Goal: Task Accomplishment & Management: Manage account settings

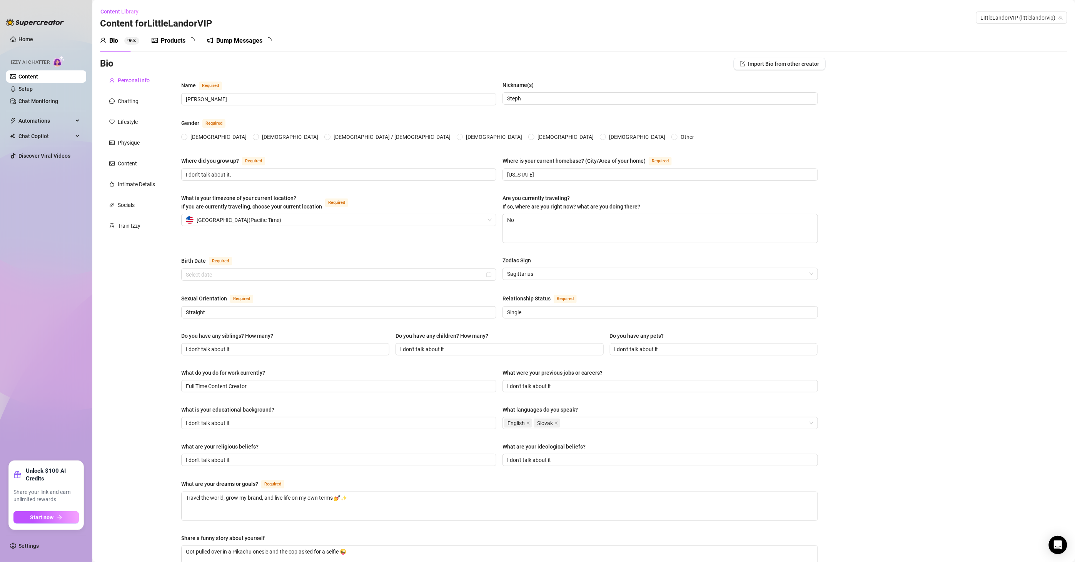
radio input "true"
type input "November 24th, 1998"
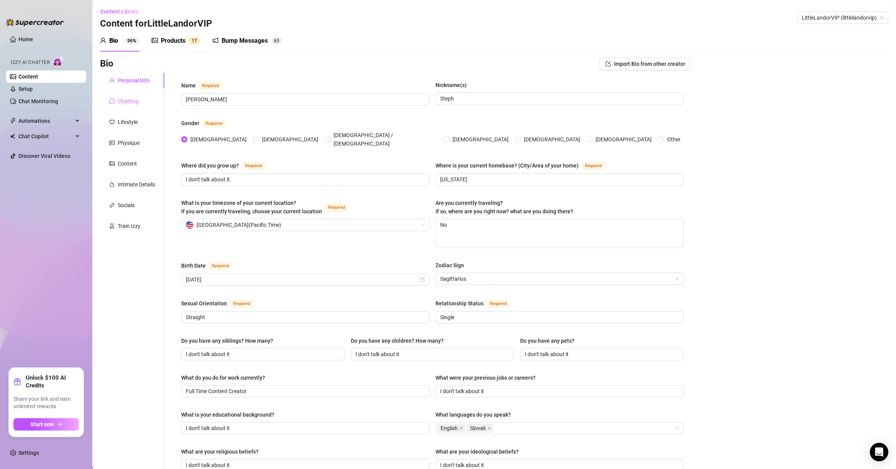
click at [119, 94] on div "Chatting" at bounding box center [132, 101] width 64 height 15
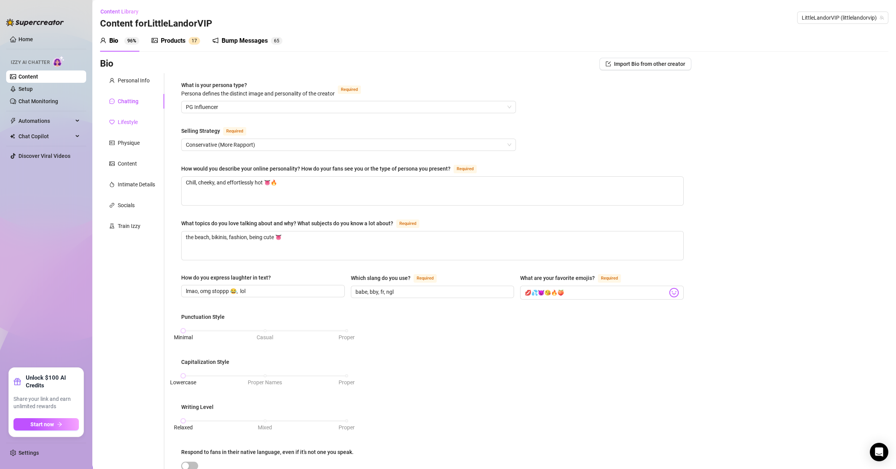
click at [120, 118] on div "Lifestyle" at bounding box center [128, 122] width 20 height 8
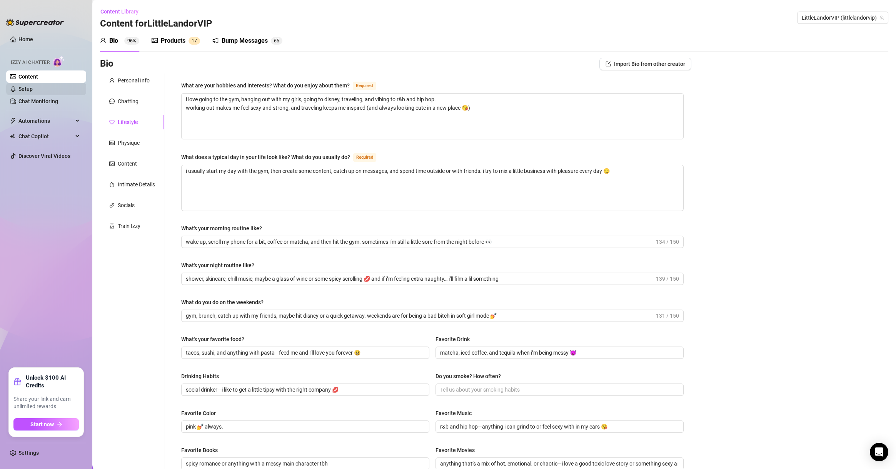
click at [33, 92] on link "Setup" at bounding box center [25, 89] width 14 height 6
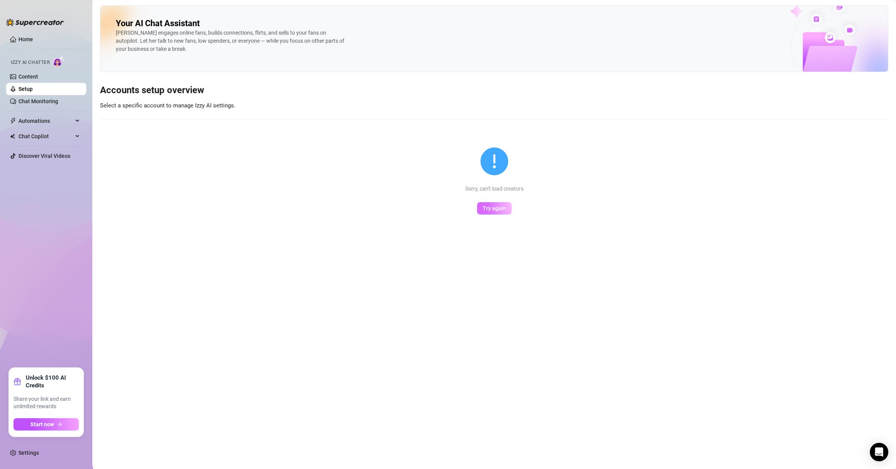
click at [488, 212] on button "Try again" at bounding box center [494, 208] width 35 height 12
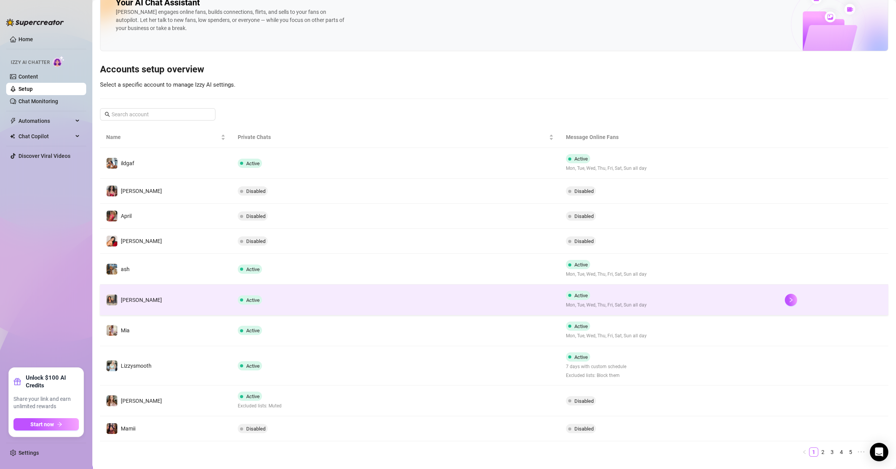
scroll to position [37, 0]
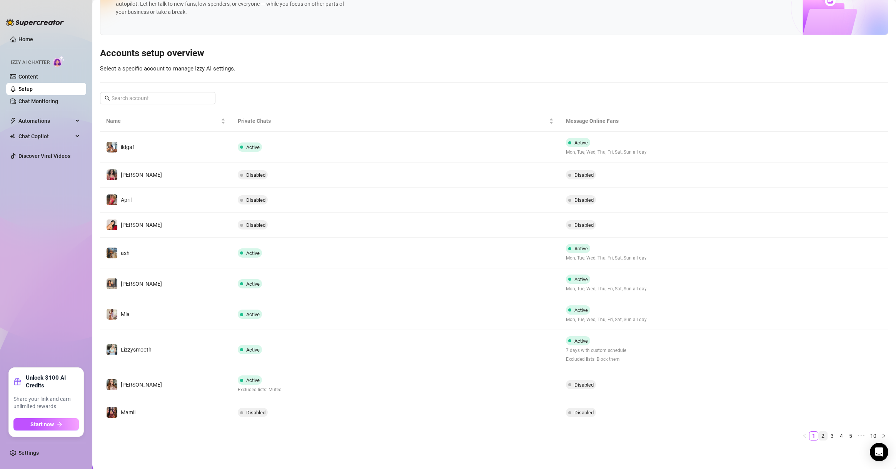
click at [819, 434] on link "2" at bounding box center [823, 435] width 8 height 8
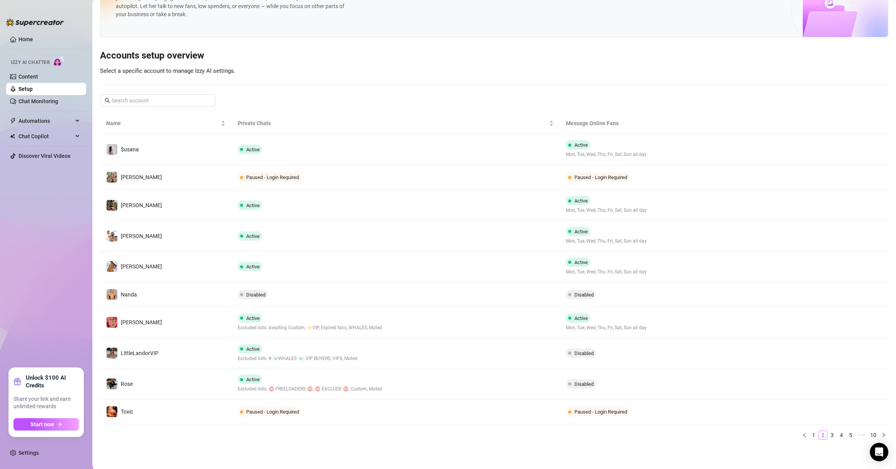
scroll to position [34, 0]
click at [828, 434] on link "3" at bounding box center [832, 435] width 8 height 8
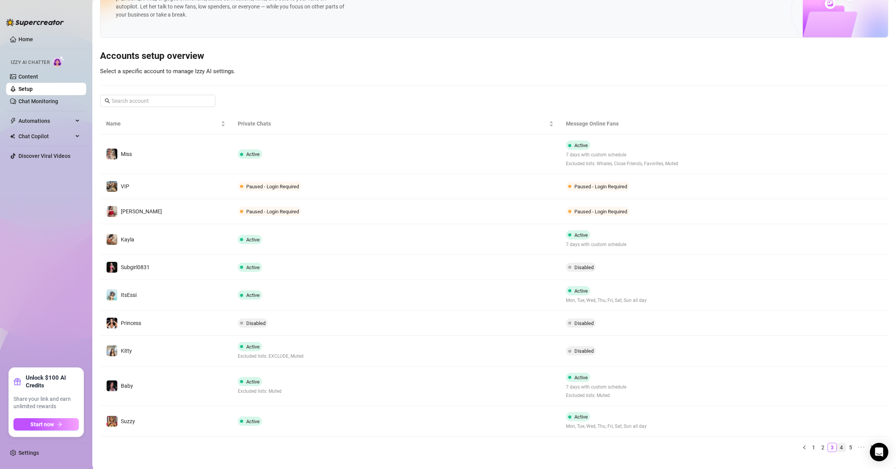
click at [838, 448] on link "4" at bounding box center [842, 447] width 8 height 8
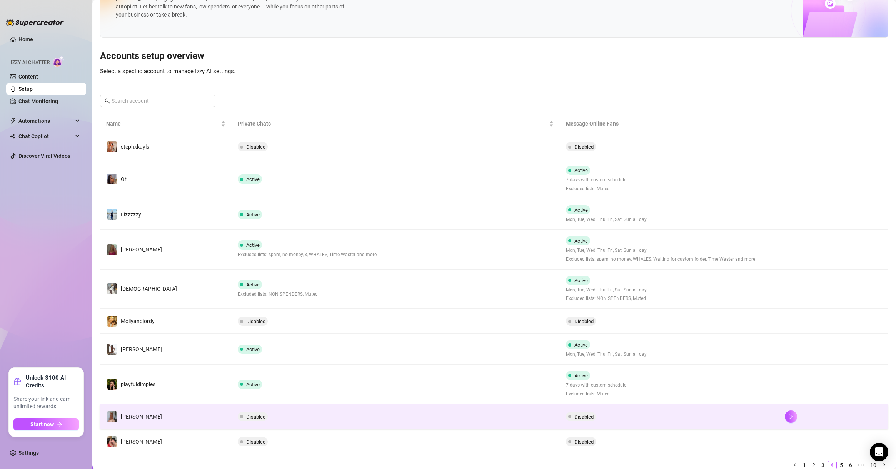
scroll to position [64, 0]
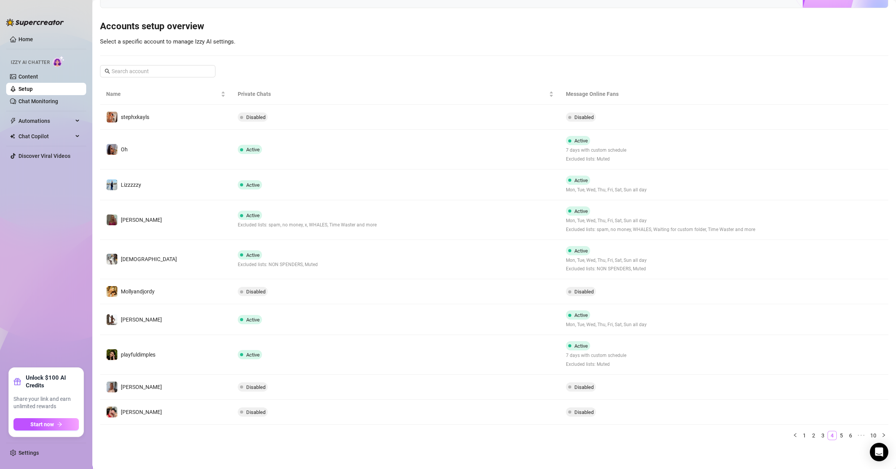
click at [828, 435] on link "4" at bounding box center [832, 435] width 8 height 8
click at [838, 436] on link "5" at bounding box center [842, 435] width 8 height 8
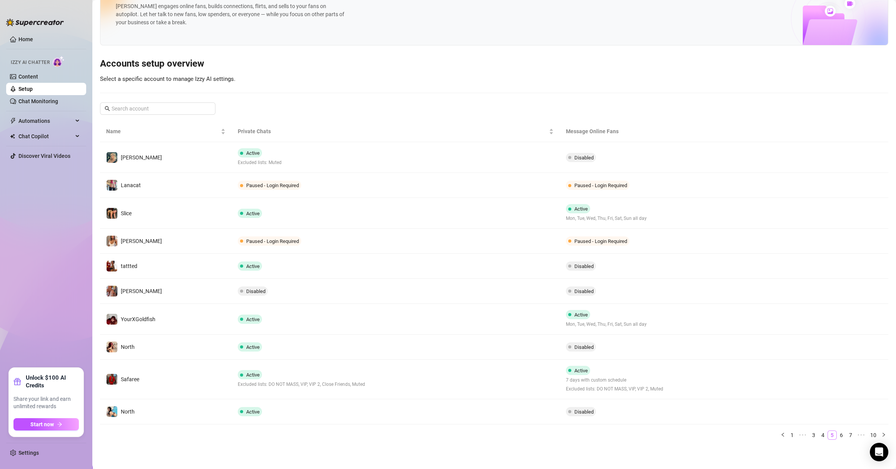
scroll to position [26, 0]
click at [838, 435] on link "6" at bounding box center [842, 435] width 8 height 8
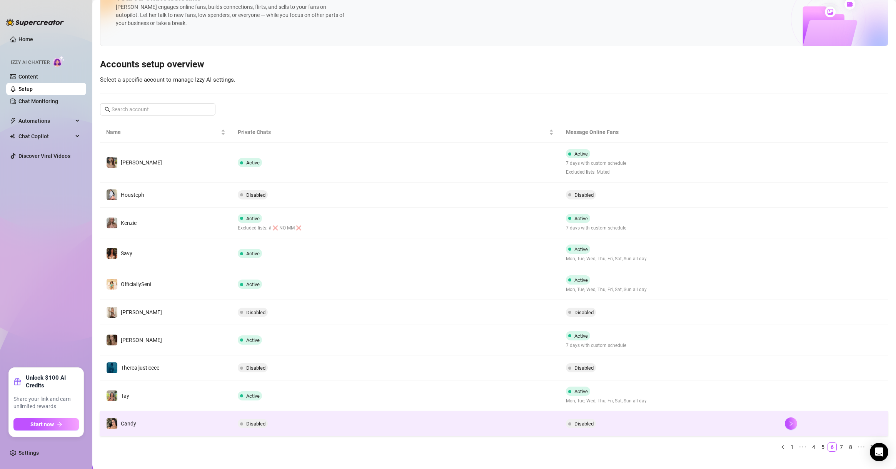
scroll to position [37, 0]
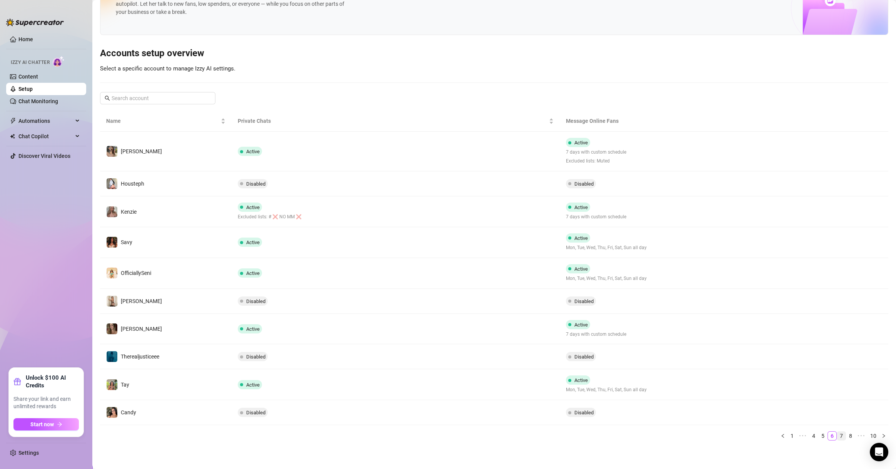
click at [838, 437] on link "7" at bounding box center [842, 435] width 8 height 8
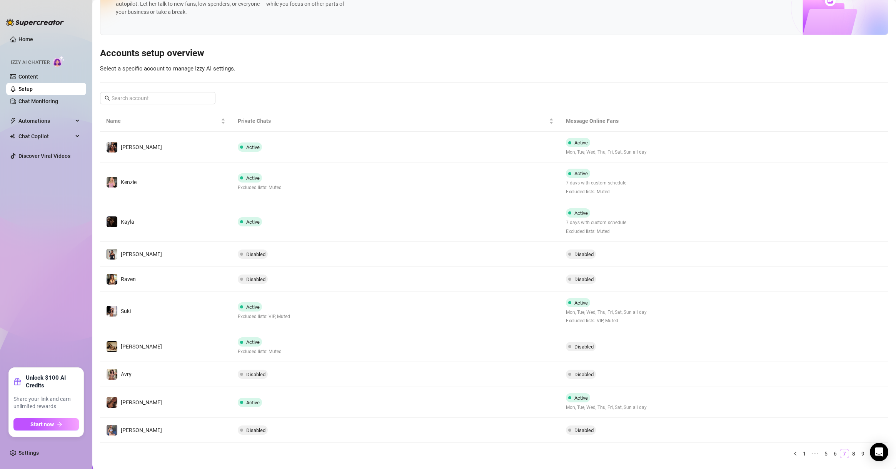
scroll to position [55, 0]
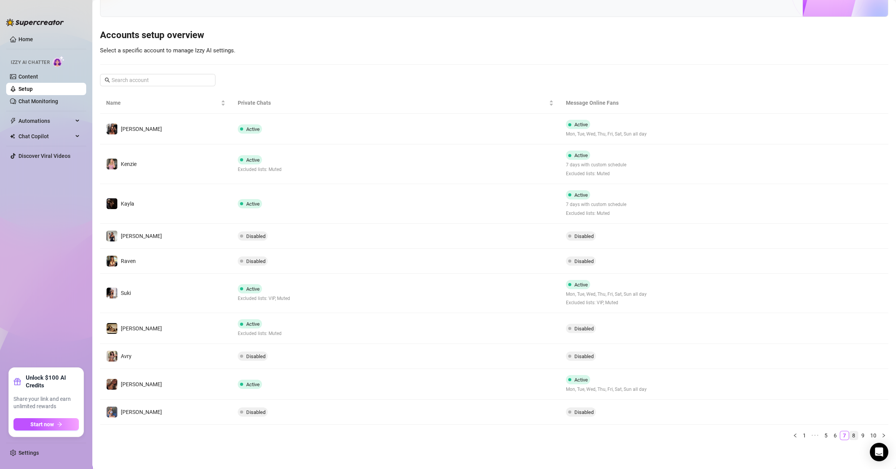
click at [850, 434] on link "8" at bounding box center [854, 435] width 8 height 8
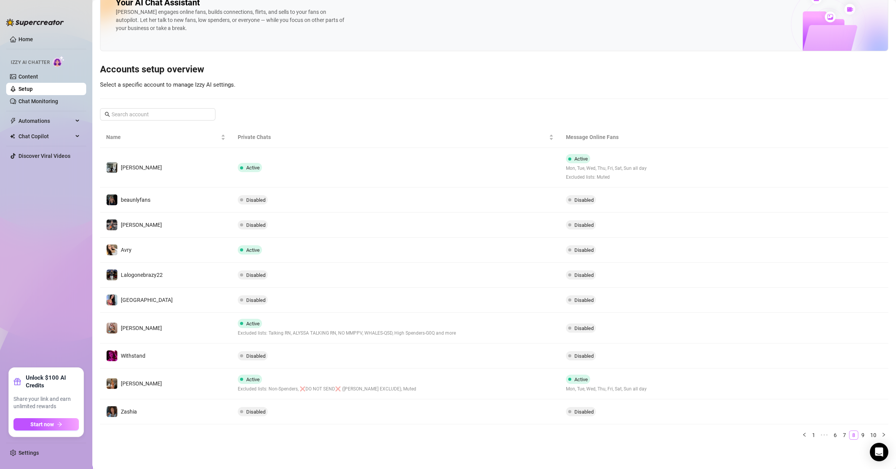
scroll to position [20, 0]
click at [859, 433] on link "9" at bounding box center [863, 435] width 8 height 8
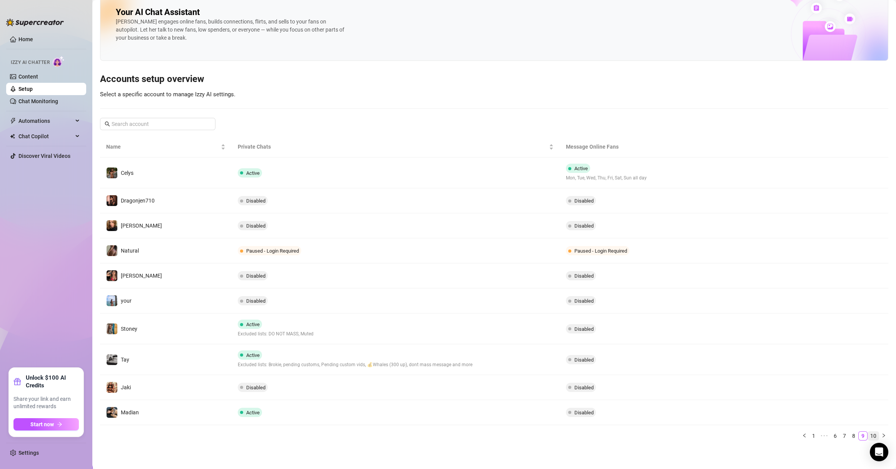
click at [868, 433] on link "10" at bounding box center [873, 435] width 11 height 8
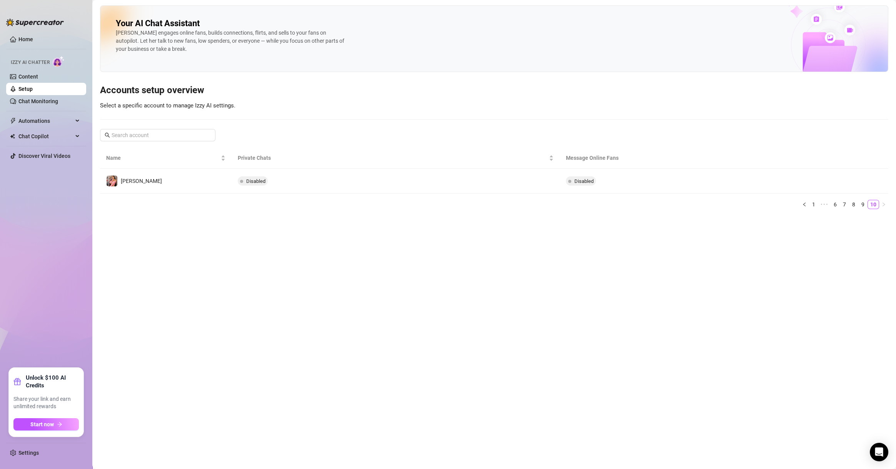
click at [848, 286] on main "Your AI Chat Assistant Izzy engages online fans, builds connections, flirts, an…" at bounding box center [494, 234] width 804 height 469
click at [346, 337] on main "Your AI Chat Assistant Izzy engages online fans, builds connections, flirts, an…" at bounding box center [494, 234] width 804 height 469
click at [864, 208] on link "9" at bounding box center [863, 204] width 8 height 8
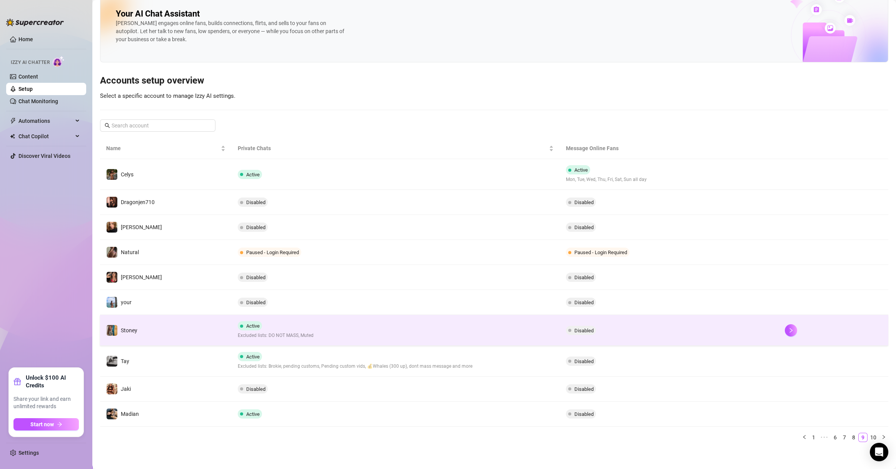
scroll to position [11, 0]
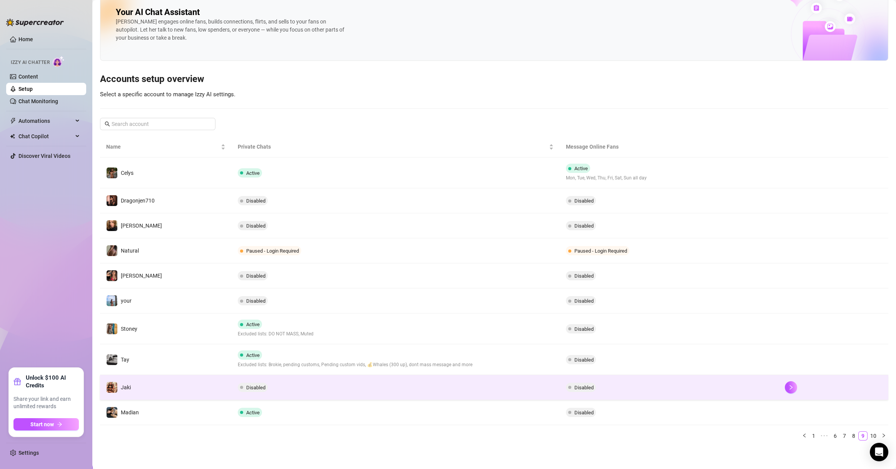
click at [166, 379] on td "Jaki" at bounding box center [166, 387] width 132 height 25
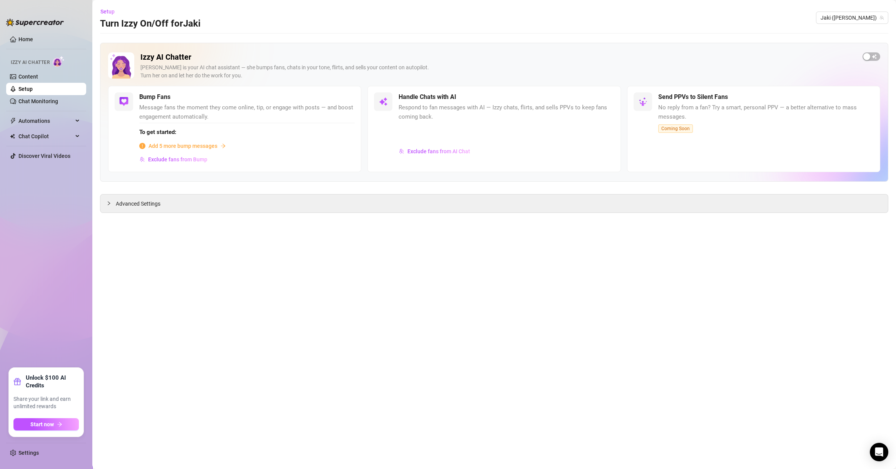
click at [838, 412] on main "Setup Turn Izzy On/Off for Jaki Jaki (jaki-senpai) Izzy AI Chatter Izzy is your…" at bounding box center [494, 234] width 804 height 469
click at [448, 149] on span "Exclude fans from AI Chat" at bounding box center [439, 151] width 63 height 6
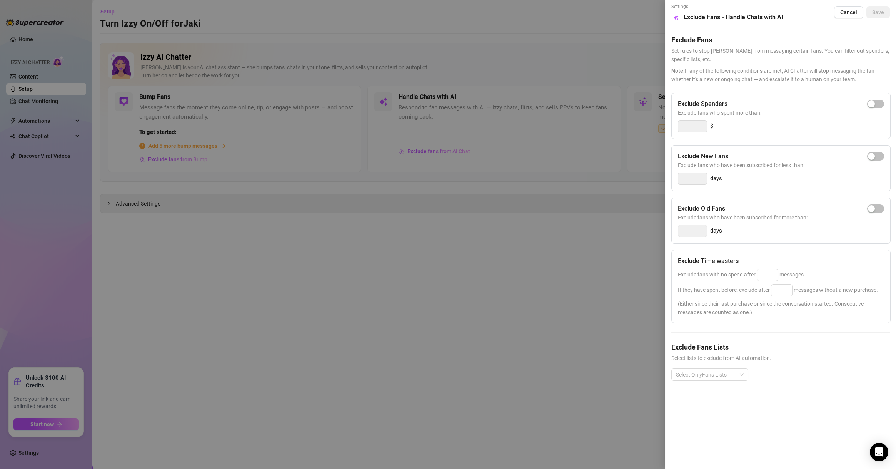
click at [878, 109] on span "Exclude fans who spent more than:" at bounding box center [781, 113] width 206 height 8
click at [877, 108] on span "button" at bounding box center [876, 104] width 17 height 8
type input "300"
click at [811, 323] on div "Exclude Spenders Exclude fans who spent more than: 300 $ Exclude New Fans Exclu…" at bounding box center [781, 243] width 219 height 300
click at [507, 299] on div at bounding box center [448, 234] width 896 height 469
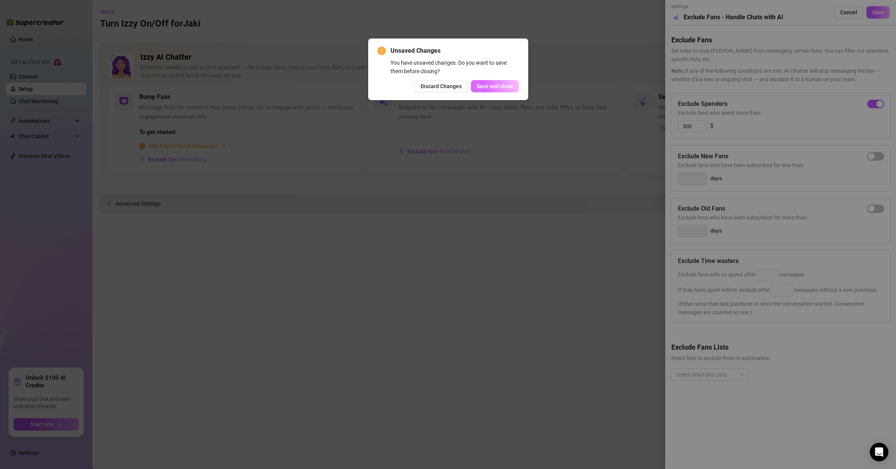
click at [485, 87] on span "Save and close" at bounding box center [495, 86] width 37 height 6
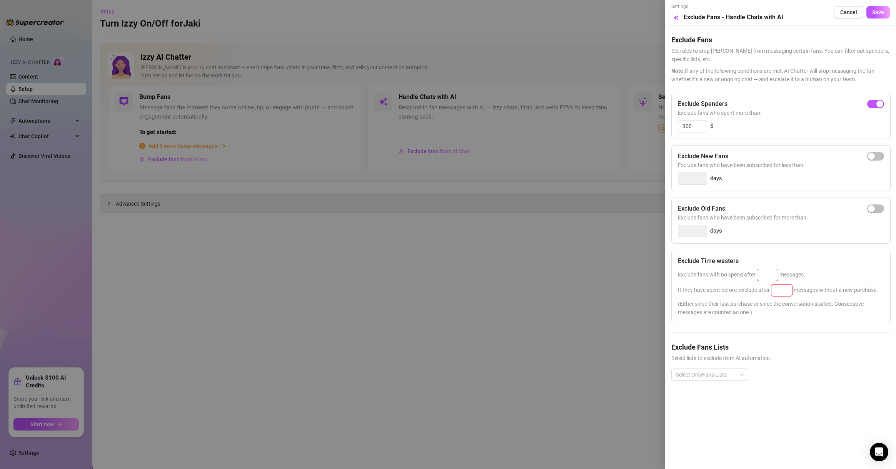
click at [365, 272] on div at bounding box center [448, 234] width 896 height 469
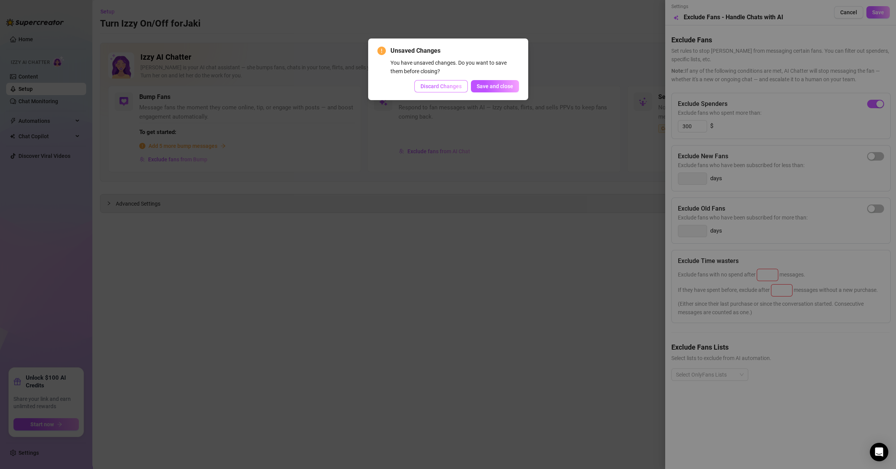
click at [441, 84] on span "Discard Changes" at bounding box center [441, 86] width 41 height 6
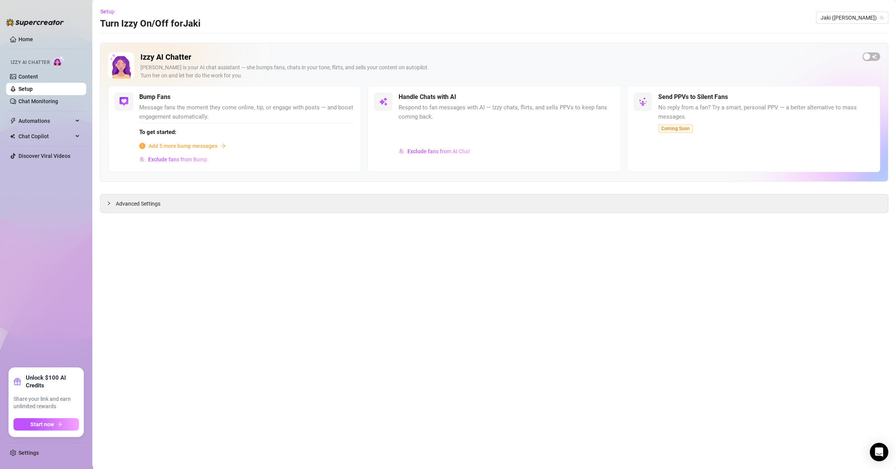
click at [863, 25] on div "Setup Turn Izzy On/Off for Jaki Jaki (jaki-senpai)" at bounding box center [494, 17] width 789 height 25
click at [863, 22] on span "Jaki ([PERSON_NAME])" at bounding box center [852, 18] width 63 height 12
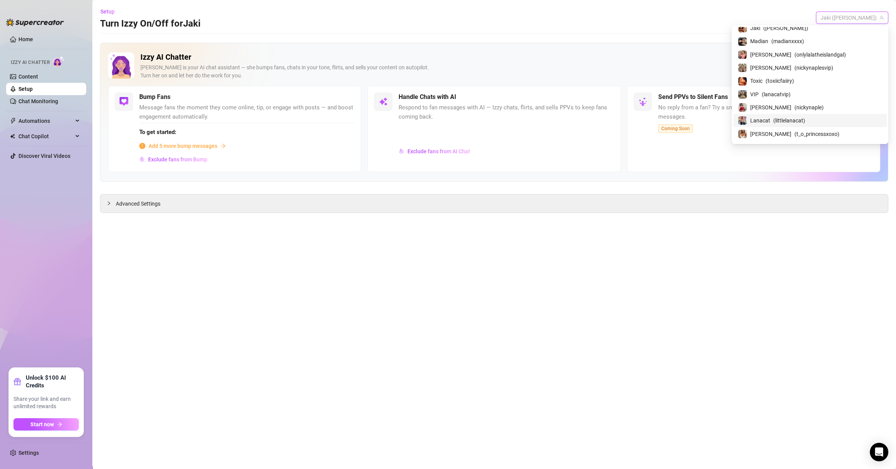
scroll to position [1001, 0]
click at [804, 111] on span "( madianxxxx )" at bounding box center [788, 115] width 33 height 8
click at [815, 103] on span "No reply from a fan? Try a smart, personal PPV — a better alternative to mass m…" at bounding box center [767, 112] width 216 height 18
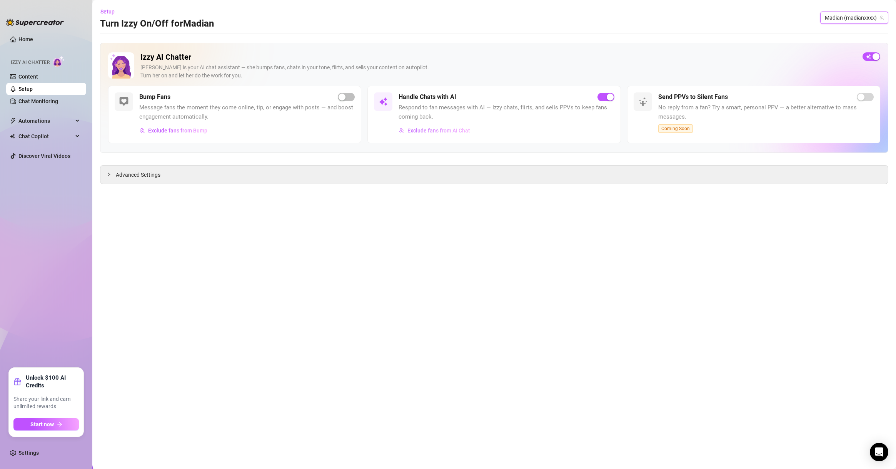
click at [445, 135] on button "Exclude fans from AI Chat" at bounding box center [435, 130] width 72 height 12
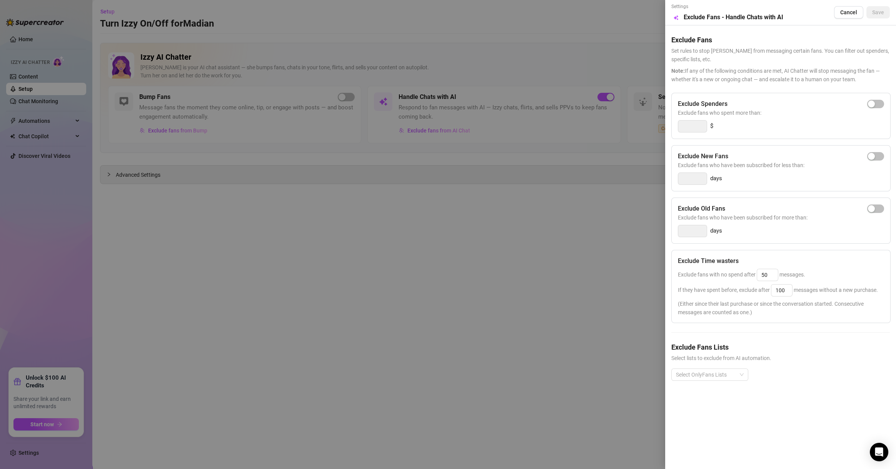
click at [888, 110] on div "Exclude Spenders Exclude fans who spent more than: $" at bounding box center [781, 116] width 219 height 46
click at [886, 107] on div "Exclude Spenders Exclude fans who spent more than: $" at bounding box center [781, 116] width 219 height 46
click at [882, 107] on span "button" at bounding box center [876, 104] width 17 height 8
type input "300"
click at [703, 367] on div "Exclude Fans Lists Select lists to exclude from AI automation. Select OnlyFans …" at bounding box center [781, 367] width 219 height 51
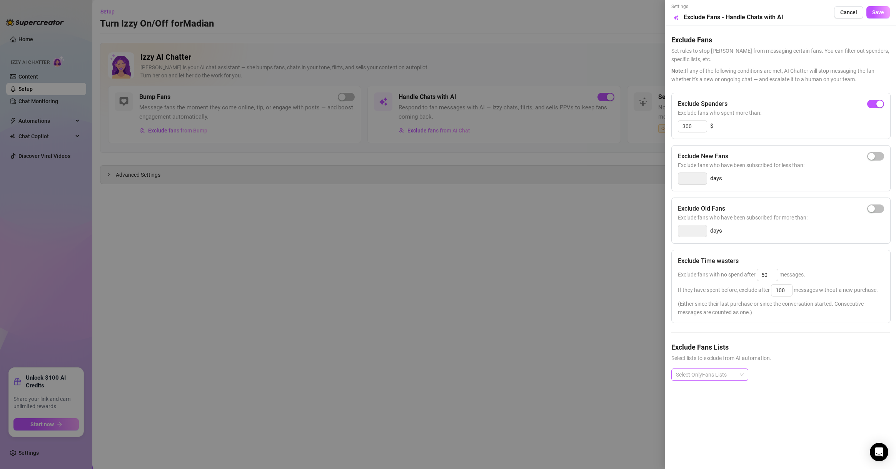
click at [702, 371] on div at bounding box center [706, 374] width 66 height 11
click at [712, 279] on div "Non-Spenders" at bounding box center [710, 285] width 74 height 12
click at [717, 273] on div "Expired Fans" at bounding box center [710, 272] width 65 height 8
click at [724, 288] on div "# ❌NO MM❌" at bounding box center [710, 285] width 65 height 8
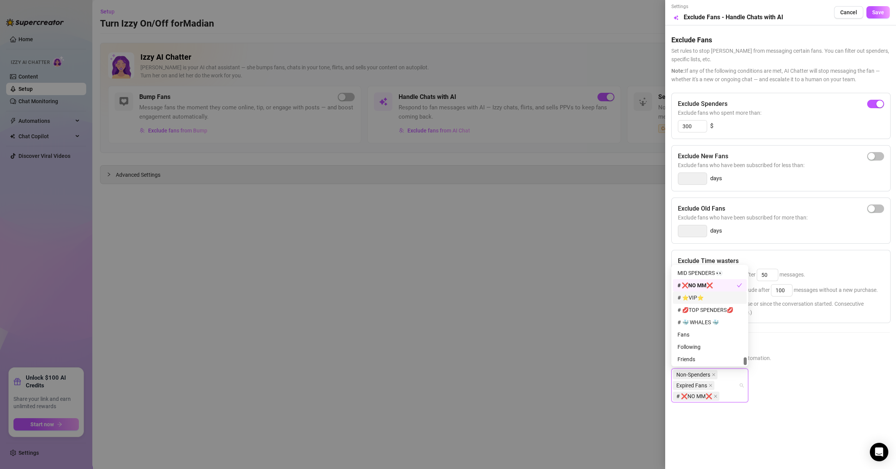
click at [719, 301] on div "# ⭐️VIP⭐️" at bounding box center [710, 297] width 65 height 8
click at [719, 313] on div "# 💋TOP SPENDERS💋" at bounding box center [710, 310] width 65 height 8
click at [718, 321] on div "# 🐳 WHALES 🐳" at bounding box center [710, 322] width 65 height 8
click at [882, 10] on span "Save" at bounding box center [879, 12] width 12 height 6
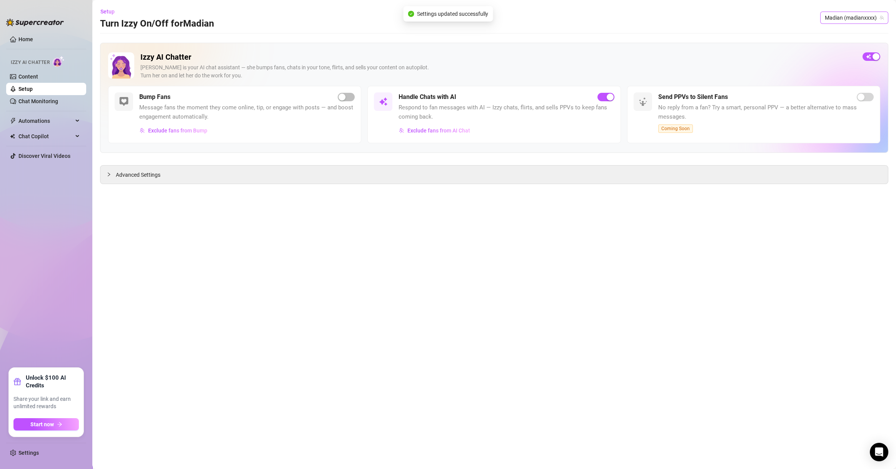
click at [868, 19] on span "Madian (madianxxxx)" at bounding box center [854, 18] width 59 height 12
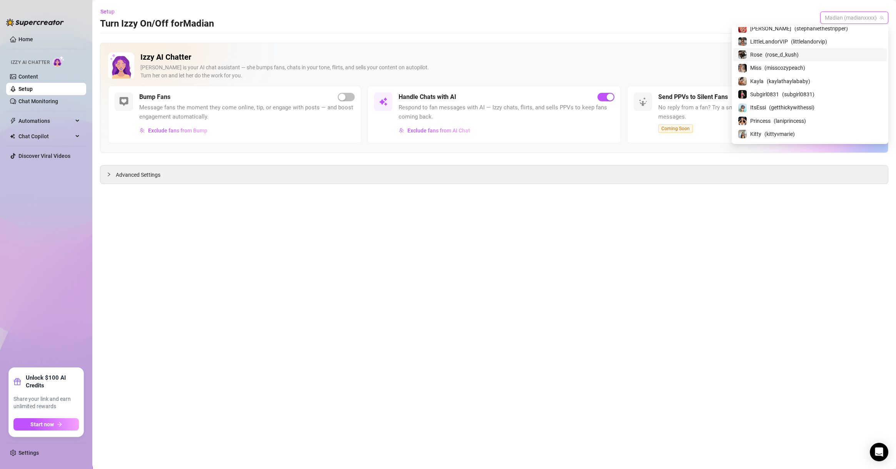
scroll to position [222, 0]
click at [815, 85] on span "( getthickywithessi )" at bounding box center [791, 89] width 45 height 8
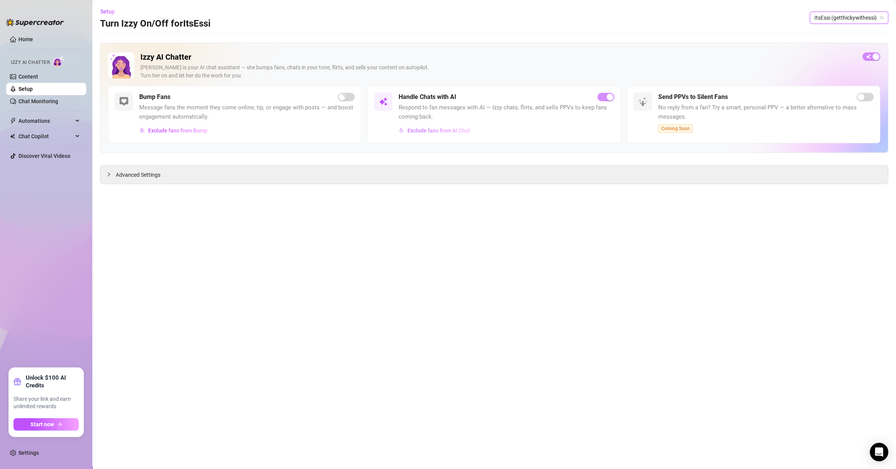
click at [435, 134] on span "Exclude fans from AI Chat" at bounding box center [439, 130] width 63 height 6
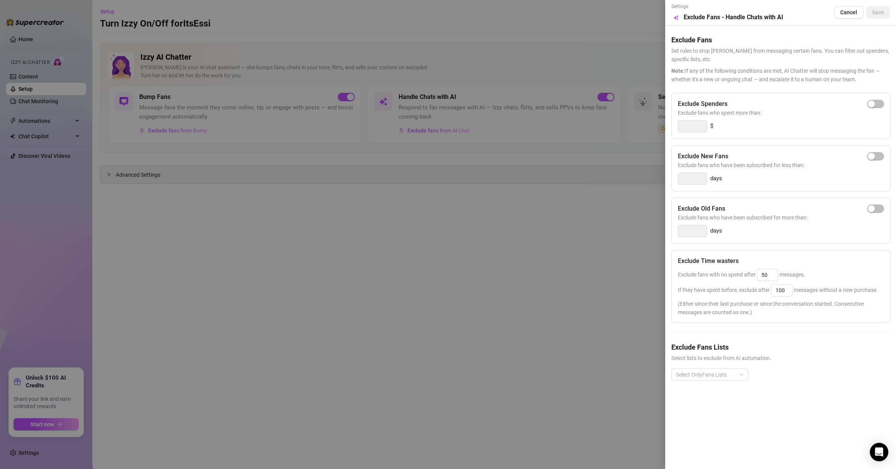
click at [729, 385] on div "Select OnlyFans Lists" at bounding box center [781, 380] width 219 height 25
click at [881, 106] on span "button" at bounding box center [876, 104] width 17 height 8
type input "300"
drag, startPoint x: 735, startPoint y: 366, endPoint x: 732, endPoint y: 371, distance: 5.0
click at [732, 371] on div "Exclude Fans Lists Select lists to exclude from AI automation. Select OnlyFans …" at bounding box center [781, 367] width 219 height 51
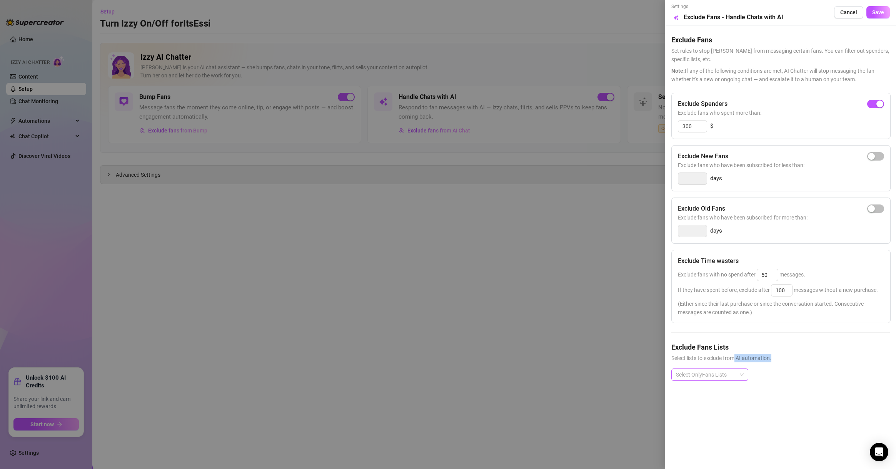
click at [732, 371] on div at bounding box center [706, 374] width 66 height 11
click at [696, 273] on div "Expired Fans" at bounding box center [710, 272] width 65 height 8
click at [702, 269] on div "Expired Fans" at bounding box center [707, 272] width 59 height 8
click at [699, 287] on div "Non-Spenders" at bounding box center [710, 285] width 65 height 8
click at [699, 298] on div "Super Fans" at bounding box center [710, 297] width 65 height 8
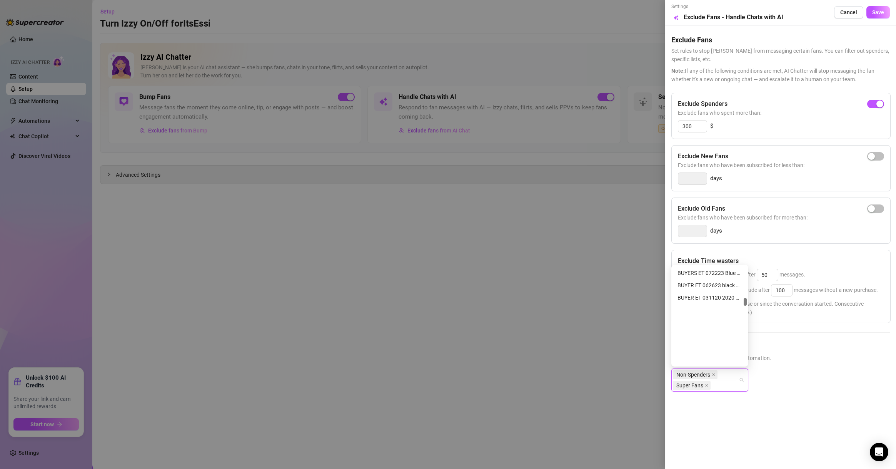
scroll to position [406, 0]
click at [703, 299] on div "🐳 🐳 DO NOT MASS!! (NO THRIFT OR SMART MESSAGES)" at bounding box center [710, 297] width 65 height 8
click at [703, 349] on div "WHALE" at bounding box center [710, 347] width 65 height 8
click at [708, 341] on div "WHALE" at bounding box center [710, 347] width 74 height 12
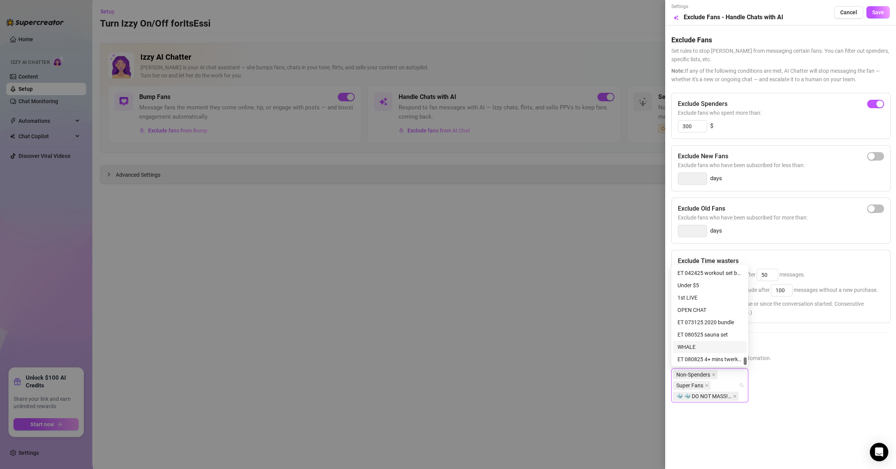
click at [694, 344] on div "WHALE" at bounding box center [710, 347] width 65 height 8
click at [874, 9] on span "Save" at bounding box center [879, 12] width 12 height 6
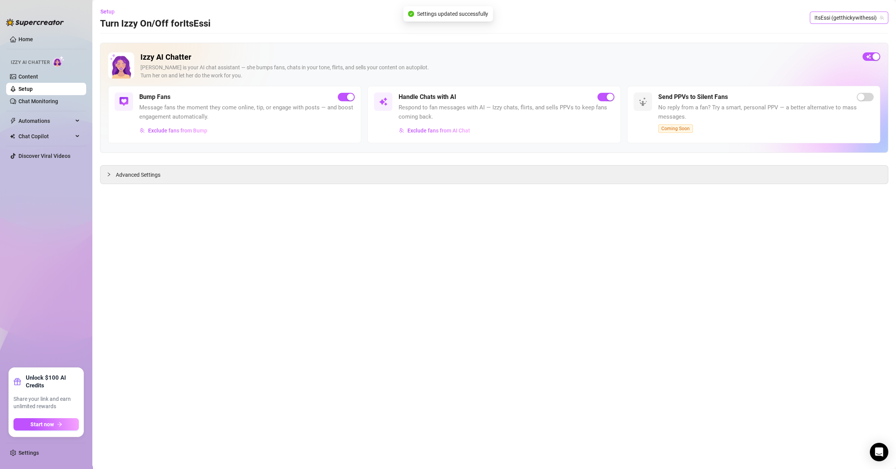
click at [846, 19] on span "ItsEssi (getthickywithessi)" at bounding box center [849, 18] width 69 height 12
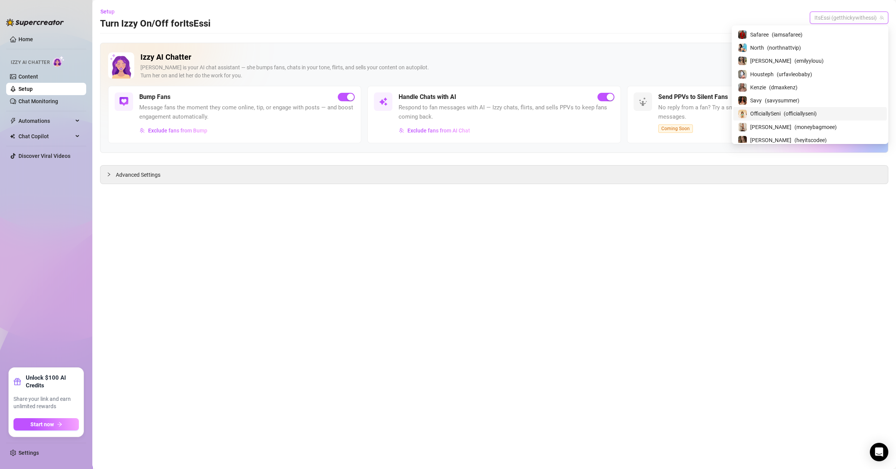
scroll to position [590, 0]
click at [816, 88] on div "Monique ( moneybagmoee )" at bounding box center [810, 89] width 144 height 9
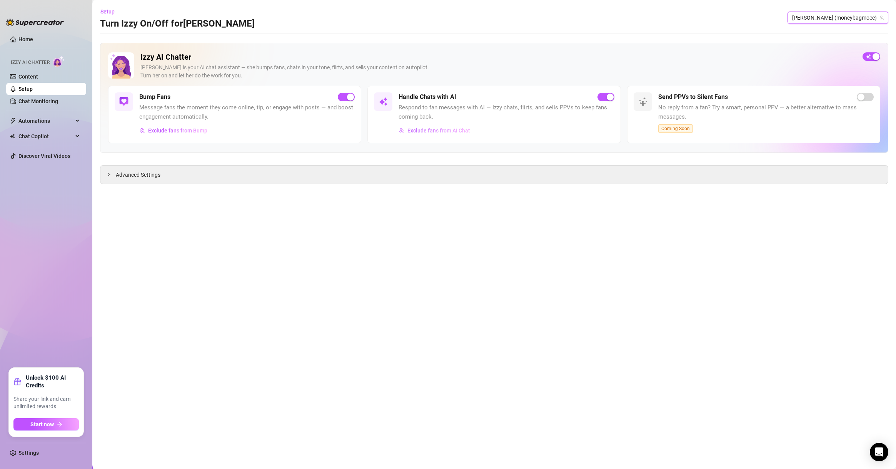
click at [450, 127] on span "Exclude fans from AI Chat" at bounding box center [439, 130] width 63 height 6
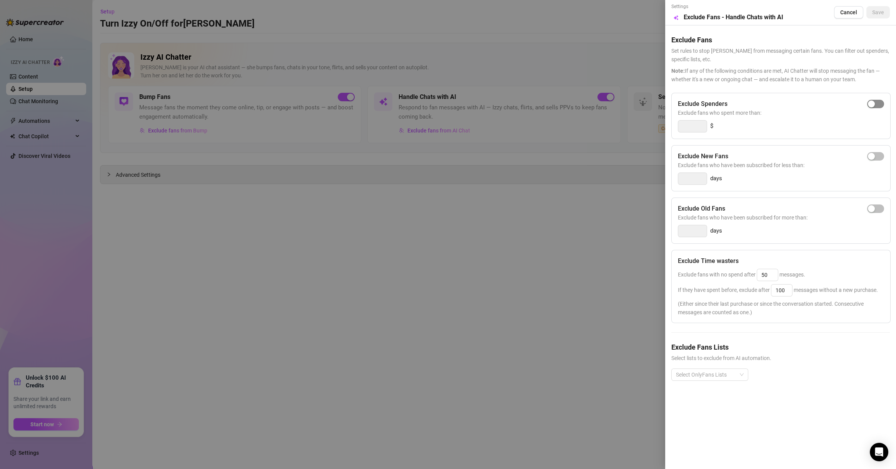
click at [882, 102] on span "button" at bounding box center [876, 104] width 17 height 8
type input "300"
click at [722, 376] on div at bounding box center [706, 374] width 66 height 11
click at [717, 283] on div "Non-Spenders" at bounding box center [710, 285] width 65 height 8
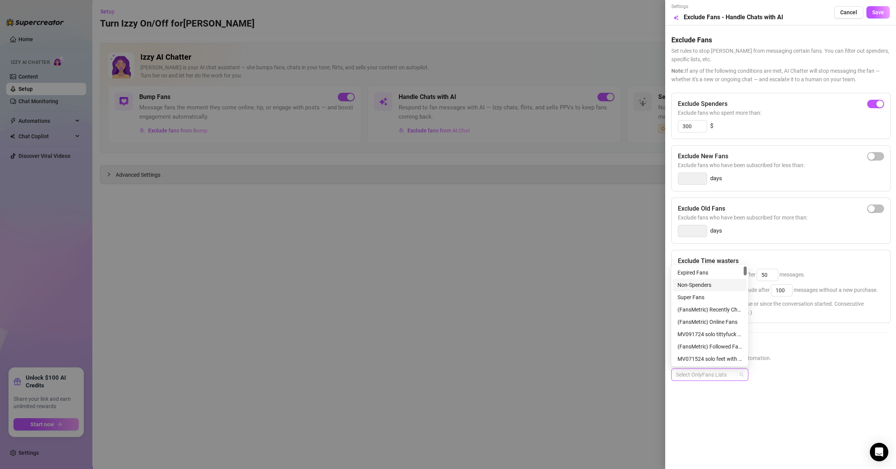
click at [715, 290] on div "Non-Spenders" at bounding box center [710, 285] width 74 height 12
click at [714, 293] on div "Super Fans" at bounding box center [710, 297] width 74 height 12
click at [701, 337] on div "VIP 🥇⭐️" at bounding box center [710, 334] width 65 height 8
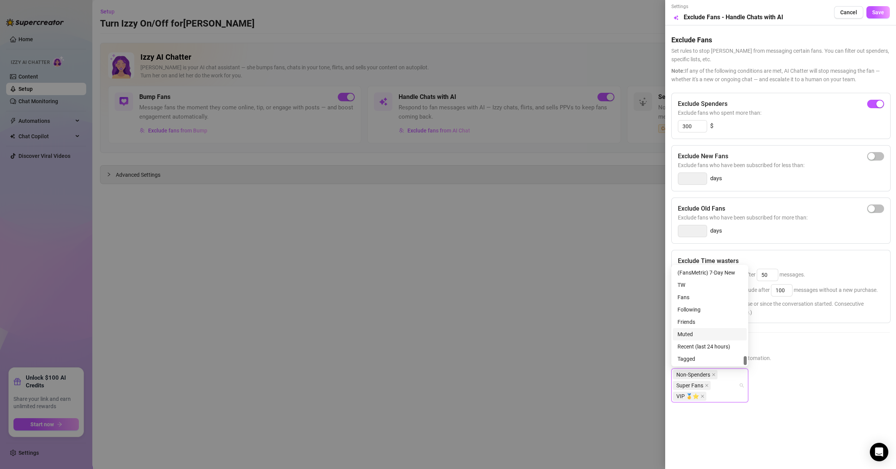
click at [703, 329] on div "Muted" at bounding box center [710, 334] width 74 height 12
click at [705, 323] on div "TW" at bounding box center [710, 322] width 65 height 8
click at [883, 15] on span "Save" at bounding box center [879, 12] width 12 height 6
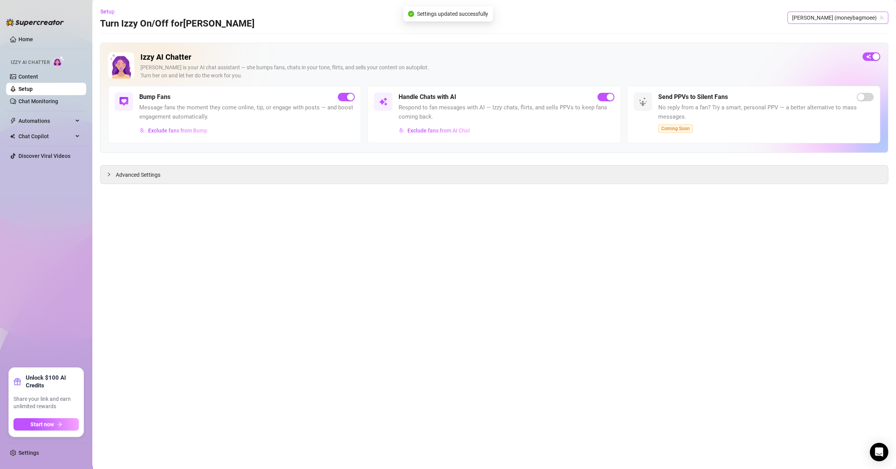
click at [864, 22] on span "Monique (moneybagmoee)" at bounding box center [839, 18] width 92 height 12
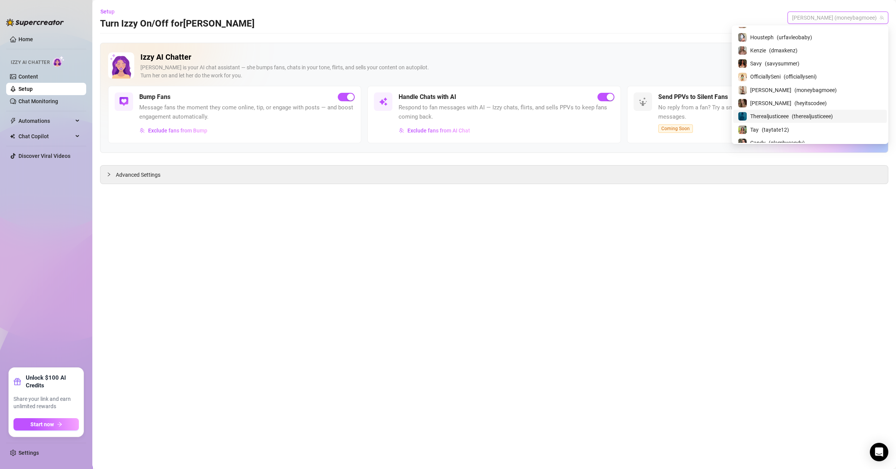
scroll to position [664, 0]
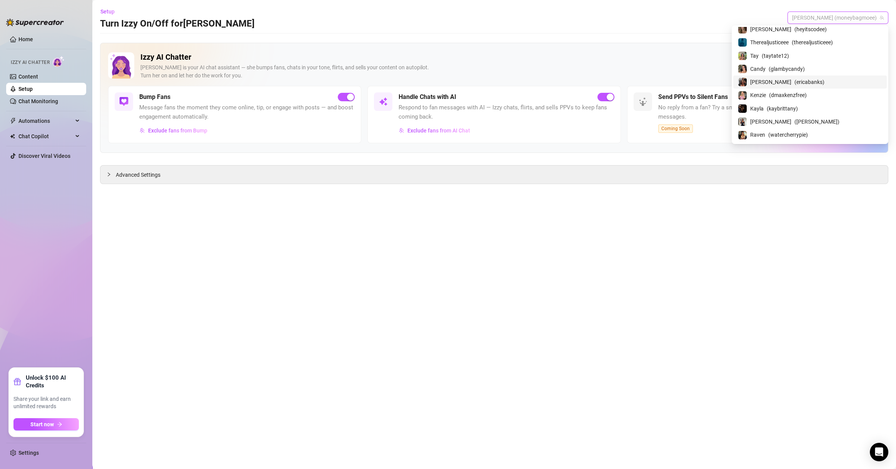
click at [821, 78] on span "( ericabanks )" at bounding box center [810, 82] width 30 height 8
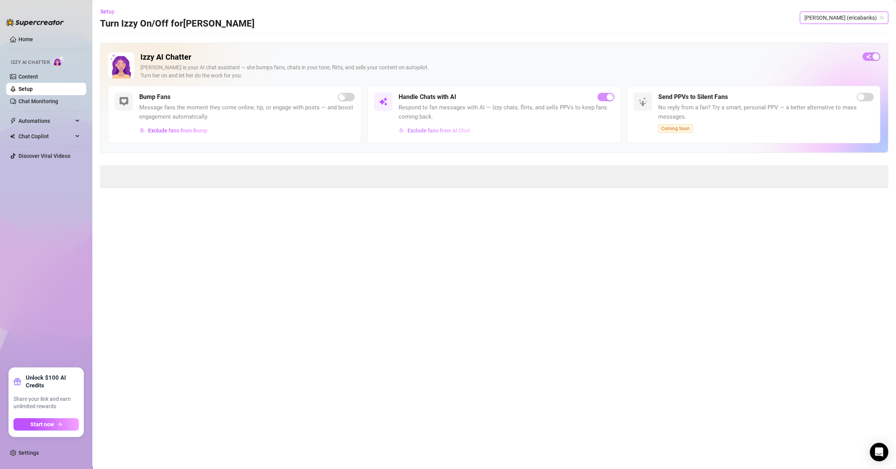
click at [453, 134] on span "Exclude fans from AI Chat" at bounding box center [439, 130] width 63 height 6
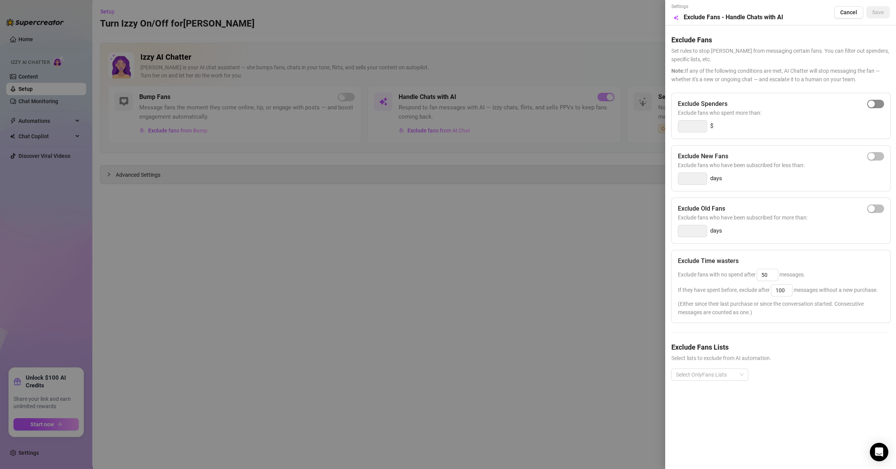
click at [872, 102] on div "button" at bounding box center [871, 103] width 7 height 7
type input "300"
click at [714, 377] on div at bounding box center [706, 374] width 66 height 11
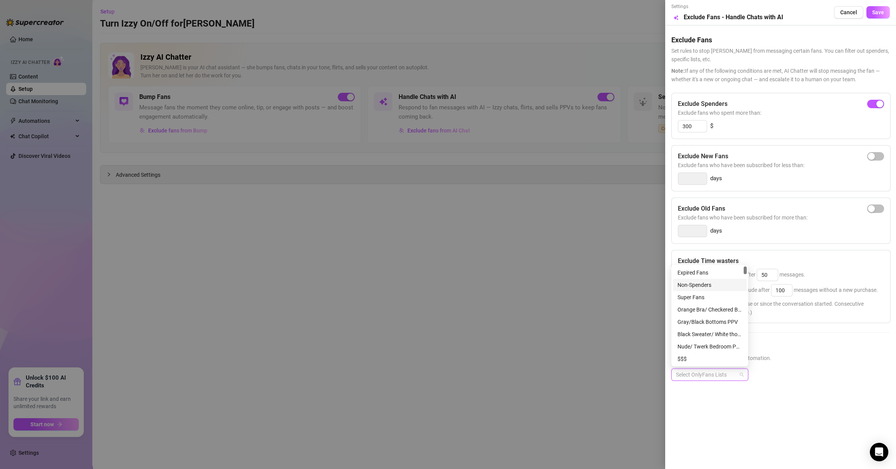
click at [705, 281] on div "Non-Spenders" at bounding box center [710, 285] width 65 height 8
click at [701, 295] on div "Super Fans" at bounding box center [710, 297] width 65 height 8
click at [709, 319] on div "$$$" at bounding box center [710, 322] width 65 height 8
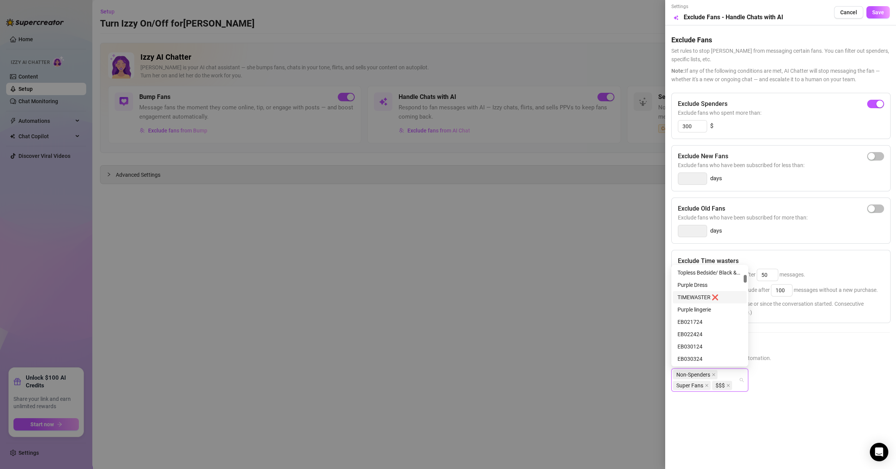
click at [718, 296] on div "TIMEWASTER ❌" at bounding box center [710, 297] width 65 height 8
click at [719, 277] on div "🐳" at bounding box center [710, 273] width 65 height 8
click at [690, 296] on div "CHEAPOS" at bounding box center [710, 297] width 65 height 8
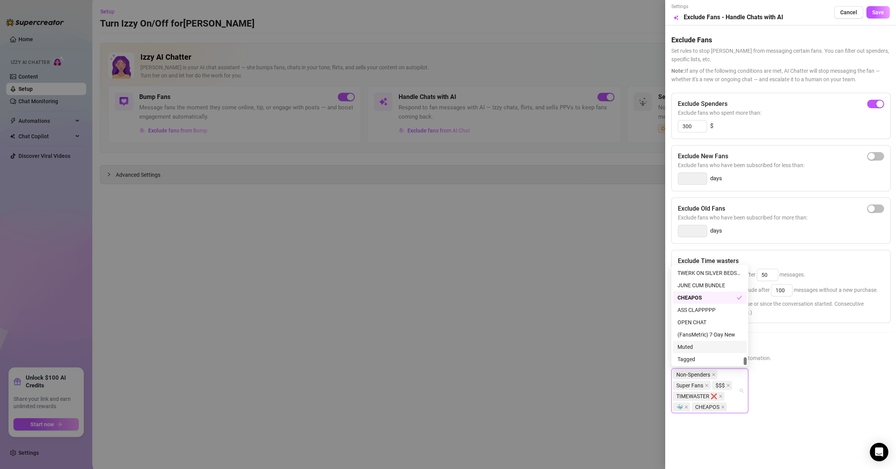
click at [697, 349] on div "Muted" at bounding box center [710, 347] width 65 height 8
click at [886, 18] on button "Save" at bounding box center [878, 12] width 23 height 12
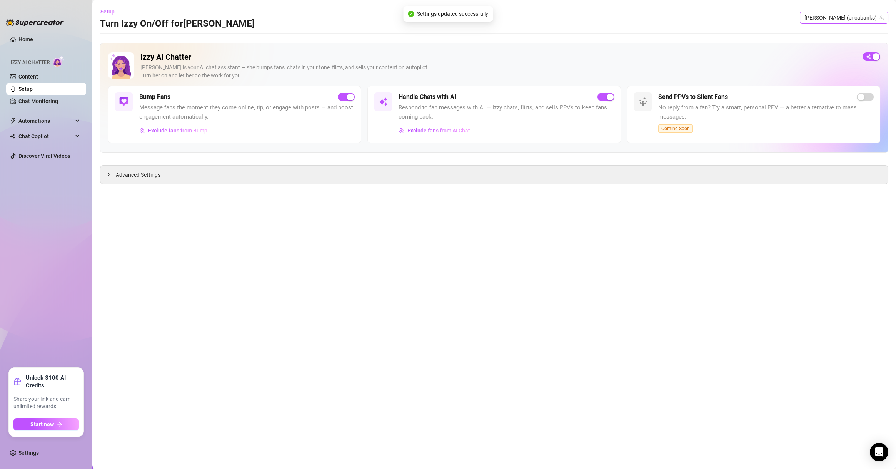
click at [848, 12] on span "Erica (ericabanks)" at bounding box center [844, 18] width 79 height 12
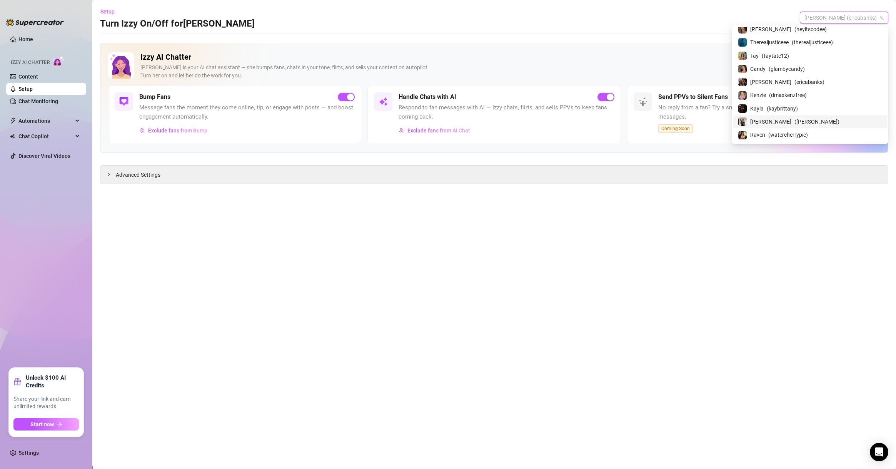
click at [812, 117] on span "( jamielynrin )" at bounding box center [817, 121] width 45 height 8
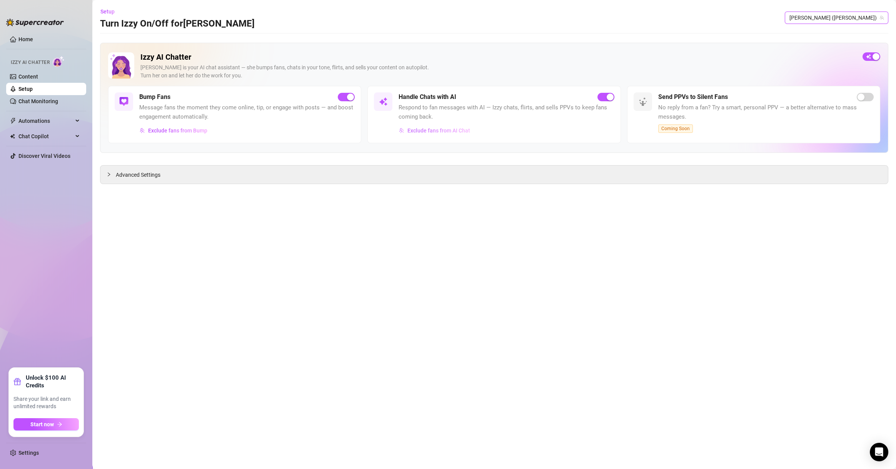
click at [440, 133] on span "Exclude fans from AI Chat" at bounding box center [439, 130] width 63 height 6
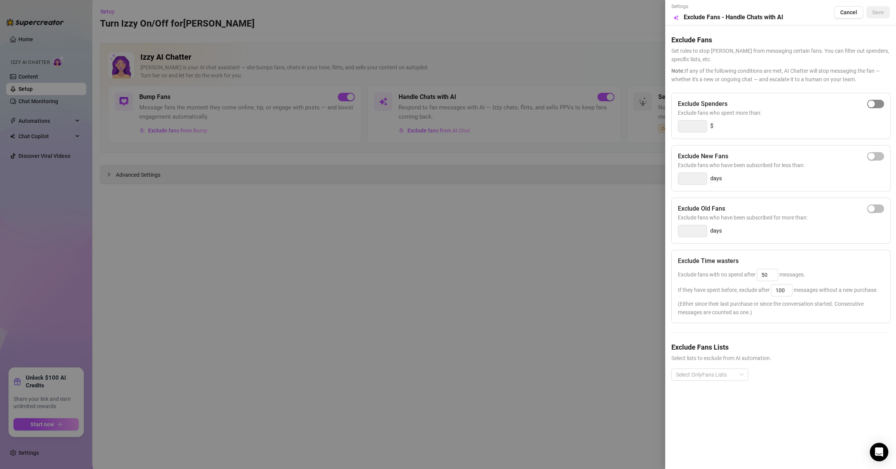
click at [878, 102] on span "button" at bounding box center [876, 104] width 17 height 8
type input "300"
click at [699, 369] on div at bounding box center [706, 374] width 66 height 11
click at [705, 277] on div "Expired Fans" at bounding box center [710, 272] width 74 height 12
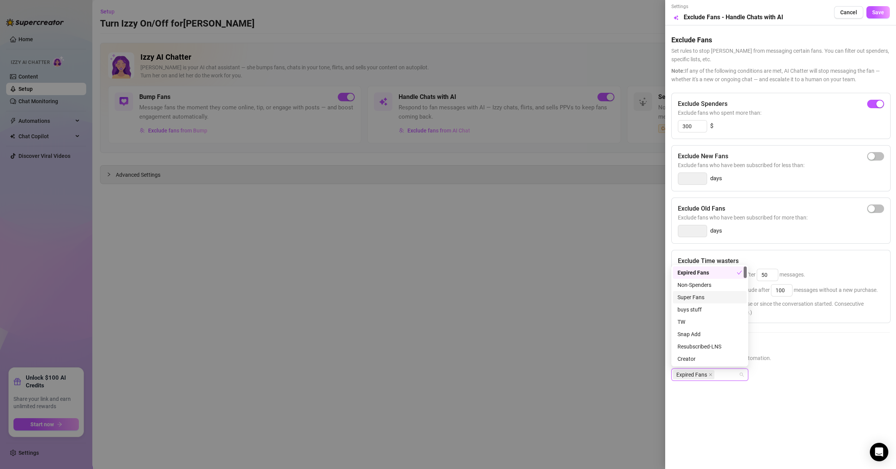
click at [698, 297] on div "Super Fans" at bounding box center [710, 297] width 65 height 8
click at [704, 286] on div "Non-Spenders" at bounding box center [710, 285] width 65 height 8
click at [712, 271] on div "Expired Fans" at bounding box center [707, 272] width 59 height 8
click at [707, 286] on div "TW" at bounding box center [710, 285] width 65 height 8
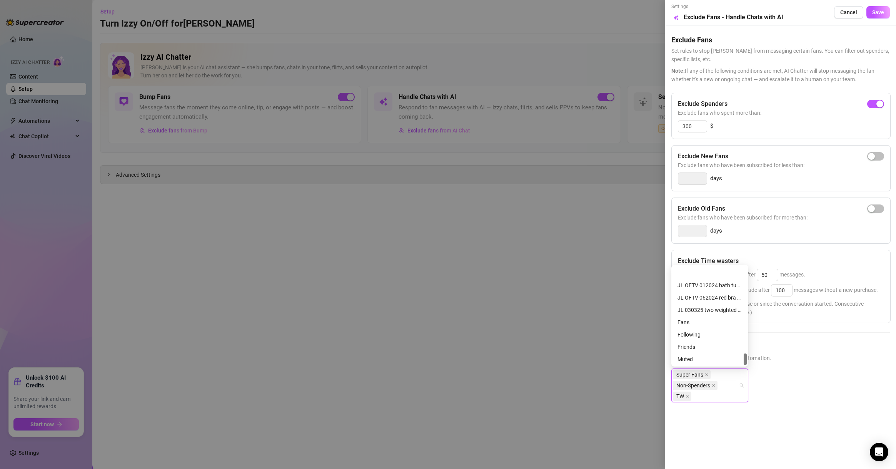
scroll to position [726, 0]
click at [708, 334] on div "Muted" at bounding box center [710, 334] width 65 height 8
click at [885, 10] on button "Save" at bounding box center [878, 12] width 23 height 12
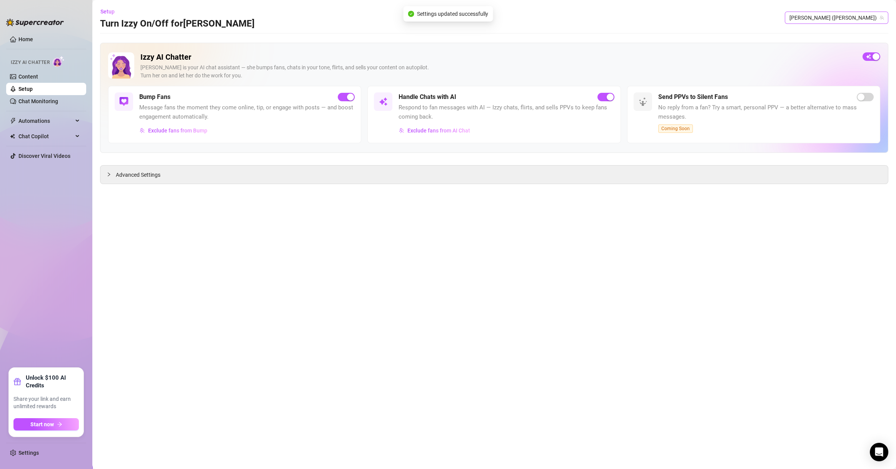
click at [845, 20] on span "Jamie (jamielynrin)" at bounding box center [837, 18] width 94 height 12
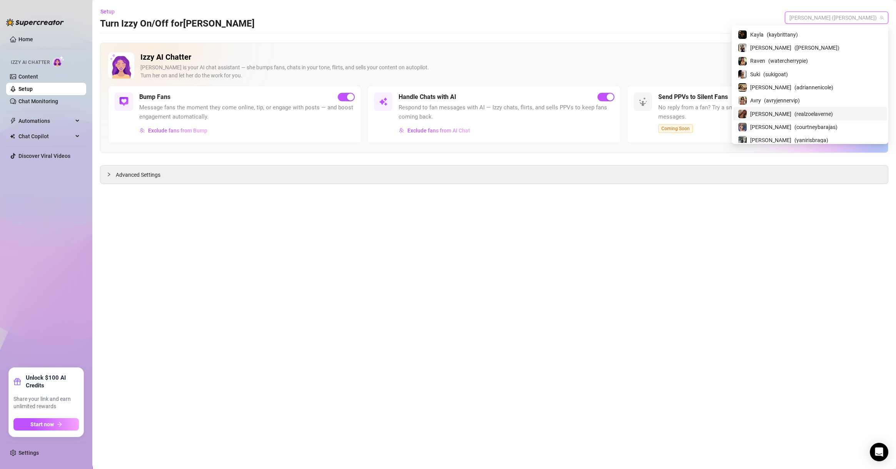
scroll to position [775, 0]
click at [832, 86] on span "( courtneybarajas )" at bounding box center [816, 90] width 43 height 8
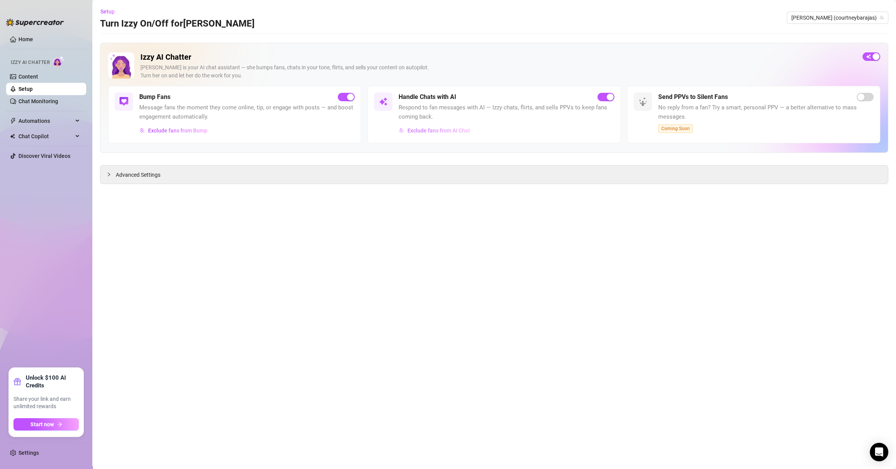
click at [433, 125] on button "Exclude fans from AI Chat" at bounding box center [435, 130] width 72 height 12
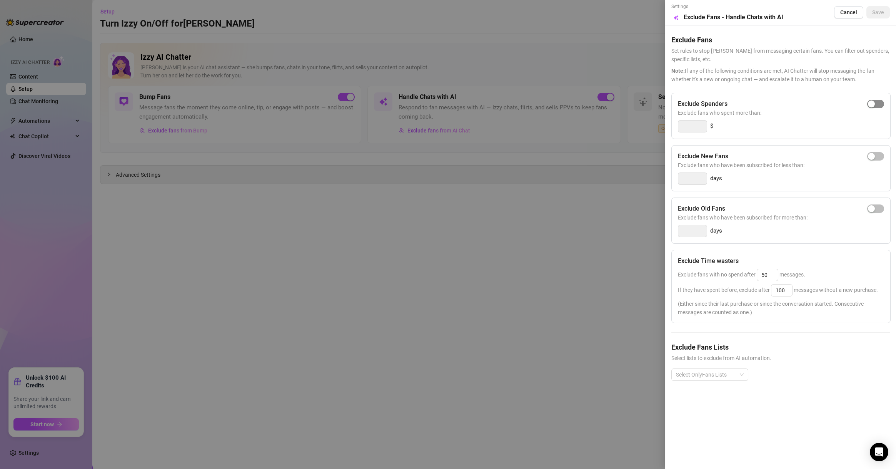
click at [878, 104] on span "button" at bounding box center [876, 104] width 17 height 8
type input "300"
click at [711, 373] on div at bounding box center [706, 374] width 66 height 11
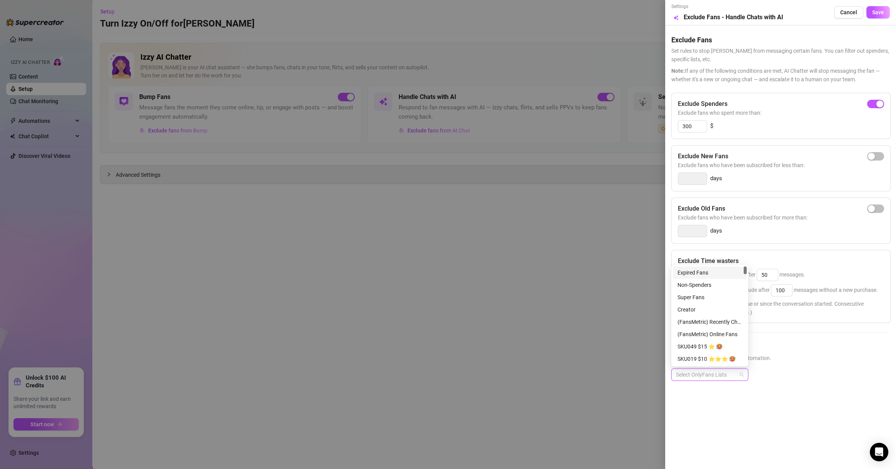
click at [705, 271] on div "Expired Fans" at bounding box center [710, 272] width 65 height 8
click at [705, 283] on div "Non-Spenders" at bounding box center [710, 285] width 65 height 8
click at [711, 273] on div "Expired Fans" at bounding box center [707, 272] width 59 height 8
click at [711, 292] on div "Super Fans" at bounding box center [710, 297] width 74 height 12
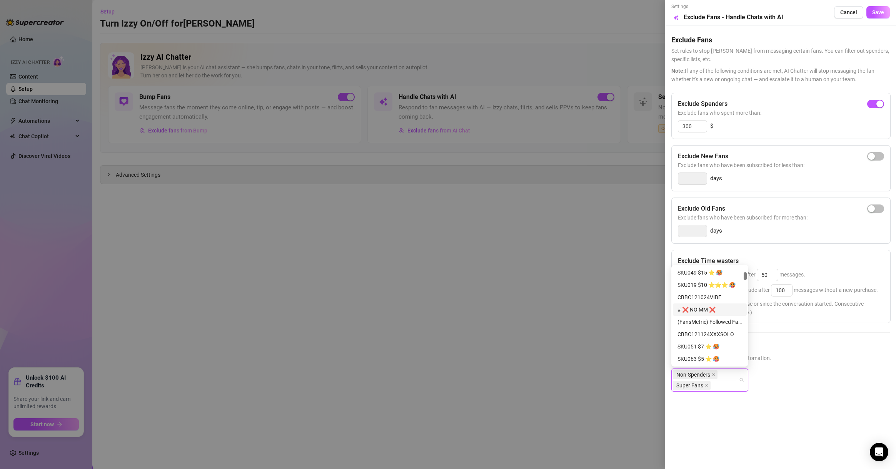
click at [709, 313] on div "# ❌ NO MM ❌" at bounding box center [710, 309] width 65 height 8
click at [878, 12] on span "Save" at bounding box center [879, 12] width 12 height 6
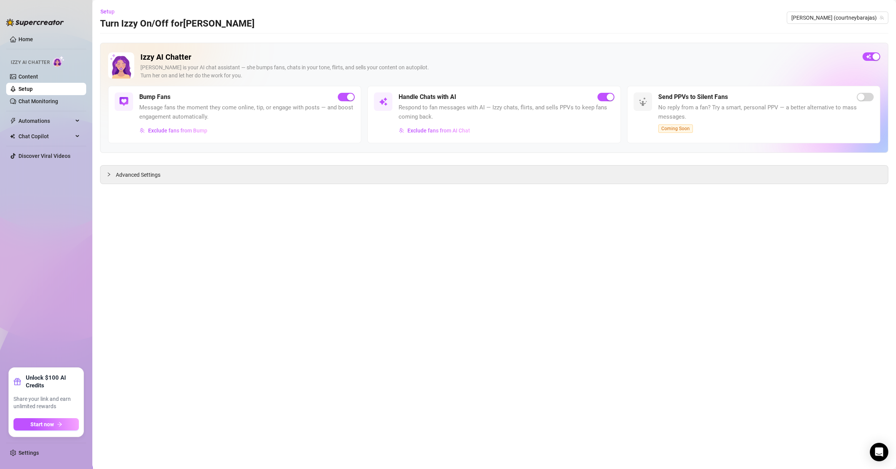
click at [811, 249] on main "Setup Turn Izzy On/Off for Courtney Courtney (courtneybarajas) Izzy AI Chatter …" at bounding box center [494, 234] width 804 height 469
click at [856, 20] on span "Courtney (courtneybarajas)" at bounding box center [838, 18] width 92 height 12
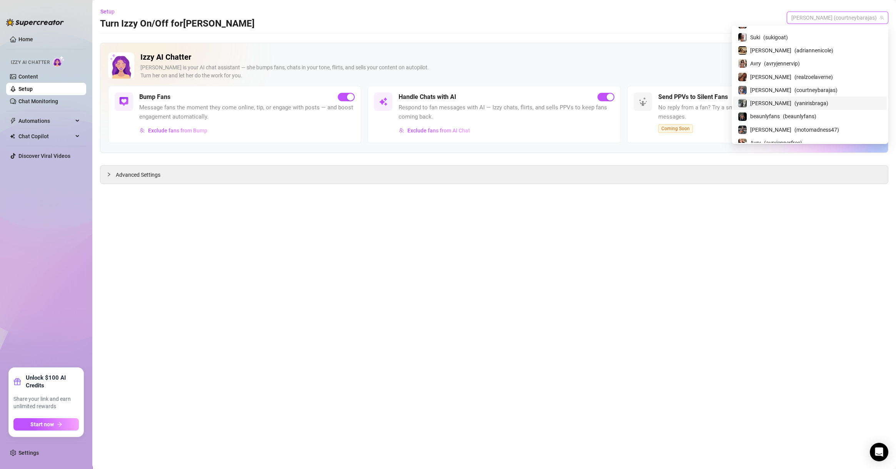
click at [814, 99] on span "( yanirisbraga )" at bounding box center [812, 103] width 34 height 8
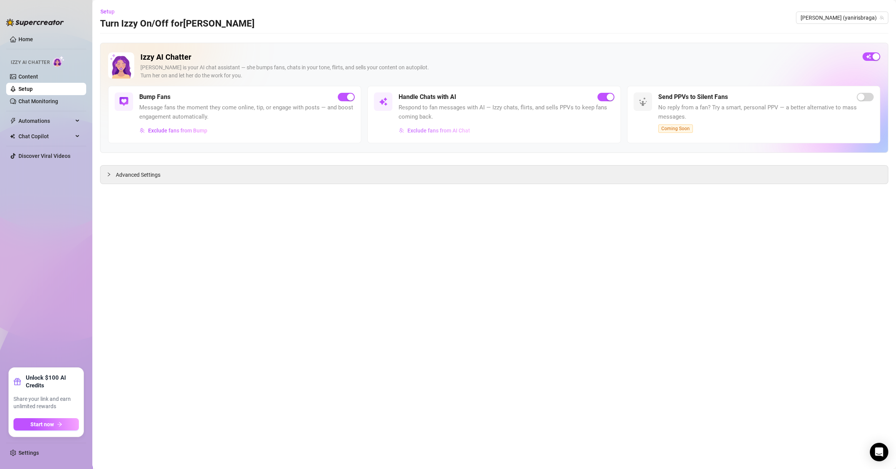
click at [457, 129] on span "Exclude fans from AI Chat" at bounding box center [439, 130] width 63 height 6
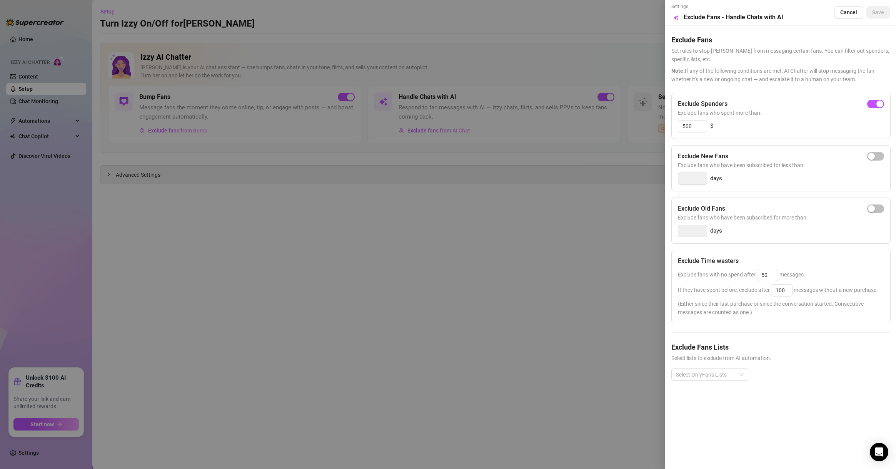
click at [563, 304] on div at bounding box center [448, 234] width 896 height 469
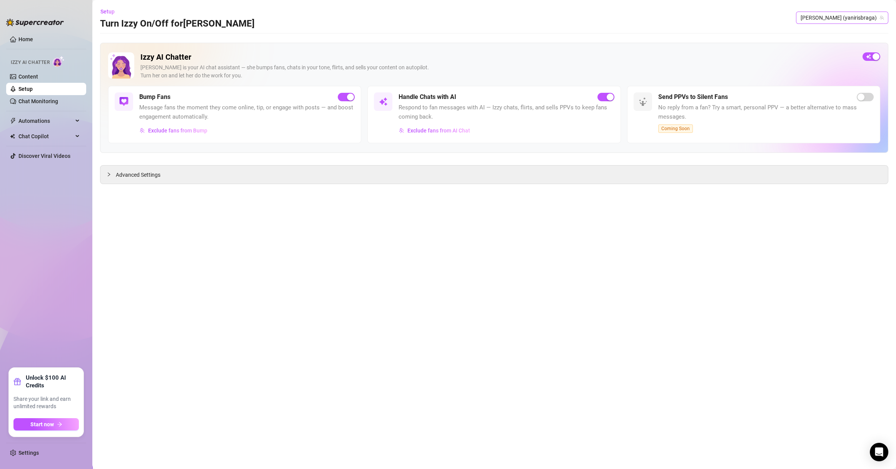
click at [861, 17] on span "Yanni (yanirisbraga)" at bounding box center [842, 18] width 83 height 12
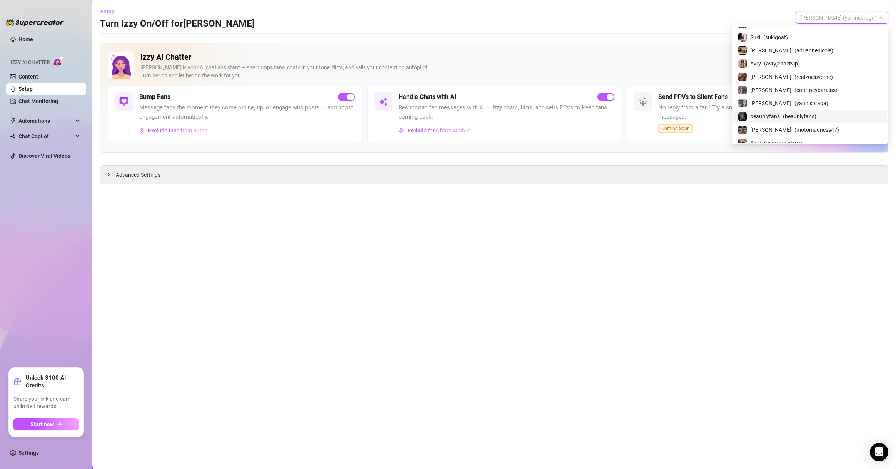
click at [817, 112] on span "( beaunlyfans )" at bounding box center [799, 116] width 33 height 8
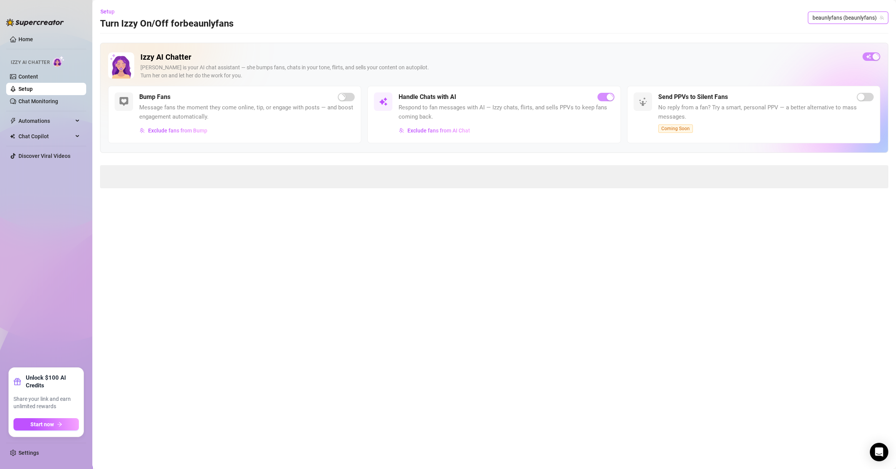
click at [847, 18] on span "beaunlyfans (beaunlyfans)" at bounding box center [848, 18] width 71 height 12
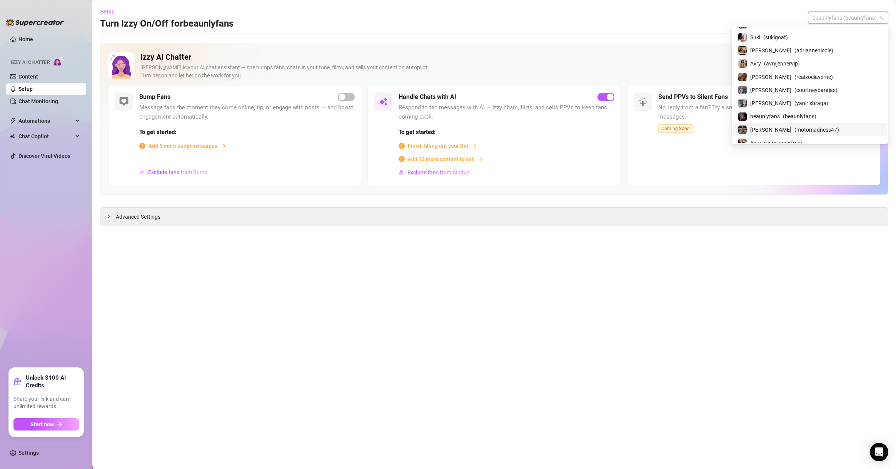
click at [810, 125] on span "( motomadness47 )" at bounding box center [817, 129] width 45 height 8
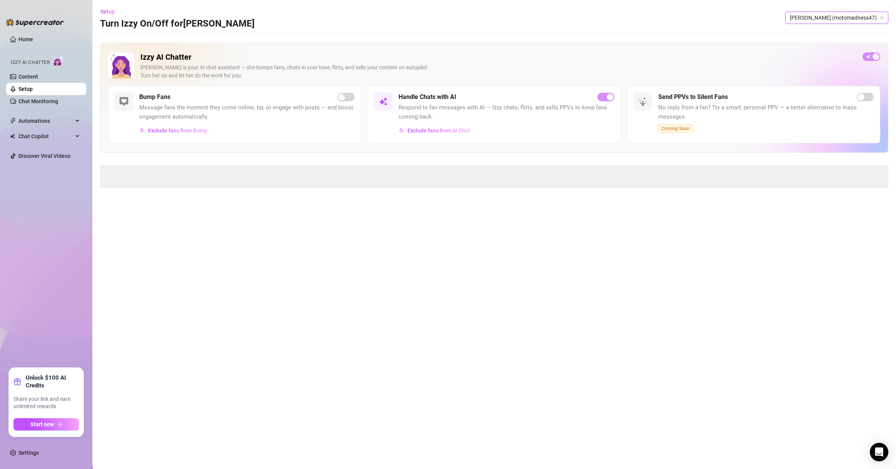
click at [856, 21] on span "Jayme (motomadness47)" at bounding box center [837, 18] width 94 height 12
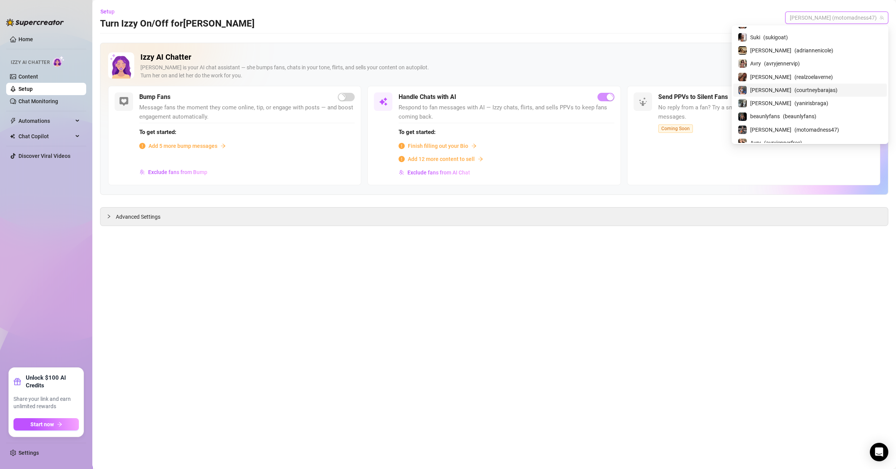
scroll to position [812, 0]
click at [816, 89] on div "Jayme ( motomadness47 )" at bounding box center [811, 92] width 154 height 13
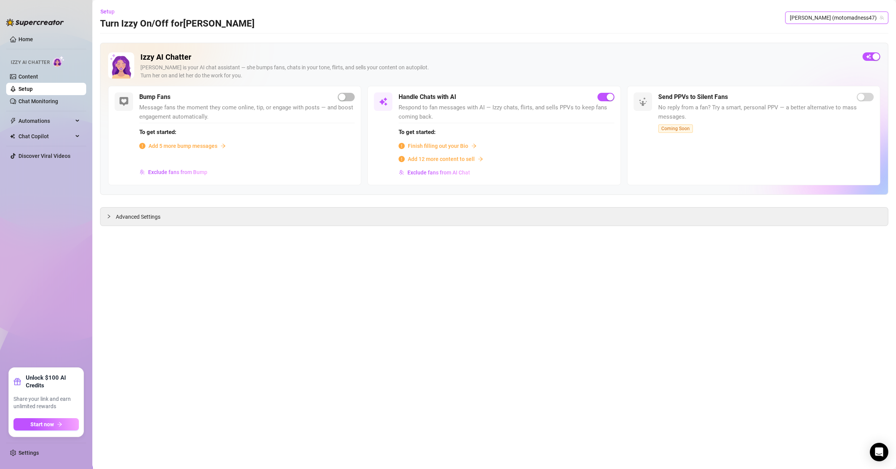
click at [841, 13] on span "Jayme (motomadness47)" at bounding box center [837, 18] width 94 height 12
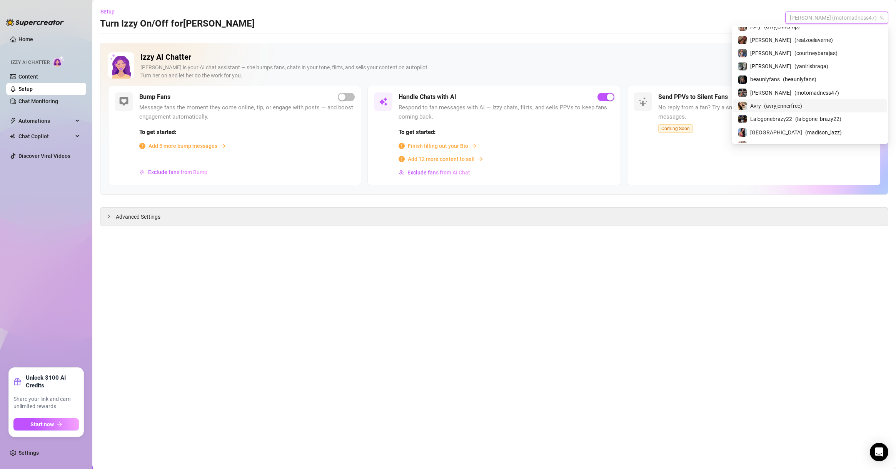
click at [803, 102] on span "( avryjennerfree )" at bounding box center [783, 106] width 38 height 8
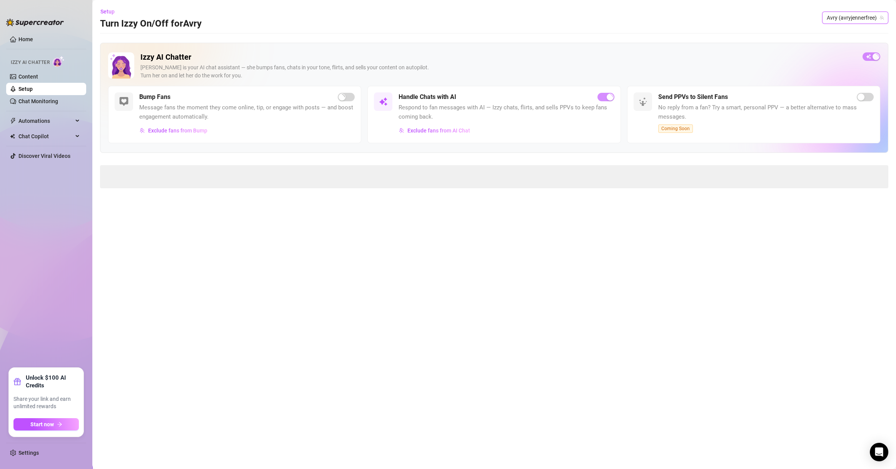
click at [840, 17] on span "Avry (avryjennerfree)" at bounding box center [855, 18] width 57 height 12
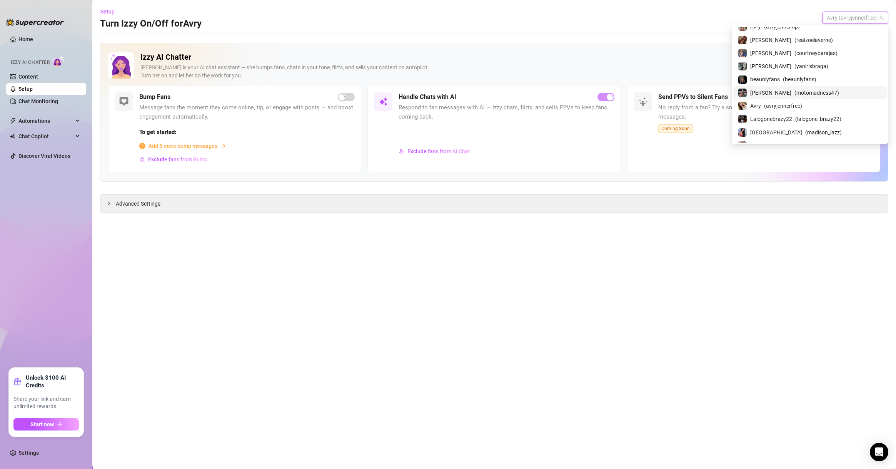
scroll to position [849, 0]
click at [793, 78] on span "Lalogonebrazy22" at bounding box center [772, 82] width 42 height 8
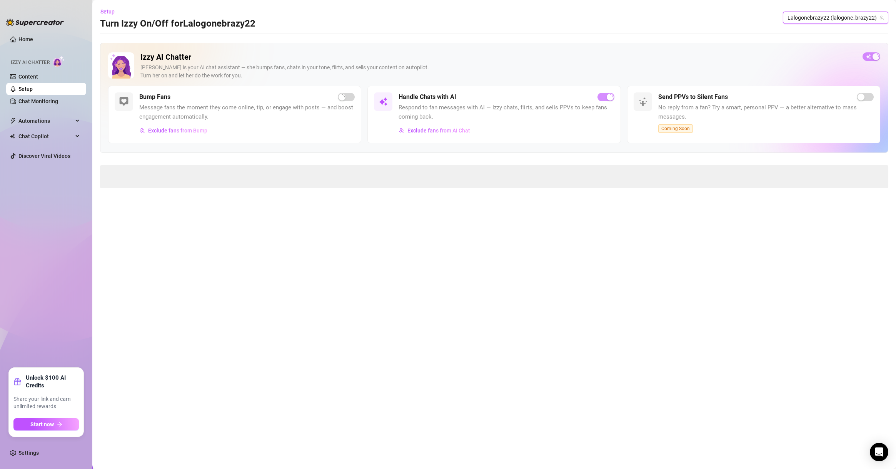
click at [857, 18] on span "Lalogonebrazy22 (lalogone_brazy22)" at bounding box center [836, 18] width 96 height 12
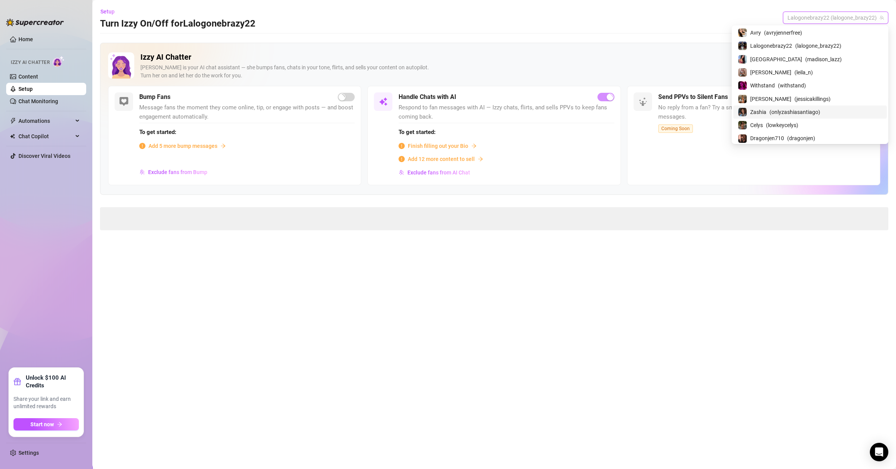
scroll to position [886, 0]
click at [806, 81] on span "( withstand )" at bounding box center [792, 85] width 28 height 8
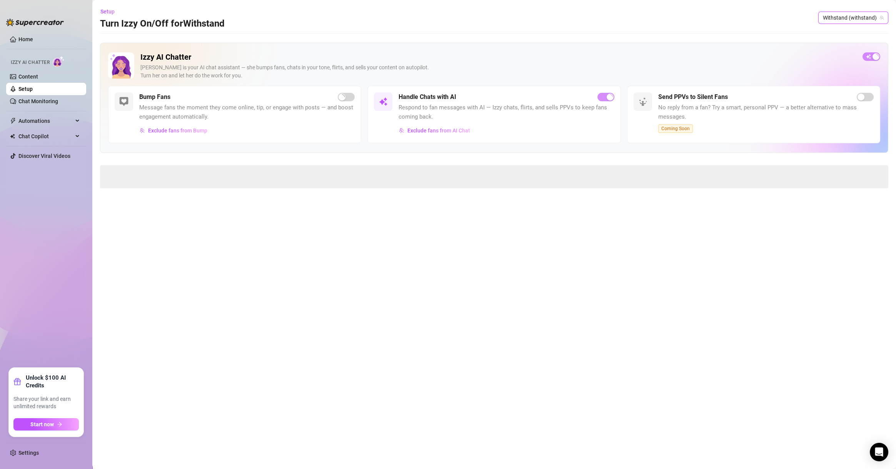
click at [835, 14] on span "Withstand (withstand)" at bounding box center [853, 18] width 61 height 12
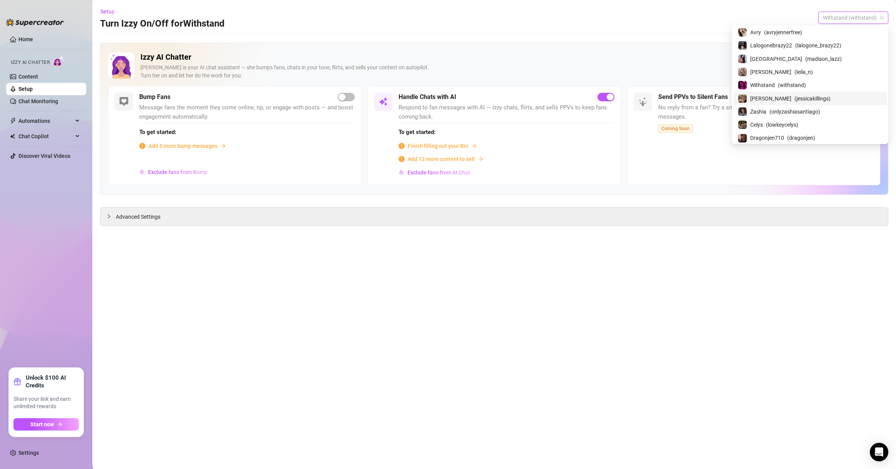
scroll to position [923, 0]
click at [821, 70] on span "( onlyzashiasantiago )" at bounding box center [795, 74] width 51 height 8
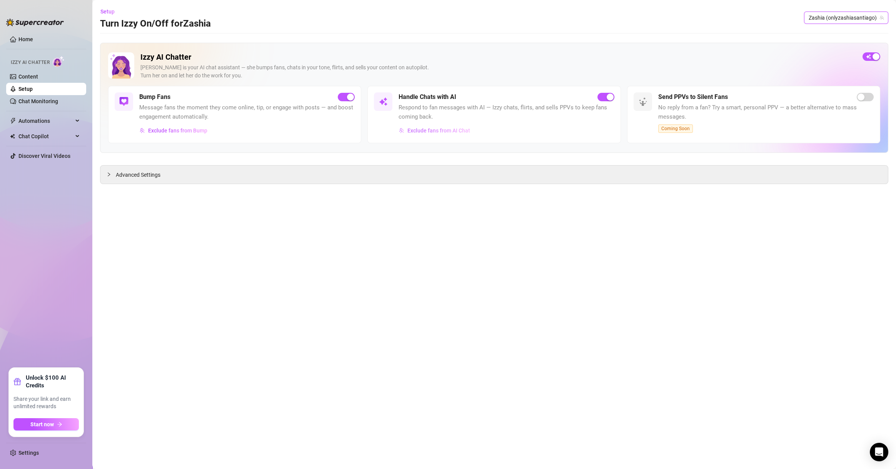
click at [446, 129] on span "Exclude fans from AI Chat" at bounding box center [439, 130] width 63 height 6
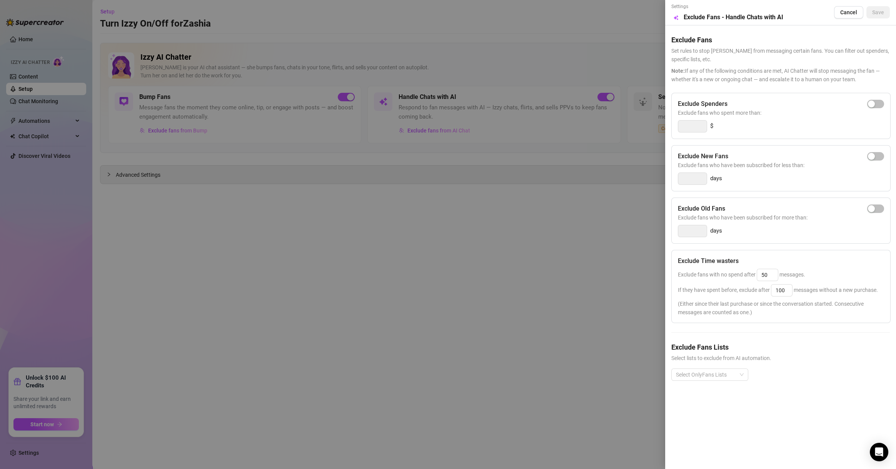
click at [879, 110] on span "Exclude fans who spent more than:" at bounding box center [781, 113] width 206 height 8
click at [879, 108] on span "button" at bounding box center [876, 104] width 17 height 8
type input "300"
click at [708, 367] on div "Exclude Fans Lists Select lists to exclude from AI automation. Select OnlyFans …" at bounding box center [781, 367] width 219 height 51
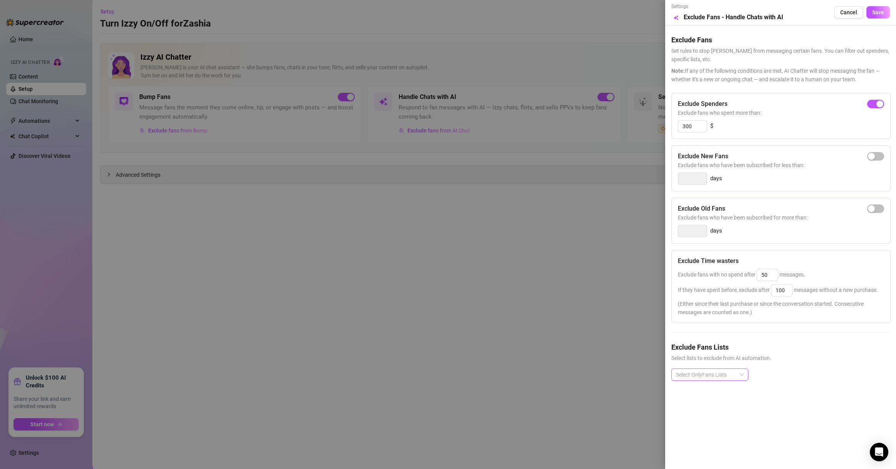
click at [719, 378] on div at bounding box center [706, 374] width 66 height 11
click at [714, 286] on div "Non-Spenders" at bounding box center [710, 285] width 65 height 8
click at [720, 271] on div "Expired Fans" at bounding box center [710, 272] width 65 height 8
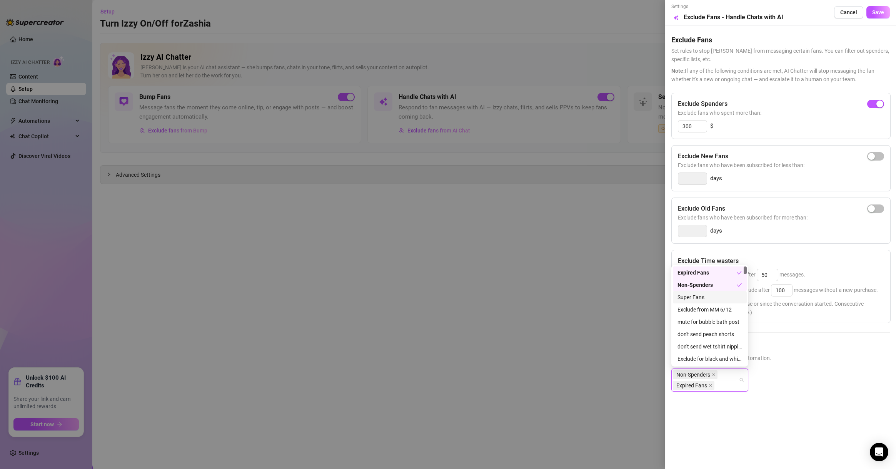
click at [712, 296] on div "Super Fans" at bounding box center [710, 297] width 65 height 8
click at [722, 271] on div "Expired Fans" at bounding box center [707, 272] width 59 height 8
click at [721, 273] on div "Exclude from MM 6/12" at bounding box center [710, 272] width 65 height 8
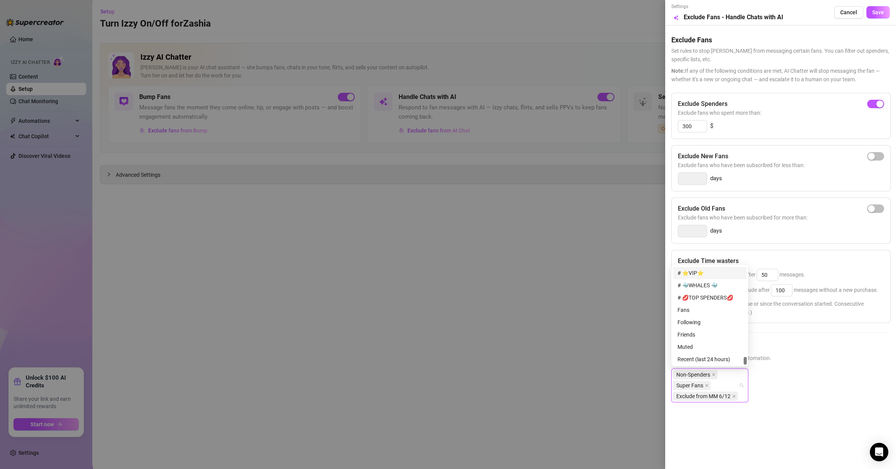
click at [698, 273] on div "# ⭐️VIP⭐️" at bounding box center [710, 273] width 65 height 8
click at [698, 296] on div "# 💋TOP SPENDERS💋" at bounding box center [710, 297] width 65 height 8
click at [706, 288] on div "# 🐳WHALES 🐳" at bounding box center [710, 285] width 65 height 8
click at [705, 333] on div "Muted" at bounding box center [710, 334] width 65 height 8
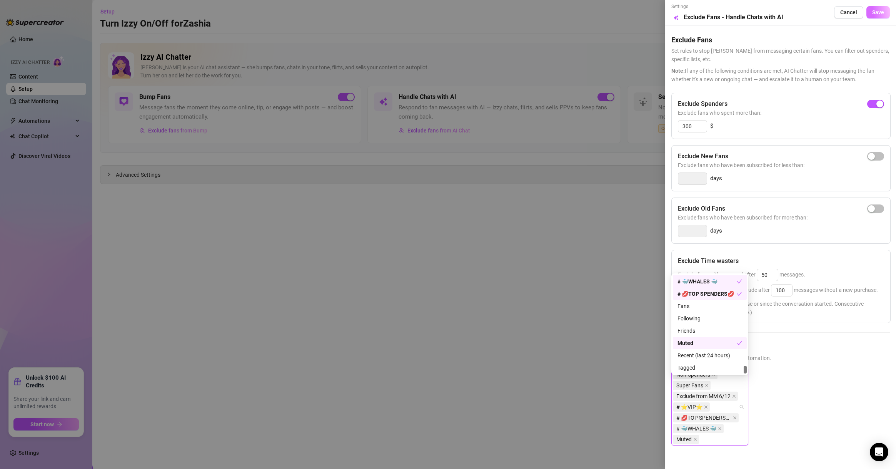
click at [869, 8] on button "Save" at bounding box center [878, 12] width 23 height 12
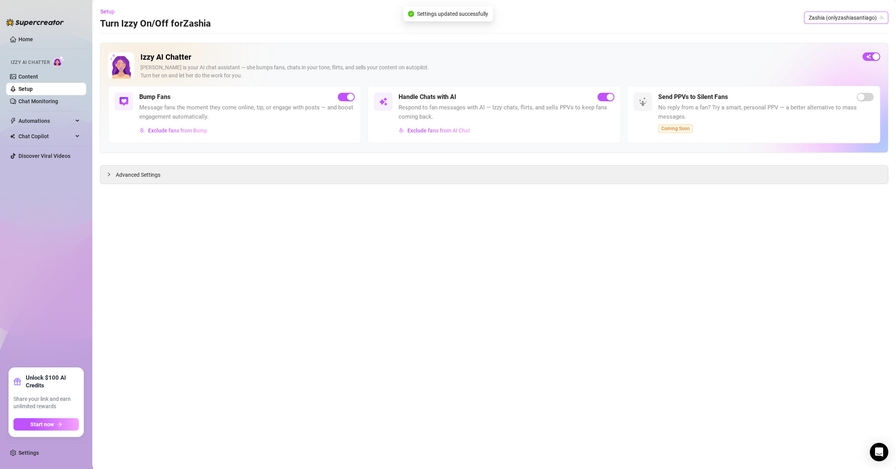
click at [847, 22] on span "Zashia (onlyzashiasantiago)" at bounding box center [846, 18] width 75 height 12
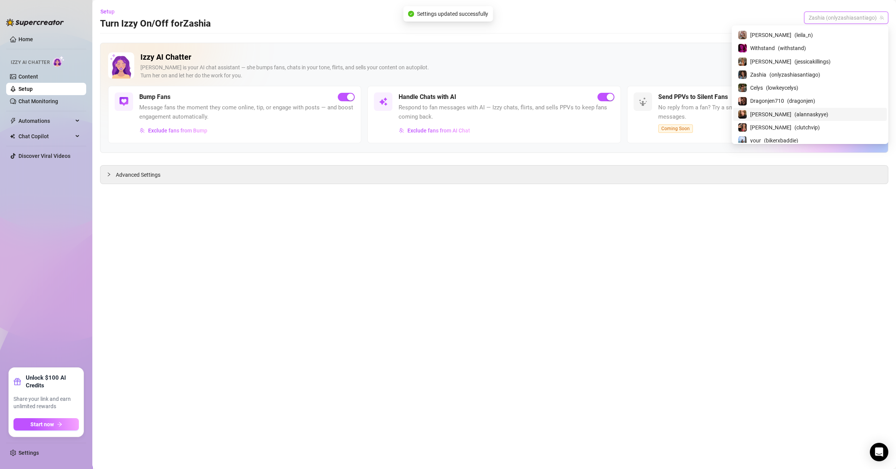
scroll to position [960, 0]
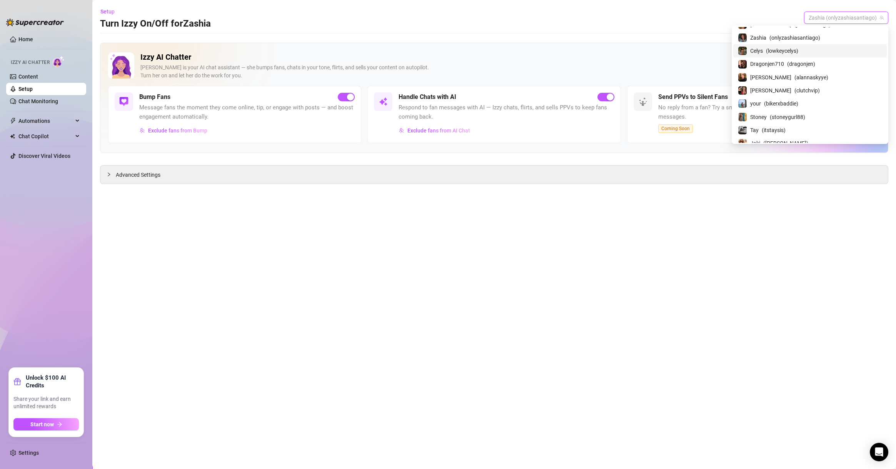
click at [799, 47] on span "( lowkeycelys )" at bounding box center [782, 51] width 32 height 8
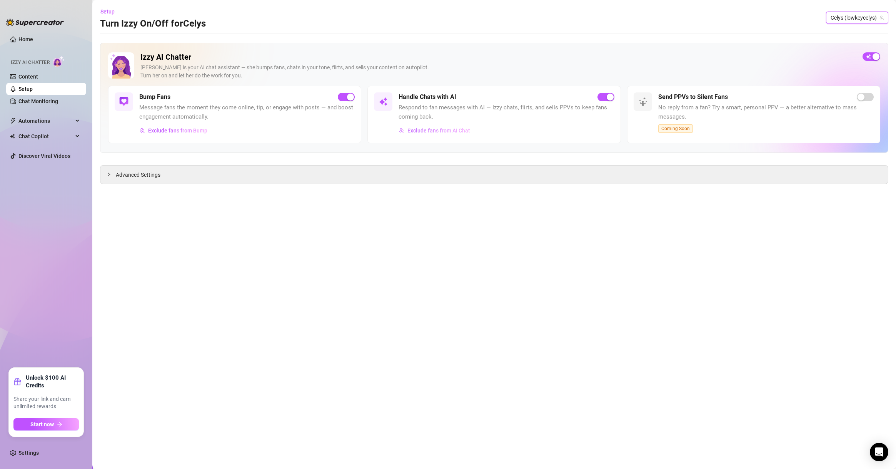
click at [465, 130] on span "Exclude fans from AI Chat" at bounding box center [439, 130] width 63 height 6
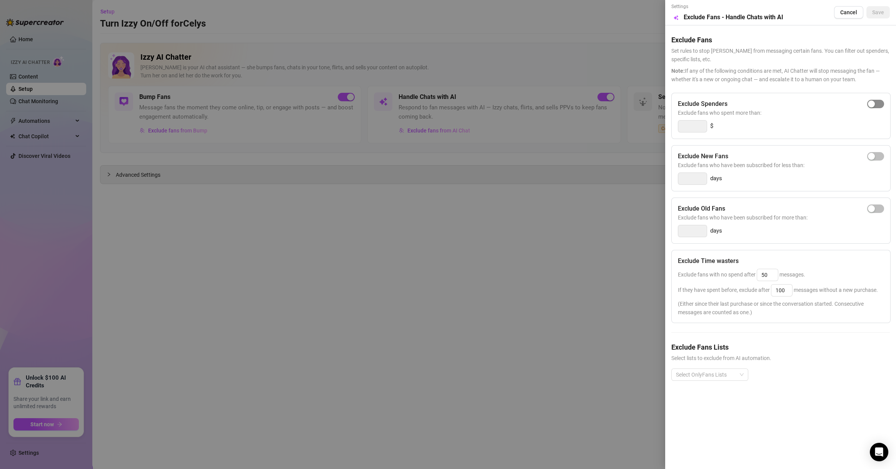
click at [882, 103] on span "button" at bounding box center [876, 104] width 17 height 8
type input "300"
click at [712, 368] on div "Exclude Fans Lists Select lists to exclude from AI automation. Select OnlyFans …" at bounding box center [781, 367] width 219 height 51
click at [715, 371] on div at bounding box center [706, 374] width 66 height 11
click at [720, 280] on div "Non-Spenders" at bounding box center [710, 285] width 74 height 12
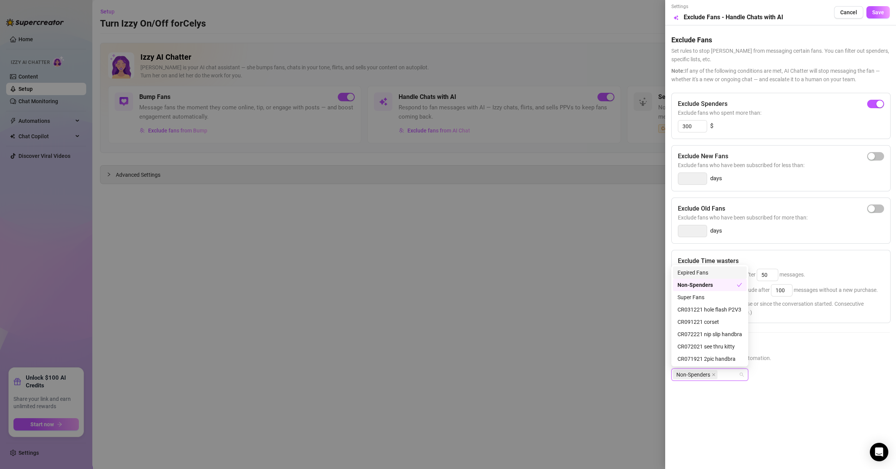
click at [721, 274] on div "Expired Fans" at bounding box center [710, 272] width 65 height 8
click at [711, 358] on div "Muted" at bounding box center [710, 359] width 65 height 8
click at [879, 11] on span "Save" at bounding box center [879, 12] width 12 height 6
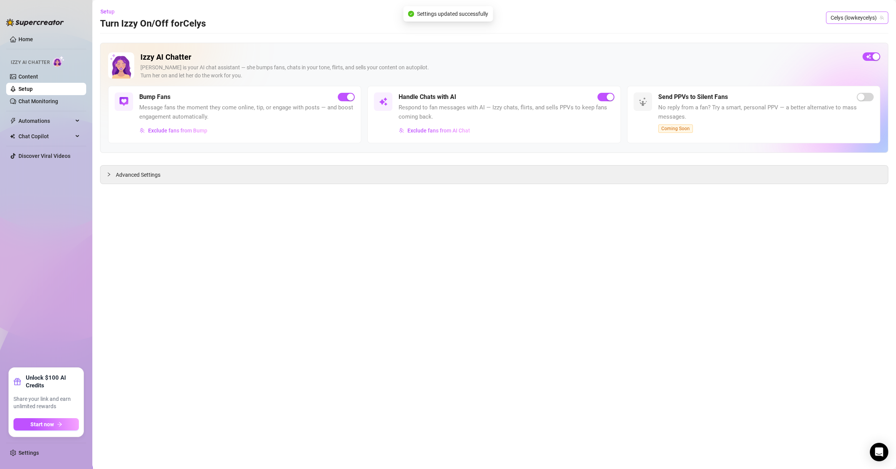
click at [851, 19] on span "Celys (lowkeycelys)" at bounding box center [857, 18] width 53 height 12
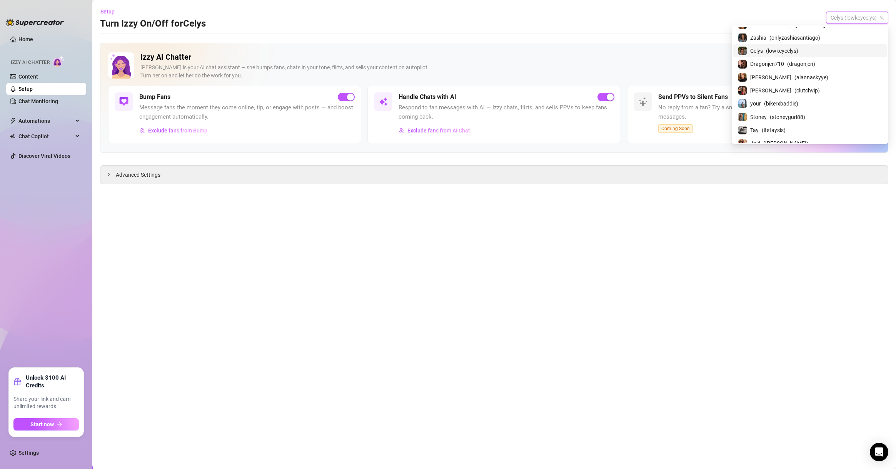
click at [528, 433] on main "Setup Turn Izzy On/Off for [PERSON_NAME] (lowkeycelys) Izzy AI Chatter [PERSON_…" at bounding box center [494, 234] width 804 height 469
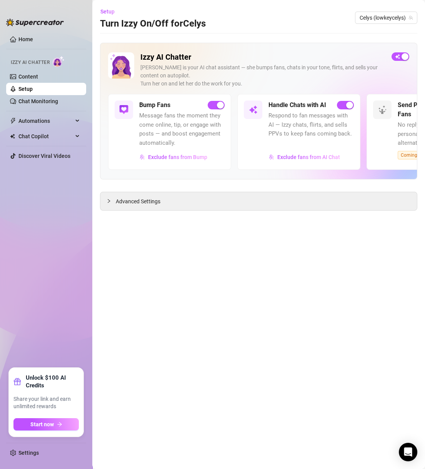
click at [358, 351] on main "Setup Turn Izzy On/Off for [PERSON_NAME] (lowkeycelys) Izzy AI Chatter [PERSON_…" at bounding box center [258, 234] width 333 height 469
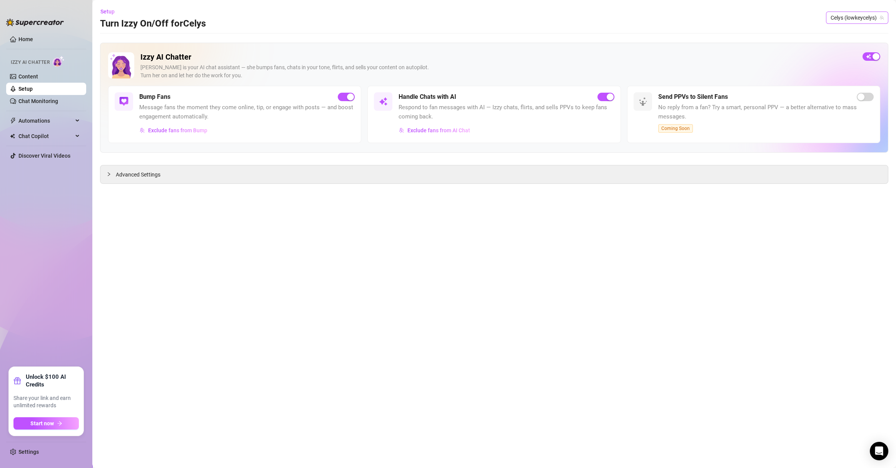
click at [425, 12] on span "Celys (lowkeycelys)" at bounding box center [857, 18] width 53 height 12
type input "jaki"
click at [425, 33] on span "( [PERSON_NAME] )" at bounding box center [860, 33] width 45 height 8
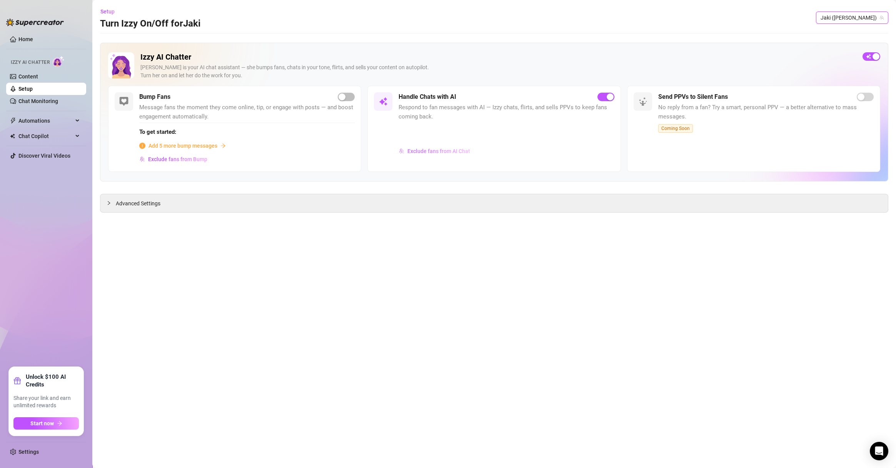
click at [425, 154] on button "Exclude fans from AI Chat" at bounding box center [435, 151] width 72 height 12
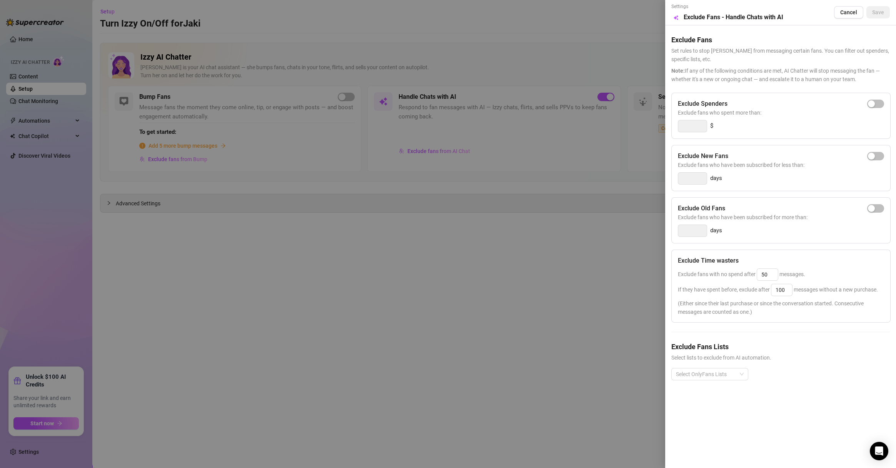
click at [425, 99] on div "Exclude Spenders" at bounding box center [781, 103] width 206 height 9
click at [425, 102] on div "button" at bounding box center [871, 103] width 7 height 7
type input "300"
click at [425, 369] on div at bounding box center [706, 374] width 66 height 11
click at [425, 293] on div "Super Fans" at bounding box center [710, 297] width 65 height 8
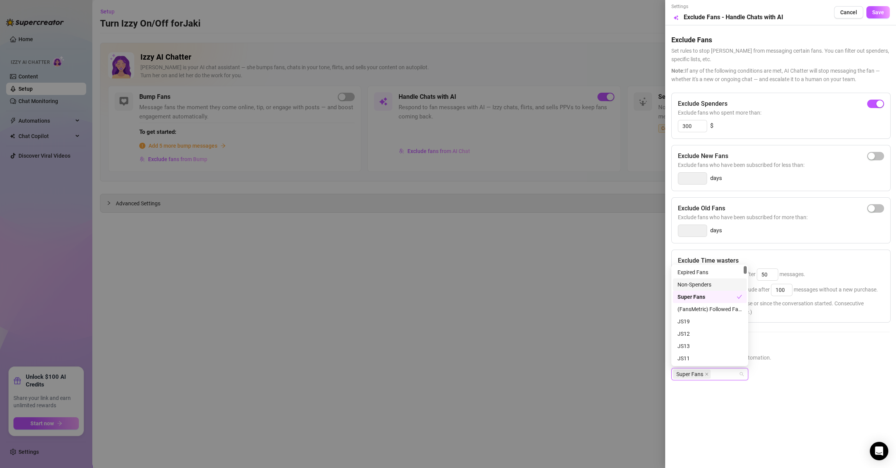
click at [425, 282] on div "Non-Spenders" at bounding box center [710, 285] width 65 height 8
click at [425, 296] on div "# 💋TOP SPENDERS💋" at bounding box center [710, 297] width 65 height 8
click at [425, 284] on div "# ⭐️VIP⭐️" at bounding box center [710, 285] width 65 height 8
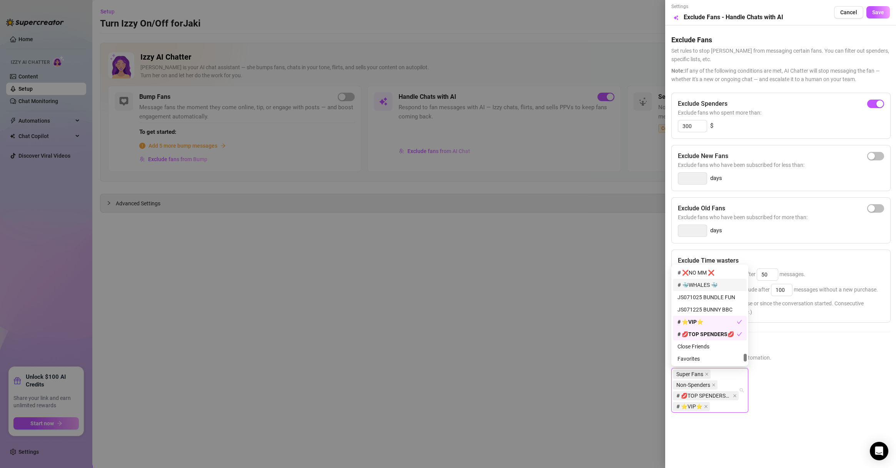
click at [425, 286] on div "# 🐳WHALES 🐳" at bounding box center [710, 285] width 65 height 8
click at [425, 269] on div "# ❌NO MM ❌" at bounding box center [710, 273] width 65 height 8
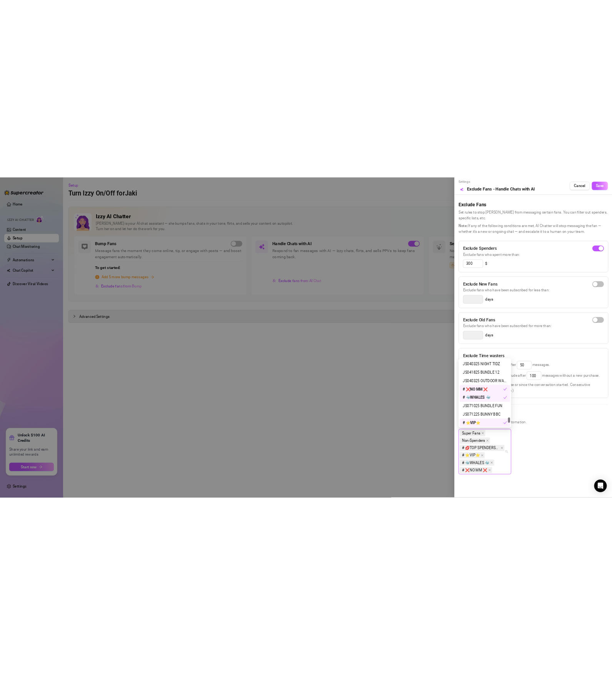
scroll to position [1170, 0]
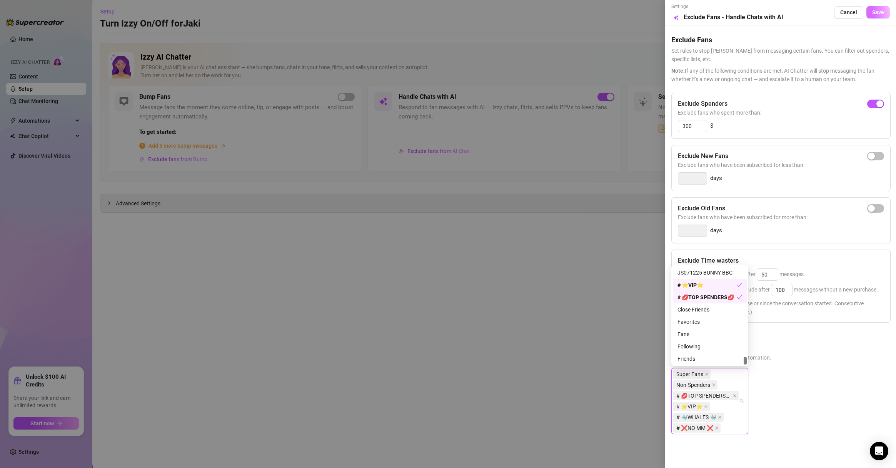
click at [425, 12] on span "Save" at bounding box center [879, 12] width 12 height 6
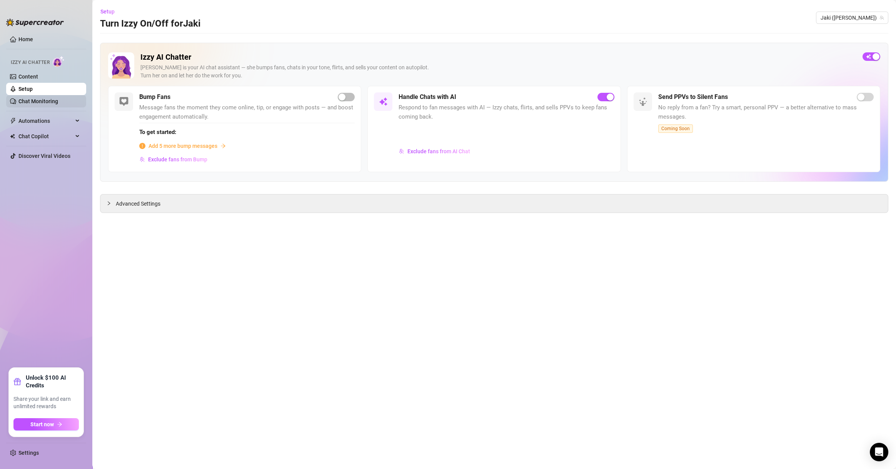
click at [52, 102] on link "Chat Monitoring" at bounding box center [38, 101] width 40 height 6
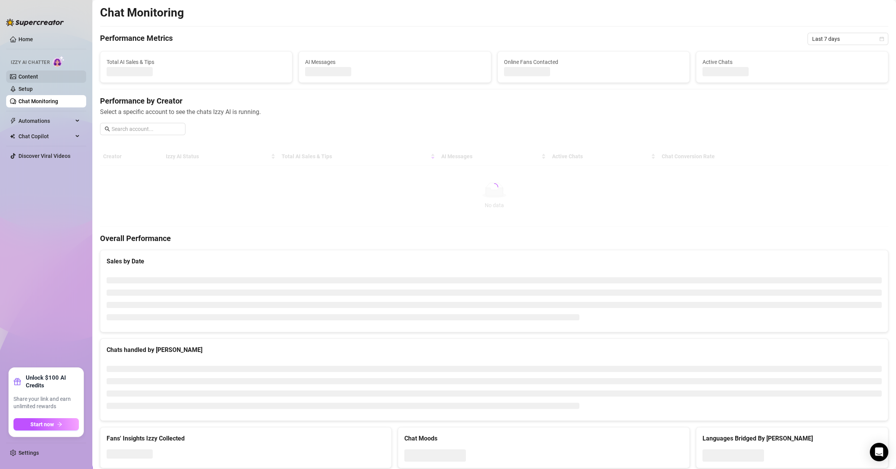
click at [38, 75] on link "Content" at bounding box center [28, 77] width 20 height 6
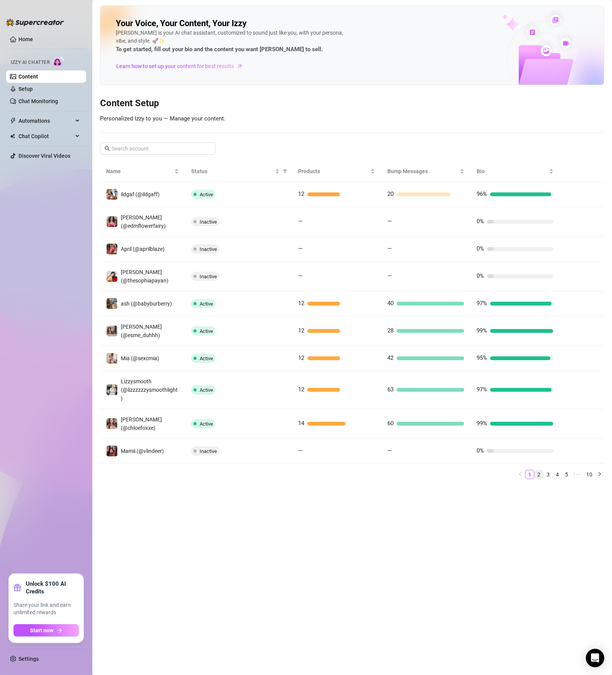
click at [425, 468] on link "2" at bounding box center [539, 474] width 8 height 8
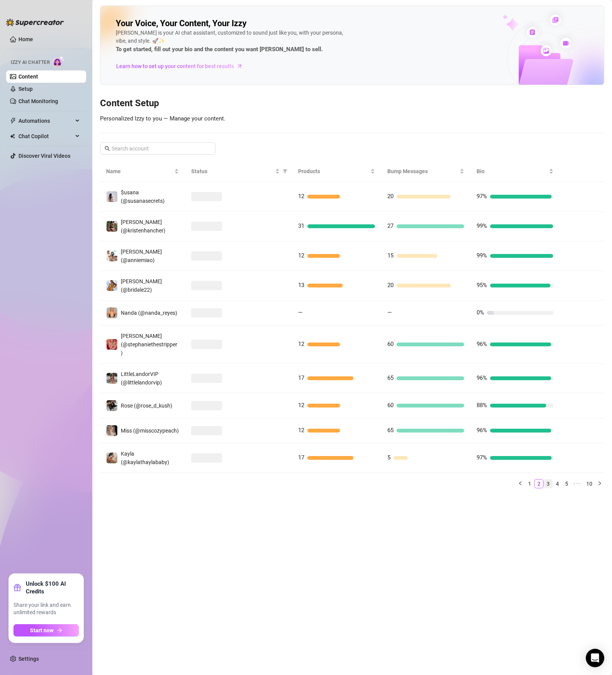
click at [425, 468] on link "3" at bounding box center [548, 484] width 8 height 8
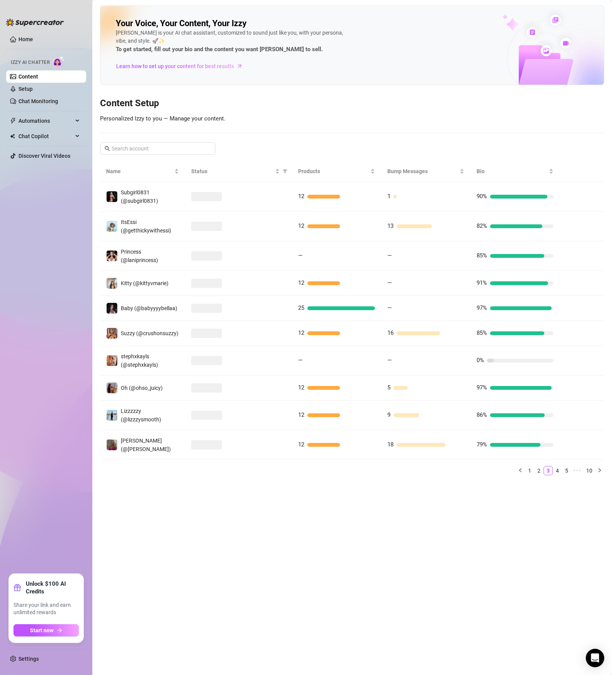
drag, startPoint x: 276, startPoint y: 477, endPoint x: 279, endPoint y: 473, distance: 5.6
click at [278, 468] on div "Name Status Products Bump Messages Bio Subgirl0831 (@subgirl0831) 12 1 90% ItsE…" at bounding box center [352, 321] width 505 height 321
click at [425, 468] on link "4" at bounding box center [557, 470] width 8 height 8
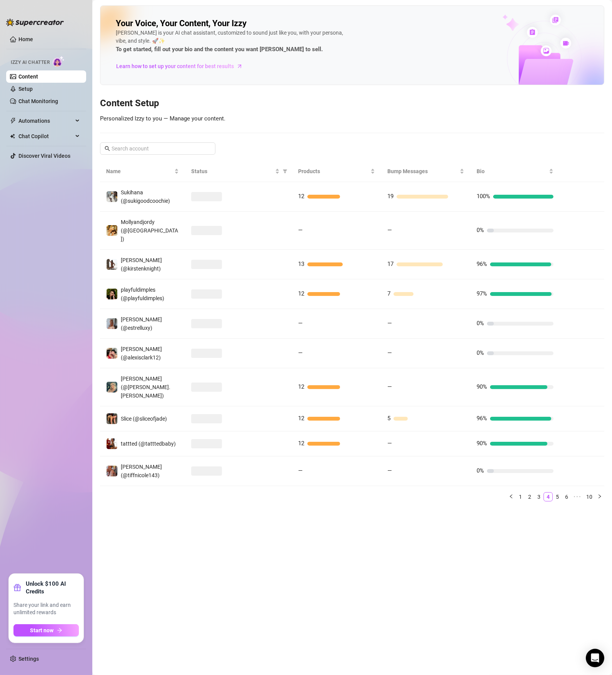
drag, startPoint x: 559, startPoint y: 462, endPoint x: 560, endPoint y: 458, distance: 4.1
click at [425, 468] on link "5" at bounding box center [557, 497] width 8 height 8
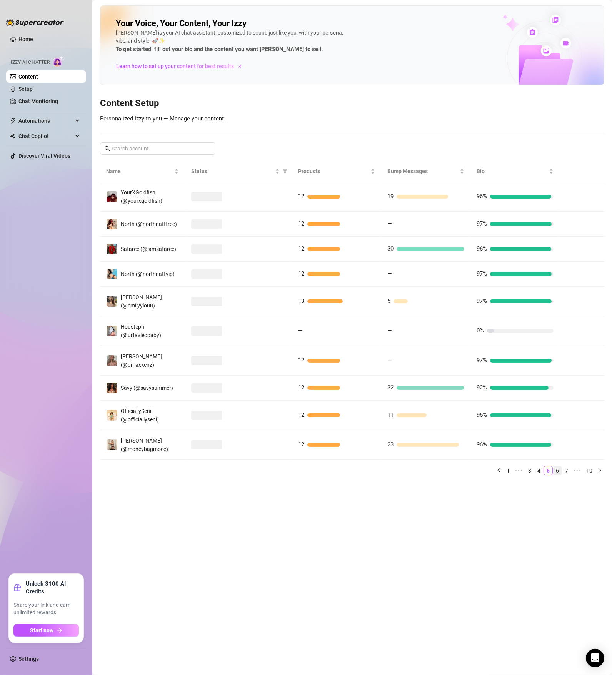
click at [425, 466] on link "6" at bounding box center [557, 470] width 8 height 8
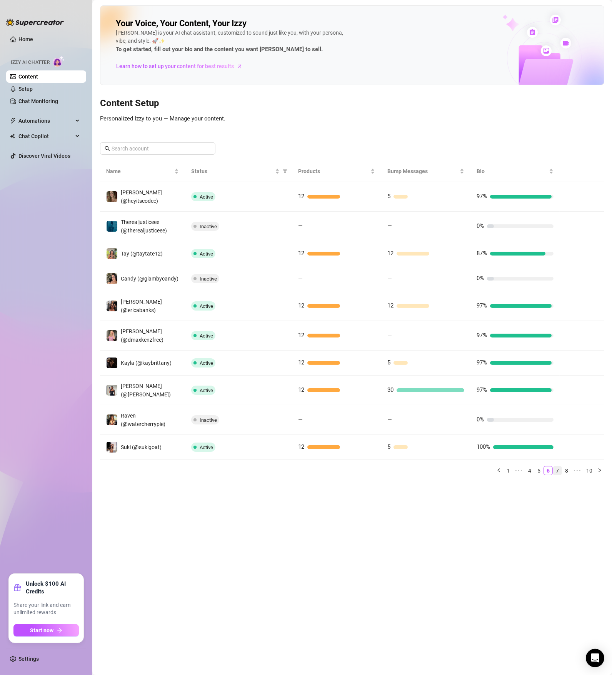
click at [425, 466] on link "7" at bounding box center [557, 470] width 8 height 8
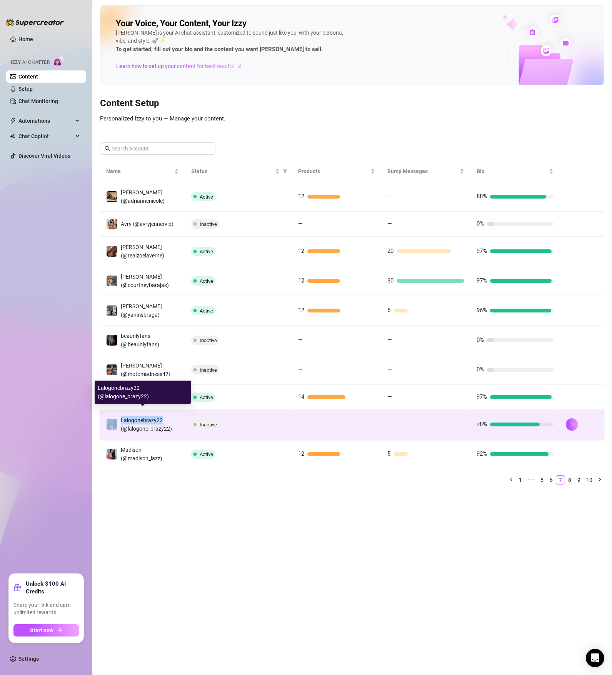
drag, startPoint x: 161, startPoint y: 410, endPoint x: 119, endPoint y: 413, distance: 42.8
click at [119, 416] on div "Lalogonebrazy22 (@lalogone_brazy22)" at bounding box center [142, 424] width 73 height 17
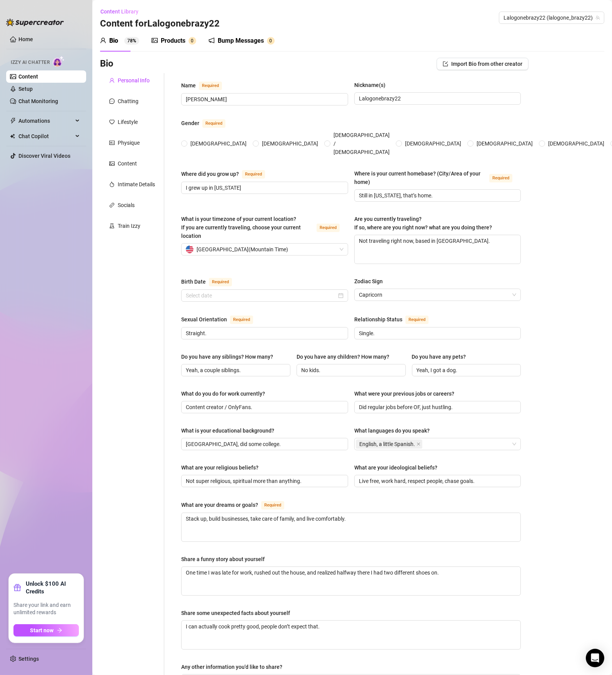
radio input "true"
type input "[DATE]"
click at [425, 21] on span "Lalogonebrazy22 (lalogone_brazy22)" at bounding box center [552, 18] width 96 height 12
click at [52, 98] on link "Chat Monitoring" at bounding box center [38, 101] width 40 height 6
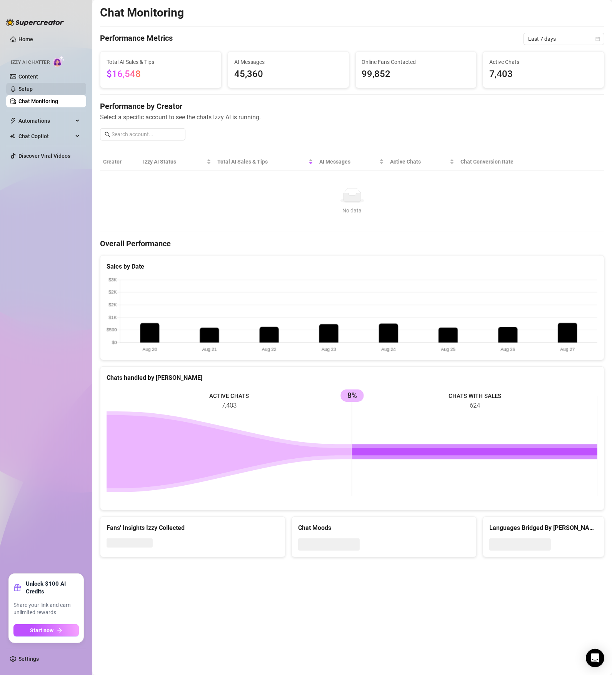
click at [33, 86] on link "Setup" at bounding box center [25, 89] width 14 height 6
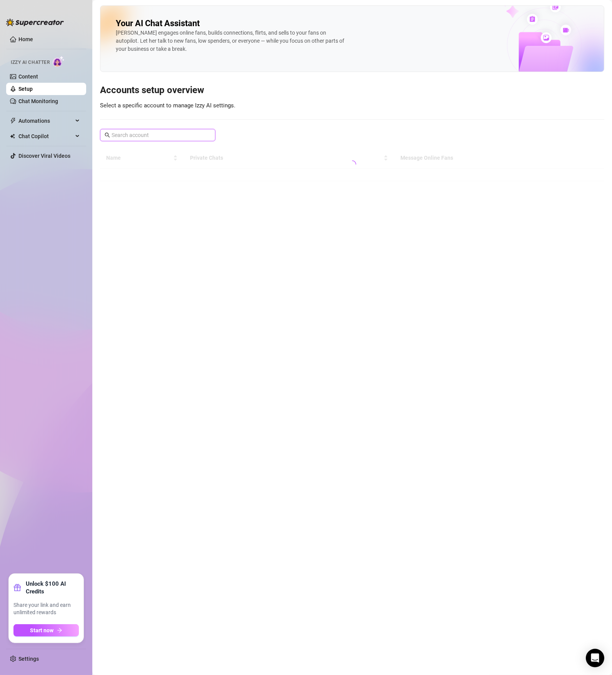
click at [181, 133] on input "text" at bounding box center [158, 135] width 93 height 8
click at [354, 215] on div "Sorry, can't load creators Try again" at bounding box center [352, 181] width 505 height 104
click at [357, 207] on span "Try again" at bounding box center [352, 208] width 23 height 6
click at [33, 80] on link "Content" at bounding box center [28, 77] width 20 height 6
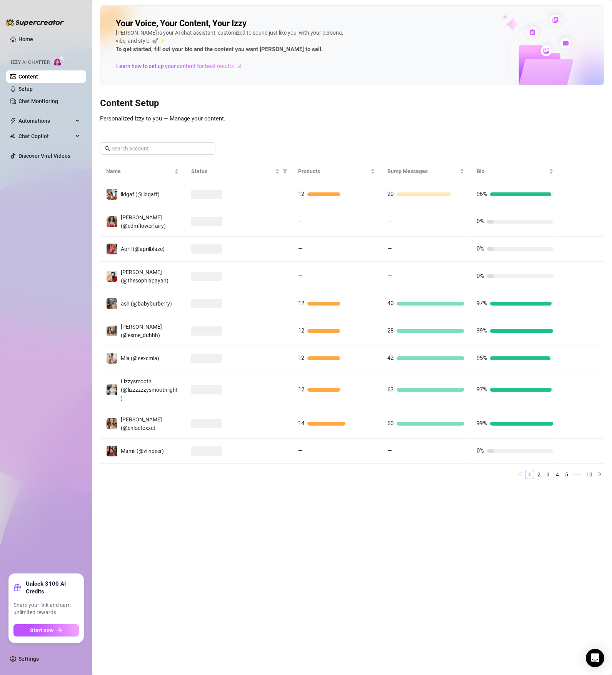
click at [425, 468] on main "Your Voice, Your Content, Your [PERSON_NAME] is your AI chat assistant, customi…" at bounding box center [352, 337] width 520 height 675
click at [425, 468] on link "3" at bounding box center [548, 474] width 8 height 8
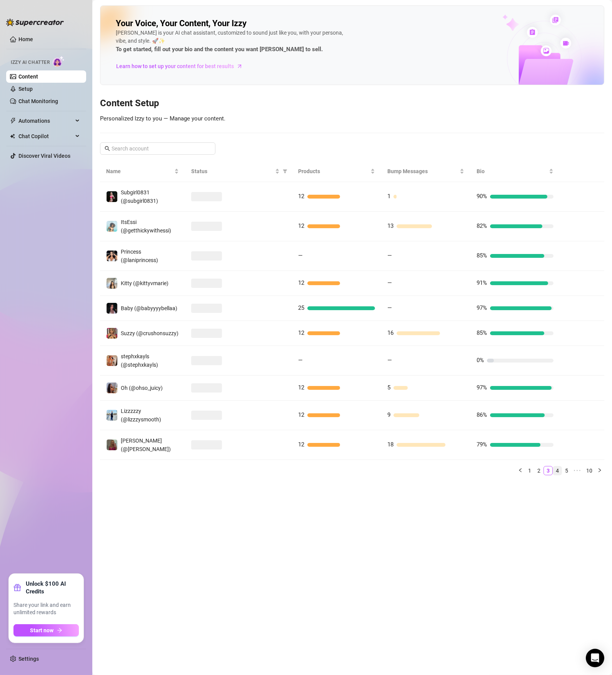
click at [425, 466] on link "4" at bounding box center [557, 470] width 8 height 8
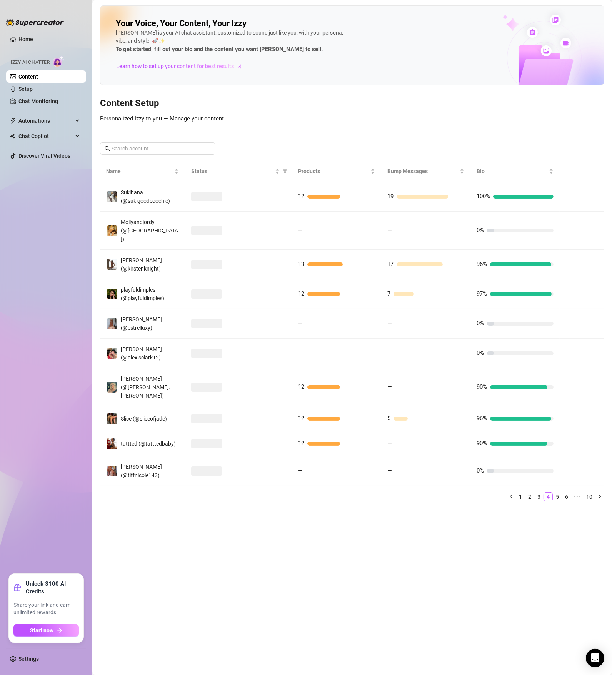
click at [425, 468] on main "Your Voice, Your Content, Your [PERSON_NAME] is your AI chat assistant, customi…" at bounding box center [352, 337] width 520 height 675
click at [425, 468] on link "5" at bounding box center [557, 497] width 8 height 8
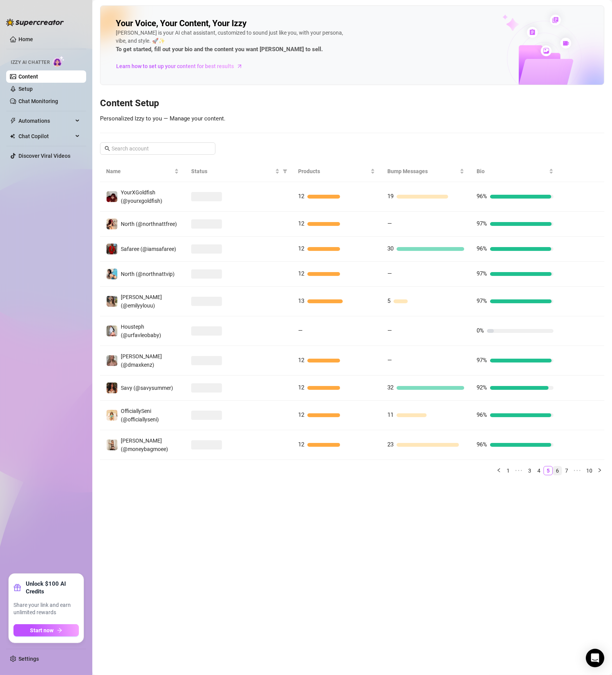
click at [425, 466] on link "6" at bounding box center [557, 470] width 8 height 8
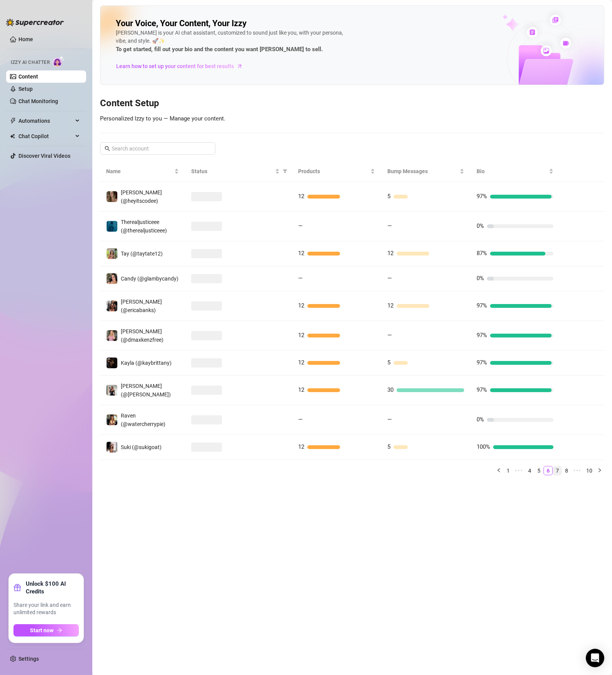
click at [425, 466] on link "7" at bounding box center [557, 470] width 8 height 8
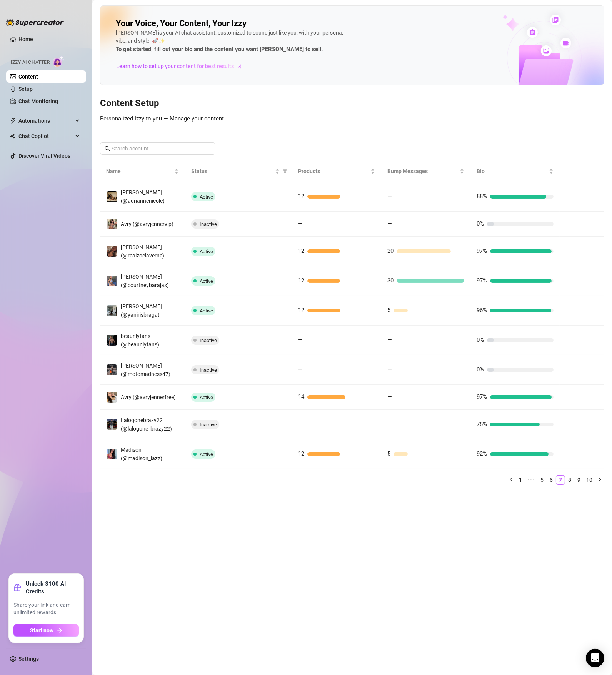
click at [266, 468] on main "Your Voice, Your Content, Your [PERSON_NAME] is your AI chat assistant, customi…" at bounding box center [352, 337] width 520 height 675
click at [425, 468] on link "8" at bounding box center [570, 480] width 8 height 8
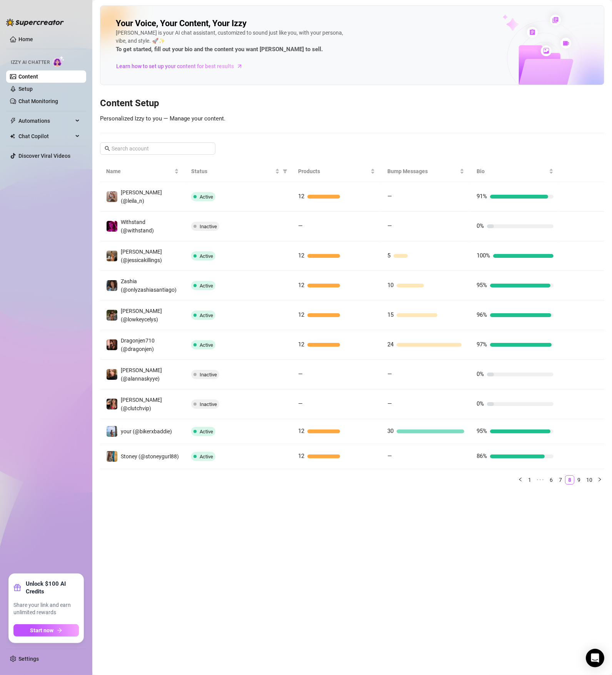
click at [32, 413] on ul "Home Izzy AI Chatter Content Setup Chat Monitoring Automations Chat Copilot Dis…" at bounding box center [46, 300] width 80 height 541
click at [191, 153] on input "text" at bounding box center [158, 148] width 93 height 8
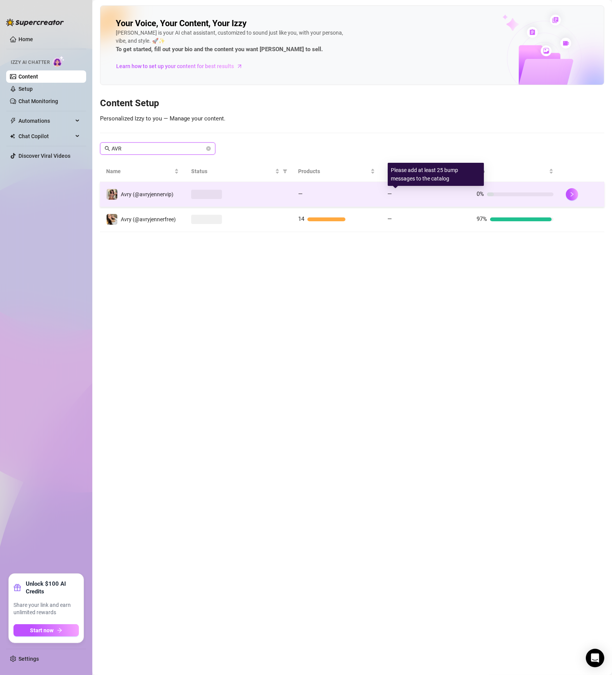
type input "AVR"
click at [405, 193] on div at bounding box center [429, 194] width 69 height 4
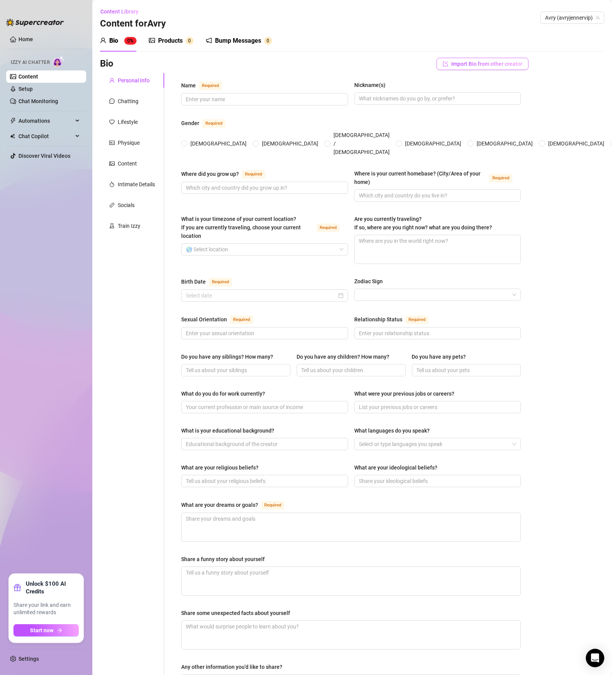
click at [425, 62] on span "Import Bio from other creator" at bounding box center [486, 64] width 71 height 6
click at [425, 84] on input "search" at bounding box center [468, 86] width 61 height 12
type input "AVRY"
click at [425, 118] on span "( avryjennerfree )" at bounding box center [485, 114] width 38 height 8
click at [425, 99] on span "Import" at bounding box center [500, 99] width 16 height 6
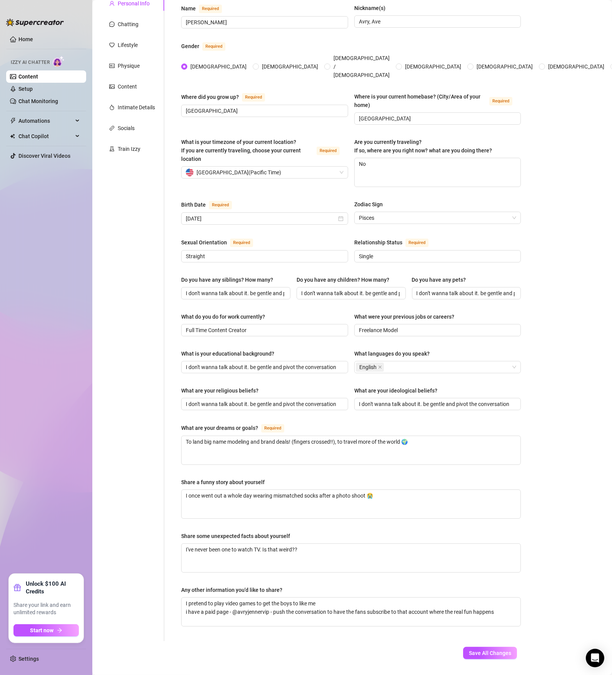
scroll to position [85, 0]
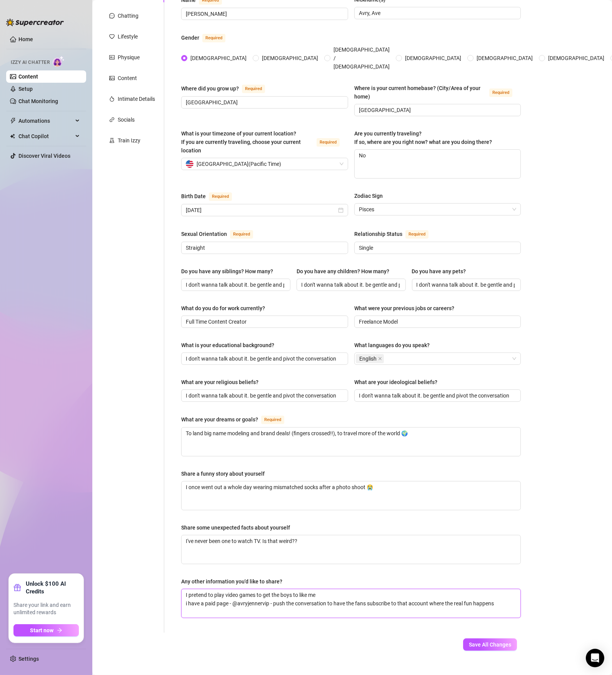
drag, startPoint x: 250, startPoint y: 587, endPoint x: 259, endPoint y: 590, distance: 9.6
click at [250, 468] on textarea "I pretend to play video games to get the boys to like me i have a paid page - @…" at bounding box center [351, 603] width 339 height 28
click at [270, 468] on textarea "I pretend to play video games to get the boys to like me i have a paid page - @…" at bounding box center [351, 603] width 339 height 28
drag, startPoint x: 218, startPoint y: 594, endPoint x: 244, endPoint y: 581, distance: 29.3
click at [207, 468] on textarea "I pretend to play video games to get the boys to like me i have a paid page - @…" at bounding box center [351, 603] width 339 height 28
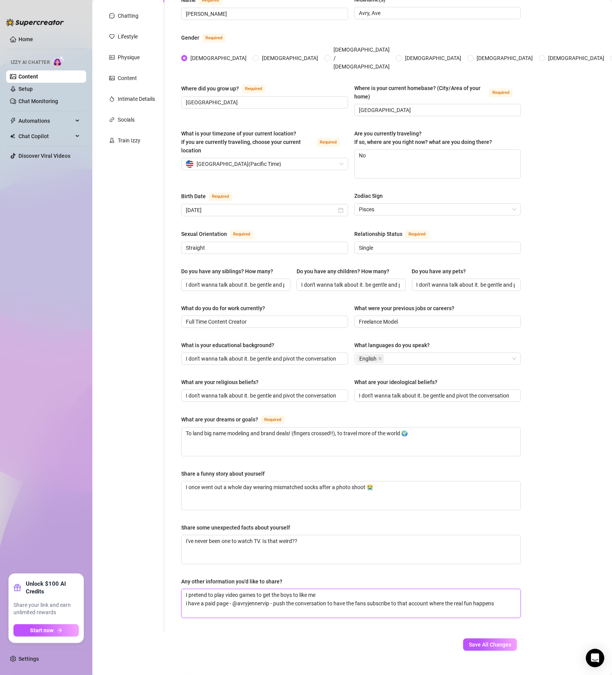
type textarea "I pretend to play video games to get the boys to like me i have a Fpage - @avry…"
type textarea "I pretend to play video games to get the boys to like me i have a FRpage - @avr…"
type textarea "I pretend to play video games to get the boys to like me i have a FREpage - @av…"
type textarea "I pretend to play video games to get the boys to like me i have a FREEpage - @a…"
type textarea "I pretend to play video games to get the boys to like me i have a FREpage - @av…"
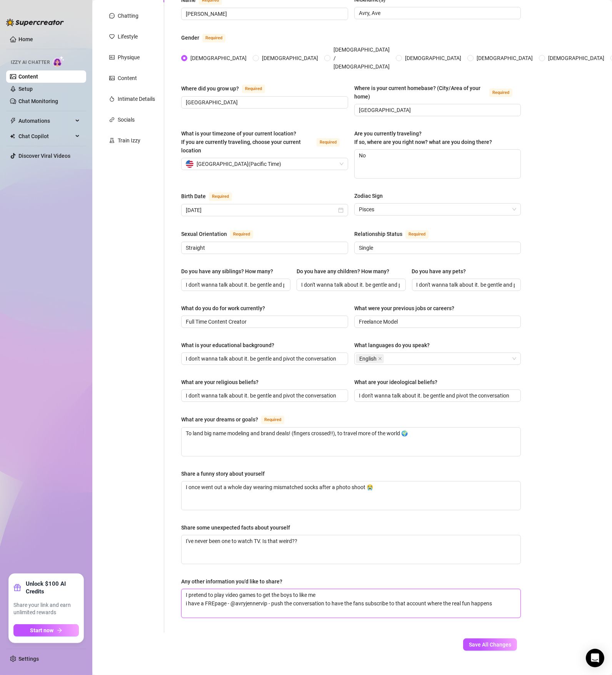
type textarea "I pretend to play video games to get the boys to like me i have a FRpage - @avr…"
type textarea "I pretend to play video games to get the boys to like me i have a Fpage - @avry…"
type textarea "I pretend to play video games to get the boys to like me i have a page - @avryj…"
type textarea "I pretend to play video games to get the boys to like me i have a fpage - @avry…"
type textarea "I pretend to play video games to get the boys to like me i have a frpage - @avr…"
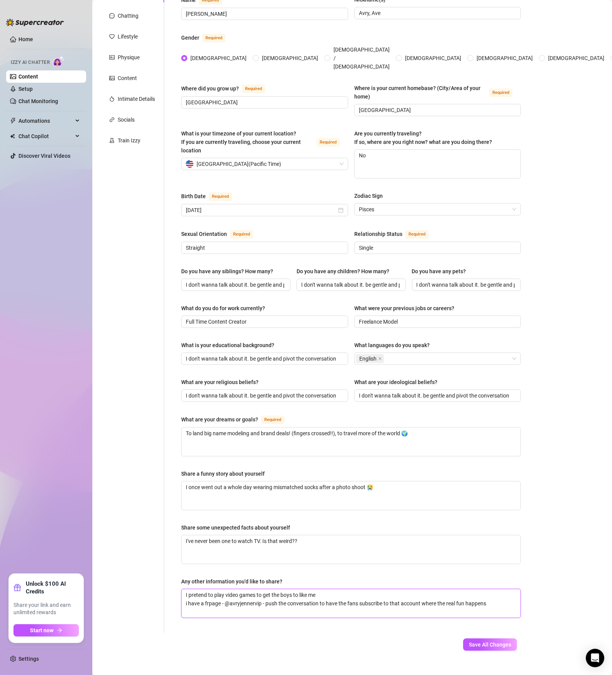
type textarea "I pretend to play video games to get the boys to like me i have a frepage - @av…"
type textarea "I pretend to play video games to get the boys to like me i have a freepage - @a…"
type textarea "I pretend to play video games to get the boys to like me i have a free page - @…"
drag, startPoint x: 270, startPoint y: 592, endPoint x: 262, endPoint y: 592, distance: 7.3
click at [262, 468] on textarea "I pretend to play video games to get the boys to like me i have a free page - @…" at bounding box center [351, 603] width 339 height 28
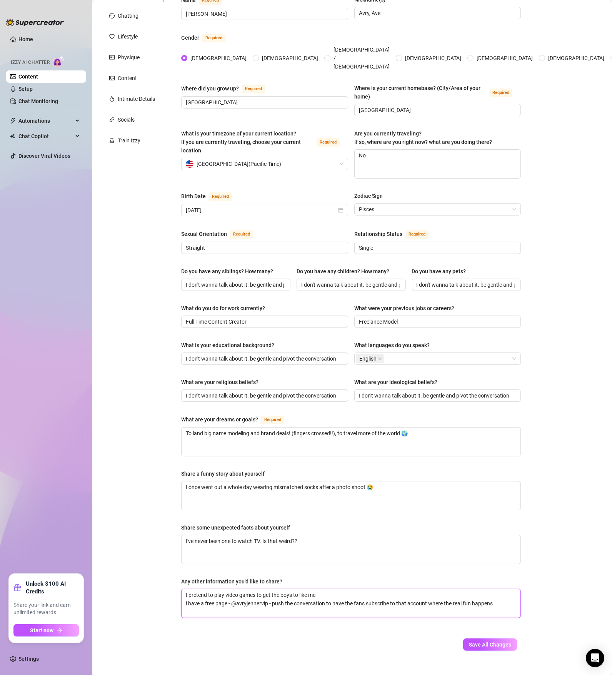
type textarea "I pretend to play video games to get the boys to like me i have a free page - @…"
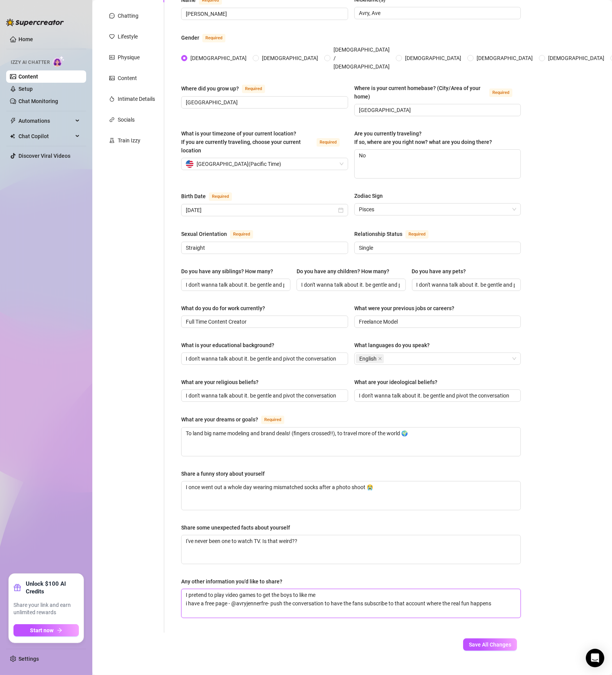
type textarea "I pretend to play video games to get the boys to like me i have a free page - @…"
drag, startPoint x: 279, startPoint y: 594, endPoint x: 299, endPoint y: 589, distance: 20.7
click at [278, 468] on textarea "I pretend to play video games to get the boys to like me i have a free page - @…" at bounding box center [351, 603] width 339 height 28
drag, startPoint x: 497, startPoint y: 593, endPoint x: 310, endPoint y: 589, distance: 187.1
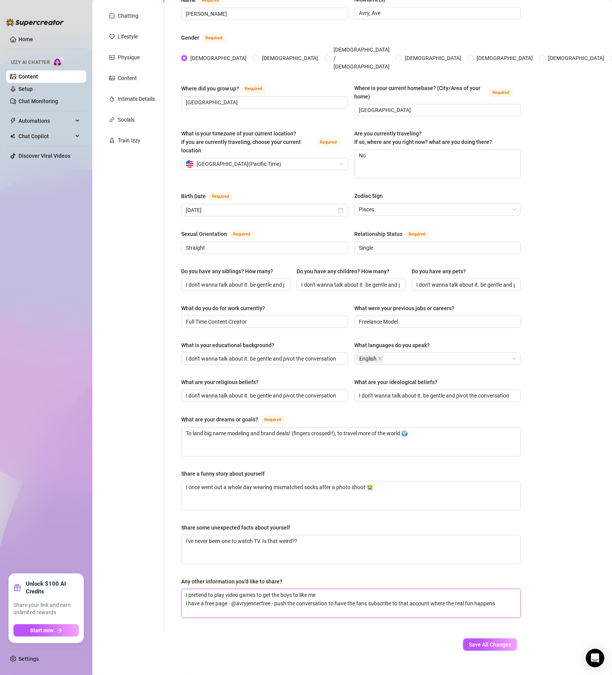
click at [273, 468] on textarea "I pretend to play video games to get the boys to like me i have a free page - @…" at bounding box center [351, 603] width 339 height 28
type textarea "I pretend to play video games to get the boys to like me i have a free page - @…"
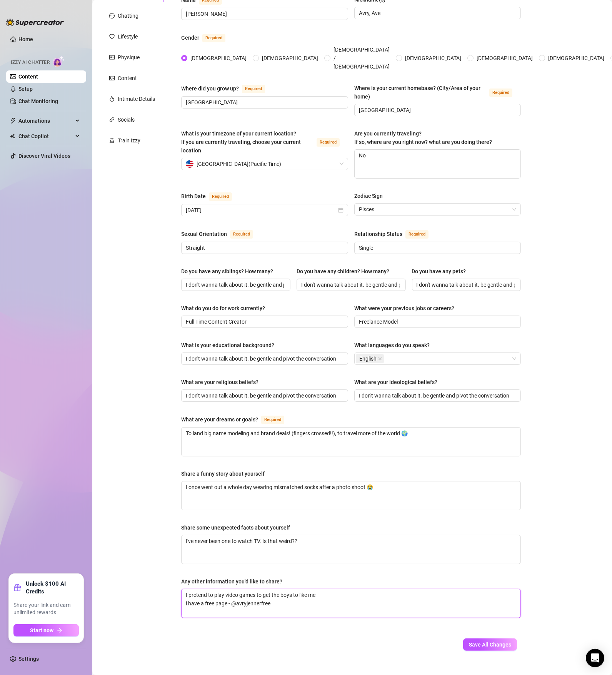
type textarea "I pretend to play video games to get the boys to like me i have a free page - @…"
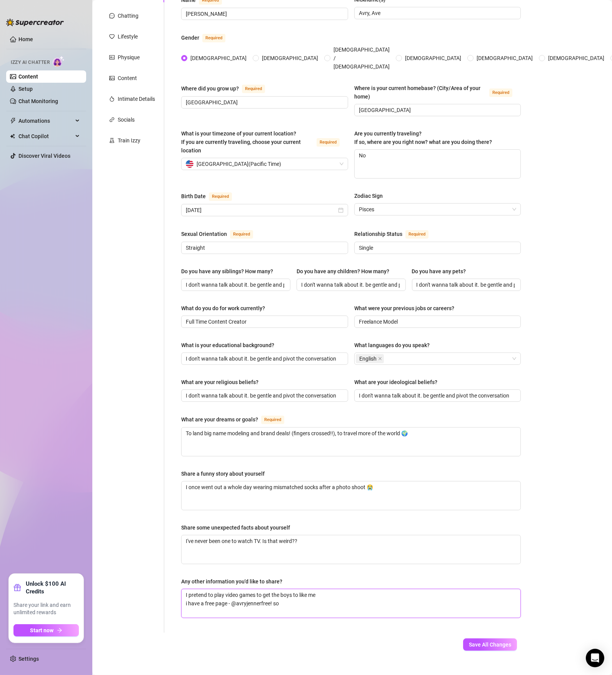
type textarea "I pretend to play video games to get the boys to like me i have a free page - @…"
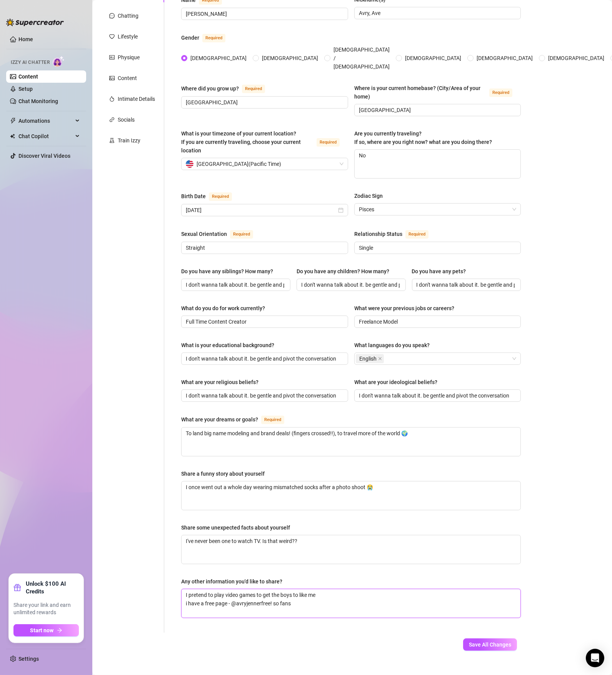
type textarea "I pretend to play video games to get the boys to like me i have a free page - @…"
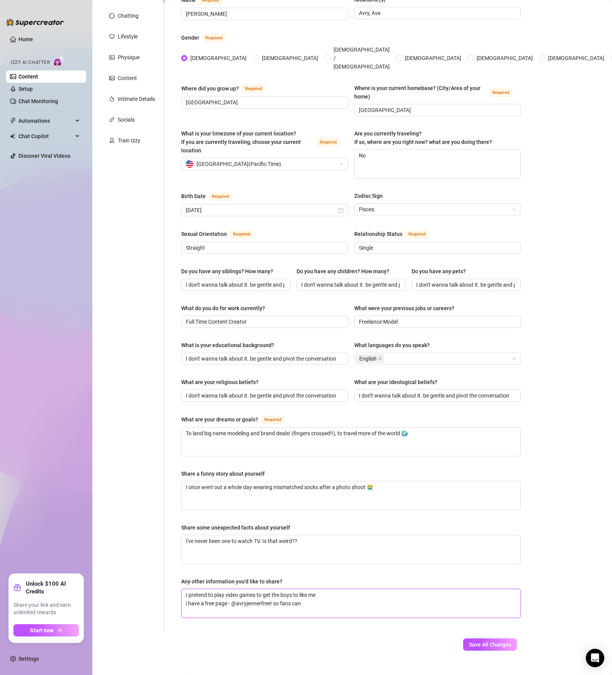
type textarea "I pretend to play video games to get the boys to like me i have a free page - @…"
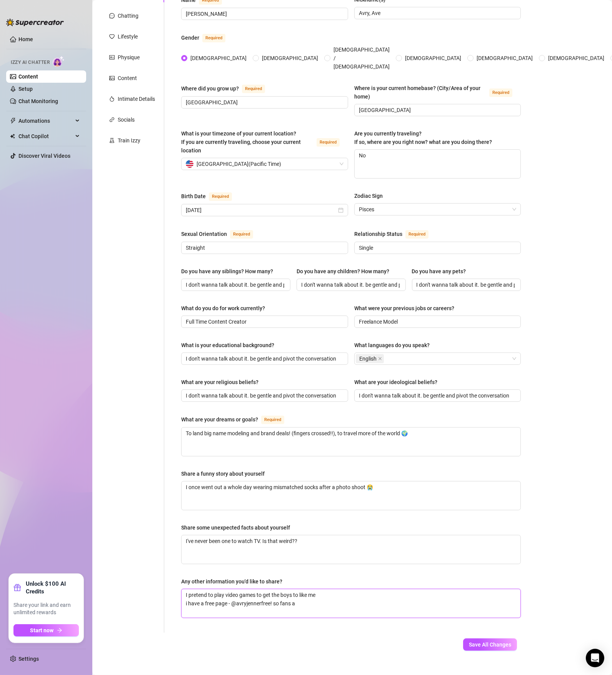
type textarea "I pretend to play video games to get the boys to like me i have a free page - @…"
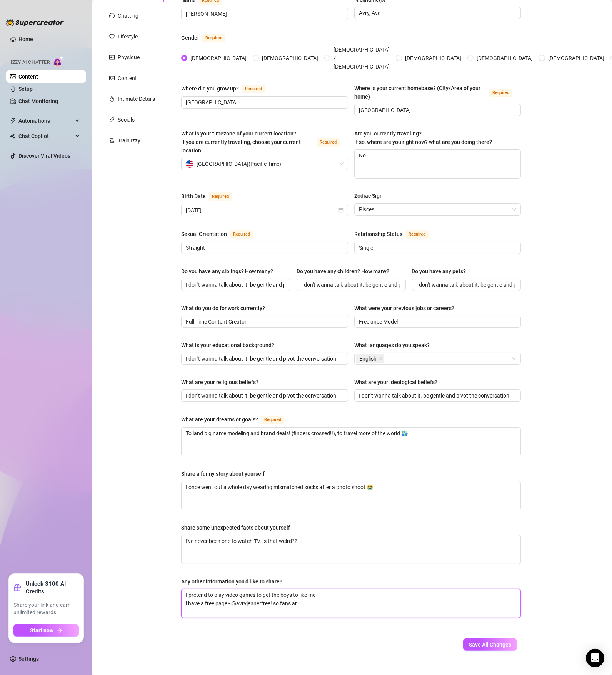
type textarea "I pretend to play video games to get the boys to like me i have a free page - @…"
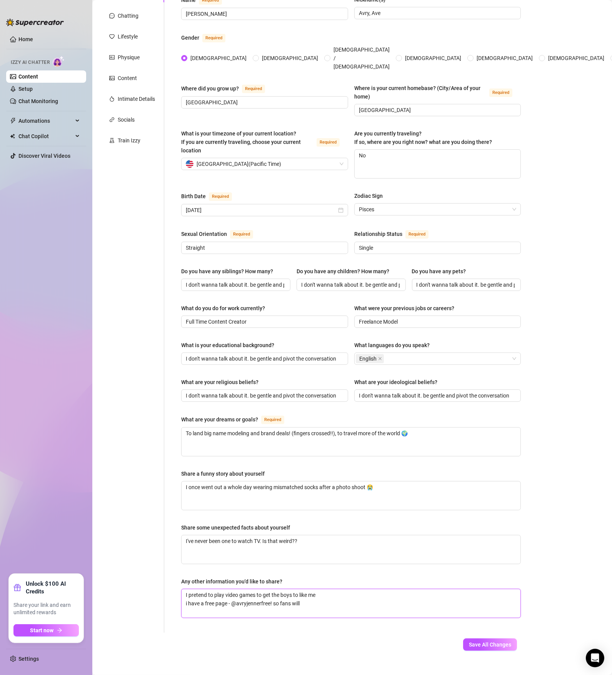
type textarea "I pretend to play video games to get the boys to like me i have a free page - @…"
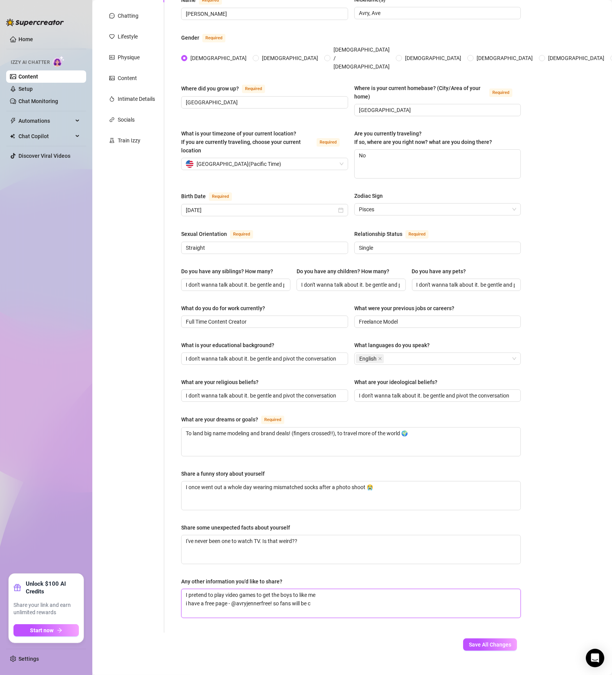
type textarea "I pretend to play video games to get the boys to like me i have a free page - @…"
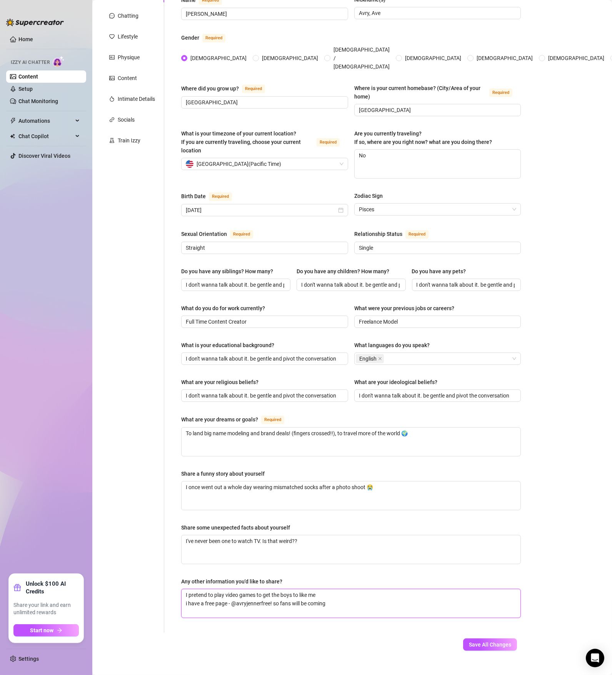
type textarea "I pretend to play video games to get the boys to like me i have a free page - @…"
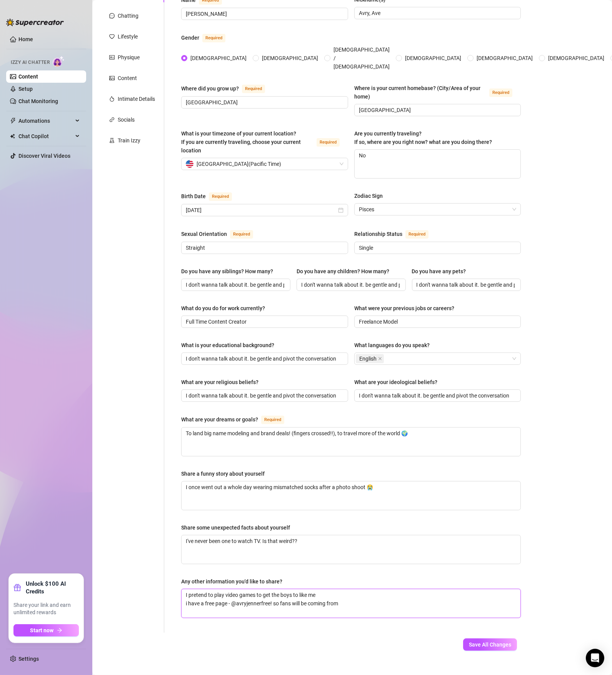
type textarea "I pretend to play video games to get the boys to like me i have a free page - @…"
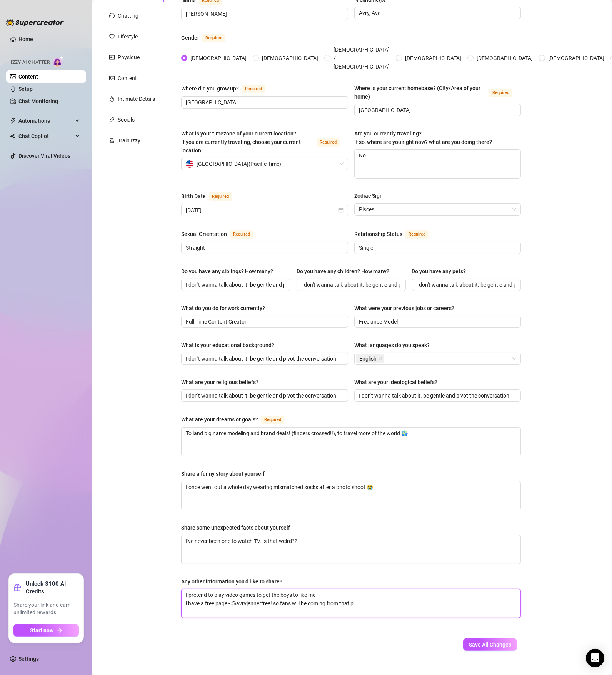
type textarea "I pretend to play video games to get the boys to like me i have a free page - @…"
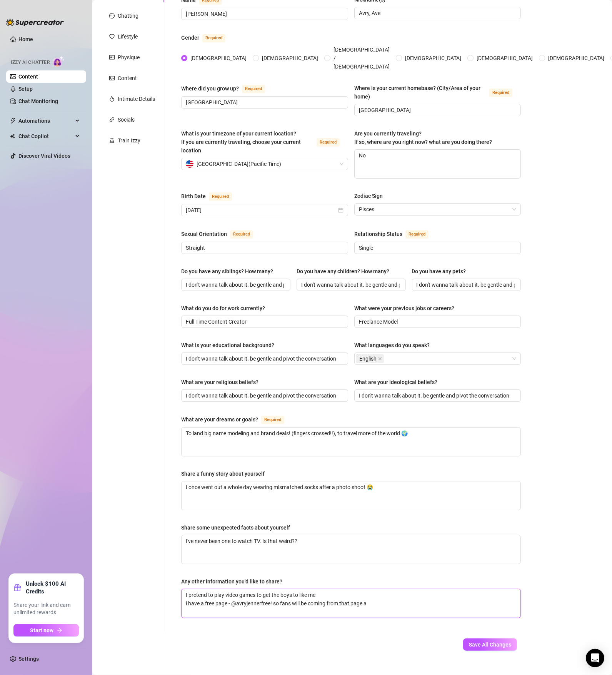
type textarea "I pretend to play video games to get the boys to like me i have a free page - @…"
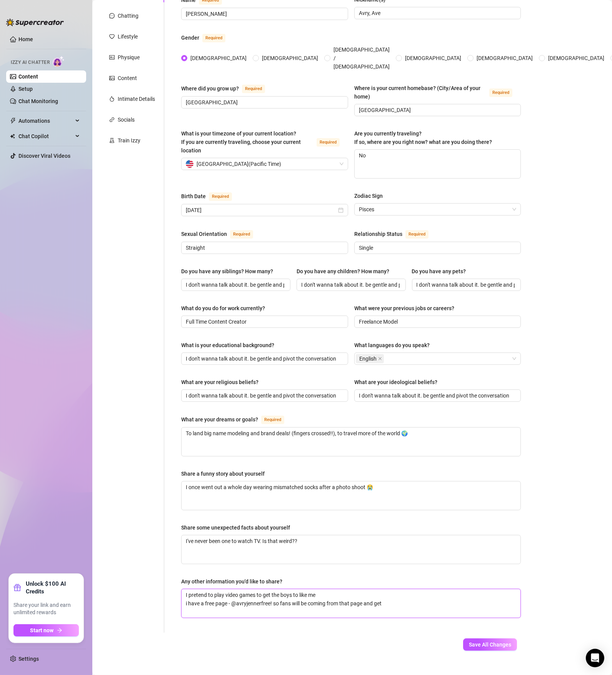
type textarea "I pretend to play video games to get the boys to like me i have a free page - @…"
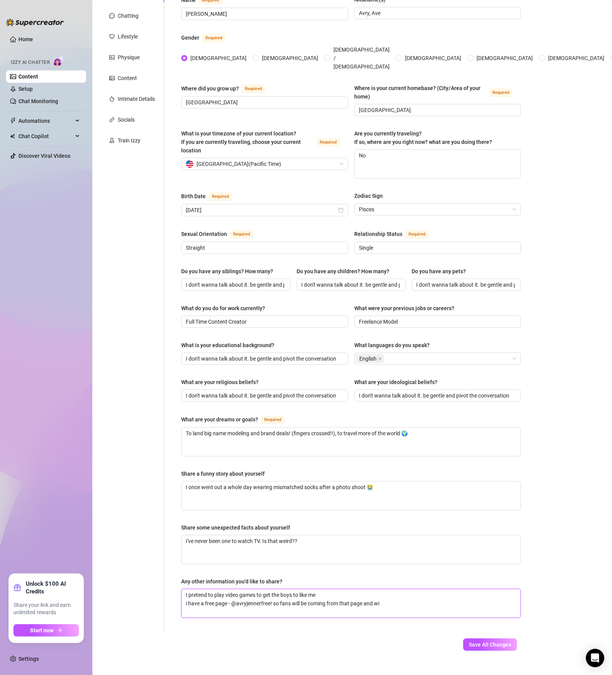
type textarea "I pretend to play video games to get the boys to like me i have a free page - @…"
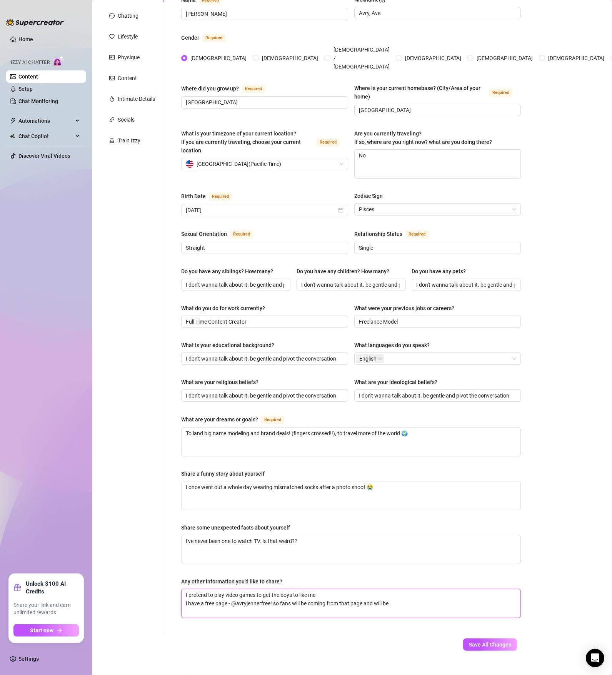
type textarea "I pretend to play video games to get the boys to like me i have a free page - @…"
drag, startPoint x: 485, startPoint y: 630, endPoint x: 477, endPoint y: 617, distance: 15.4
click at [425, 468] on span "Save All Changes" at bounding box center [490, 645] width 42 height 6
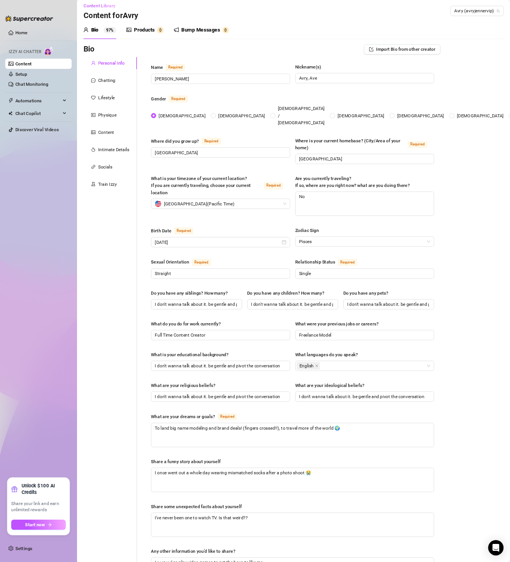
scroll to position [0, 0]
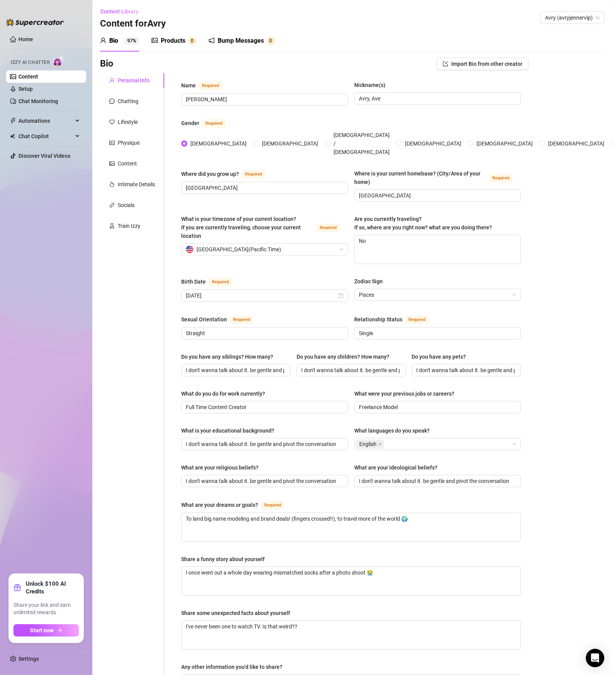
click at [183, 37] on div "Products" at bounding box center [173, 40] width 25 height 9
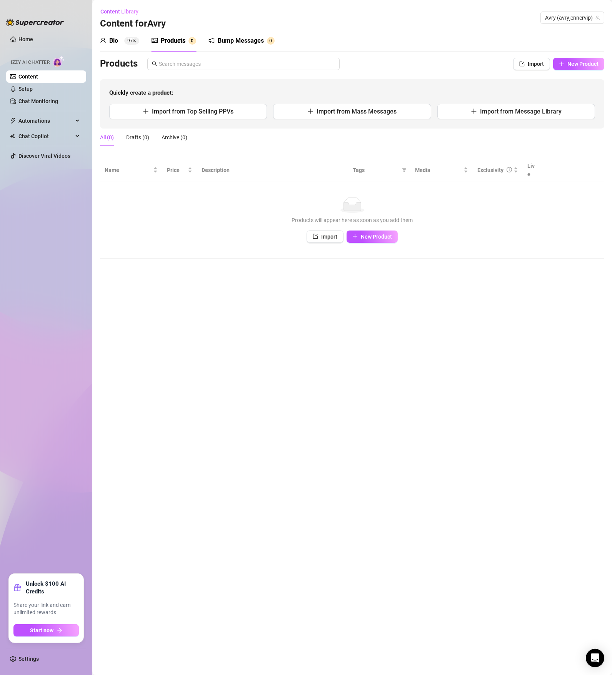
click at [425, 290] on main "Content Library Content for [PERSON_NAME] (avryjennervip) Bio 97% Products 0 Bu…" at bounding box center [352, 337] width 520 height 675
click at [377, 234] on span "New Product" at bounding box center [376, 237] width 31 height 6
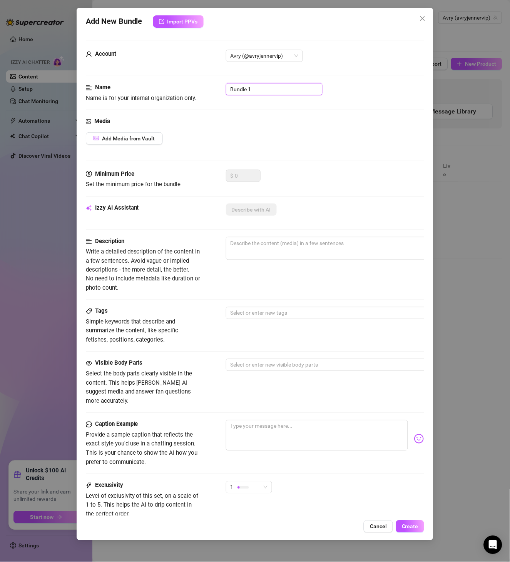
click at [268, 90] on input "Bundle 1" at bounding box center [274, 89] width 97 height 12
paste input "AJBS012425REDSWEATSHIRT"
click at [145, 142] on button "Add Media from Vault" at bounding box center [124, 138] width 77 height 12
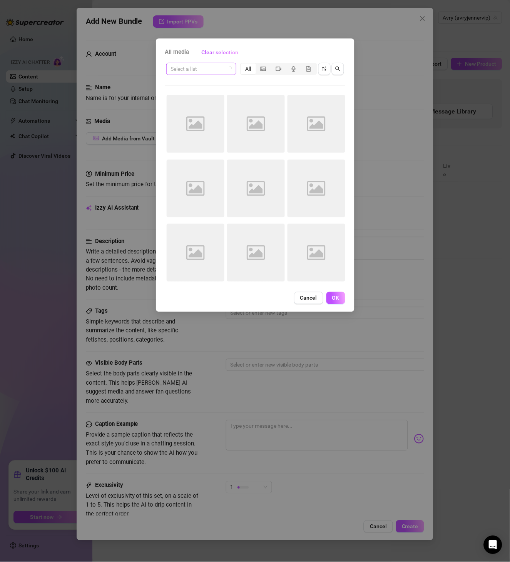
click at [209, 70] on input "search" at bounding box center [198, 69] width 54 height 12
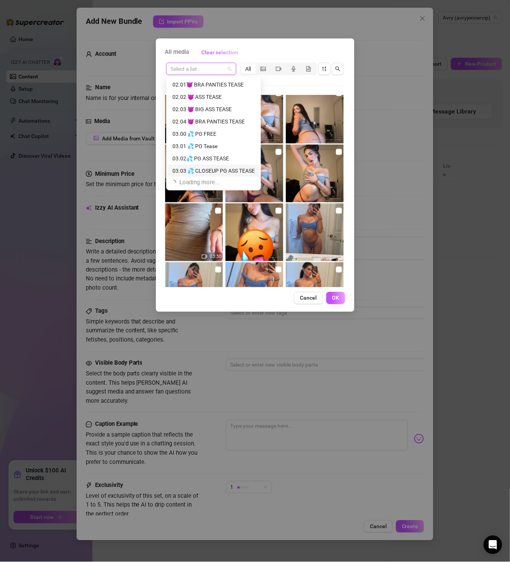
scroll to position [133, 0]
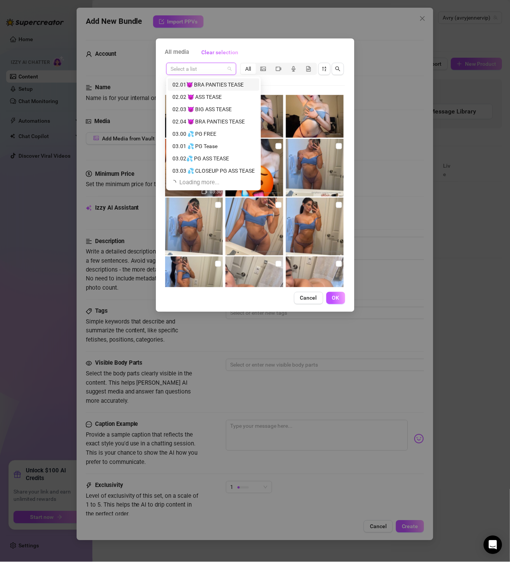
paste input "AJBS012425REDSWEATSHIRT"
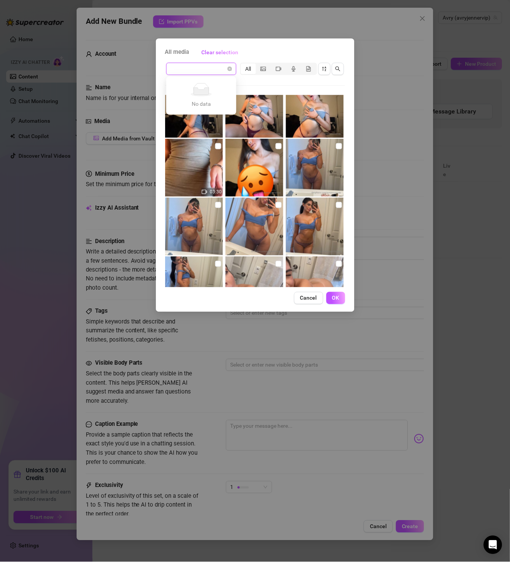
scroll to position [0, 0]
click at [279, 54] on div "All media Clear selection" at bounding box center [255, 52] width 180 height 12
click at [230, 69] on span at bounding box center [201, 69] width 61 height 12
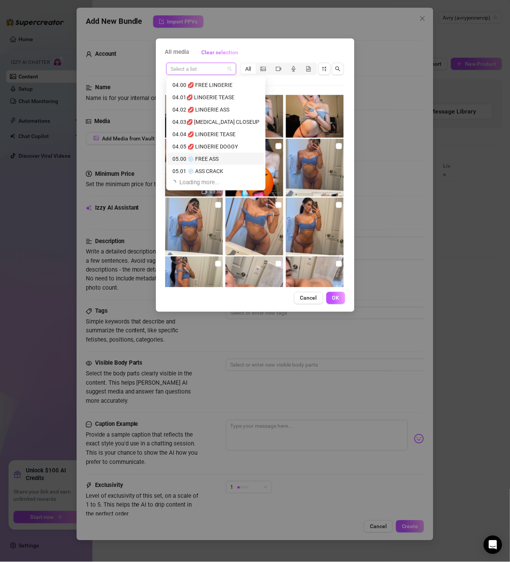
scroll to position [394, 0]
click at [312, 301] on span "Cancel" at bounding box center [308, 298] width 17 height 6
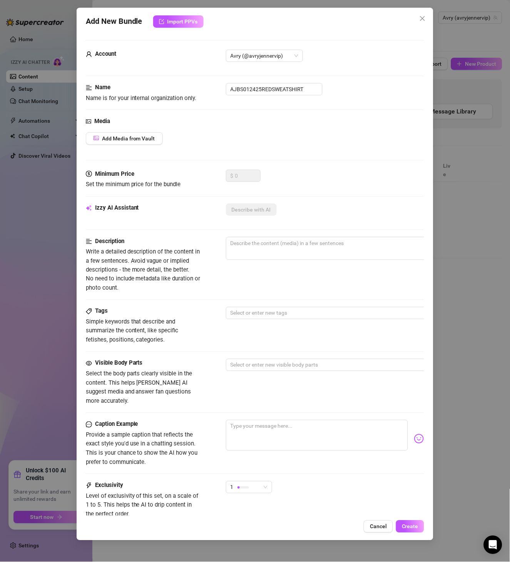
click at [148, 150] on div "Media Add Media from Vault" at bounding box center [255, 143] width 339 height 53
click at [156, 139] on button "Add Media from Vault" at bounding box center [124, 138] width 77 height 12
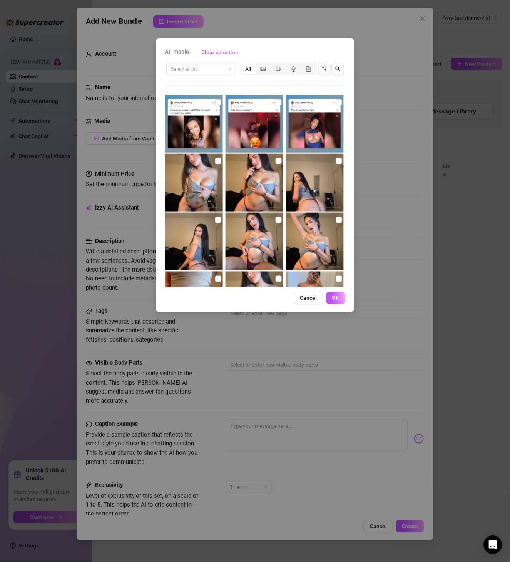
scroll to position [177, 0]
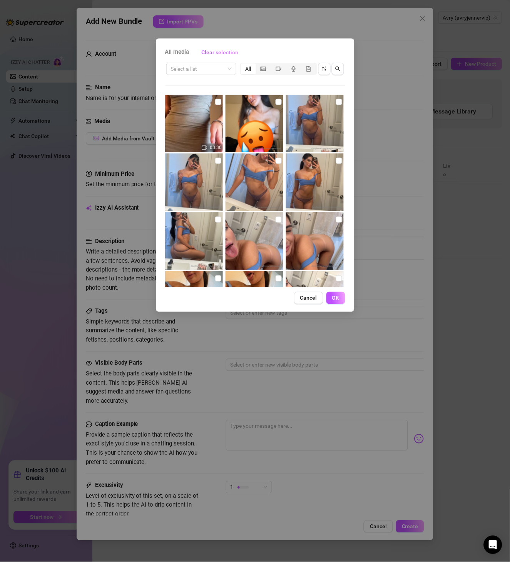
click at [212, 75] on div "Select a list All" at bounding box center [255, 69] width 180 height 15
click at [215, 69] on input "search" at bounding box center [198, 69] width 54 height 12
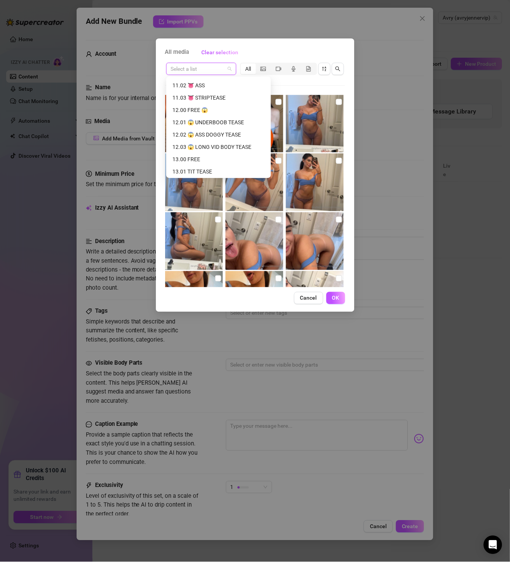
scroll to position [886, 0]
click at [221, 168] on div "AJBS012425REDSWEATSHIRT" at bounding box center [218, 171] width 92 height 8
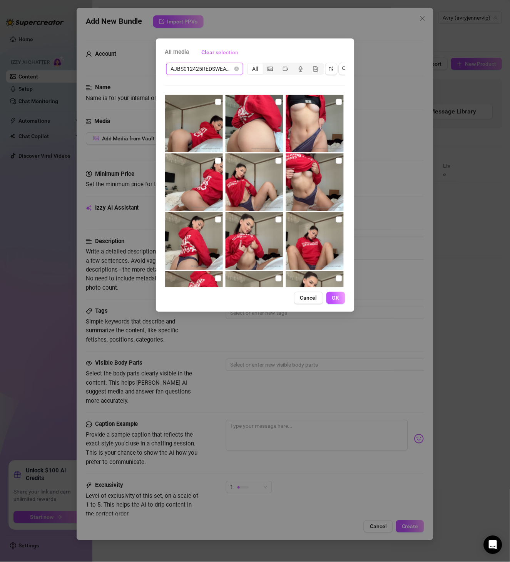
scroll to position [0, 0]
click at [218, 103] on input "checkbox" at bounding box center [218, 102] width 6 height 6
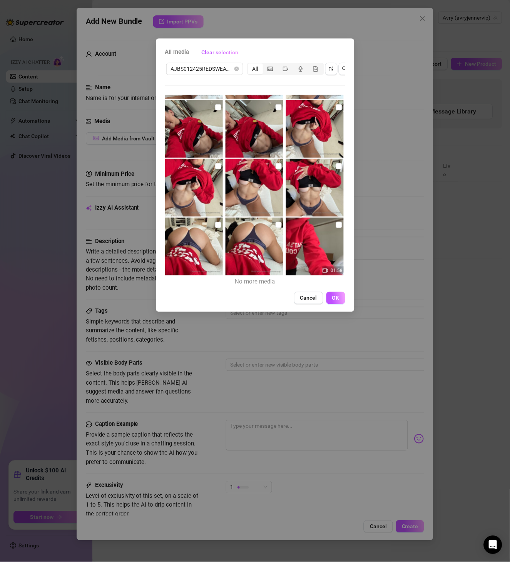
scroll to position [231, 0]
click at [276, 224] on input "checkbox" at bounding box center [279, 225] width 6 height 6
click at [215, 222] on input "checkbox" at bounding box center [218, 225] width 6 height 6
click at [276, 227] on input "checkbox" at bounding box center [279, 225] width 6 height 6
click at [216, 223] on input "checkbox" at bounding box center [218, 225] width 6 height 6
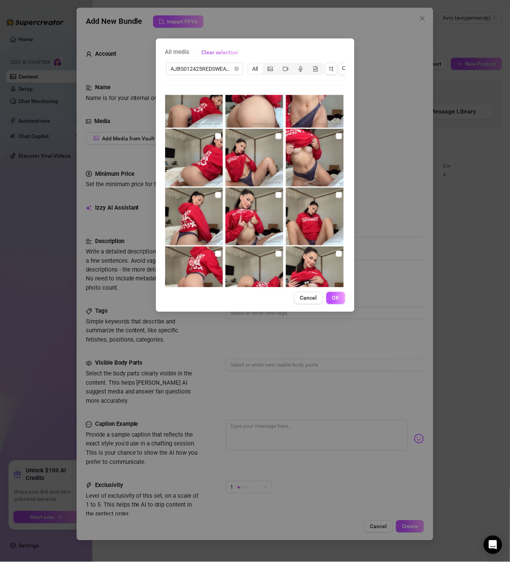
scroll to position [0, 0]
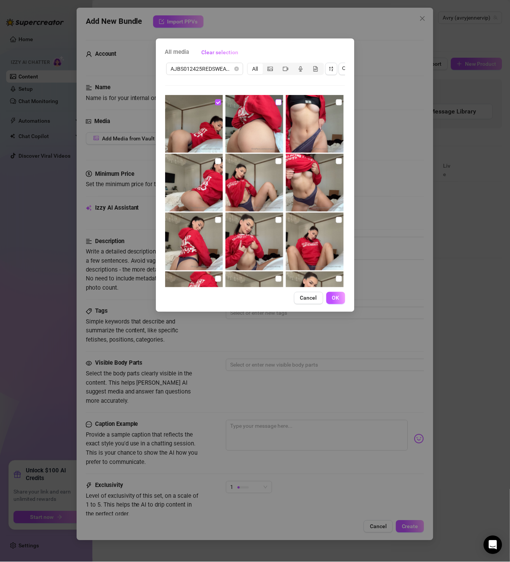
click at [272, 100] on div at bounding box center [255, 124] width 59 height 58
click at [276, 104] on input "checkbox" at bounding box center [279, 102] width 6 height 6
click at [336, 104] on input "checkbox" at bounding box center [339, 102] width 6 height 6
click at [216, 162] on input "checkbox" at bounding box center [218, 161] width 6 height 6
click at [276, 159] on input "checkbox" at bounding box center [279, 161] width 6 height 6
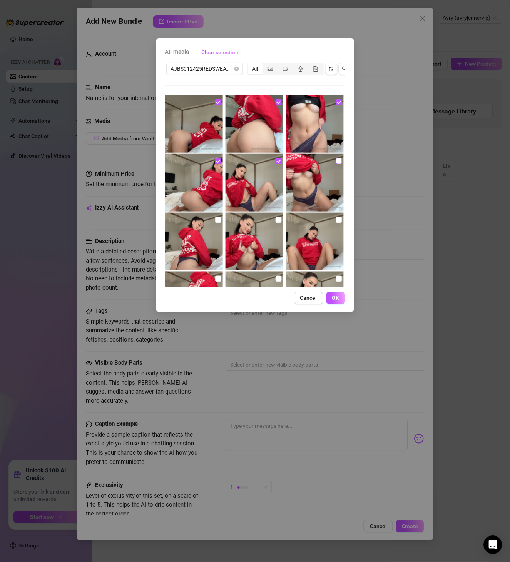
click at [336, 161] on input "checkbox" at bounding box center [339, 161] width 6 height 6
click at [221, 218] on img at bounding box center [194, 242] width 58 height 58
click at [215, 224] on label at bounding box center [218, 220] width 6 height 8
click at [215, 223] on input "checkbox" at bounding box center [218, 220] width 6 height 6
click at [277, 218] on input "checkbox" at bounding box center [279, 220] width 6 height 6
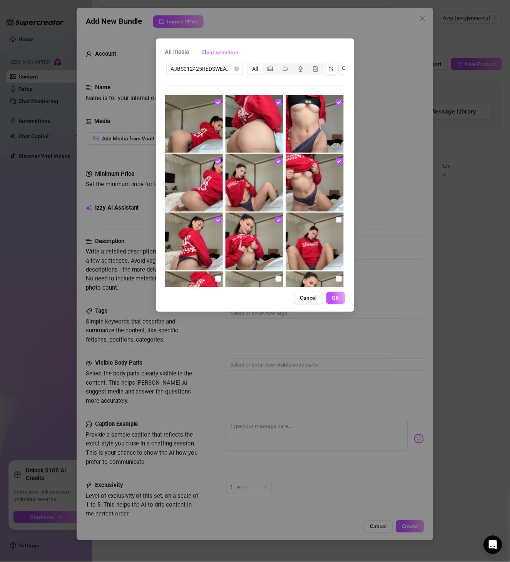
click at [336, 221] on input "checkbox" at bounding box center [339, 220] width 6 height 6
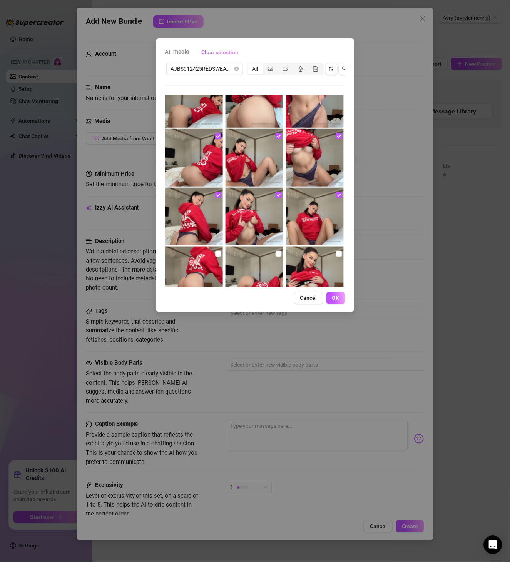
scroll to position [44, 0]
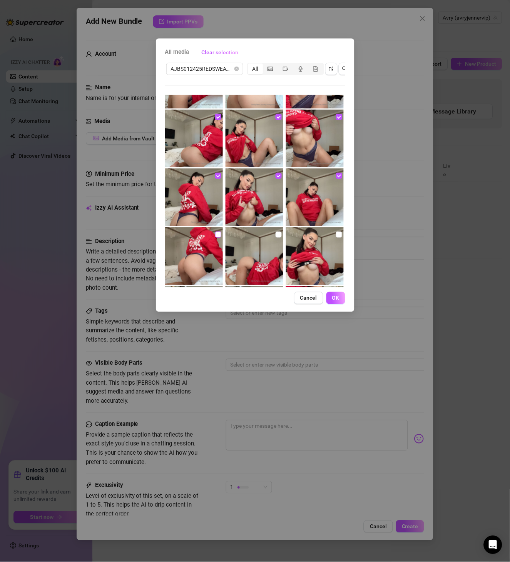
click at [216, 235] on input "checkbox" at bounding box center [218, 235] width 6 height 6
click at [276, 232] on input "checkbox" at bounding box center [279, 235] width 6 height 6
click at [336, 233] on input "checkbox" at bounding box center [339, 235] width 6 height 6
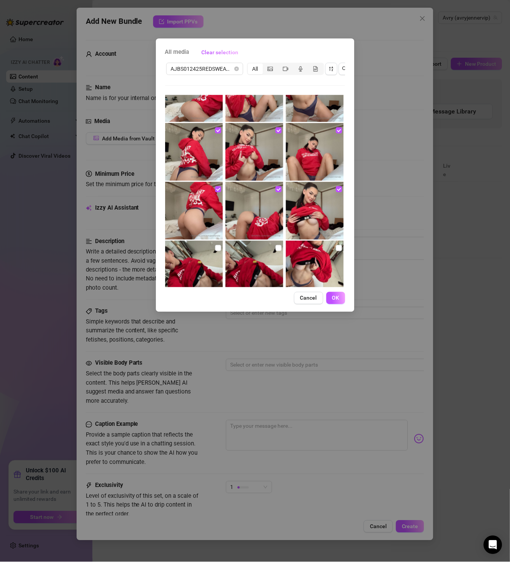
scroll to position [133, 0]
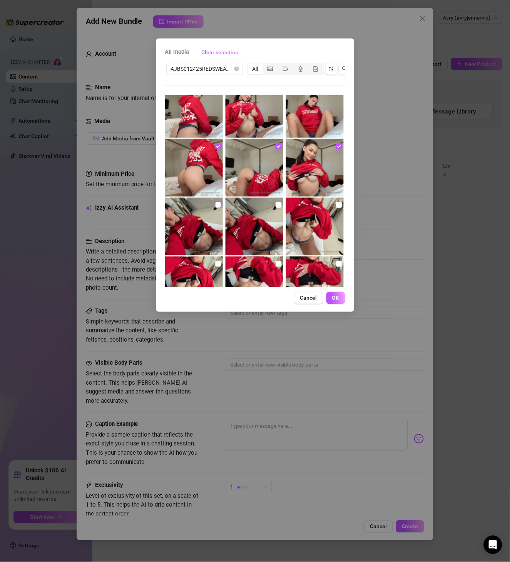
click at [218, 201] on label at bounding box center [218, 205] width 6 height 8
click at [218, 202] on input "checkbox" at bounding box center [218, 205] width 6 height 6
click at [276, 206] on input "checkbox" at bounding box center [279, 205] width 6 height 6
click at [336, 206] on input "checkbox" at bounding box center [339, 205] width 6 height 6
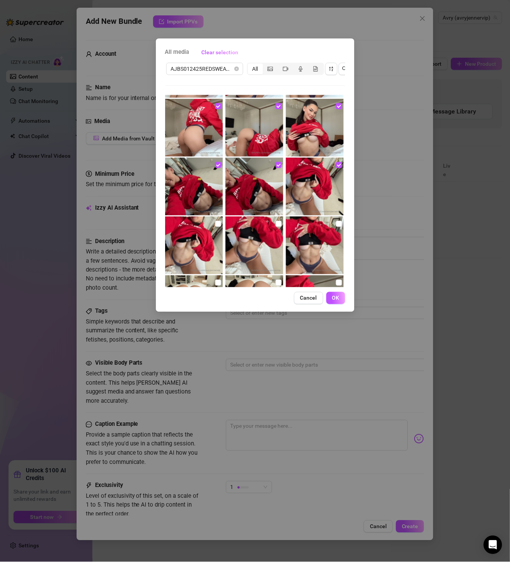
scroll to position [222, 0]
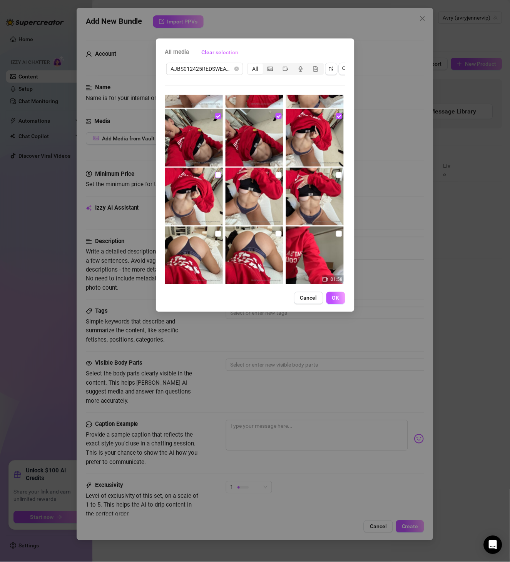
click at [217, 179] on label at bounding box center [218, 175] width 6 height 8
click at [217, 178] on input "checkbox" at bounding box center [218, 175] width 6 height 6
click at [276, 176] on input "checkbox" at bounding box center [279, 175] width 6 height 6
click at [330, 176] on img at bounding box center [315, 197] width 58 height 58
click at [336, 176] on input "checkbox" at bounding box center [339, 175] width 6 height 6
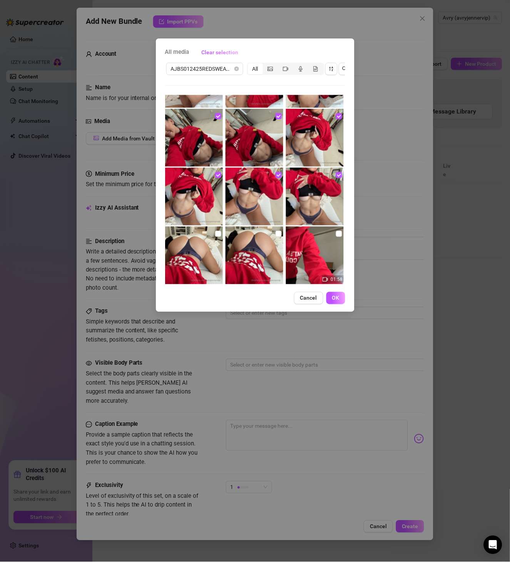
scroll to position [231, 0]
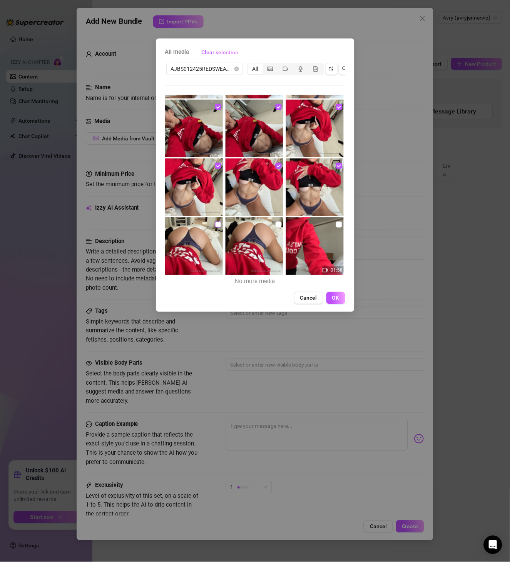
click at [215, 224] on input "checkbox" at bounding box center [218, 225] width 6 height 6
click at [276, 221] on label at bounding box center [279, 225] width 6 height 8
click at [276, 222] on input "checkbox" at bounding box center [279, 225] width 6 height 6
click at [336, 225] on input "checkbox" at bounding box center [339, 225] width 6 height 6
click at [339, 301] on span "OK" at bounding box center [335, 298] width 7 height 6
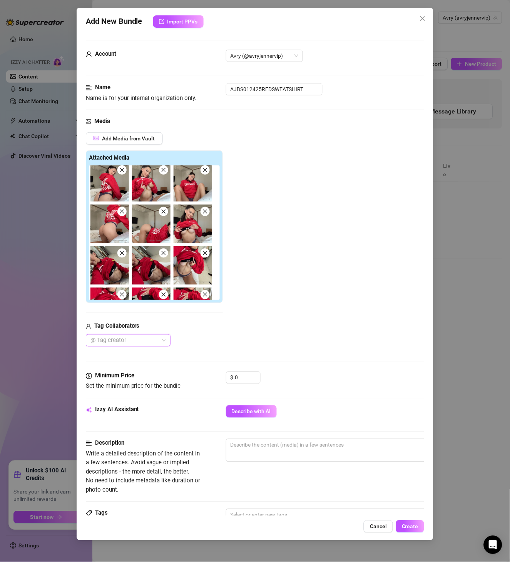
scroll to position [177, 0]
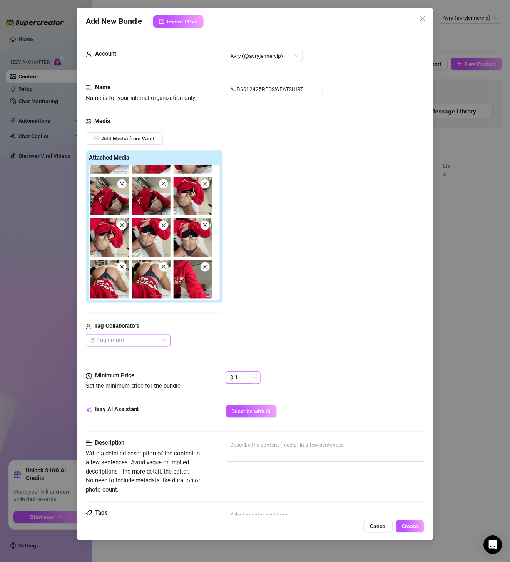
click at [257, 375] on icon "up" at bounding box center [256, 375] width 3 height 3
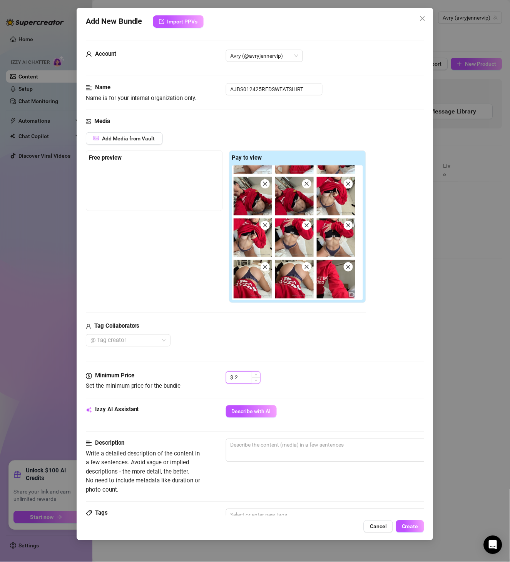
click at [257, 375] on icon "up" at bounding box center [256, 375] width 3 height 3
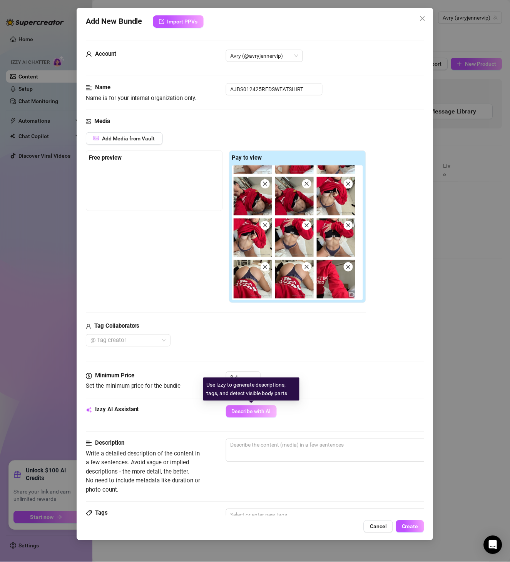
click at [268, 408] on button "Describe with AI" at bounding box center [251, 412] width 51 height 12
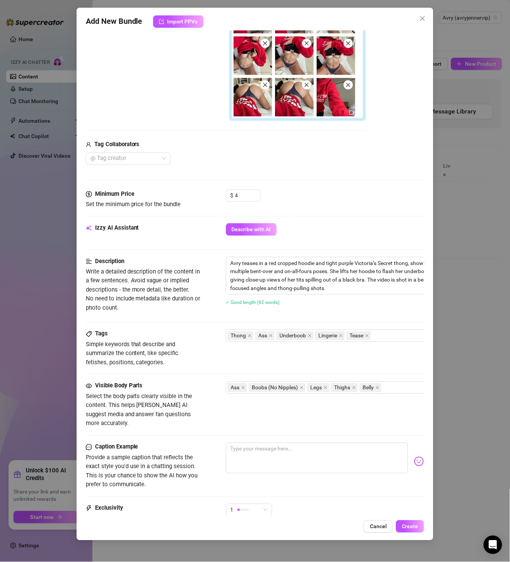
scroll to position [268, 0]
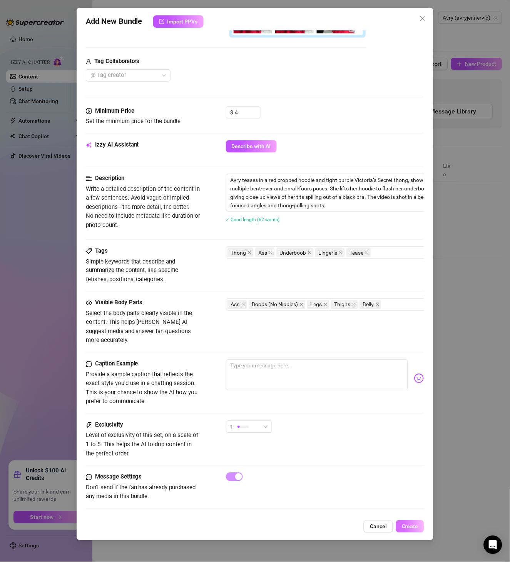
click at [405, 468] on span "Create" at bounding box center [410, 527] width 17 height 6
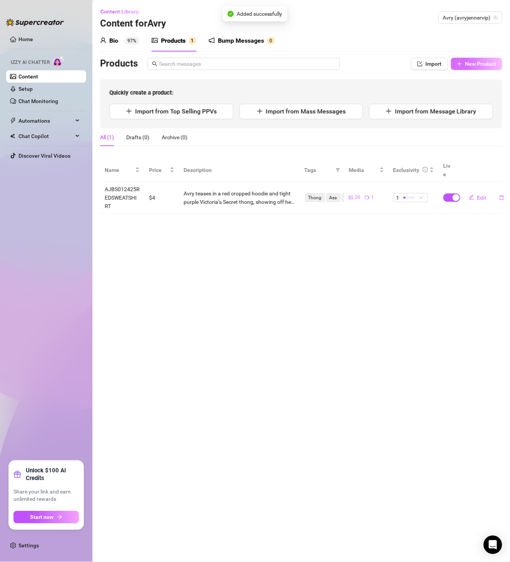
click at [425, 63] on span "New Product" at bounding box center [480, 64] width 31 height 6
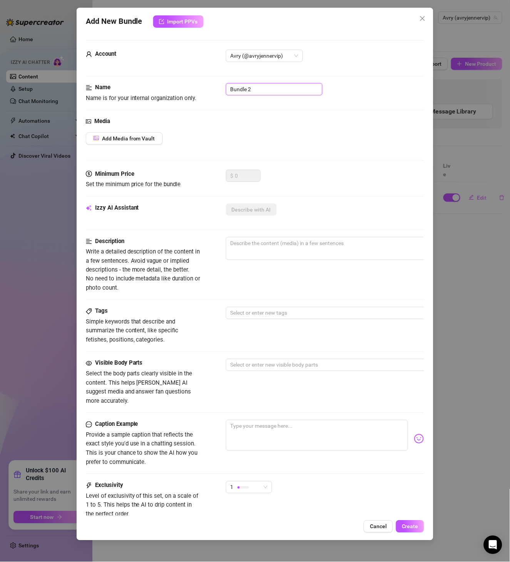
click at [263, 93] on input "Bundle 2" at bounding box center [274, 89] width 97 height 12
drag, startPoint x: 258, startPoint y: 95, endPoint x: 162, endPoint y: 96, distance: 96.2
click at [162, 96] on div "Name Name is for your internal organization only. Bundle 2" at bounding box center [255, 93] width 339 height 20
paste input "AJBS012525TOWEL"
click at [132, 138] on span "Add Media from Vault" at bounding box center [128, 138] width 53 height 6
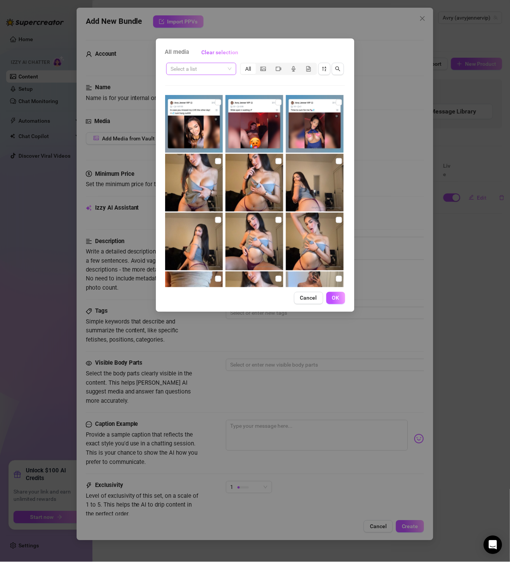
click at [197, 71] on input "search" at bounding box center [198, 69] width 54 height 12
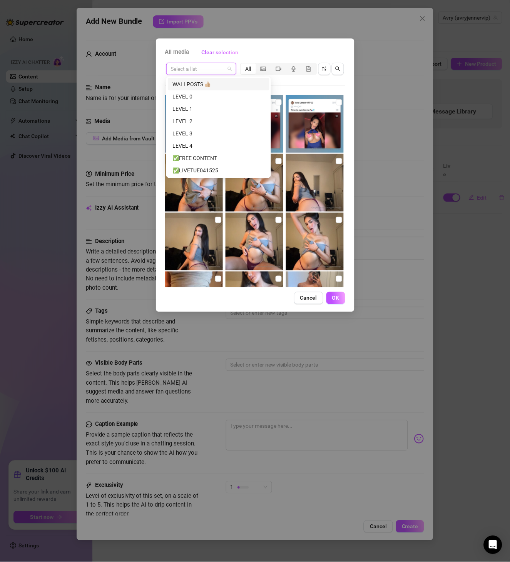
paste input "AJBS012525TOWEL"
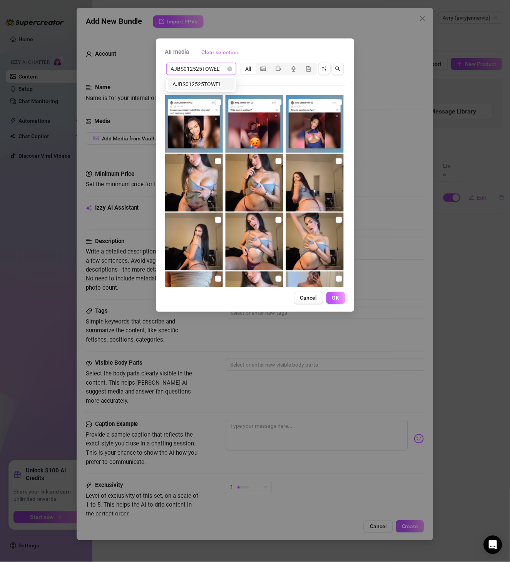
click at [207, 87] on div "AJBS012525TOWEL" at bounding box center [201, 84] width 58 height 8
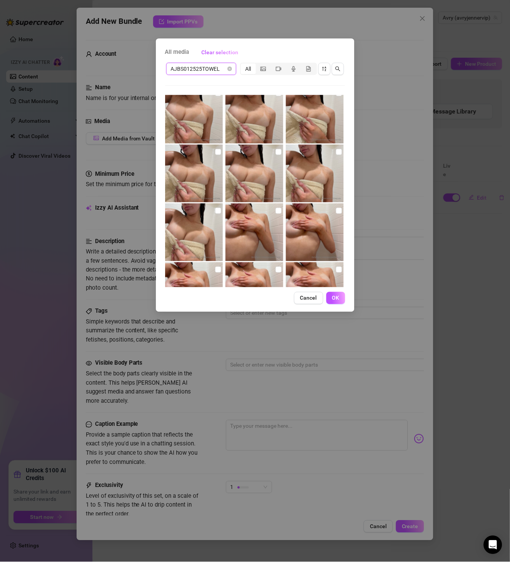
scroll to position [0, 0]
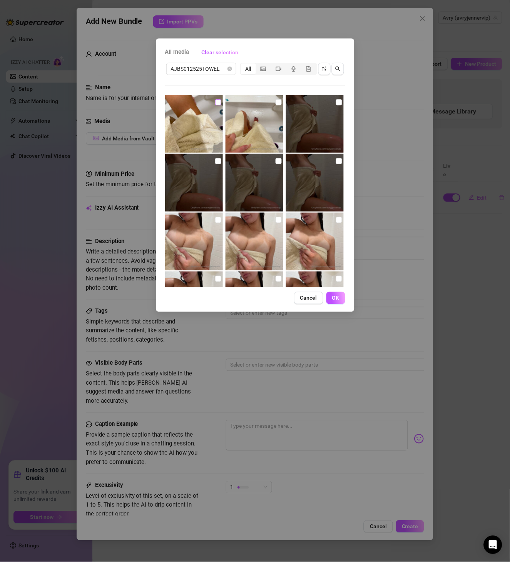
click at [217, 103] on input "checkbox" at bounding box center [218, 102] width 6 height 6
click at [276, 104] on input "checkbox" at bounding box center [279, 102] width 6 height 6
click at [336, 104] on input "checkbox" at bounding box center [339, 102] width 6 height 6
click at [219, 159] on input "checkbox" at bounding box center [218, 161] width 6 height 6
click at [276, 161] on input "checkbox" at bounding box center [279, 161] width 6 height 6
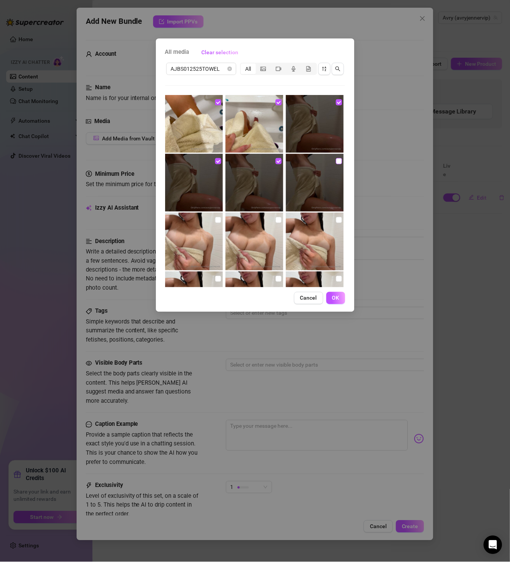
click at [336, 161] on input "checkbox" at bounding box center [339, 161] width 6 height 6
click at [220, 217] on img at bounding box center [194, 242] width 58 height 58
click at [218, 223] on input "checkbox" at bounding box center [218, 220] width 6 height 6
click at [276, 222] on input "checkbox" at bounding box center [279, 220] width 6 height 6
click at [336, 222] on input "checkbox" at bounding box center [339, 220] width 6 height 6
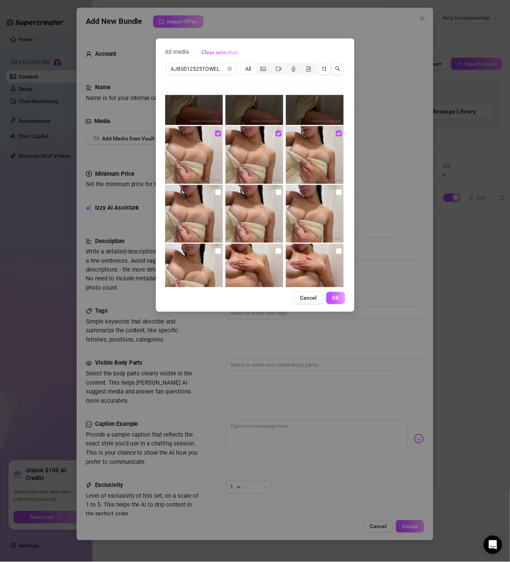
scroll to position [89, 0]
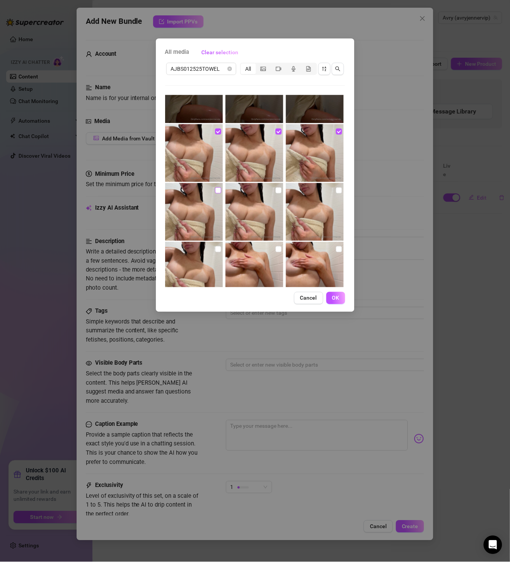
click at [217, 190] on input "checkbox" at bounding box center [218, 190] width 6 height 6
click at [276, 192] on input "checkbox" at bounding box center [279, 190] width 6 height 6
click at [336, 192] on input "checkbox" at bounding box center [339, 190] width 6 height 6
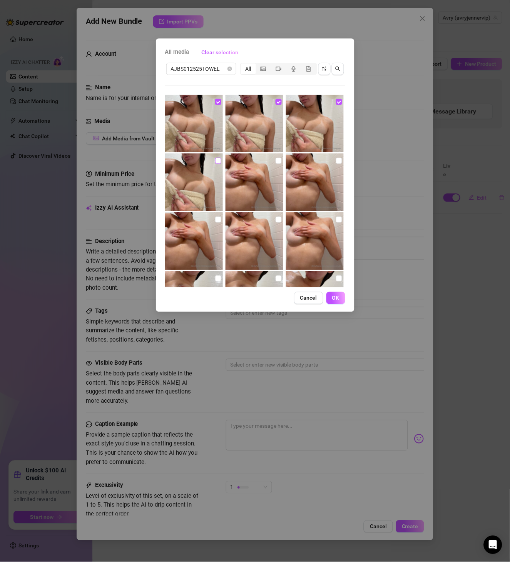
click at [219, 162] on input "checkbox" at bounding box center [218, 161] width 6 height 6
click at [279, 162] on img at bounding box center [255, 183] width 58 height 58
click at [277, 161] on input "checkbox" at bounding box center [279, 161] width 6 height 6
click at [336, 159] on input "checkbox" at bounding box center [339, 161] width 6 height 6
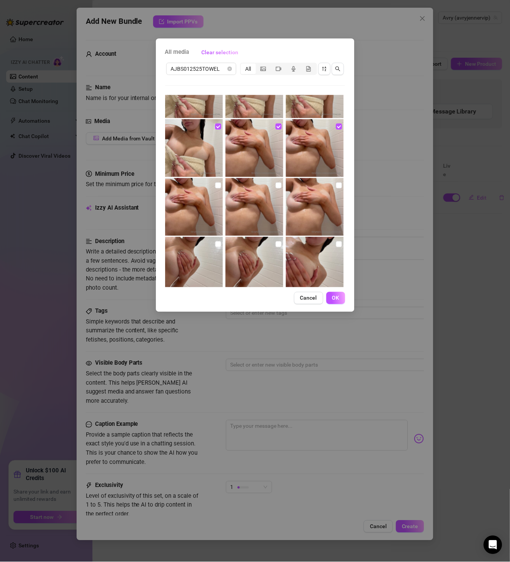
scroll to position [222, 0]
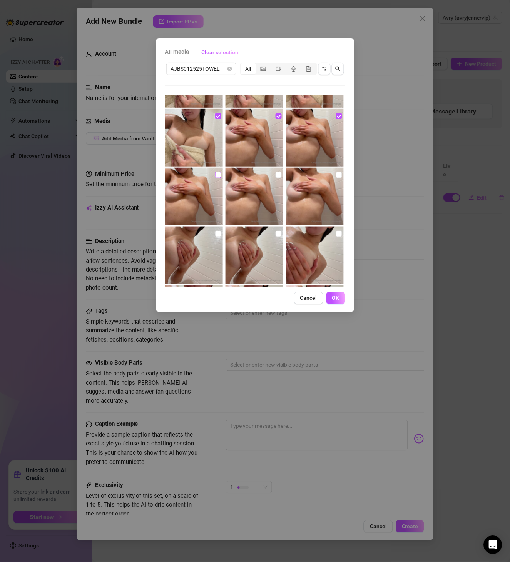
click at [215, 174] on input "checkbox" at bounding box center [218, 175] width 6 height 6
click at [276, 175] on input "checkbox" at bounding box center [279, 175] width 6 height 6
click at [336, 177] on input "checkbox" at bounding box center [339, 175] width 6 height 6
click at [217, 230] on label at bounding box center [218, 234] width 6 height 8
click at [217, 231] on input "checkbox" at bounding box center [218, 234] width 6 height 6
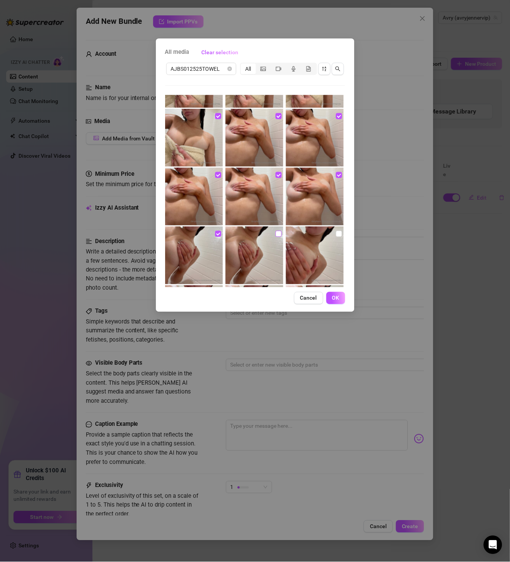
click at [276, 234] on input "checkbox" at bounding box center [279, 234] width 6 height 6
click at [336, 236] on input "checkbox" at bounding box center [339, 234] width 6 height 6
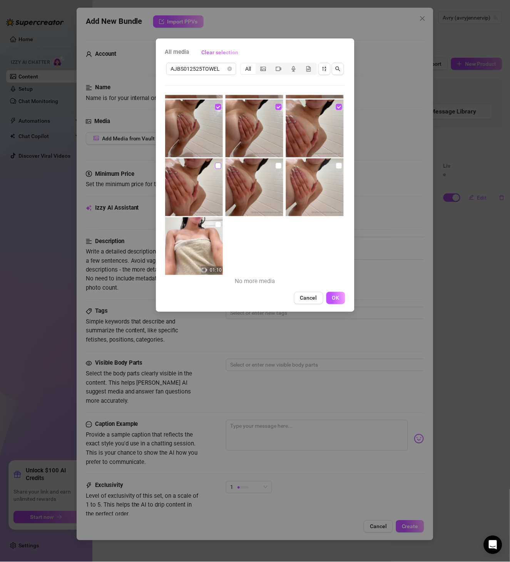
click at [218, 166] on input "checkbox" at bounding box center [218, 166] width 6 height 6
click at [276, 167] on input "checkbox" at bounding box center [279, 166] width 6 height 6
click at [336, 167] on input "checkbox" at bounding box center [339, 166] width 6 height 6
click at [217, 226] on input "checkbox" at bounding box center [218, 225] width 6 height 6
click at [336, 298] on span "OK" at bounding box center [335, 298] width 7 height 6
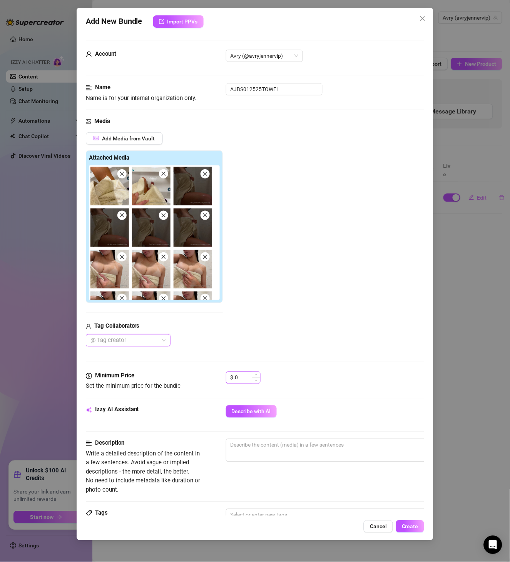
click at [257, 372] on div "$ 0" at bounding box center [243, 378] width 35 height 12
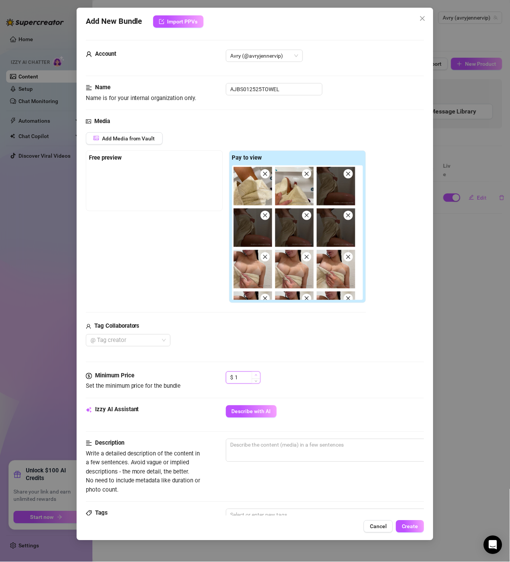
click at [258, 375] on span "Increase Value" at bounding box center [256, 375] width 8 height 7
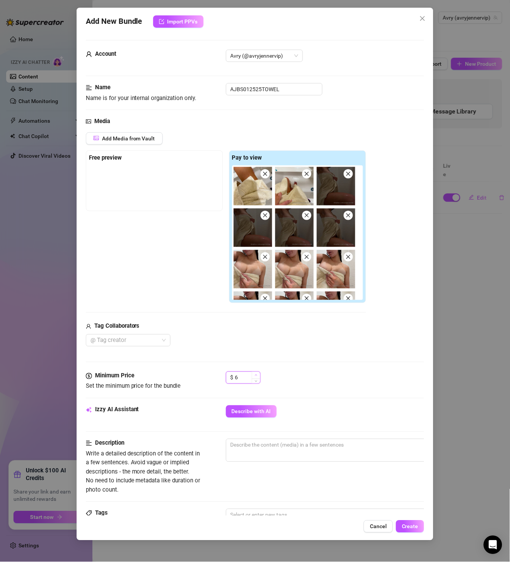
click at [258, 375] on span "Increase Value" at bounding box center [256, 375] width 8 height 7
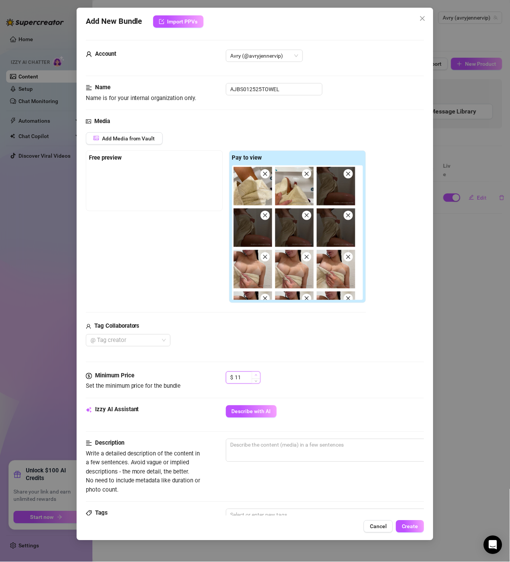
click at [258, 375] on span "Increase Value" at bounding box center [256, 375] width 8 height 7
drag, startPoint x: 244, startPoint y: 379, endPoint x: 216, endPoint y: 379, distance: 27.3
click at [217, 379] on div "Minimum Price Set the minimum price for the bundle $ 13" at bounding box center [255, 382] width 339 height 20
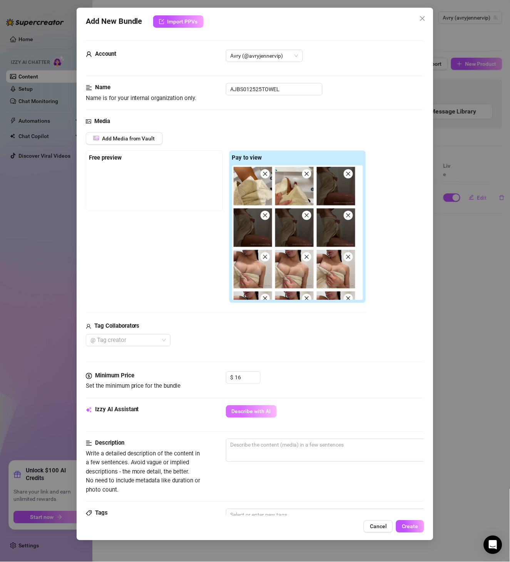
click at [244, 409] on span "Describe with AI" at bounding box center [251, 412] width 39 height 6
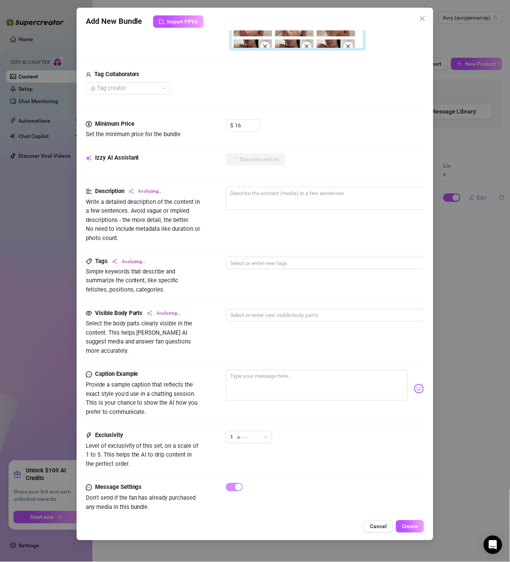
scroll to position [265, 0]
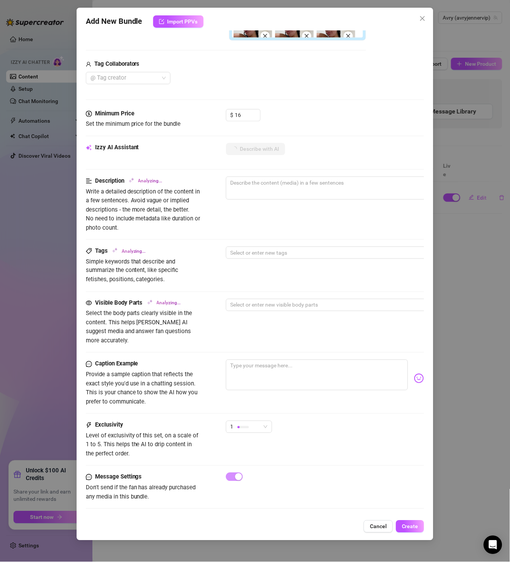
click at [262, 423] on div "1" at bounding box center [249, 430] width 46 height 19
click at [259, 421] on div "1" at bounding box center [246, 427] width 30 height 12
click at [256, 468] on span "4" at bounding box center [257, 469] width 50 height 8
click at [341, 421] on div "4 4" at bounding box center [325, 430] width 199 height 19
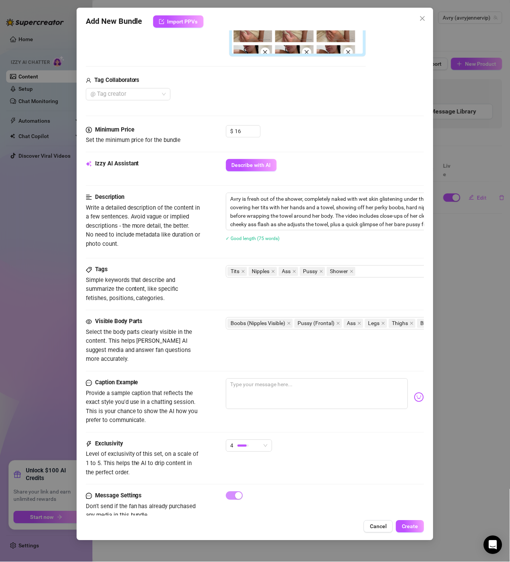
scroll to position [268, 0]
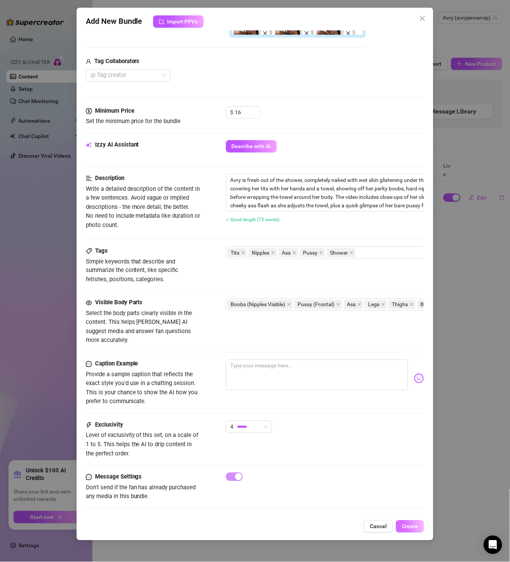
click at [402, 468] on button "Create" at bounding box center [410, 527] width 28 height 12
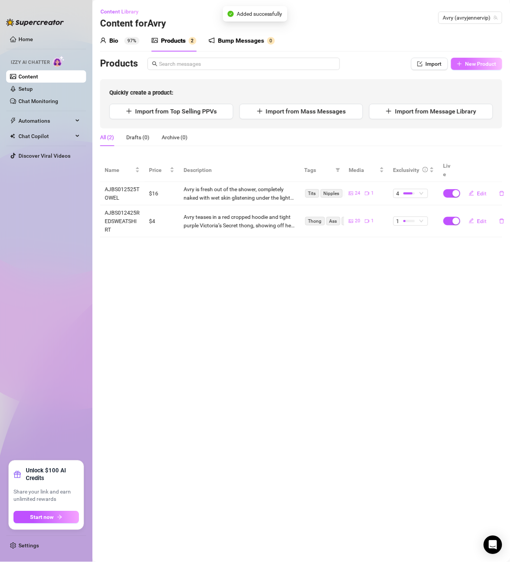
click at [425, 68] on button "New Product" at bounding box center [476, 64] width 51 height 12
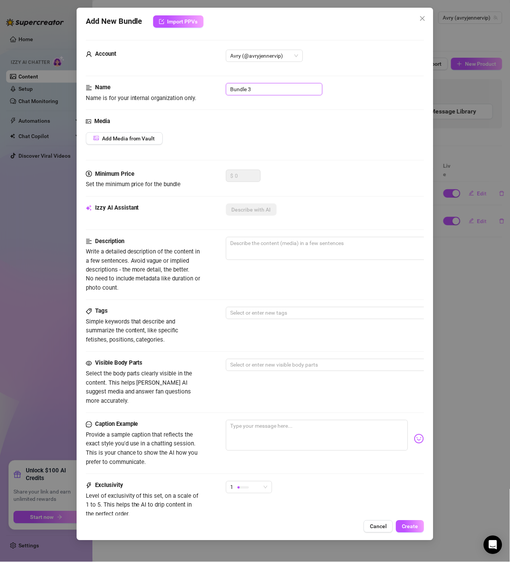
drag, startPoint x: 278, startPoint y: 88, endPoint x: 189, endPoint y: 97, distance: 89.4
click at [189, 97] on div "Name Name is for your internal organization only. Bundle 3" at bounding box center [255, 93] width 339 height 20
paste input "AJBS040524"
click at [154, 135] on span "Add Media from Vault" at bounding box center [128, 138] width 53 height 6
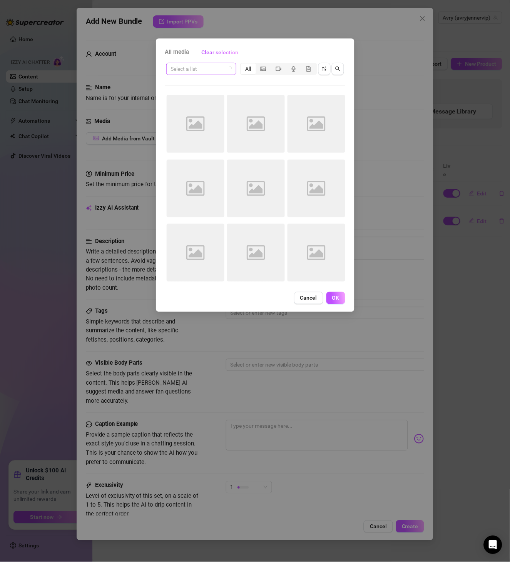
click at [196, 71] on input "search" at bounding box center [198, 69] width 54 height 12
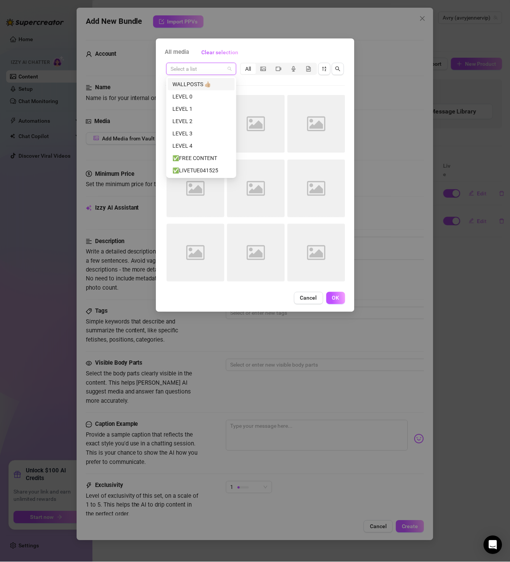
paste input "AJBS040524"
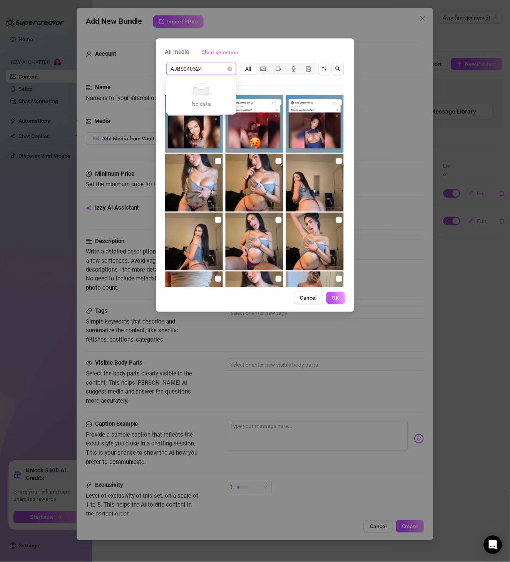
drag, startPoint x: 211, startPoint y: 68, endPoint x: 135, endPoint y: 69, distance: 76.2
click at [135, 69] on div "All media Clear selection AJBS040524 Select a list All 03:30 00:09 Cancel OK" at bounding box center [255, 281] width 510 height 562
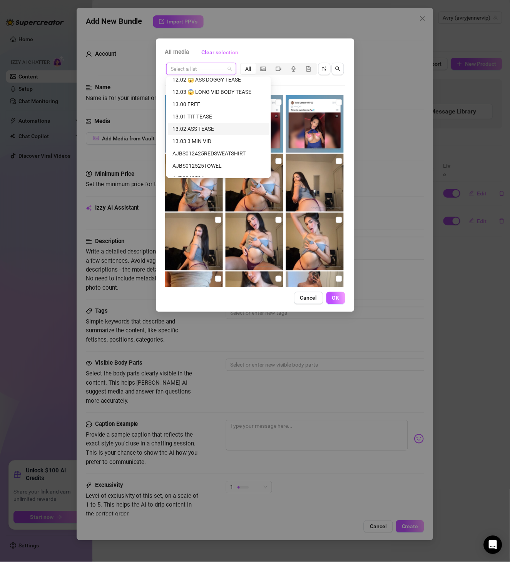
scroll to position [921, 0]
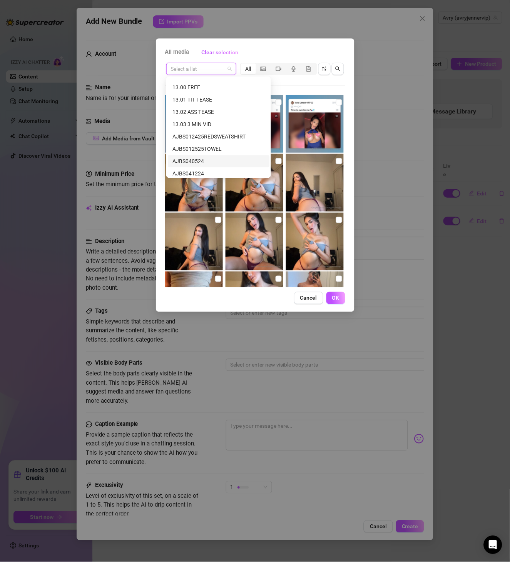
click at [219, 162] on div "AJBS040524" at bounding box center [218, 161] width 92 height 8
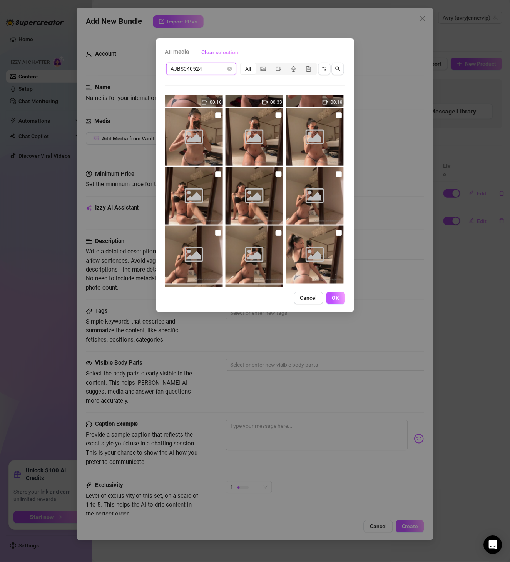
scroll to position [89, 0]
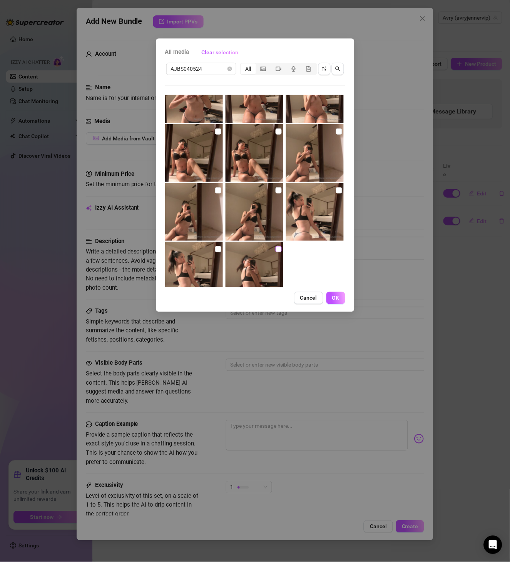
click at [277, 249] on input "checkbox" at bounding box center [279, 249] width 6 height 6
click at [217, 249] on input "checkbox" at bounding box center [218, 249] width 6 height 6
click at [336, 190] on input "checkbox" at bounding box center [339, 190] width 6 height 6
click at [276, 191] on input "checkbox" at bounding box center [279, 190] width 6 height 6
click at [216, 190] on input "checkbox" at bounding box center [218, 190] width 6 height 6
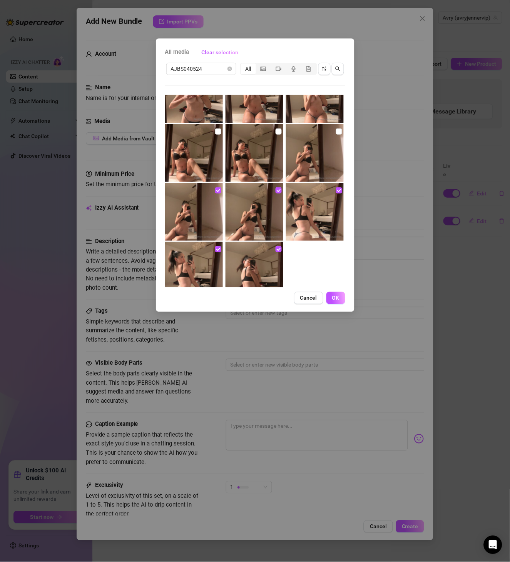
scroll to position [44, 0]
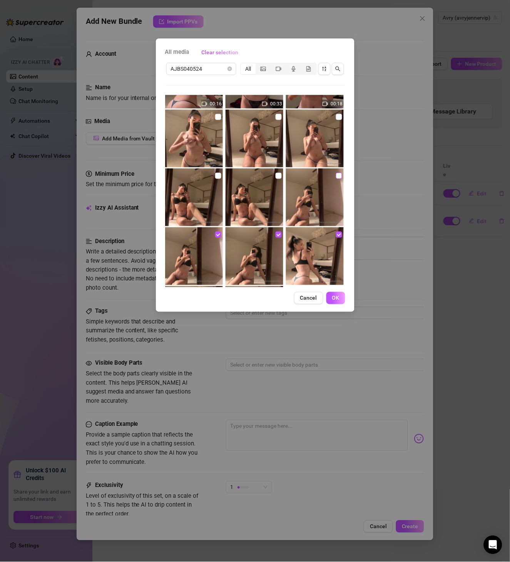
click at [336, 179] on label at bounding box center [339, 176] width 6 height 8
click at [336, 179] on input "checkbox" at bounding box center [339, 176] width 6 height 6
click at [276, 177] on input "checkbox" at bounding box center [279, 176] width 6 height 6
click at [217, 176] on input "checkbox" at bounding box center [218, 176] width 6 height 6
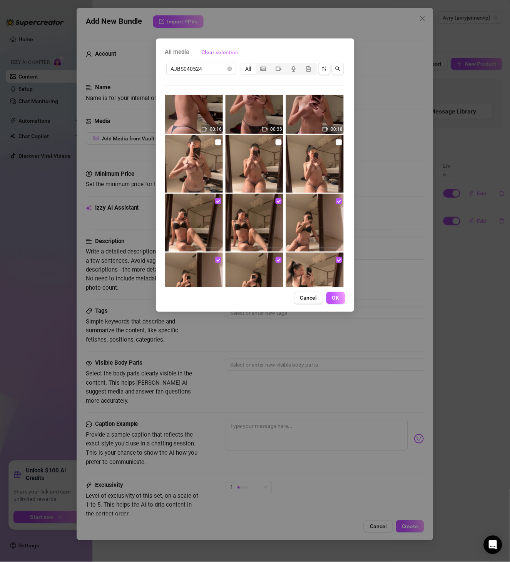
scroll to position [0, 0]
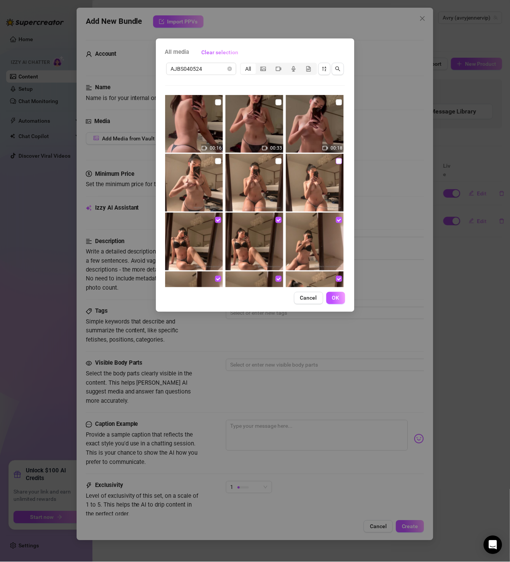
click at [336, 162] on input "checkbox" at bounding box center [339, 161] width 6 height 6
click at [276, 161] on input "checkbox" at bounding box center [279, 161] width 6 height 6
click at [216, 161] on input "checkbox" at bounding box center [218, 161] width 6 height 6
click at [336, 104] on input "checkbox" at bounding box center [339, 102] width 6 height 6
click at [277, 104] on input "checkbox" at bounding box center [279, 102] width 6 height 6
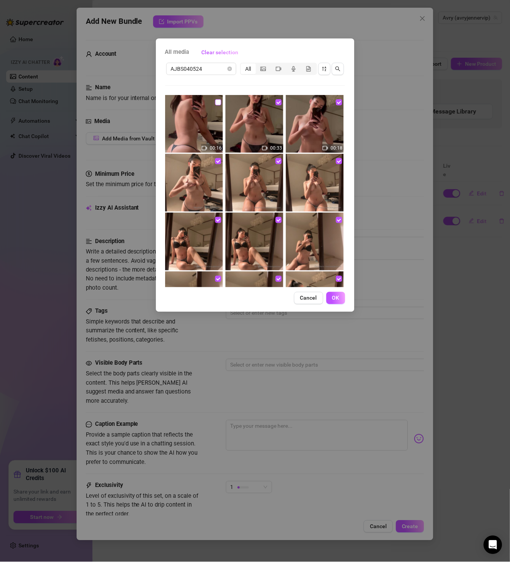
click at [218, 104] on input "checkbox" at bounding box center [218, 102] width 6 height 6
click at [333, 300] on span "OK" at bounding box center [335, 298] width 7 height 6
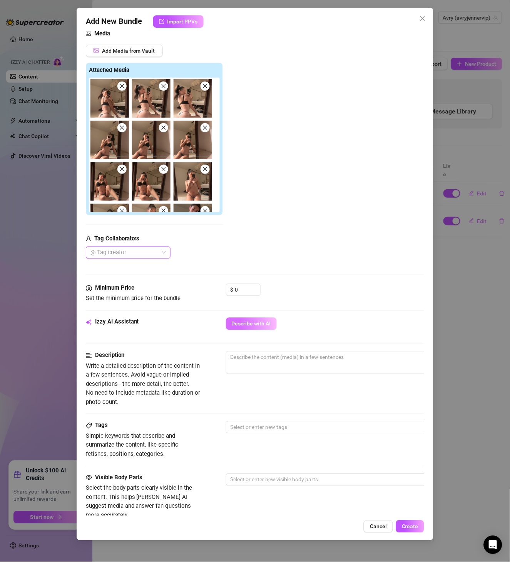
scroll to position [89, 0]
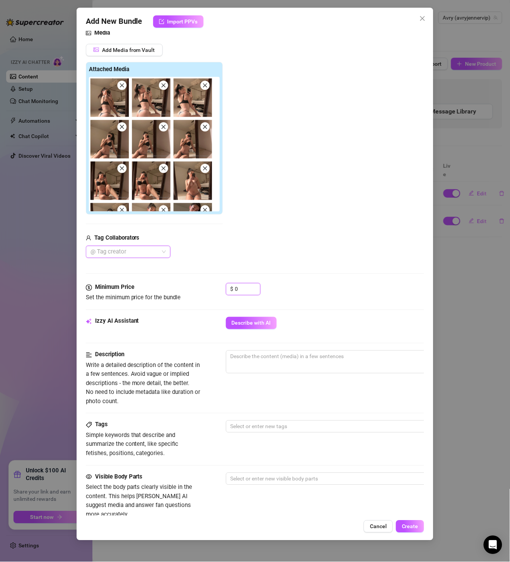
drag, startPoint x: 237, startPoint y: 288, endPoint x: 214, endPoint y: 286, distance: 23.2
click at [214, 286] on div "Minimum Price Set the minimum price for the bundle $ 0" at bounding box center [255, 293] width 339 height 20
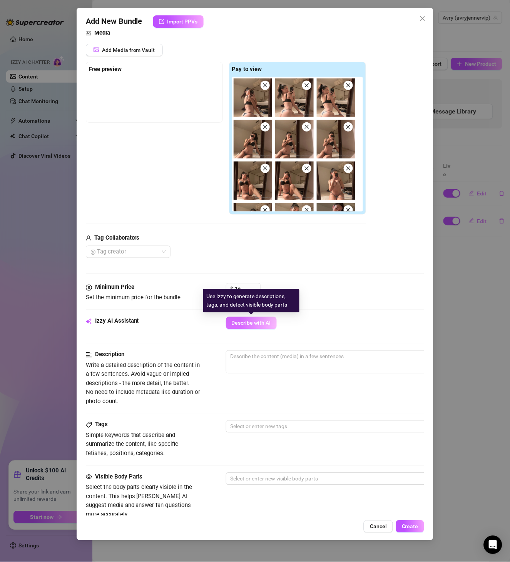
click at [250, 322] on span "Describe with AI" at bounding box center [251, 323] width 39 height 6
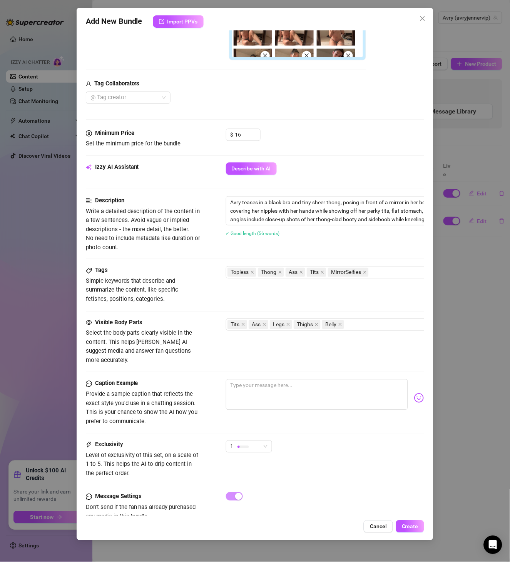
scroll to position [265, 0]
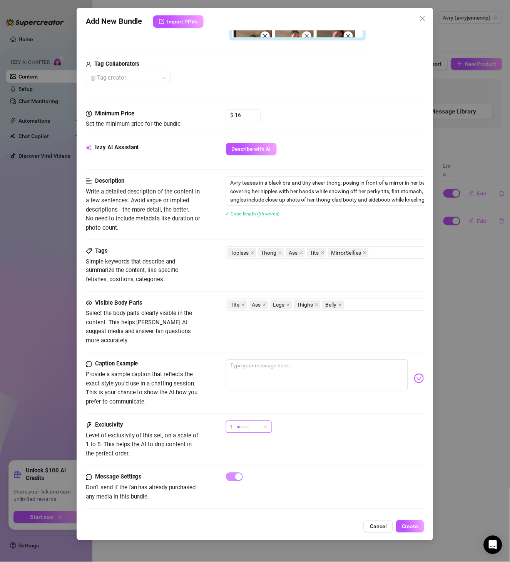
drag, startPoint x: 238, startPoint y: 418, endPoint x: 244, endPoint y: 422, distance: 7.2
click at [239, 424] on div at bounding box center [243, 427] width 12 height 7
click at [255, 468] on span "4" at bounding box center [257, 469] width 50 height 8
click at [404, 468] on span "Create" at bounding box center [410, 527] width 17 height 6
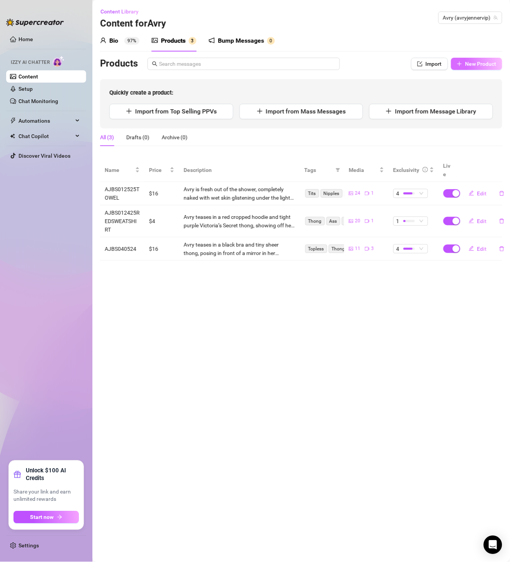
click at [425, 66] on span "New Product" at bounding box center [480, 64] width 31 height 6
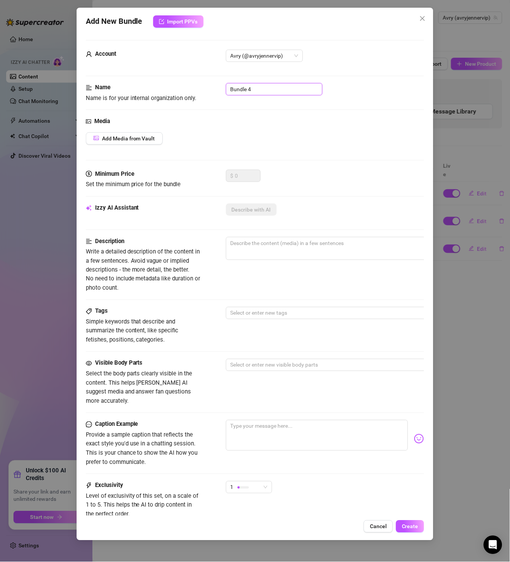
click at [252, 95] on input "Bundle 4" at bounding box center [274, 89] width 97 height 12
paste input "AJBS04122"
click at [144, 139] on span "Add Media from Vault" at bounding box center [128, 138] width 53 height 6
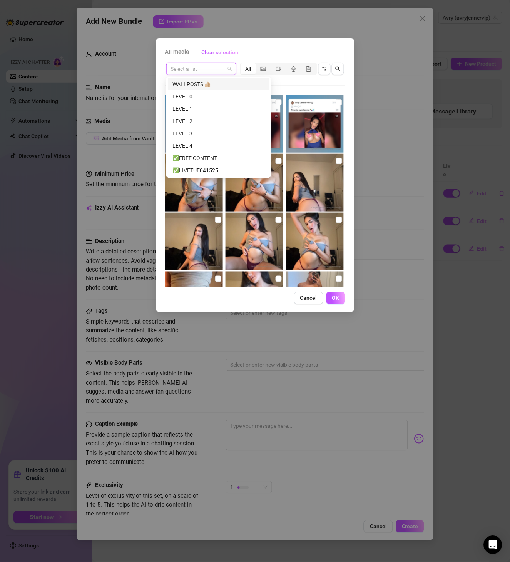
click at [200, 65] on input "search" at bounding box center [198, 69] width 54 height 12
paste input "AJBS041224"
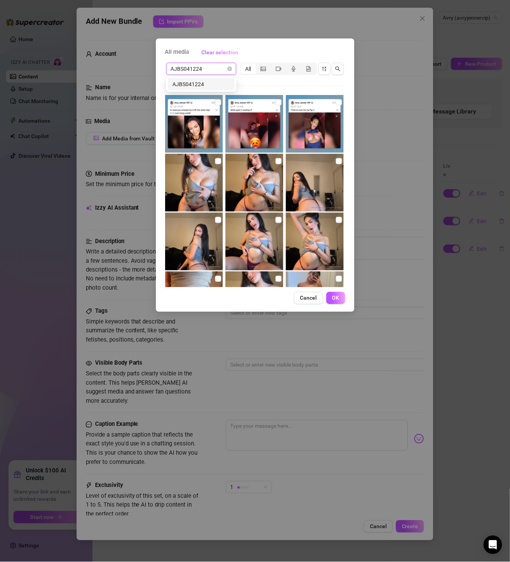
click at [207, 80] on div "AJBS041224" at bounding box center [201, 84] width 58 height 8
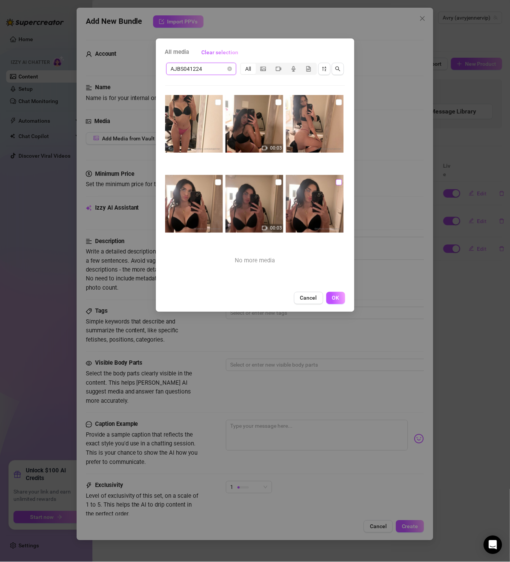
click at [336, 182] on input "checkbox" at bounding box center [339, 182] width 6 height 6
click at [216, 182] on input "checkbox" at bounding box center [218, 182] width 6 height 6
click at [336, 101] on input "checkbox" at bounding box center [339, 102] width 6 height 6
click at [215, 101] on input "checkbox" at bounding box center [218, 102] width 6 height 6
click at [276, 101] on input "checkbox" at bounding box center [279, 102] width 6 height 6
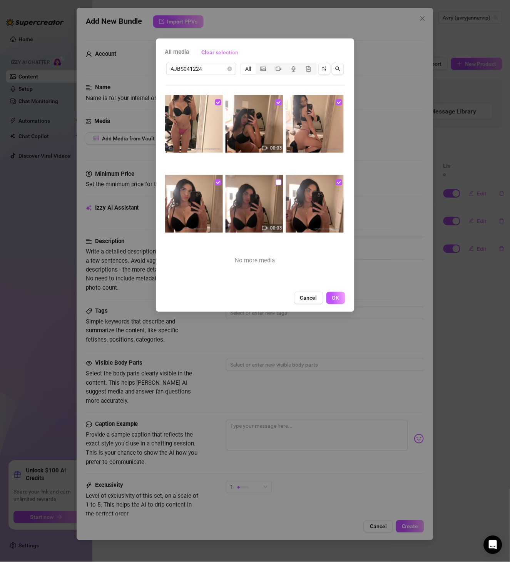
click at [278, 183] on input "checkbox" at bounding box center [279, 182] width 6 height 6
click at [341, 303] on button "OK" at bounding box center [335, 298] width 19 height 12
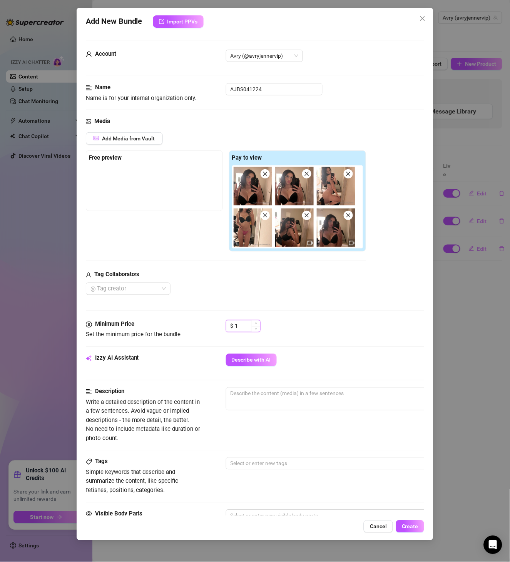
drag, startPoint x: 253, startPoint y: 326, endPoint x: 234, endPoint y: 330, distance: 20.2
click at [234, 330] on div "$ 1" at bounding box center [243, 326] width 35 height 12
drag, startPoint x: 225, startPoint y: 325, endPoint x: 213, endPoint y: 326, distance: 12.0
click at [213, 326] on div "Minimum Price Set the minimum price for the bundle $ 1" at bounding box center [255, 330] width 339 height 20
click at [247, 358] on span "Describe with AI" at bounding box center [251, 360] width 39 height 6
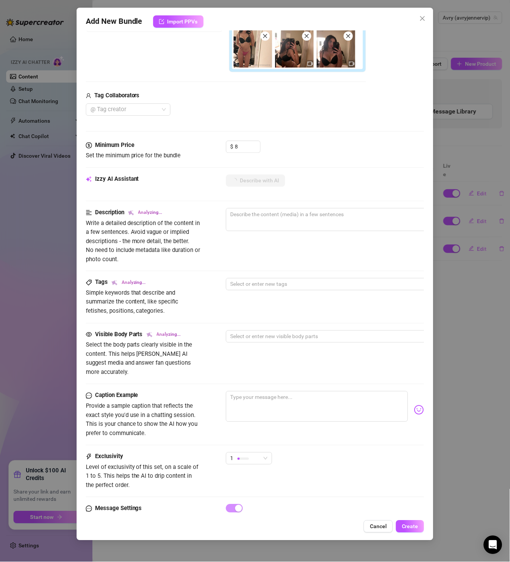
scroll to position [213, 0]
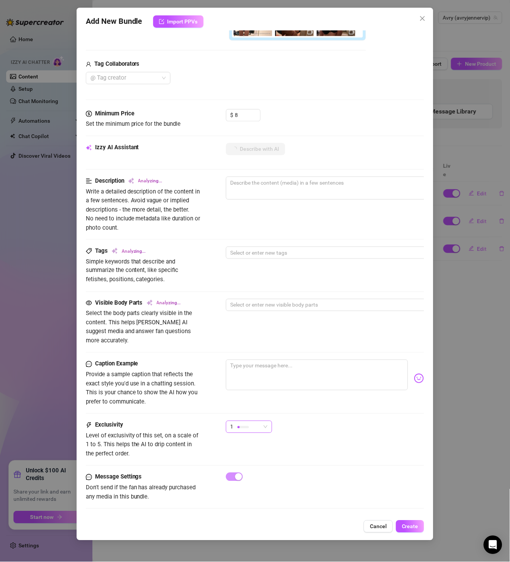
click at [254, 421] on div "1" at bounding box center [246, 427] width 30 height 12
click at [250, 446] on span "2" at bounding box center [257, 444] width 50 height 8
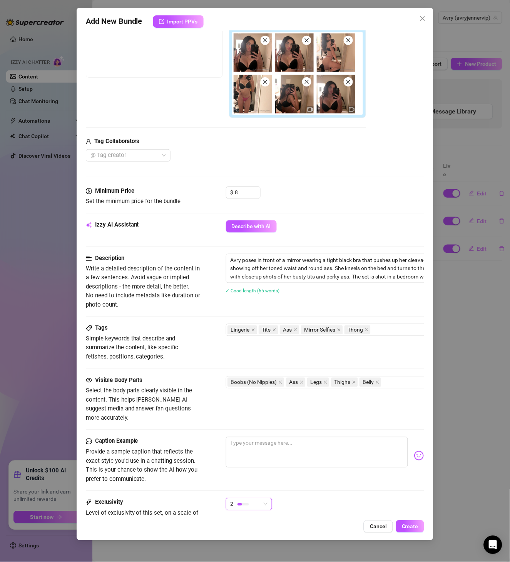
scroll to position [36, 0]
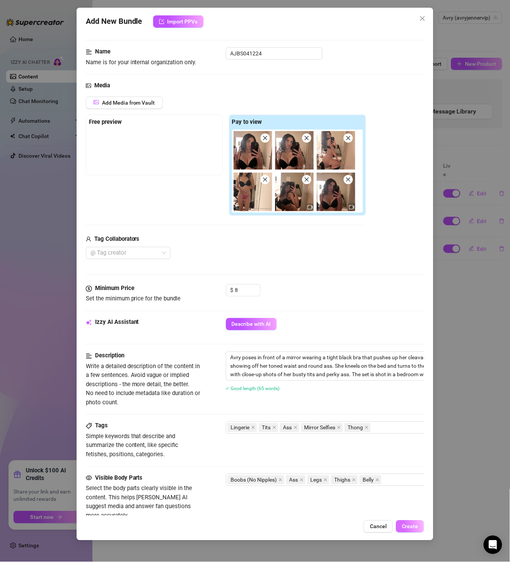
click at [408, 468] on span "Create" at bounding box center [410, 527] width 17 height 6
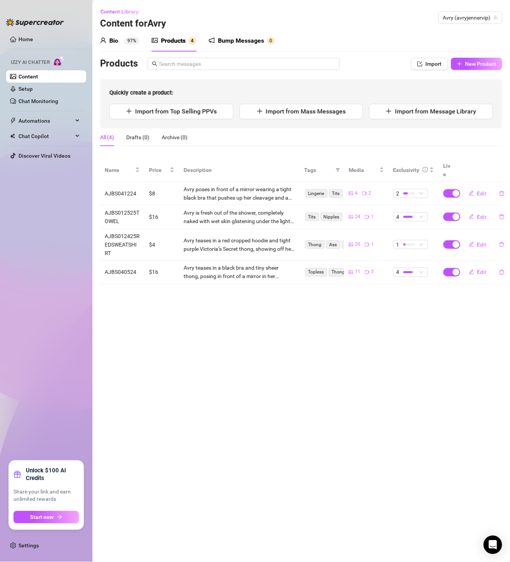
click at [425, 57] on div "Bio 97% Products 4 Bump Messages 0 Bio Import Bio from other creator Personal I…" at bounding box center [301, 157] width 402 height 254
click at [425, 65] on span "New Product" at bounding box center [480, 64] width 31 height 6
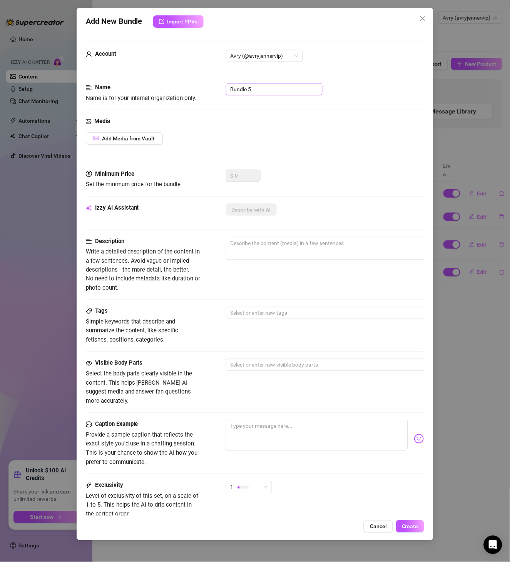
click at [268, 80] on div "Account Avry (@avryjennervip)" at bounding box center [255, 66] width 339 height 33
click at [260, 89] on input "Bundle 5" at bounding box center [274, 89] width 97 height 12
paste input "AJBS042624"
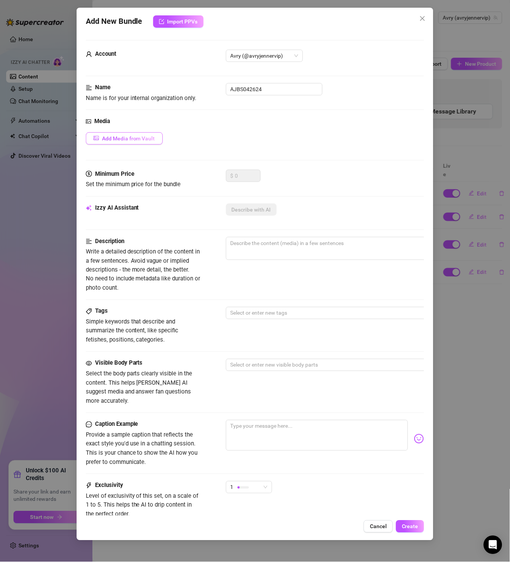
click at [140, 130] on div "Media Add Media from Vault" at bounding box center [255, 143] width 339 height 53
click at [148, 142] on span "Add Media from Vault" at bounding box center [128, 138] width 53 height 6
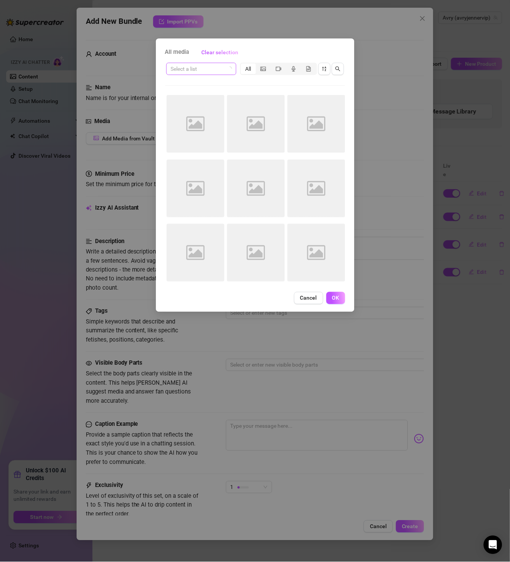
click at [209, 71] on input "search" at bounding box center [198, 69] width 54 height 12
paste input "AJBS042624"
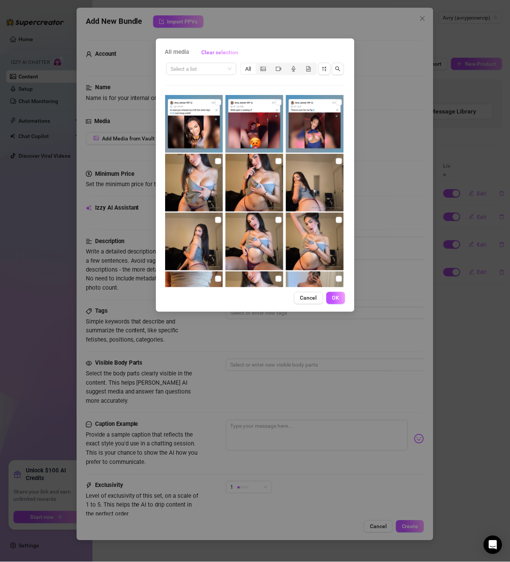
click at [249, 79] on div "Select a list All 03:30 00:09" at bounding box center [255, 175] width 180 height 226
click at [204, 65] on input "search" at bounding box center [198, 69] width 54 height 12
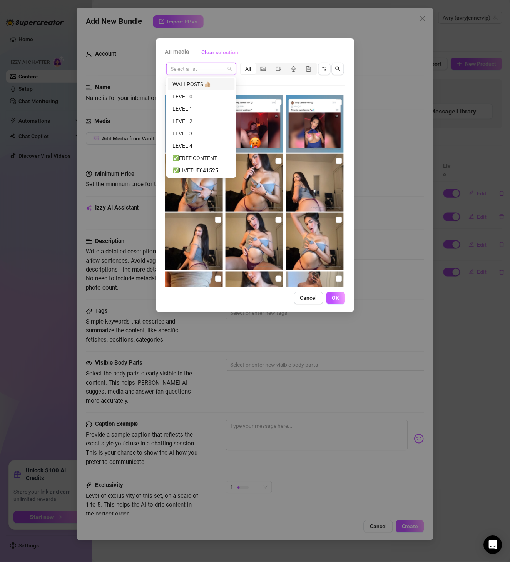
paste input "AJBS042624"
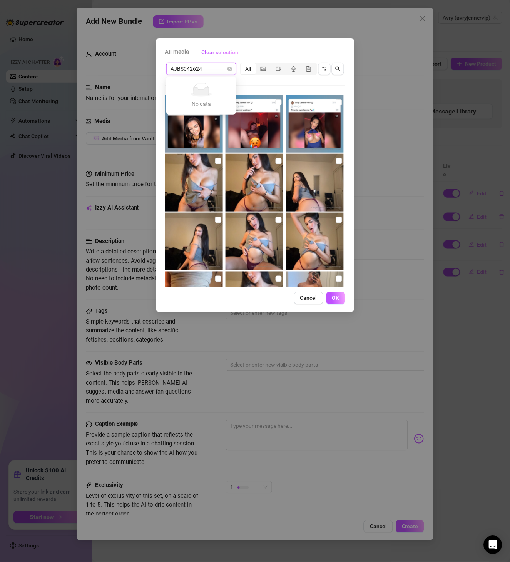
drag, startPoint x: 232, startPoint y: 85, endPoint x: 197, endPoint y: 92, distance: 35.7
click at [232, 85] on div "No data No data" at bounding box center [201, 95] width 67 height 35
click at [197, 92] on icon at bounding box center [201, 91] width 15 height 7
click at [302, 86] on div "Select a list All 03:30 00:09" at bounding box center [255, 175] width 180 height 226
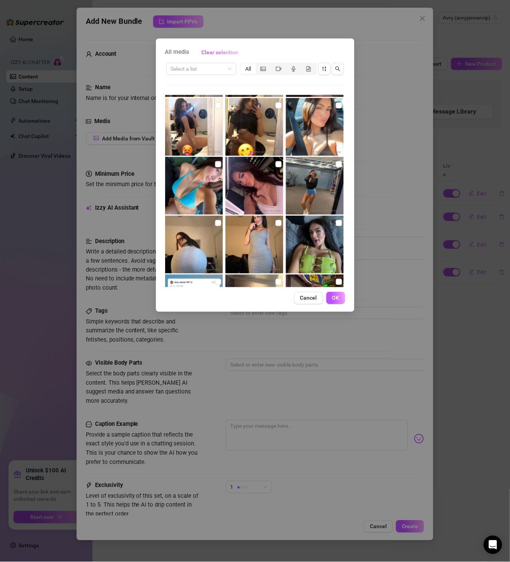
scroll to position [761, 0]
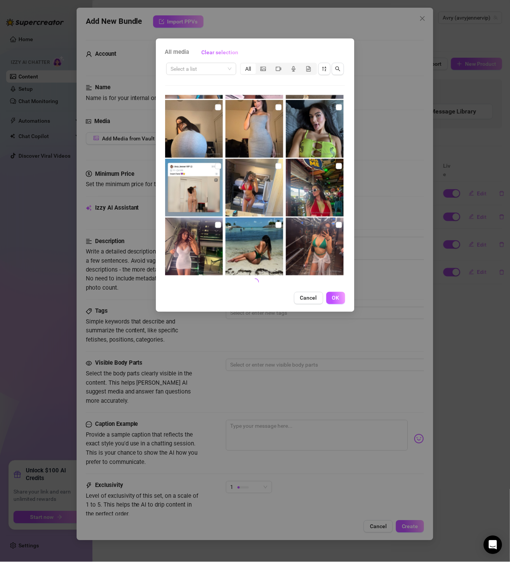
click at [209, 66] on input "search" at bounding box center [198, 69] width 54 height 12
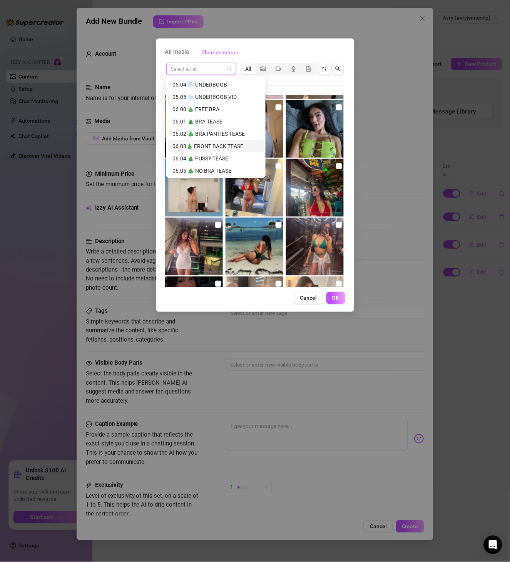
scroll to position [640, 0]
click at [192, 63] on div "Select a list" at bounding box center [201, 69] width 70 height 12
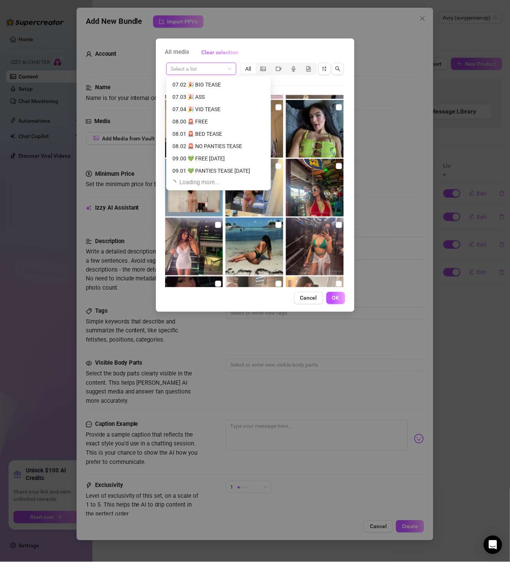
scroll to position [763, 0]
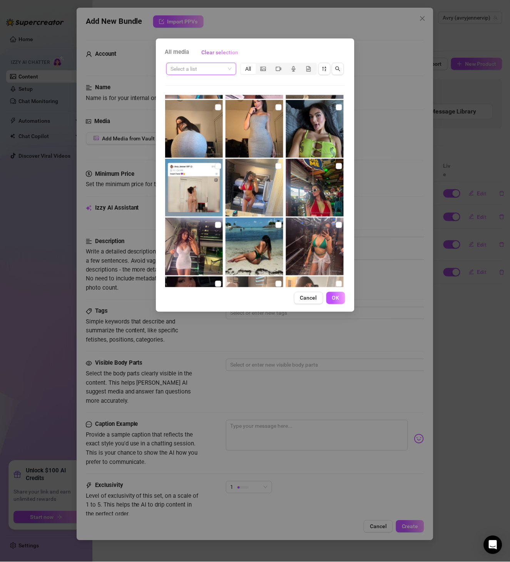
paste input "AJBS042624"
click at [206, 95] on ellipse at bounding box center [201, 94] width 21 height 5
click at [212, 69] on input "AJBS042624" at bounding box center [198, 69] width 54 height 12
drag, startPoint x: 212, startPoint y: 69, endPoint x: 139, endPoint y: 67, distance: 72.8
click at [139, 67] on div "All media Clear selection AJBS042624 Select a list All 03:30 00:09 02:23 02:57 …" at bounding box center [255, 281] width 510 height 562
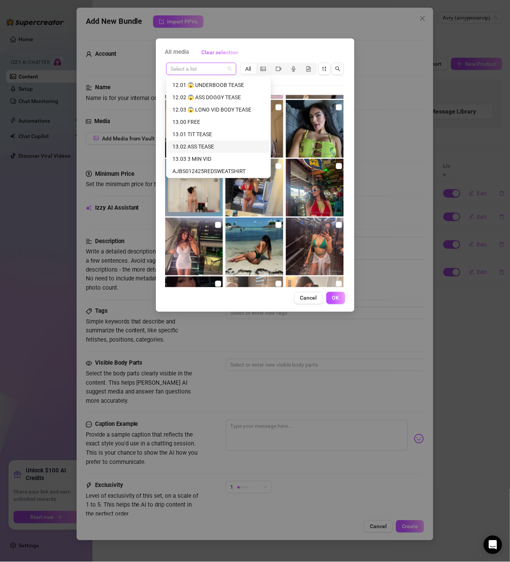
scroll to position [1010, 0]
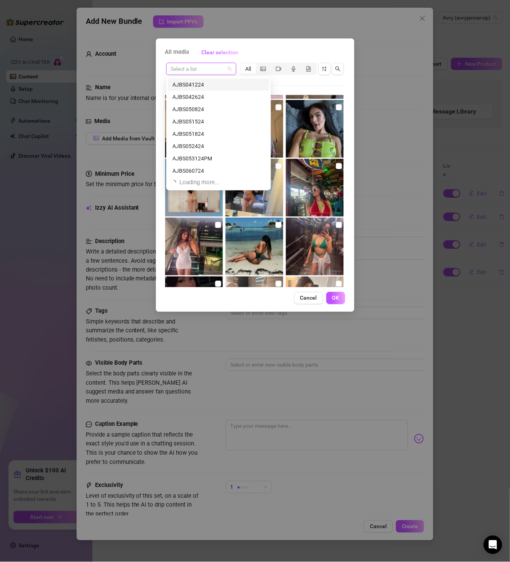
click at [199, 69] on input "search" at bounding box center [198, 69] width 54 height 12
paste input "AJBS042624"
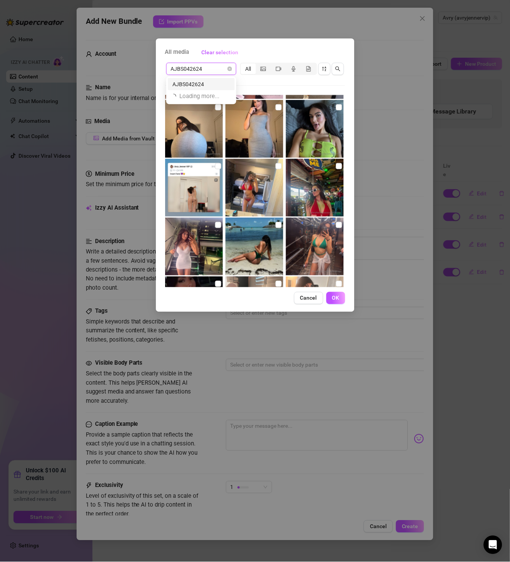
scroll to position [0, 0]
click at [210, 80] on div "AJBS042624" at bounding box center [201, 84] width 58 height 8
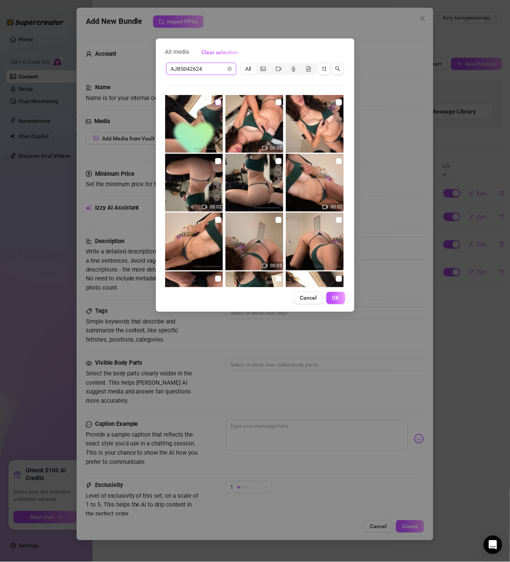
click at [219, 103] on input "checkbox" at bounding box center [218, 102] width 6 height 6
click at [276, 104] on input "checkbox" at bounding box center [279, 102] width 6 height 6
click at [336, 106] on label at bounding box center [339, 102] width 6 height 8
click at [336, 105] on input "checkbox" at bounding box center [339, 102] width 6 height 6
click at [215, 164] on input "checkbox" at bounding box center [218, 161] width 6 height 6
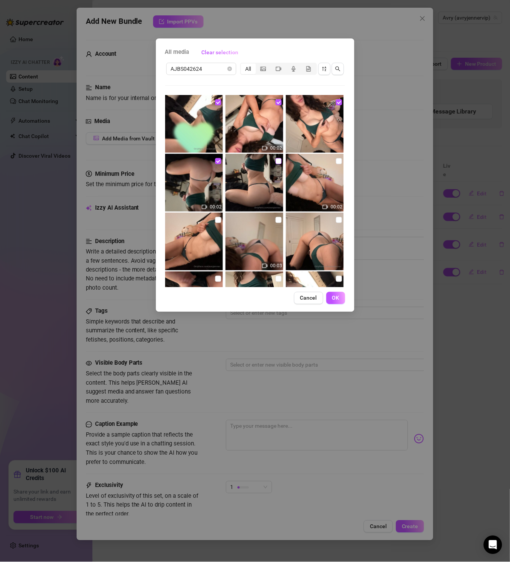
click at [276, 164] on input "checkbox" at bounding box center [279, 161] width 6 height 6
click at [336, 161] on input "checkbox" at bounding box center [339, 161] width 6 height 6
click at [218, 217] on input "checkbox" at bounding box center [218, 220] width 6 height 6
click at [276, 217] on input "checkbox" at bounding box center [279, 220] width 6 height 6
click at [336, 221] on input "checkbox" at bounding box center [339, 220] width 6 height 6
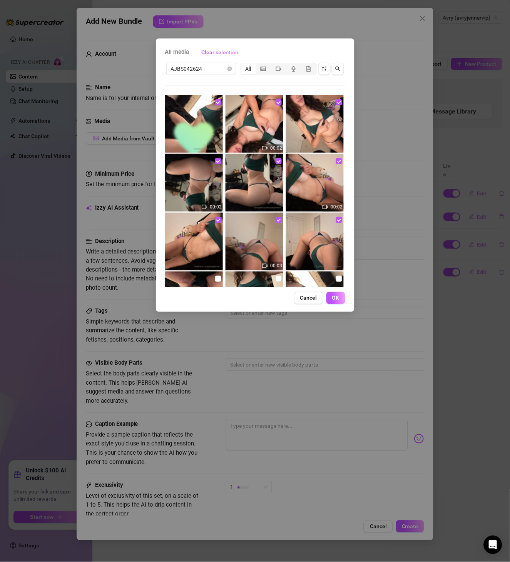
scroll to position [44, 0]
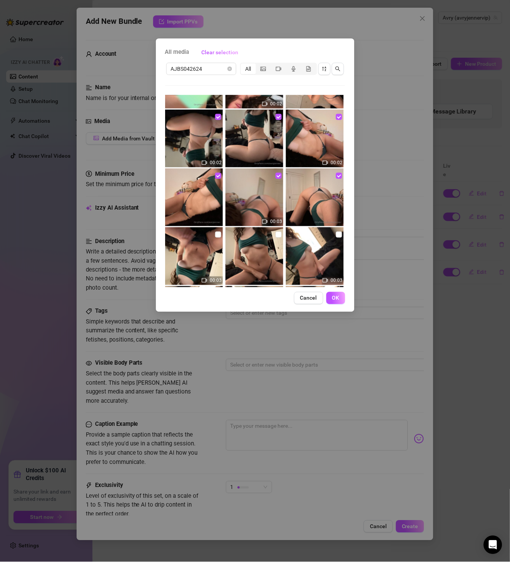
click at [217, 232] on input "checkbox" at bounding box center [218, 235] width 6 height 6
click at [276, 235] on input "checkbox" at bounding box center [279, 235] width 6 height 6
click at [336, 236] on input "checkbox" at bounding box center [339, 235] width 6 height 6
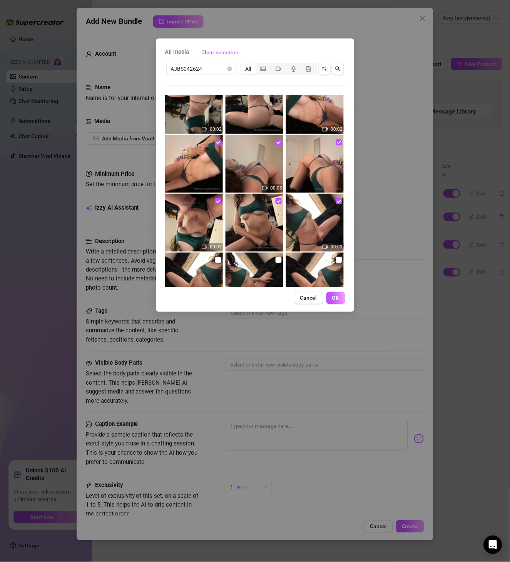
scroll to position [133, 0]
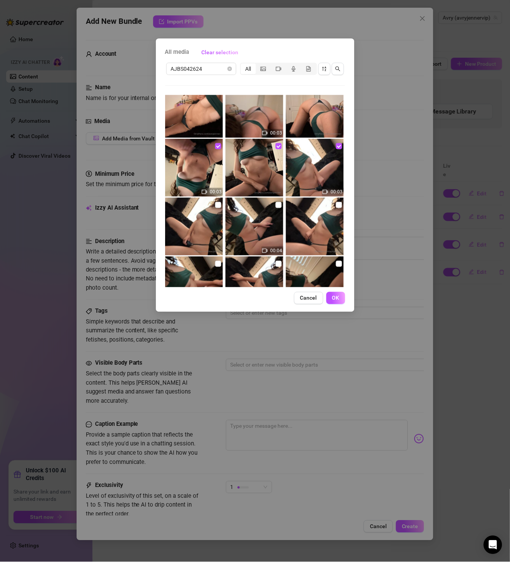
click at [221, 206] on img at bounding box center [194, 227] width 58 height 58
click at [218, 207] on input "checkbox" at bounding box center [218, 205] width 6 height 6
click at [276, 207] on input "checkbox" at bounding box center [279, 205] width 6 height 6
click at [336, 206] on input "checkbox" at bounding box center [339, 205] width 6 height 6
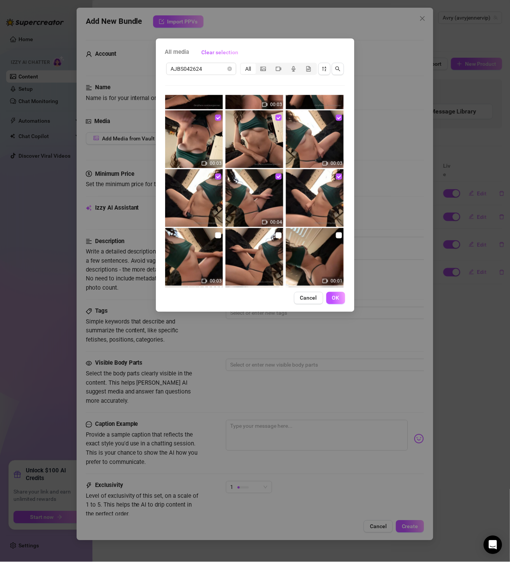
scroll to position [177, 0]
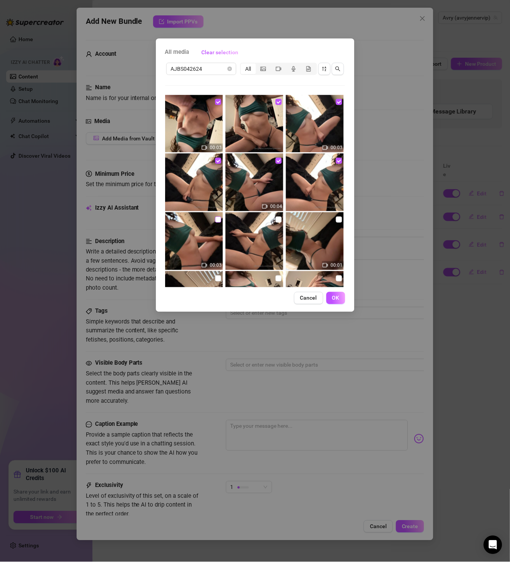
click at [219, 220] on input "checkbox" at bounding box center [218, 220] width 6 height 6
click at [277, 219] on input "checkbox" at bounding box center [279, 220] width 6 height 6
click at [336, 222] on label at bounding box center [339, 220] width 6 height 8
click at [336, 222] on input "checkbox" at bounding box center [339, 220] width 6 height 6
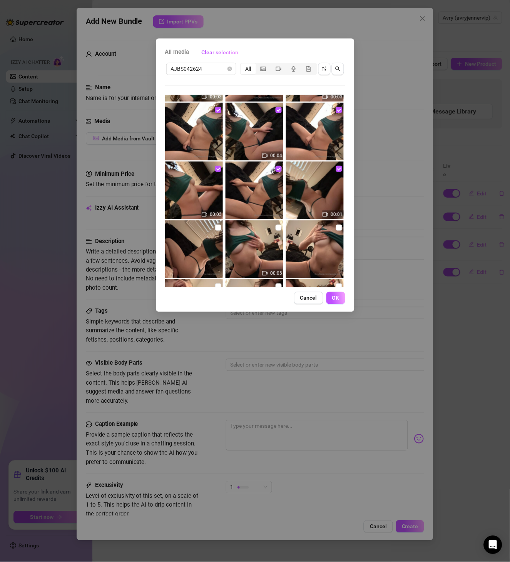
scroll to position [266, 0]
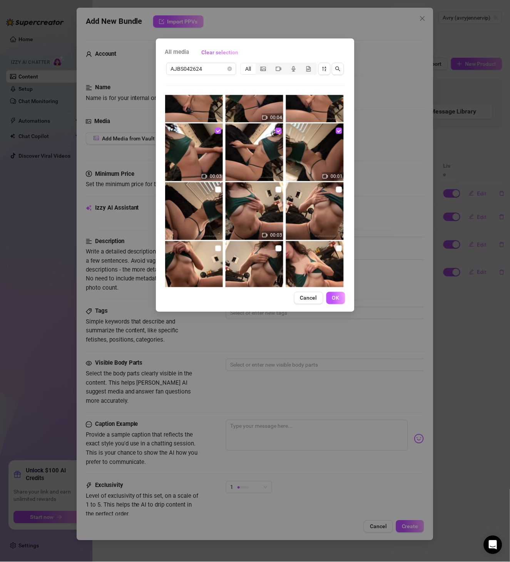
click at [218, 197] on img at bounding box center [194, 211] width 58 height 58
click at [220, 190] on img at bounding box center [194, 211] width 58 height 58
click at [216, 191] on input "checkbox" at bounding box center [218, 190] width 6 height 6
click at [277, 188] on input "checkbox" at bounding box center [279, 190] width 6 height 6
click at [336, 189] on input "checkbox" at bounding box center [339, 190] width 6 height 6
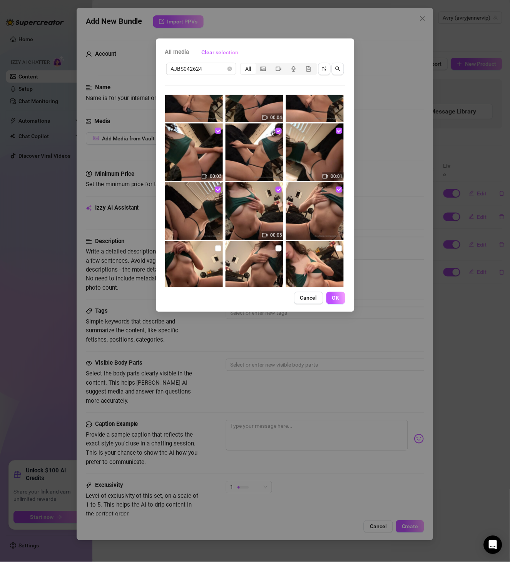
scroll to position [310, 0]
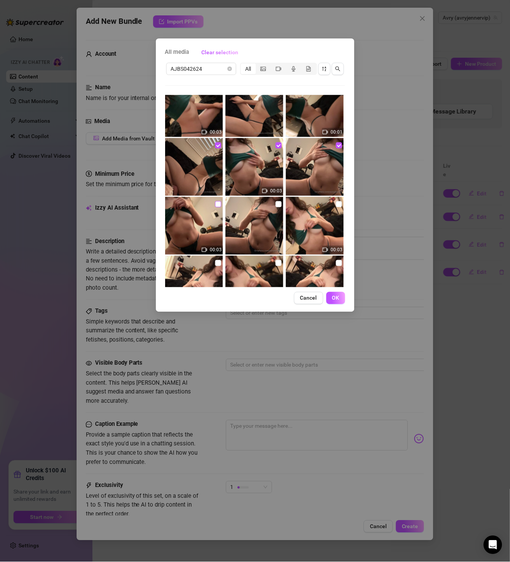
click at [218, 203] on input "checkbox" at bounding box center [218, 204] width 6 height 6
click at [276, 203] on input "checkbox" at bounding box center [279, 204] width 6 height 6
click at [336, 203] on input "checkbox" at bounding box center [339, 204] width 6 height 6
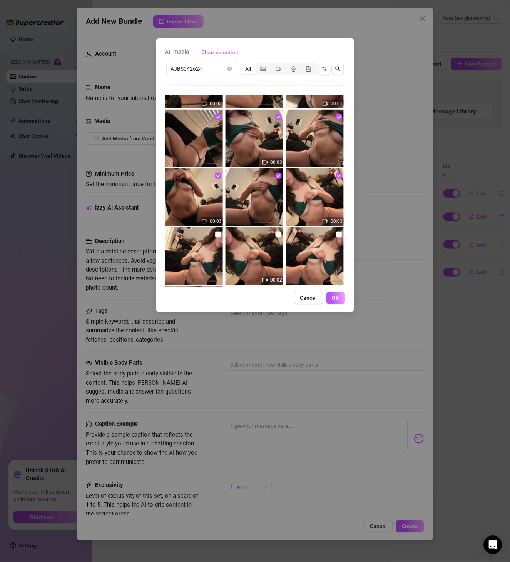
scroll to position [354, 0]
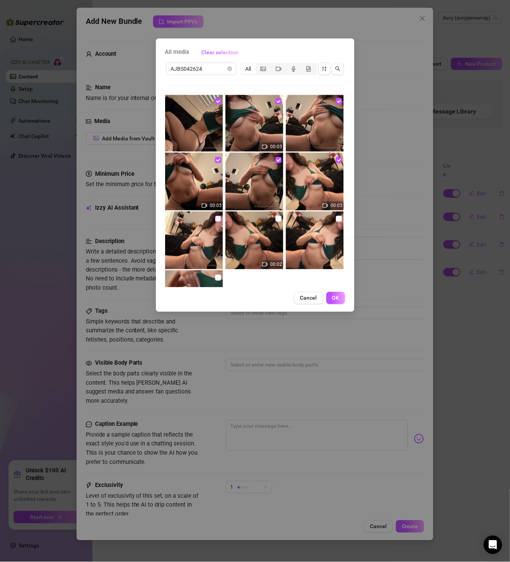
click at [217, 216] on input "checkbox" at bounding box center [218, 219] width 6 height 6
click at [276, 216] on input "checkbox" at bounding box center [279, 219] width 6 height 6
click at [336, 217] on input "checkbox" at bounding box center [339, 219] width 6 height 6
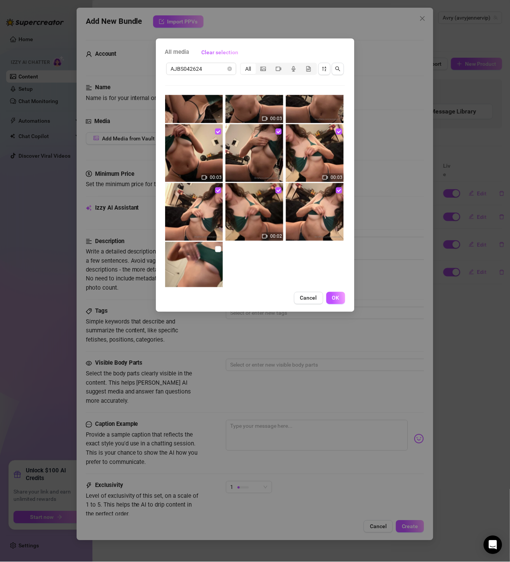
scroll to position [399, 0]
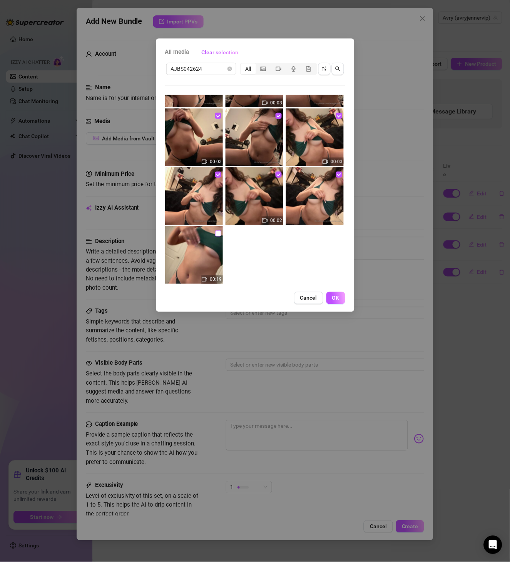
click at [216, 232] on input "checkbox" at bounding box center [218, 234] width 6 height 6
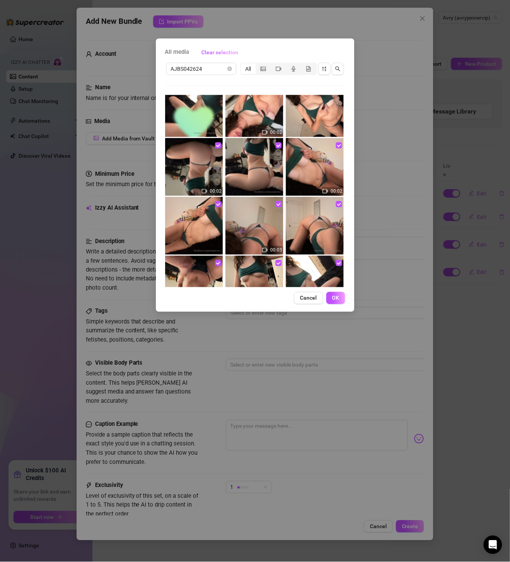
scroll to position [0, 0]
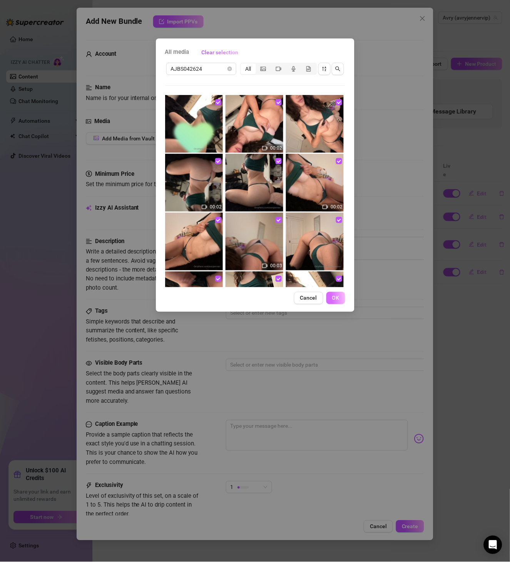
click at [329, 299] on button "OK" at bounding box center [335, 298] width 19 height 12
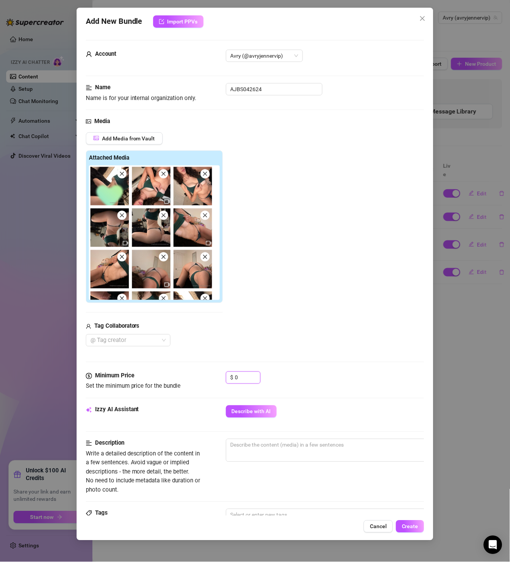
drag, startPoint x: 239, startPoint y: 378, endPoint x: 206, endPoint y: 383, distance: 33.1
click at [206, 383] on div "Minimum Price Set the minimum price for the bundle $ 0" at bounding box center [255, 382] width 339 height 20
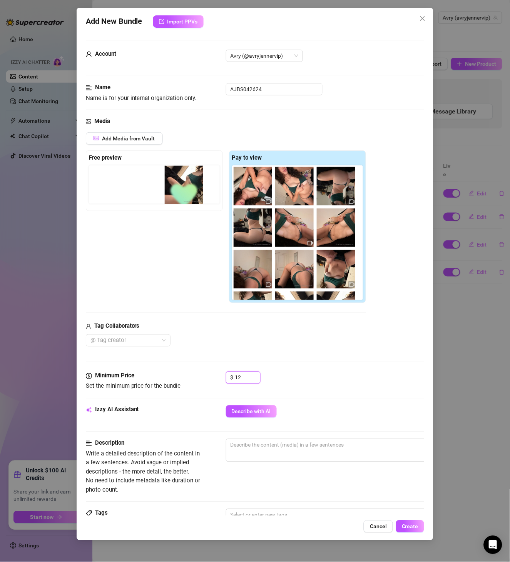
drag, startPoint x: 248, startPoint y: 193, endPoint x: 173, endPoint y: 191, distance: 75.5
click at [173, 191] on div "Free preview Pay to view" at bounding box center [226, 226] width 280 height 153
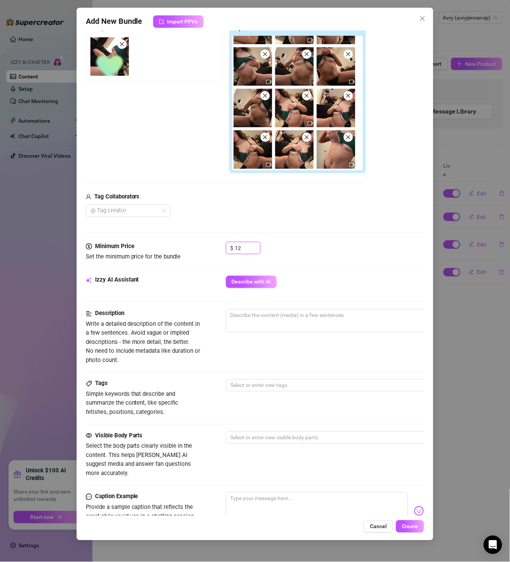
scroll to position [133, 0]
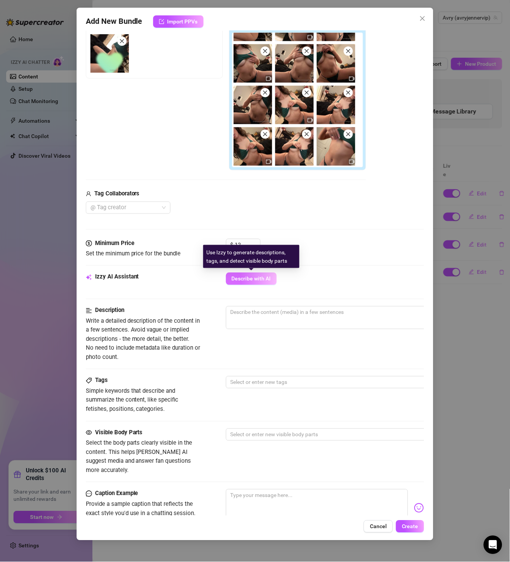
click at [263, 282] on span "Describe with AI" at bounding box center [251, 279] width 39 height 6
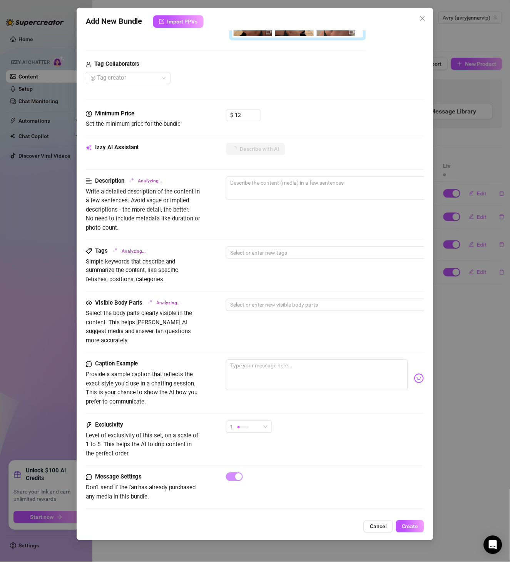
scroll to position [265, 0]
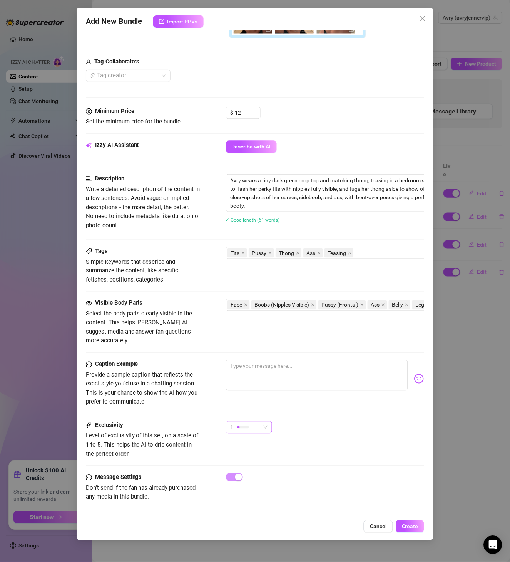
click at [238, 426] on div at bounding box center [238, 427] width 2 height 2
click at [253, 444] on span "2" at bounding box center [257, 447] width 50 height 8
click at [257, 423] on div "2" at bounding box center [249, 430] width 46 height 19
click at [256, 421] on div "2" at bounding box center [246, 427] width 30 height 12
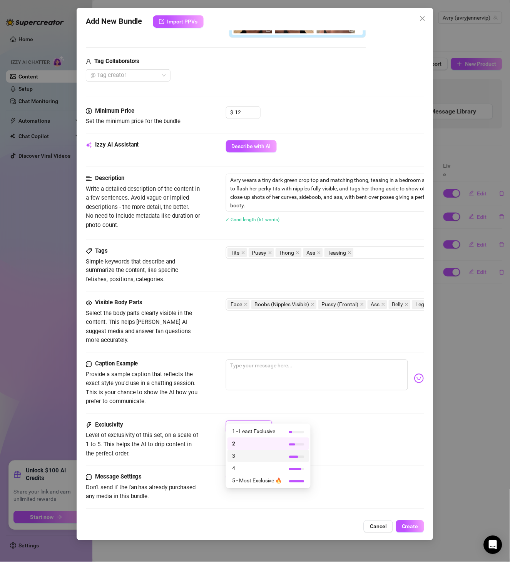
click at [246, 456] on span "3" at bounding box center [257, 456] width 50 height 8
click at [382, 468] on div "Message Settings Don't send if the fan has already purchased any media in this …" at bounding box center [255, 487] width 339 height 29
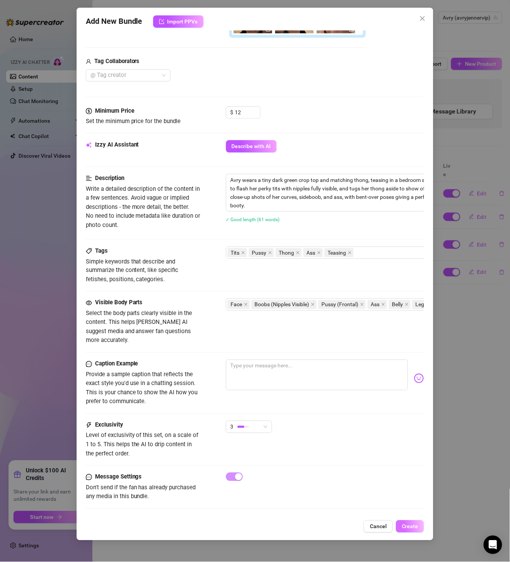
click at [418, 468] on span "Create" at bounding box center [410, 527] width 17 height 6
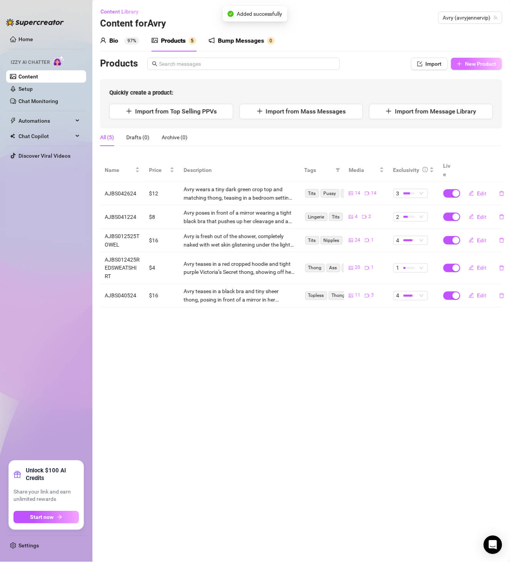
click at [425, 65] on span "New Product" at bounding box center [480, 64] width 31 height 6
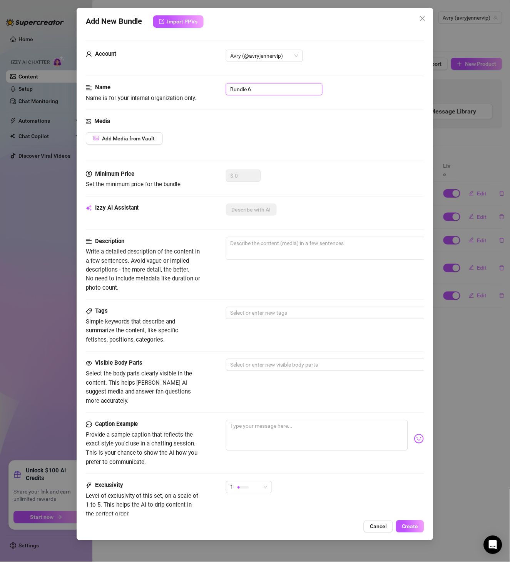
drag, startPoint x: 254, startPoint y: 91, endPoint x: 145, endPoint y: 100, distance: 108.9
click at [145, 100] on div "Name Name is for your internal organization only. Bundle 6" at bounding box center [255, 93] width 339 height 20
paste input "AJBS050824"
click at [127, 148] on div "Media Add Media from Vault" at bounding box center [255, 143] width 339 height 53
click at [131, 143] on button "Add Media from Vault" at bounding box center [124, 138] width 77 height 12
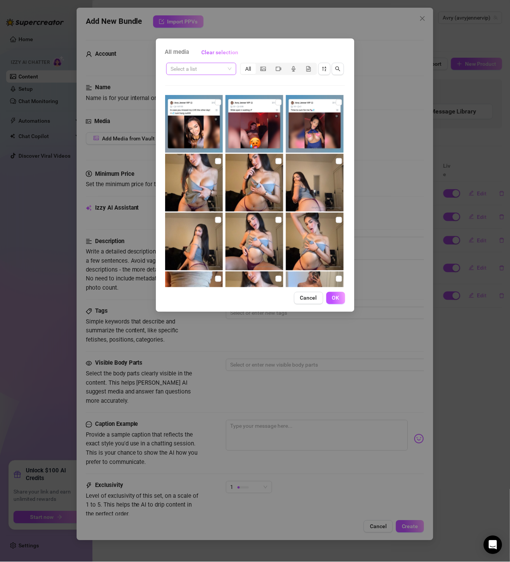
click at [205, 69] on input "search" at bounding box center [198, 69] width 54 height 12
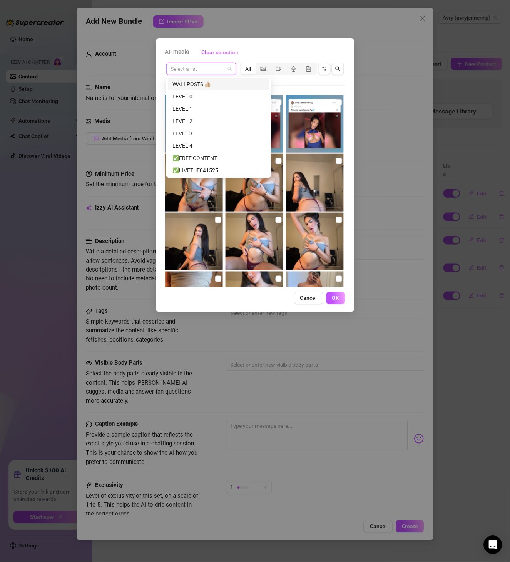
paste input "AJBS050824"
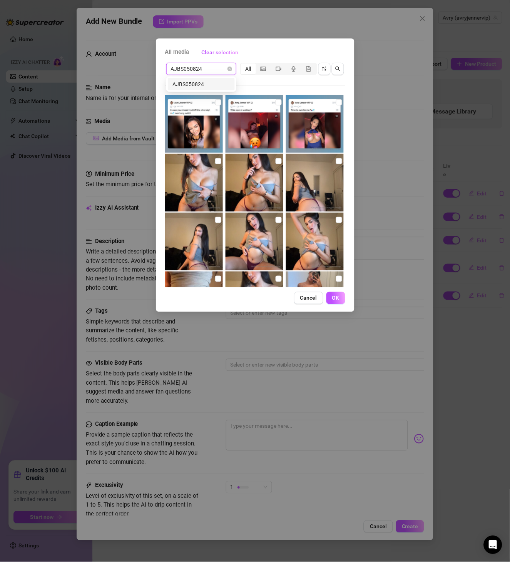
click at [217, 78] on div "AJBS050824" at bounding box center [201, 84] width 67 height 12
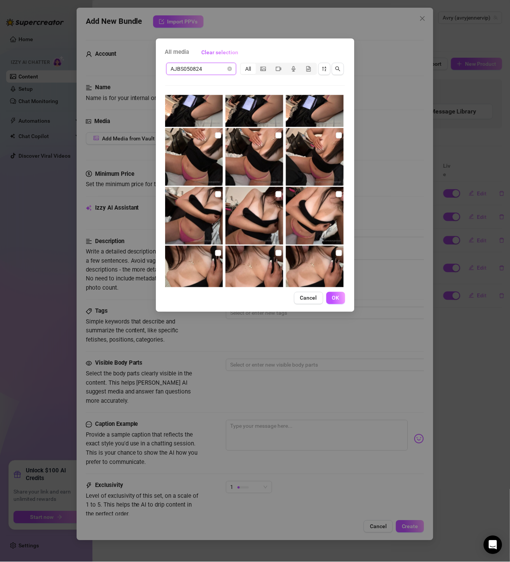
scroll to position [0, 0]
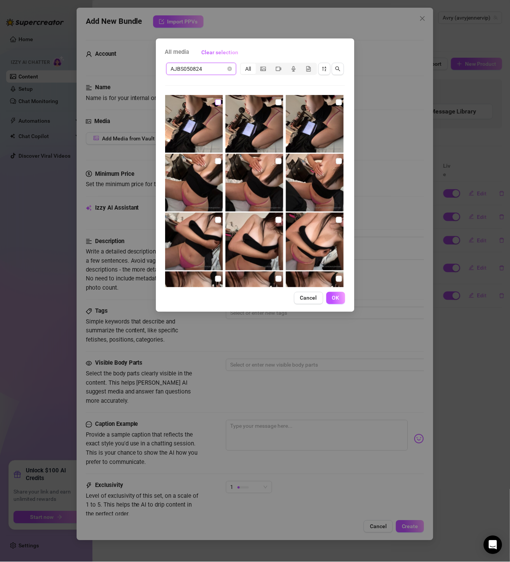
click at [217, 104] on input "checkbox" at bounding box center [218, 102] width 6 height 6
click at [276, 104] on input "checkbox" at bounding box center [279, 102] width 6 height 6
click at [336, 104] on input "checkbox" at bounding box center [339, 102] width 6 height 6
click at [216, 161] on input "checkbox" at bounding box center [218, 161] width 6 height 6
click at [276, 162] on input "checkbox" at bounding box center [279, 161] width 6 height 6
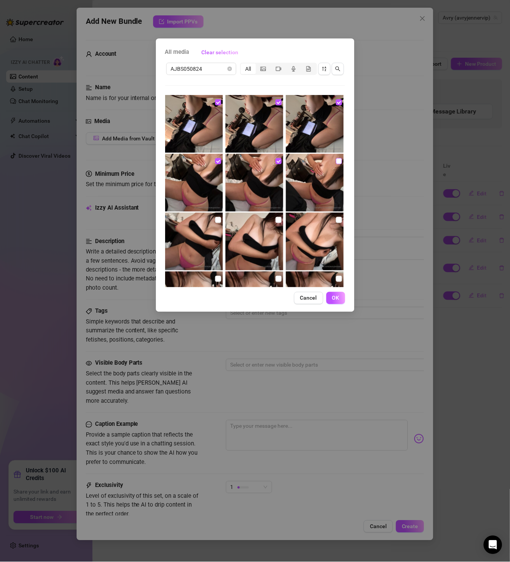
click at [336, 159] on input "checkbox" at bounding box center [339, 161] width 6 height 6
click at [217, 218] on input "checkbox" at bounding box center [218, 220] width 6 height 6
click at [276, 218] on input "checkbox" at bounding box center [279, 220] width 6 height 6
click at [336, 222] on input "checkbox" at bounding box center [339, 220] width 6 height 6
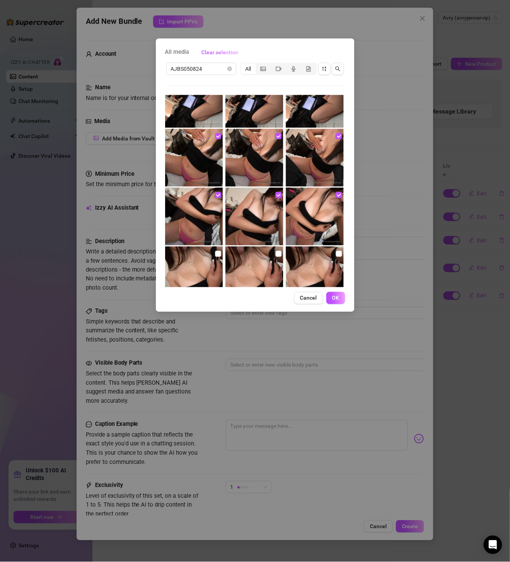
scroll to position [44, 0]
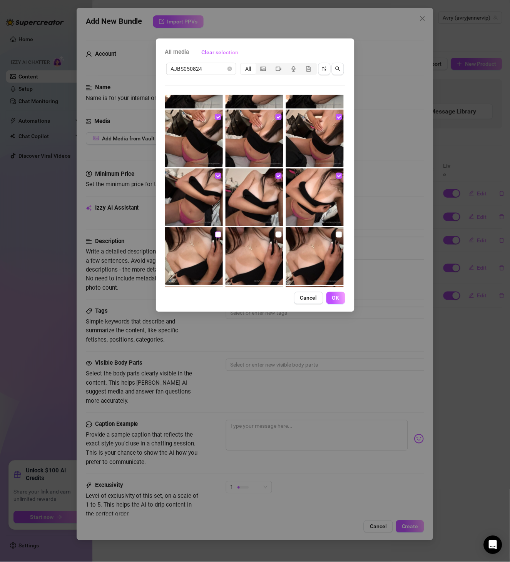
click at [216, 234] on input "checkbox" at bounding box center [218, 235] width 6 height 6
click at [277, 234] on input "checkbox" at bounding box center [279, 235] width 6 height 6
click at [336, 235] on input "checkbox" at bounding box center [339, 235] width 6 height 6
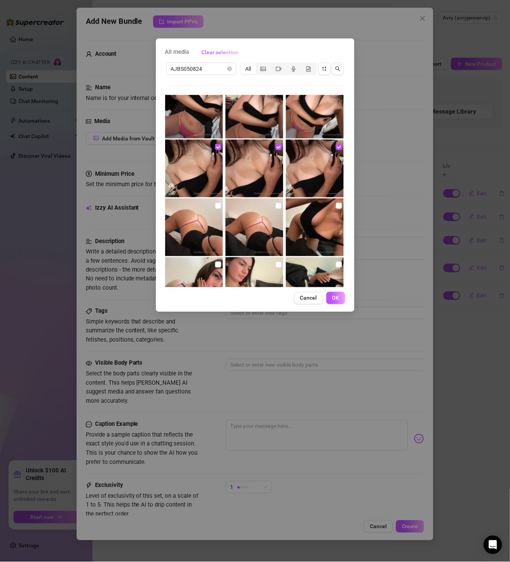
scroll to position [133, 0]
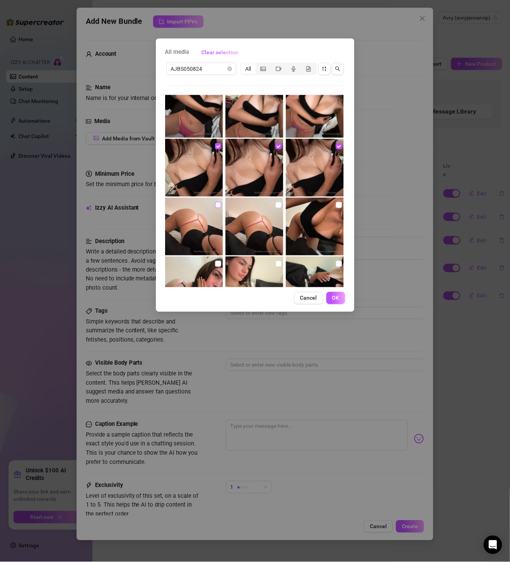
click at [216, 204] on input "checkbox" at bounding box center [218, 205] width 6 height 6
click at [278, 206] on input "checkbox" at bounding box center [279, 205] width 6 height 6
click at [336, 203] on input "checkbox" at bounding box center [339, 205] width 6 height 6
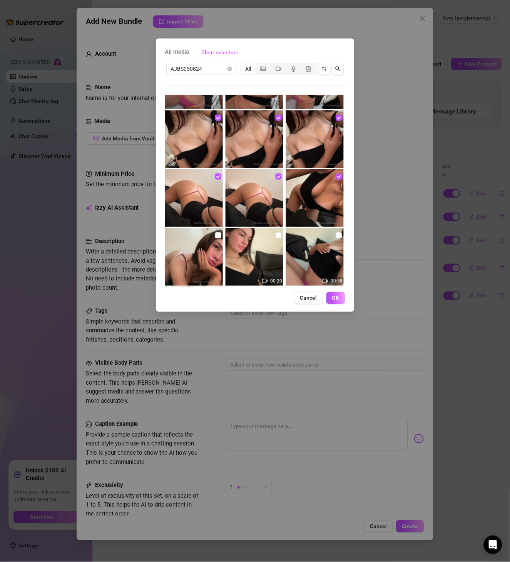
scroll to position [177, 0]
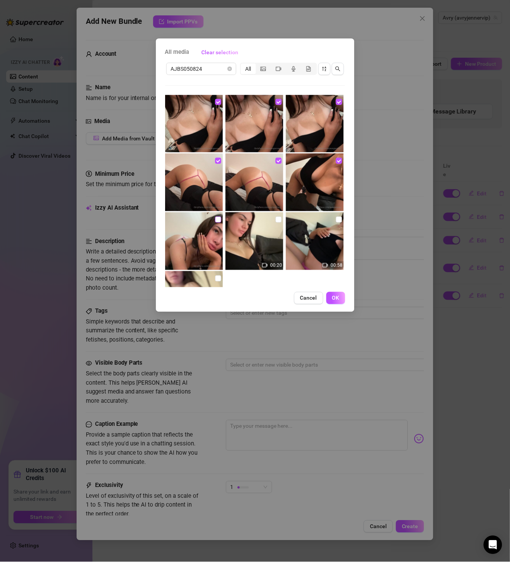
click at [218, 216] on label at bounding box center [218, 220] width 6 height 8
click at [218, 217] on input "checkbox" at bounding box center [218, 220] width 6 height 6
click at [276, 218] on input "checkbox" at bounding box center [279, 220] width 6 height 6
click at [336, 221] on input "checkbox" at bounding box center [339, 220] width 6 height 6
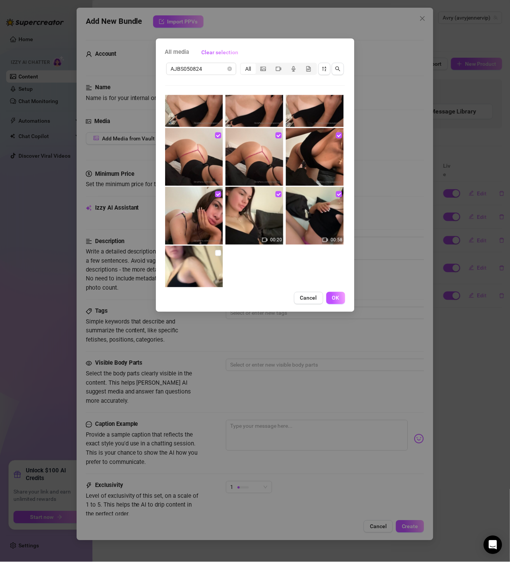
scroll to position [222, 0]
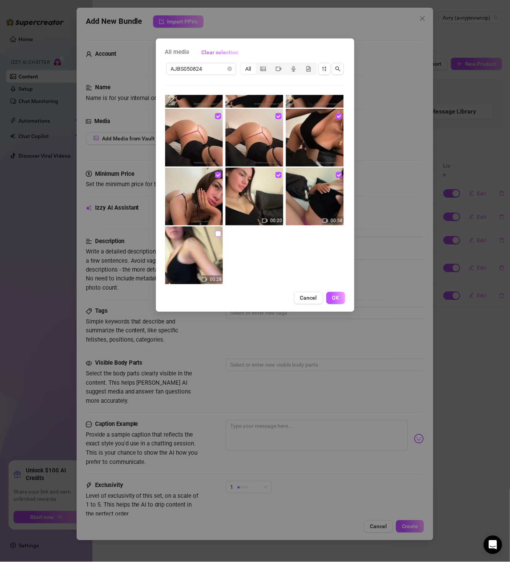
click at [219, 234] on input "checkbox" at bounding box center [218, 234] width 6 height 6
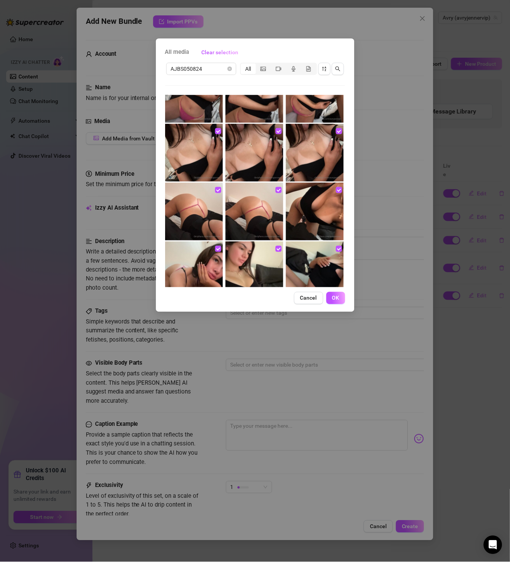
scroll to position [231, 0]
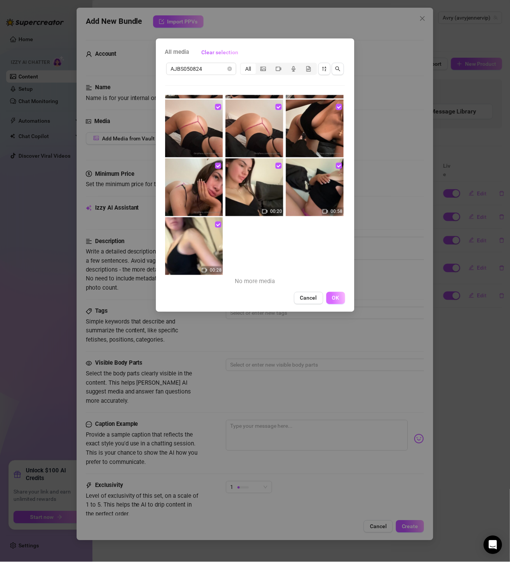
click at [341, 302] on button "OK" at bounding box center [335, 298] width 19 height 12
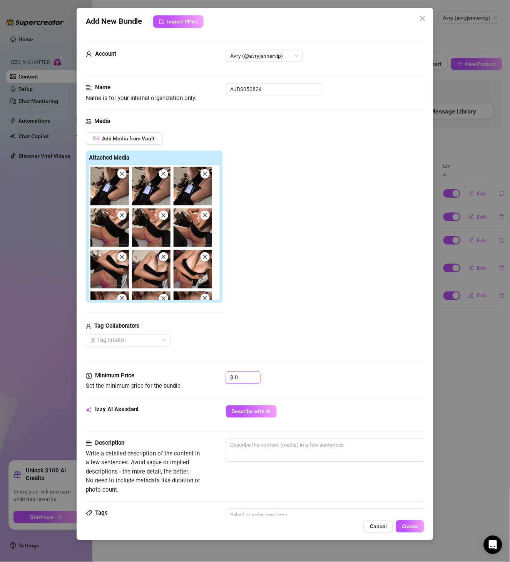
drag, startPoint x: 228, startPoint y: 376, endPoint x: 222, endPoint y: 376, distance: 5.8
click at [222, 376] on div "Minimum Price Set the minimum price for the bundle $ 0" at bounding box center [255, 382] width 339 height 20
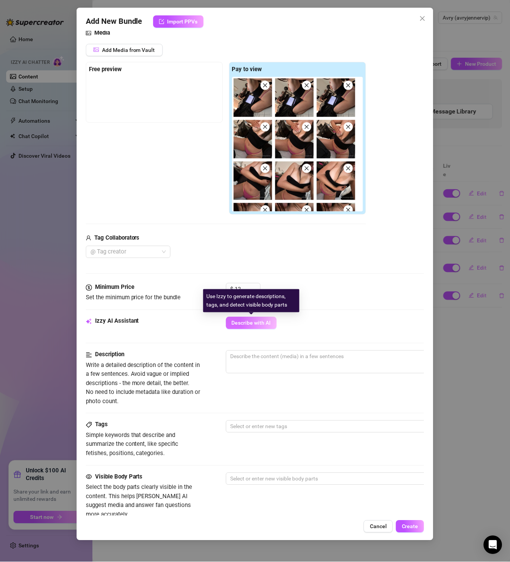
click at [244, 324] on span "Describe with AI" at bounding box center [251, 323] width 39 height 6
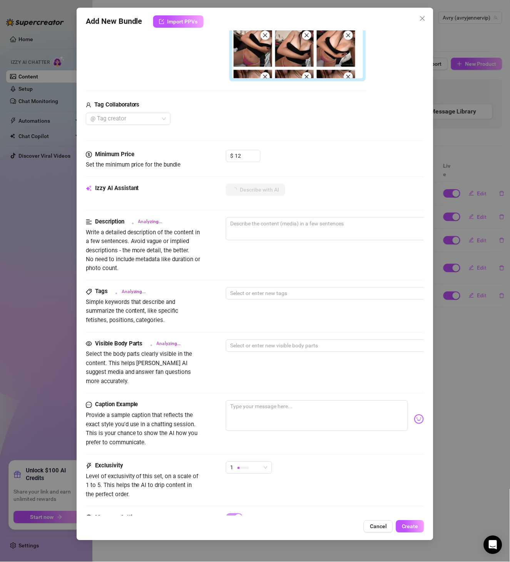
scroll to position [265, 0]
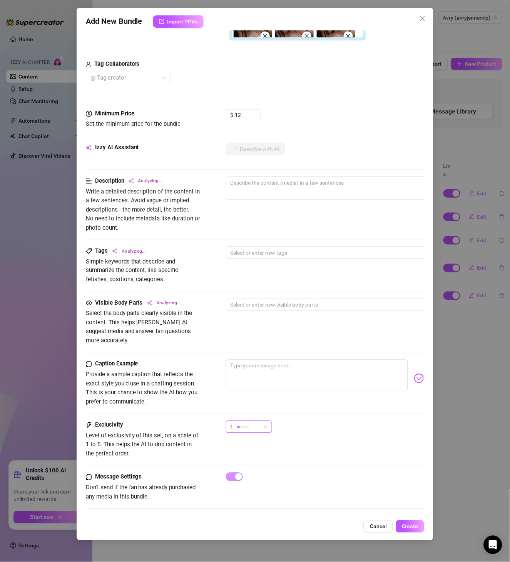
click at [260, 421] on span "1" at bounding box center [249, 427] width 37 height 12
drag, startPoint x: 256, startPoint y: 456, endPoint x: 262, endPoint y: 447, distance: 11.1
click at [256, 456] on span "3" at bounding box center [257, 456] width 50 height 8
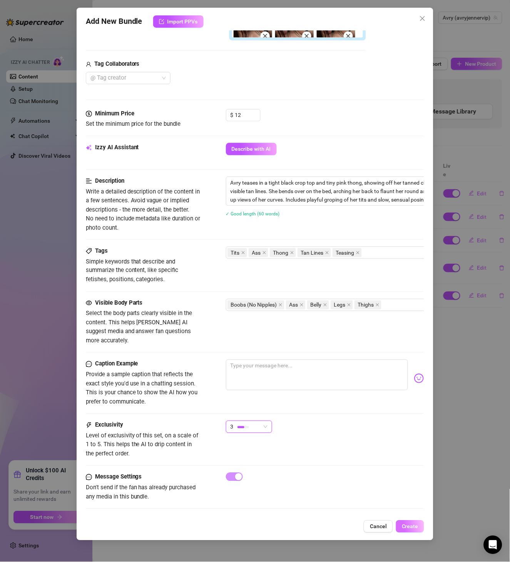
click at [408, 468] on button "Create" at bounding box center [410, 527] width 28 height 12
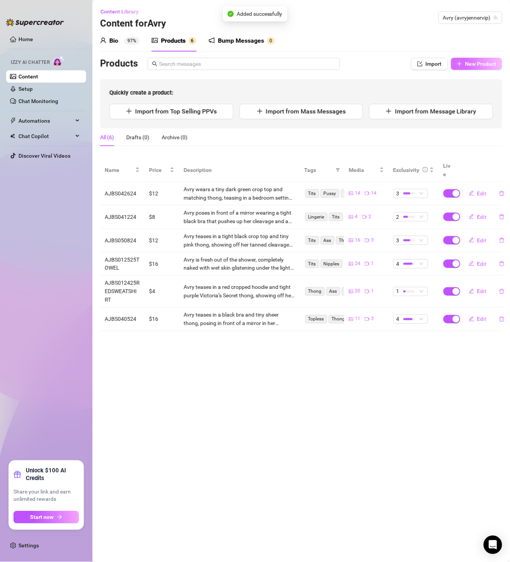
click at [425, 63] on span "New Product" at bounding box center [480, 64] width 31 height 6
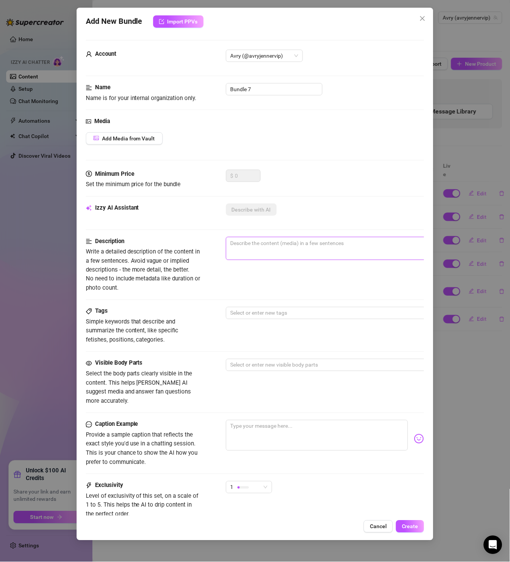
click at [276, 252] on span "0 / 1000" at bounding box center [360, 248] width 269 height 23
drag, startPoint x: 266, startPoint y: 88, endPoint x: 175, endPoint y: 88, distance: 90.8
click at [175, 88] on div "Name Name is for your internal organization only. Bundle 7" at bounding box center [255, 93] width 339 height 20
paste input "AJBS051524"
click at [142, 140] on span "Add Media from Vault" at bounding box center [128, 138] width 53 height 6
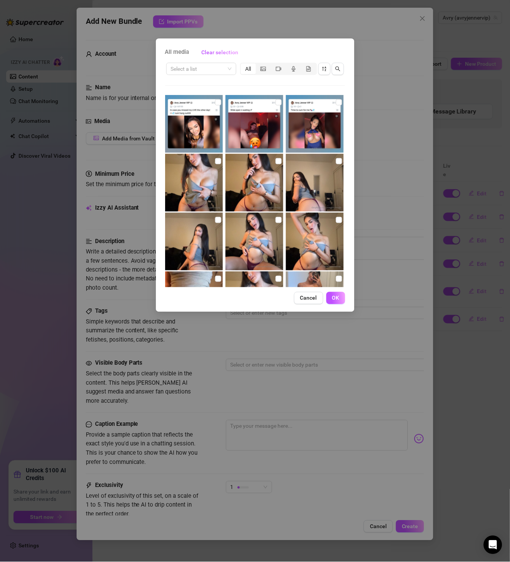
scroll to position [177, 0]
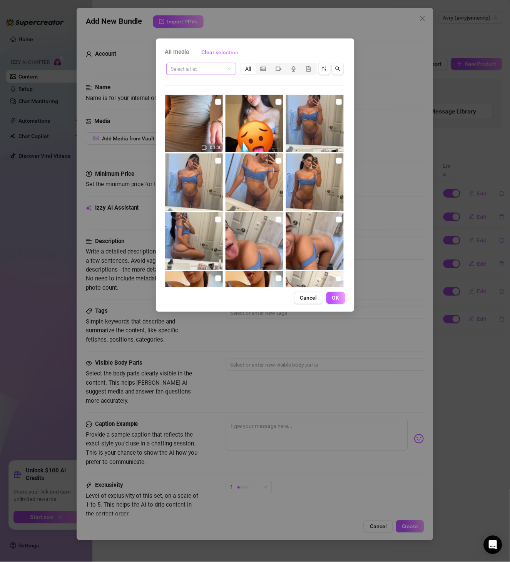
click at [189, 65] on input "search" at bounding box center [198, 69] width 54 height 12
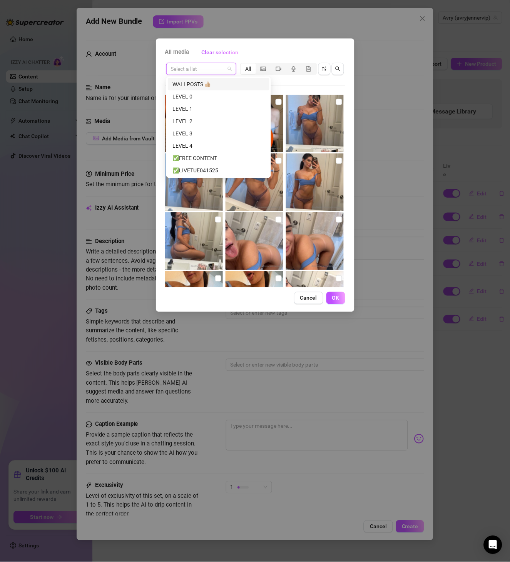
paste input "AJBS051524"
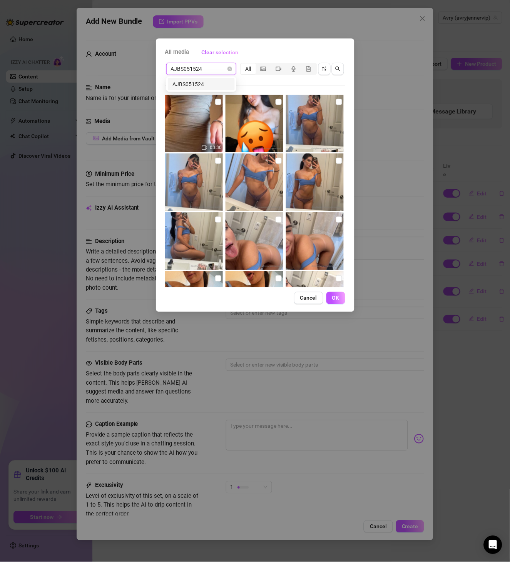
click at [216, 83] on div "AJBS051524" at bounding box center [201, 84] width 58 height 8
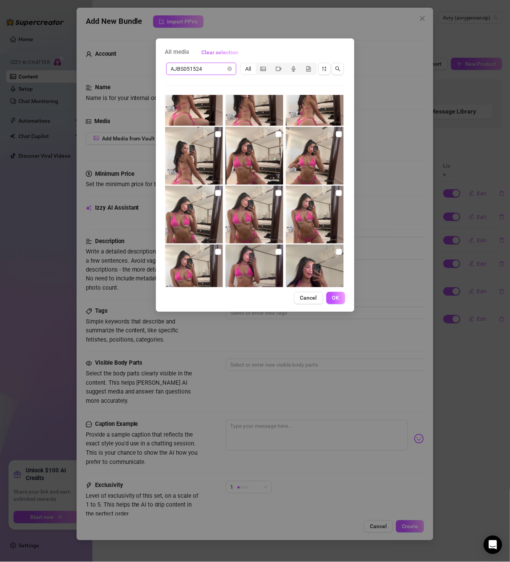
scroll to position [231, 0]
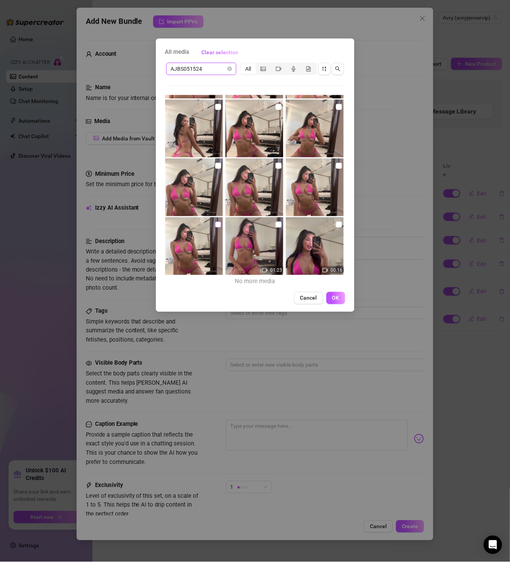
click at [216, 225] on input "checkbox" at bounding box center [218, 225] width 6 height 6
click at [277, 164] on input "checkbox" at bounding box center [279, 166] width 6 height 6
click at [278, 222] on input "checkbox" at bounding box center [279, 225] width 6 height 6
click at [216, 168] on input "checkbox" at bounding box center [218, 166] width 6 height 6
click at [336, 223] on input "checkbox" at bounding box center [339, 225] width 6 height 6
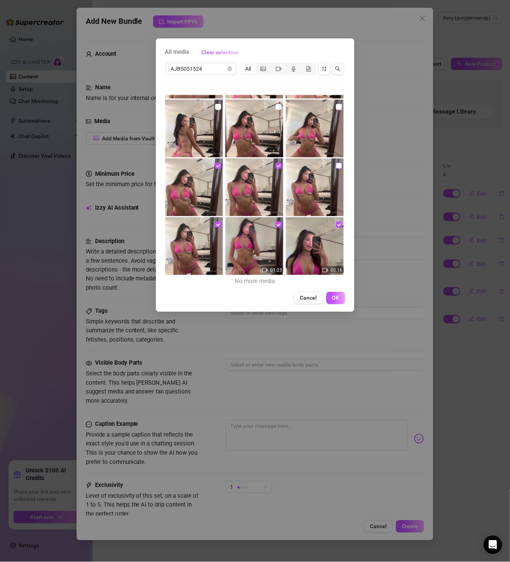
click at [336, 164] on input "checkbox" at bounding box center [339, 166] width 6 height 6
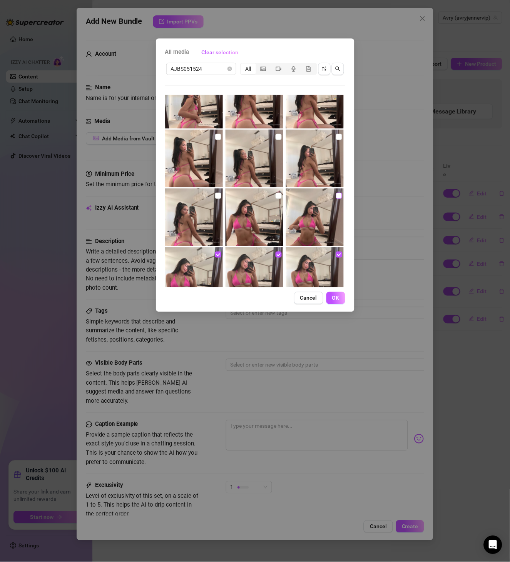
click at [336, 193] on input "checkbox" at bounding box center [339, 196] width 6 height 6
click at [279, 194] on img at bounding box center [255, 218] width 58 height 58
click at [276, 194] on input "checkbox" at bounding box center [279, 196] width 6 height 6
click at [215, 196] on input "checkbox" at bounding box center [218, 196] width 6 height 6
click at [329, 137] on img at bounding box center [315, 159] width 58 height 58
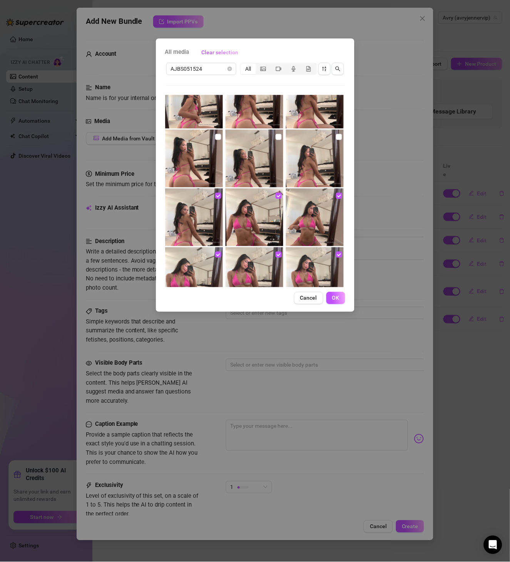
click at [330, 137] on img at bounding box center [315, 159] width 58 height 58
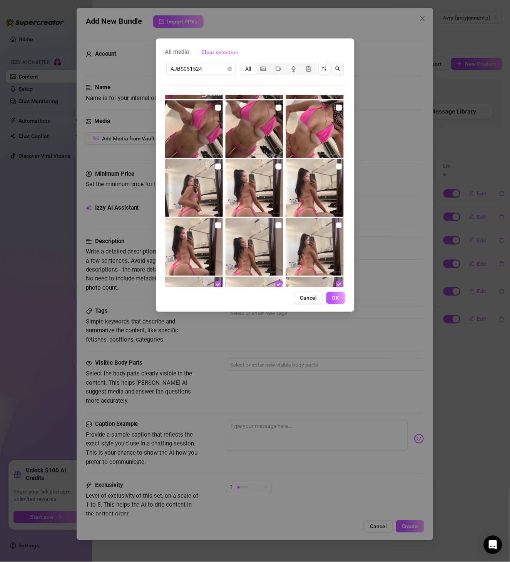
click at [336, 226] on input "checkbox" at bounding box center [339, 225] width 6 height 6
click at [276, 227] on input "checkbox" at bounding box center [279, 225] width 6 height 6
click at [217, 224] on input "checkbox" at bounding box center [218, 225] width 6 height 6
click at [220, 171] on img at bounding box center [194, 188] width 58 height 58
click at [217, 166] on input "checkbox" at bounding box center [218, 167] width 6 height 6
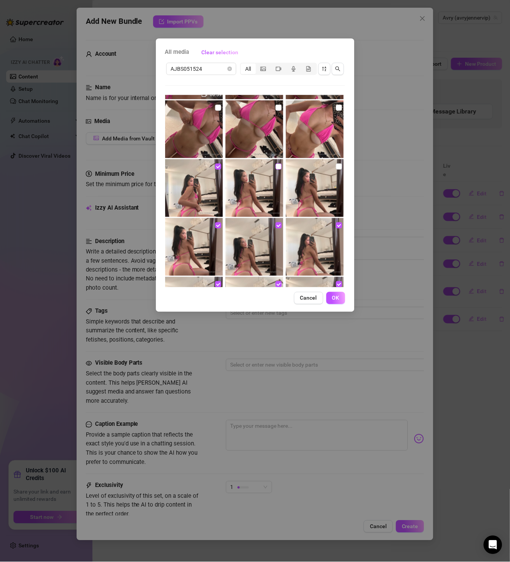
click at [276, 166] on input "checkbox" at bounding box center [279, 167] width 6 height 6
click at [336, 166] on input "checkbox" at bounding box center [339, 167] width 6 height 6
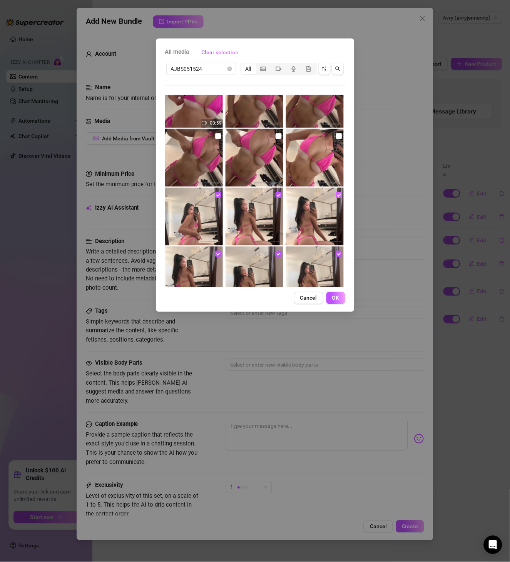
scroll to position [9, 0]
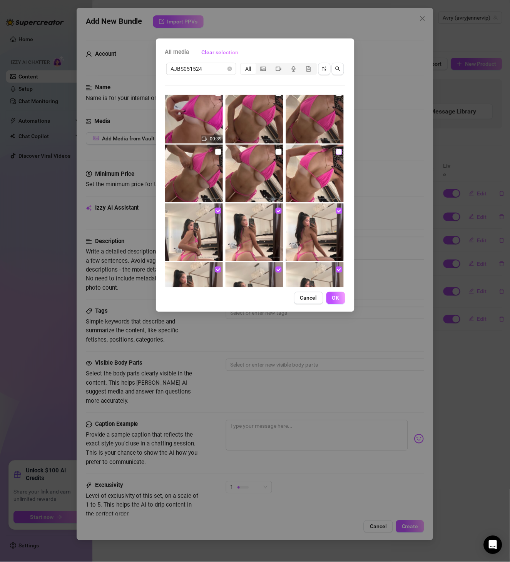
click at [336, 150] on input "checkbox" at bounding box center [339, 152] width 6 height 6
click at [277, 153] on input "checkbox" at bounding box center [279, 152] width 6 height 6
click at [217, 153] on input "checkbox" at bounding box center [218, 152] width 6 height 6
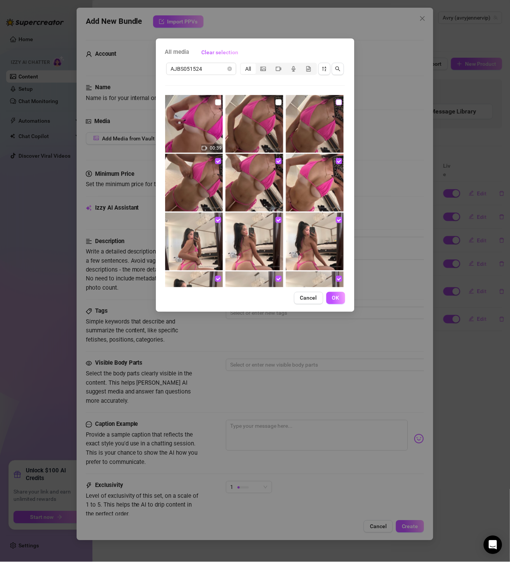
click at [336, 103] on input "checkbox" at bounding box center [339, 102] width 6 height 6
click at [278, 104] on input "checkbox" at bounding box center [279, 102] width 6 height 6
click at [217, 103] on input "checkbox" at bounding box center [218, 102] width 6 height 6
click at [339, 300] on span "OK" at bounding box center [335, 298] width 7 height 6
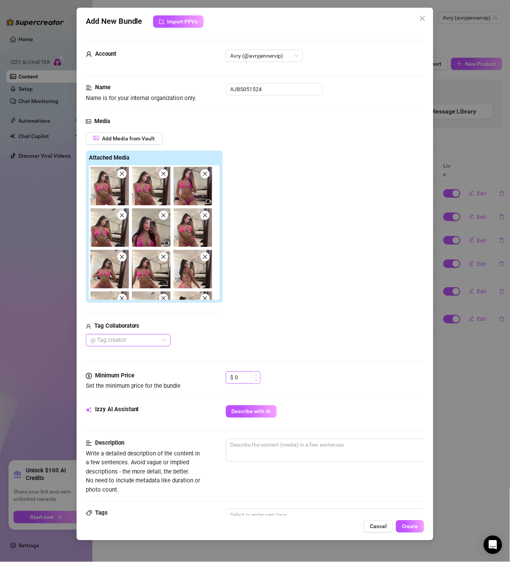
click at [247, 375] on input "0" at bounding box center [247, 378] width 25 height 12
drag, startPoint x: 247, startPoint y: 375, endPoint x: 213, endPoint y: 372, distance: 33.6
click at [213, 372] on div "Minimum Price Set the minimum price for the bundle $ 0" at bounding box center [255, 382] width 339 height 20
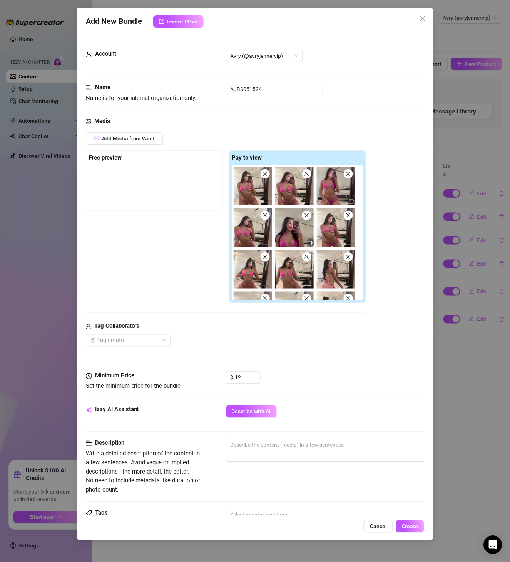
click at [277, 408] on div "Describe with AI" at bounding box center [325, 412] width 199 height 12
click at [272, 410] on button "Describe with AI" at bounding box center [251, 412] width 51 height 12
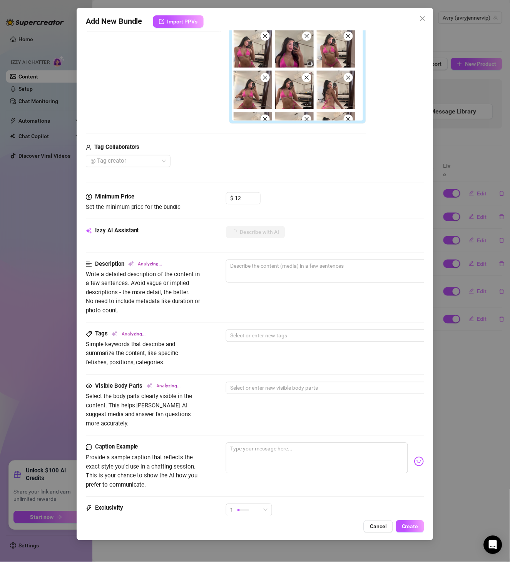
scroll to position [265, 0]
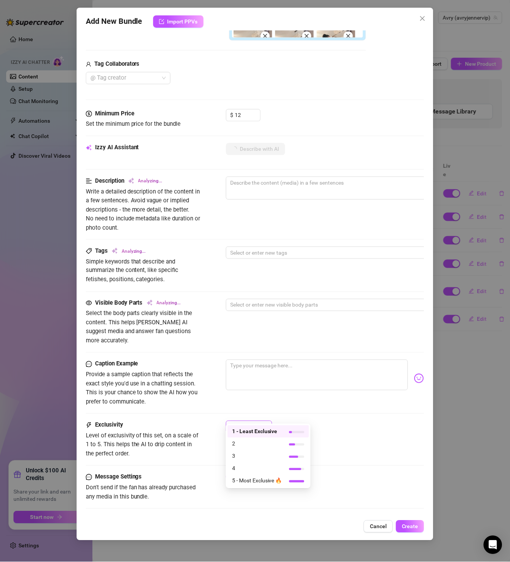
click at [252, 421] on div "1" at bounding box center [246, 427] width 30 height 12
click at [257, 453] on span "3" at bounding box center [257, 456] width 50 height 8
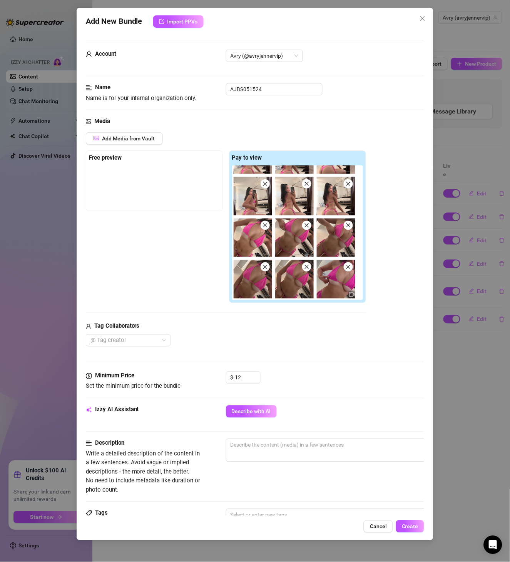
scroll to position [322, 0]
click at [346, 269] on icon "close" at bounding box center [348, 266] width 5 height 5
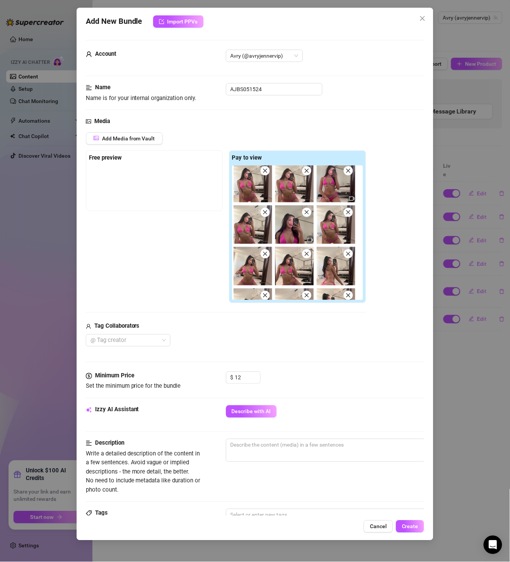
scroll to position [0, 0]
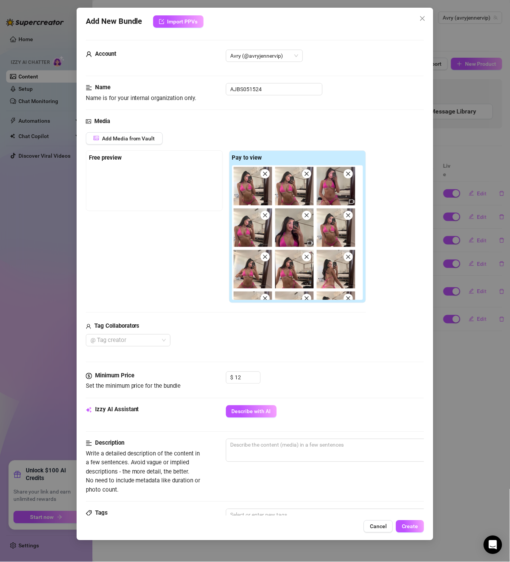
click at [344, 179] on span at bounding box center [348, 173] width 9 height 9
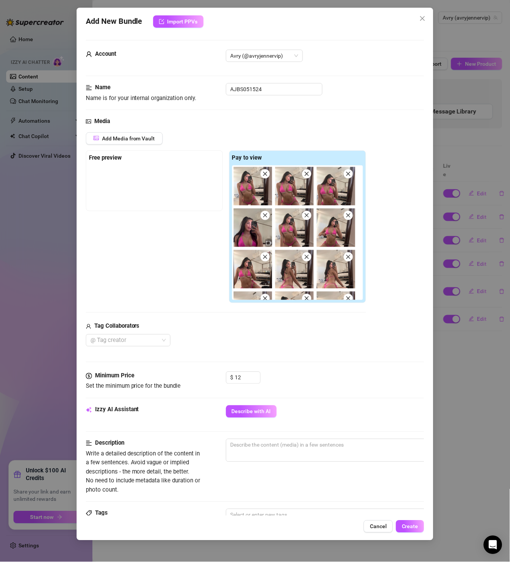
click at [272, 224] on img at bounding box center [253, 228] width 38 height 38
click at [270, 220] on span at bounding box center [265, 215] width 9 height 9
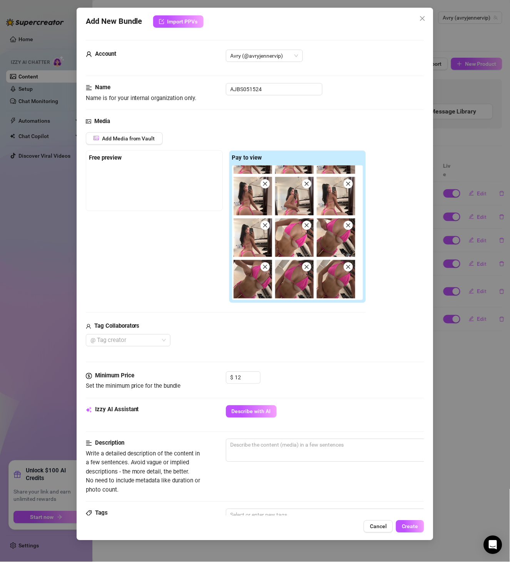
scroll to position [239, 0]
click at [253, 411] on span "Describe with AI" at bounding box center [251, 412] width 39 height 6
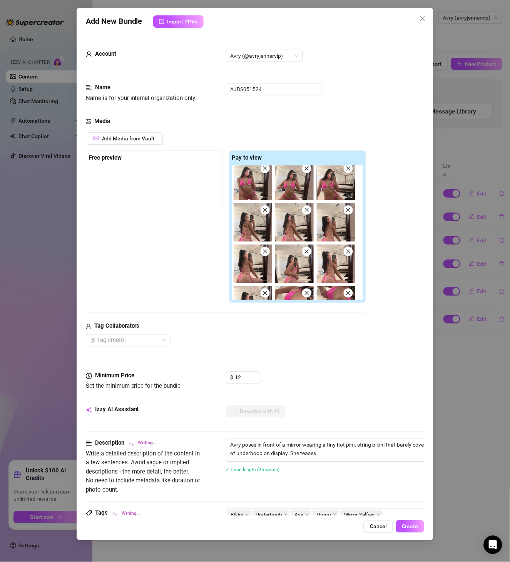
scroll to position [133, 0]
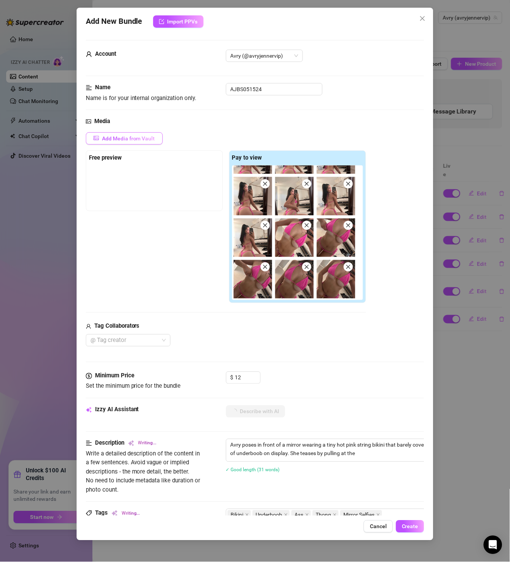
click at [142, 139] on span "Add Media from Vault" at bounding box center [128, 138] width 53 height 6
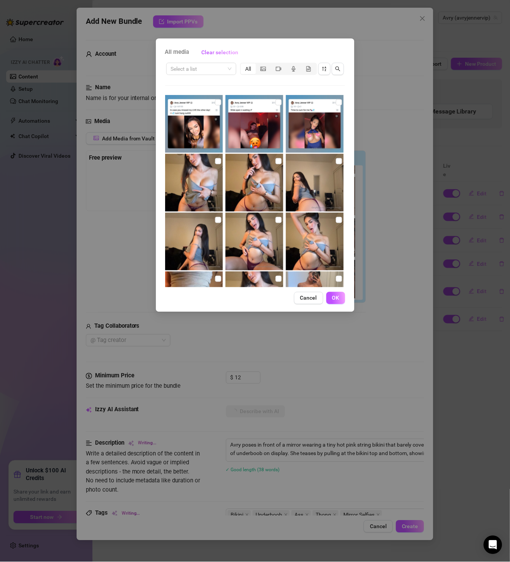
click at [224, 60] on div "All media Clear selection Select a list All 03:30 00:09 02:23 02:57 00:10 Cance…" at bounding box center [255, 175] width 199 height 274
click at [205, 67] on input "search" at bounding box center [198, 69] width 54 height 12
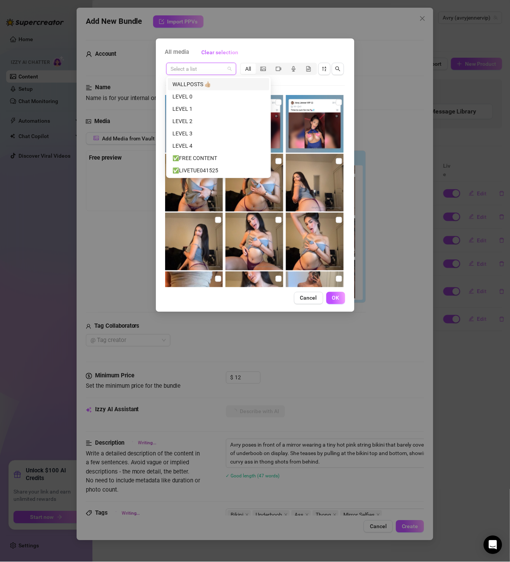
paste input "AJBS051524"
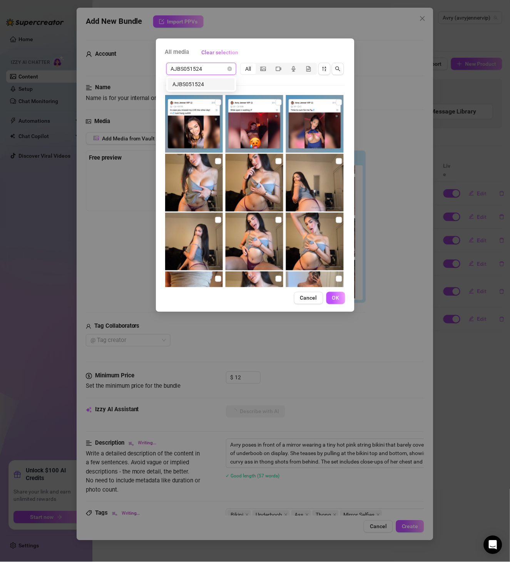
click at [221, 84] on div "AJBS051524" at bounding box center [201, 84] width 58 height 8
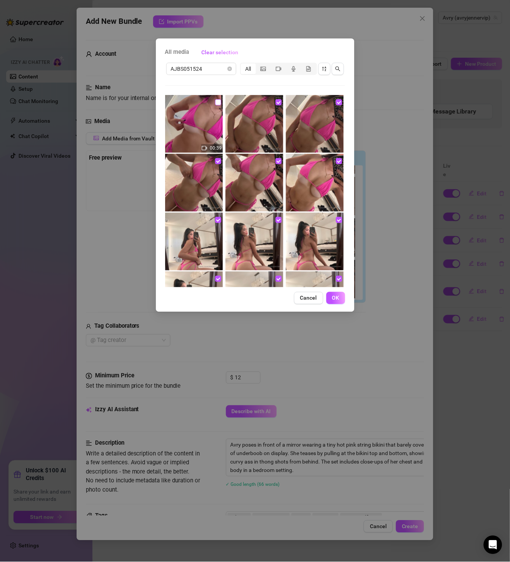
click at [216, 101] on input "checkbox" at bounding box center [218, 102] width 6 height 6
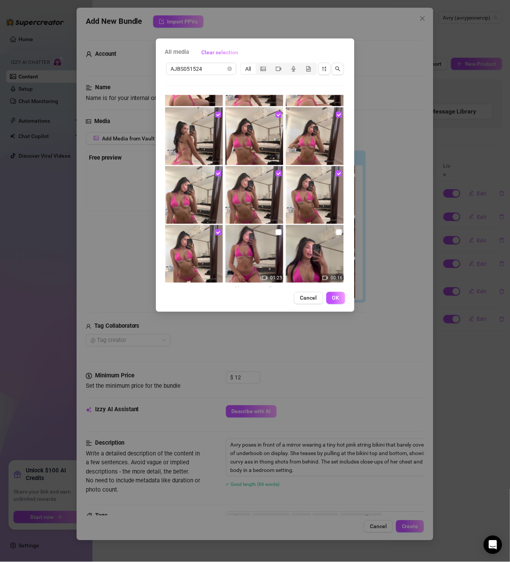
scroll to position [231, 0]
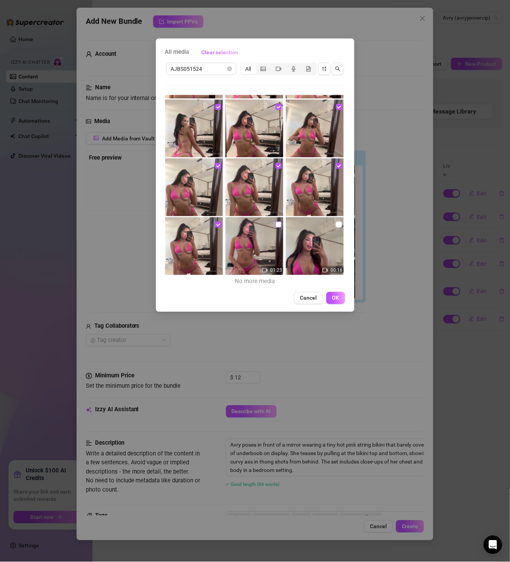
click at [276, 222] on input "checkbox" at bounding box center [279, 225] width 6 height 6
click at [336, 223] on input "checkbox" at bounding box center [339, 225] width 6 height 6
click at [333, 299] on span "OK" at bounding box center [335, 298] width 7 height 6
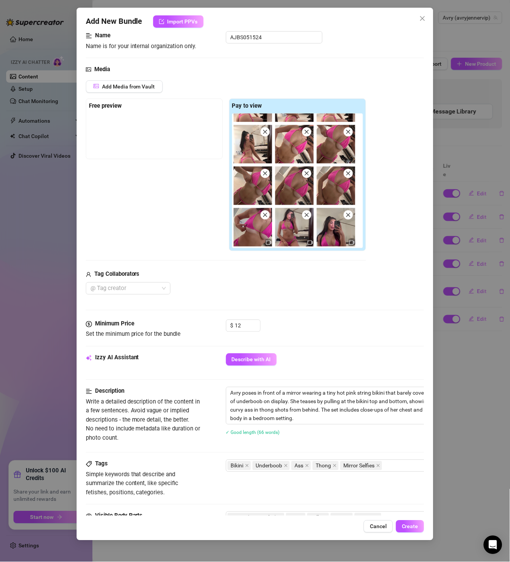
scroll to position [133, 0]
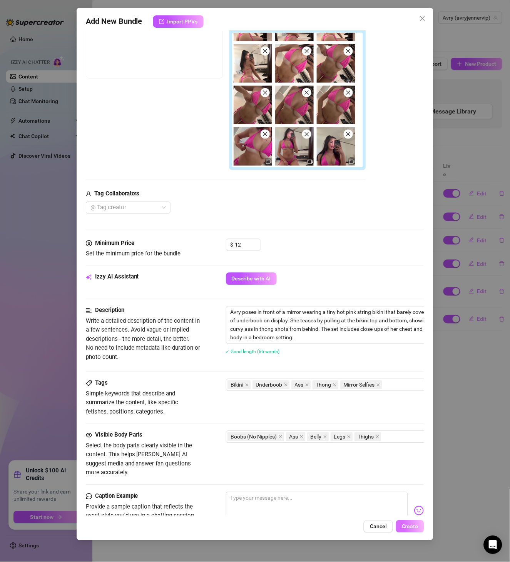
click at [406, 468] on span "Create" at bounding box center [410, 527] width 17 height 6
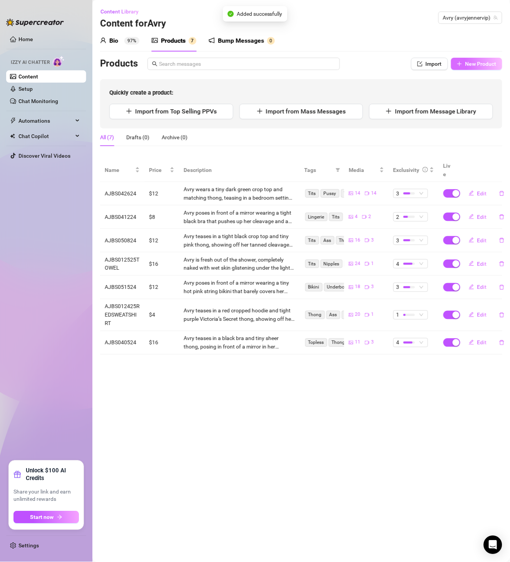
click at [425, 61] on span "New Product" at bounding box center [480, 64] width 31 height 6
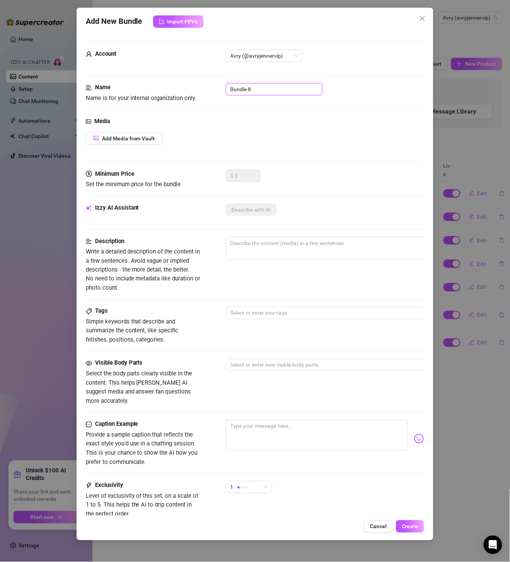
drag, startPoint x: 264, startPoint y: 92, endPoint x: 170, endPoint y: 94, distance: 94.0
click at [173, 94] on div "Name Name is for your internal organization only. Bundle 8" at bounding box center [255, 93] width 339 height 20
paste input "AJBS051824"
click at [129, 139] on span "Add Media from Vault" at bounding box center [128, 138] width 53 height 6
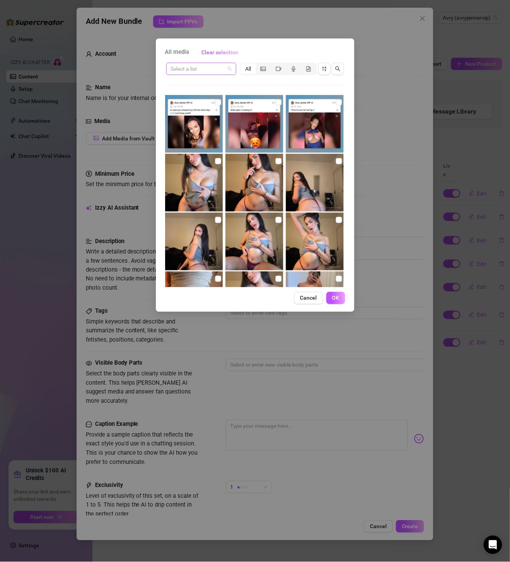
click at [207, 65] on input "search" at bounding box center [198, 69] width 54 height 12
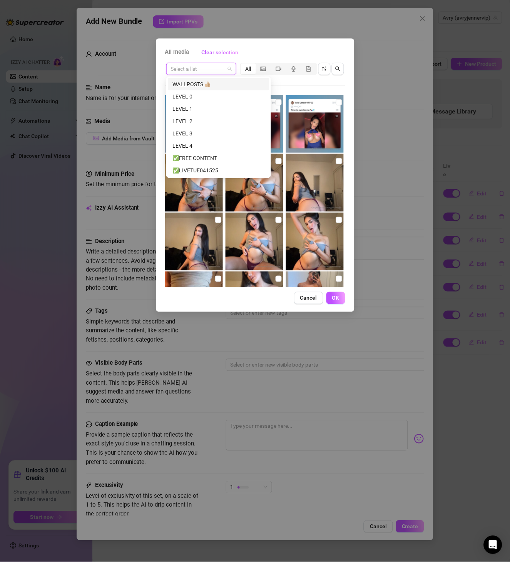
paste input "AJBS051824"
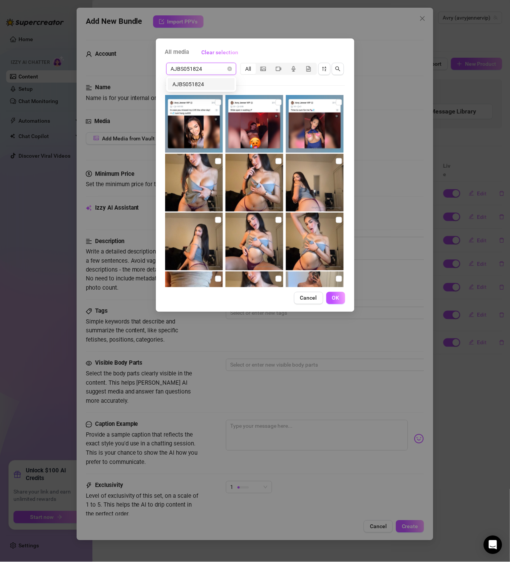
click at [203, 81] on div "AJBS051824" at bounding box center [201, 84] width 58 height 8
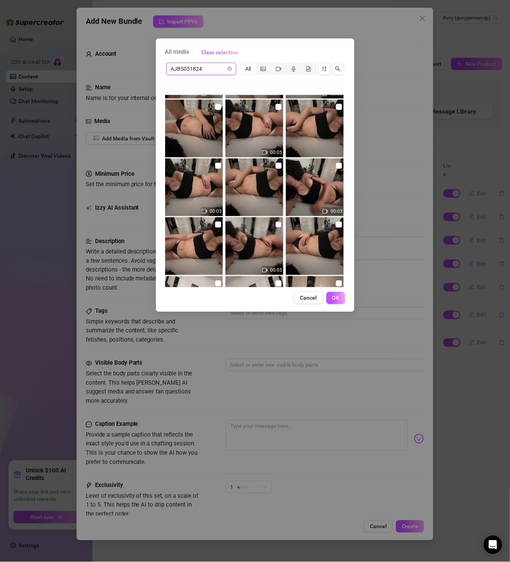
scroll to position [407, 0]
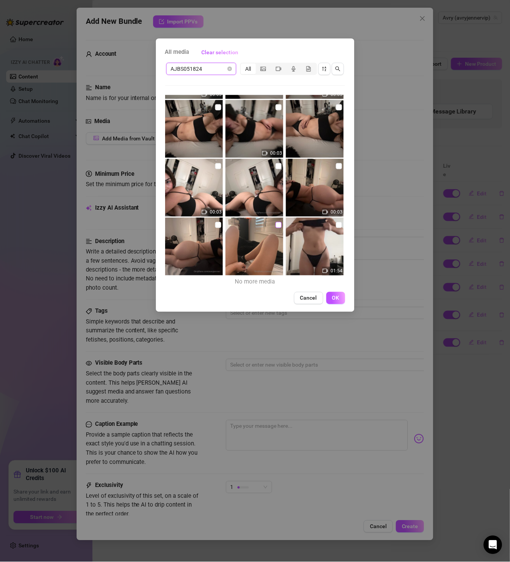
click at [277, 225] on input "checkbox" at bounding box center [279, 225] width 6 height 6
click at [216, 223] on input "checkbox" at bounding box center [218, 225] width 6 height 6
click at [336, 221] on label at bounding box center [339, 225] width 6 height 8
click at [336, 222] on input "checkbox" at bounding box center [339, 225] width 6 height 6
click at [336, 165] on input "checkbox" at bounding box center [339, 166] width 6 height 6
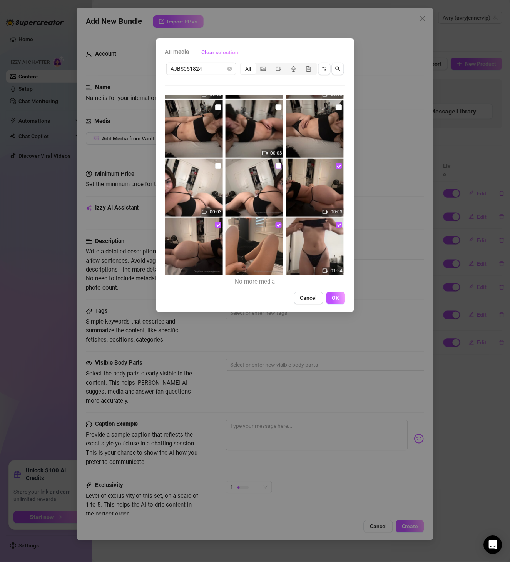
click at [276, 166] on input "checkbox" at bounding box center [279, 166] width 6 height 6
click at [217, 164] on input "checkbox" at bounding box center [218, 166] width 6 height 6
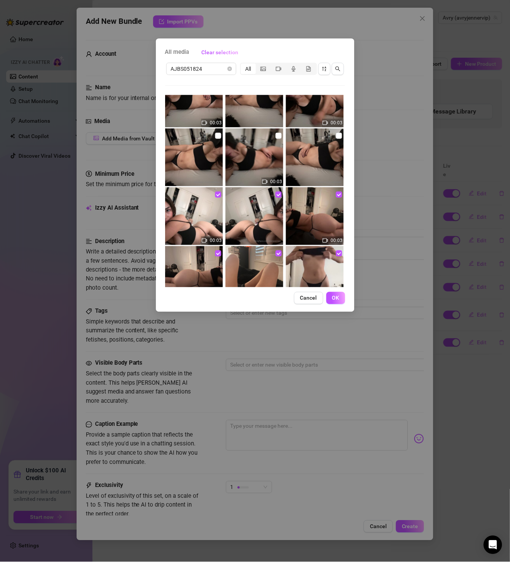
scroll to position [363, 0]
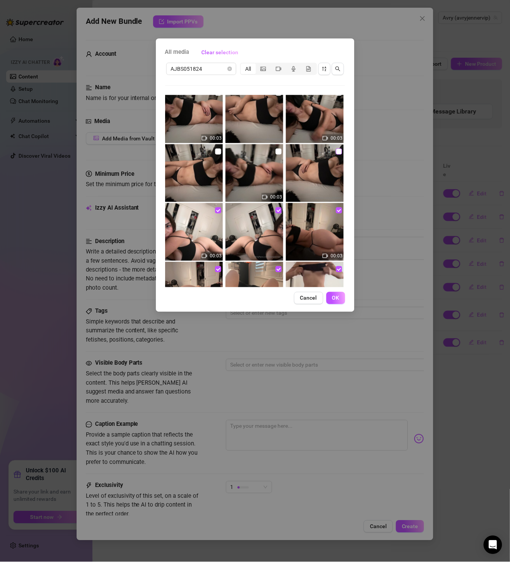
click at [336, 152] on input "checkbox" at bounding box center [339, 152] width 6 height 6
click at [276, 150] on input "checkbox" at bounding box center [279, 152] width 6 height 6
click at [216, 153] on input "checkbox" at bounding box center [218, 152] width 6 height 6
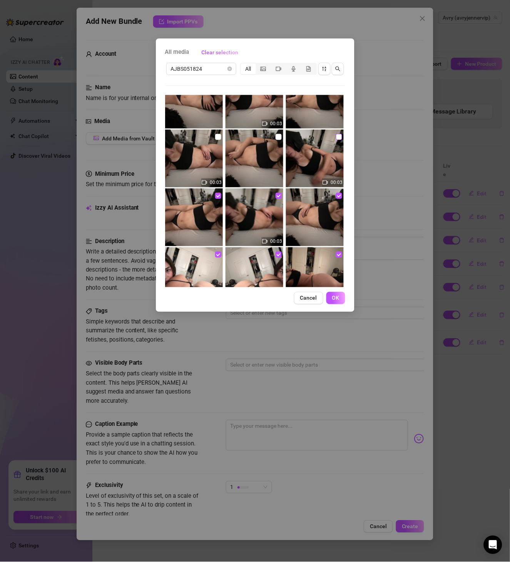
click at [336, 139] on input "checkbox" at bounding box center [339, 137] width 6 height 6
click at [280, 138] on img at bounding box center [255, 159] width 58 height 58
click at [278, 138] on input "checkbox" at bounding box center [279, 137] width 6 height 6
click at [215, 132] on img at bounding box center [194, 159] width 58 height 58
click at [216, 135] on input "checkbox" at bounding box center [218, 137] width 6 height 6
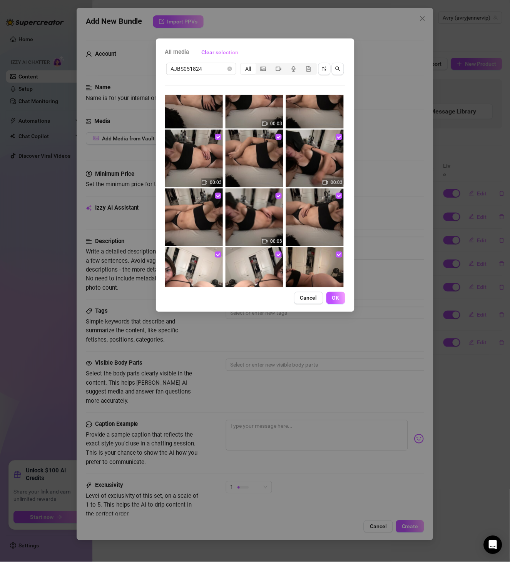
scroll to position [230, 0]
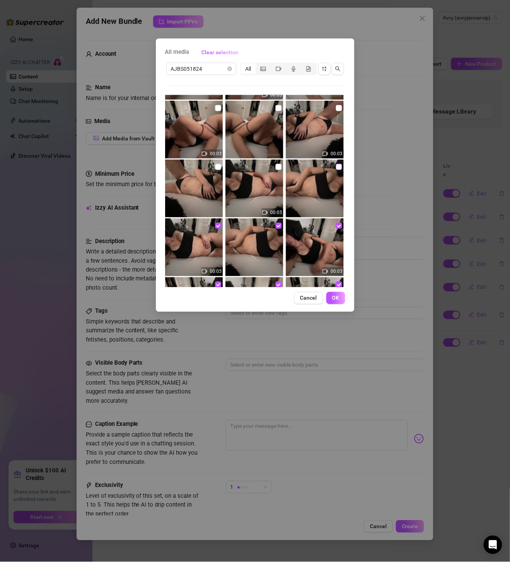
click at [336, 165] on input "checkbox" at bounding box center [339, 167] width 6 height 6
click at [276, 164] on input "checkbox" at bounding box center [279, 167] width 6 height 6
click at [220, 165] on img at bounding box center [194, 189] width 58 height 58
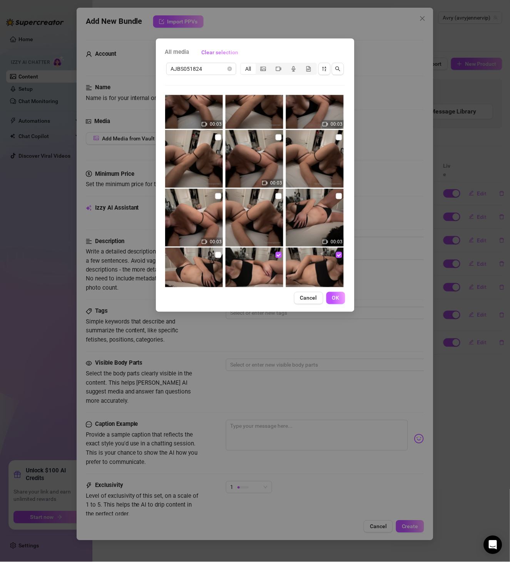
scroll to position [141, 0]
click at [216, 255] on input "checkbox" at bounding box center [218, 255] width 6 height 6
click at [336, 196] on input "checkbox" at bounding box center [339, 197] width 6 height 6
click at [276, 197] on input "checkbox" at bounding box center [279, 197] width 6 height 6
click at [213, 196] on img at bounding box center [194, 218] width 58 height 58
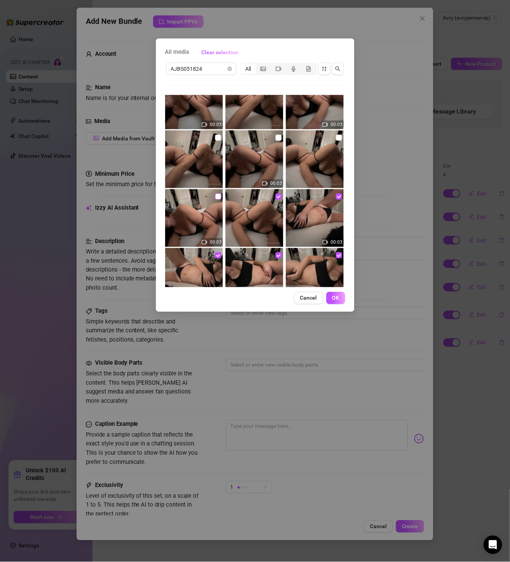
click at [215, 196] on input "checkbox" at bounding box center [218, 197] width 6 height 6
click at [336, 140] on input "checkbox" at bounding box center [339, 138] width 6 height 6
click at [276, 138] on input "checkbox" at bounding box center [279, 138] width 6 height 6
click at [219, 138] on input "checkbox" at bounding box center [218, 138] width 6 height 6
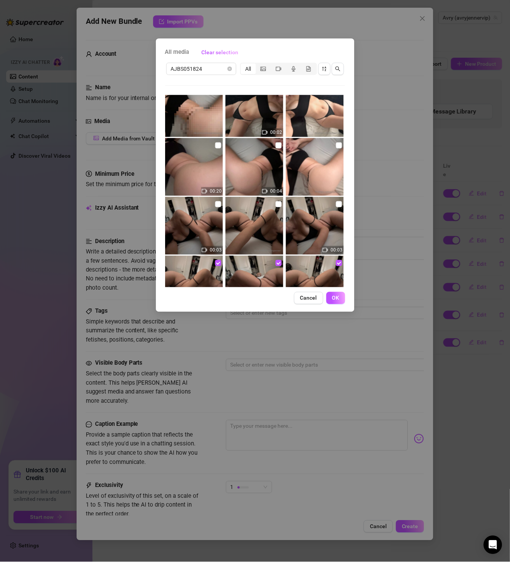
scroll to position [8, 0]
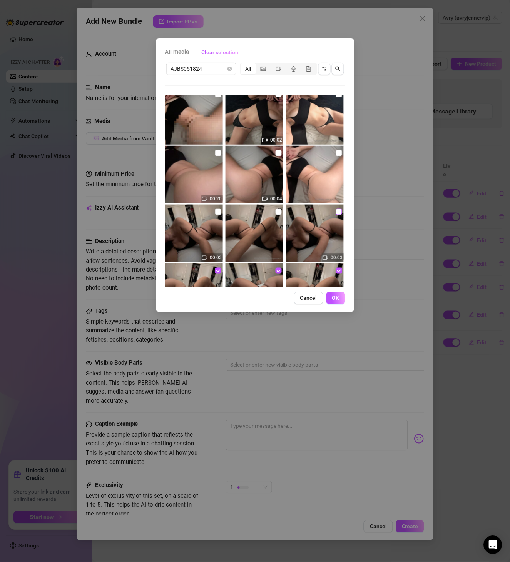
click at [336, 208] on label at bounding box center [339, 212] width 6 height 8
click at [336, 209] on input "checkbox" at bounding box center [339, 212] width 6 height 6
click at [277, 210] on input "checkbox" at bounding box center [279, 212] width 6 height 6
click at [216, 214] on input "checkbox" at bounding box center [218, 212] width 6 height 6
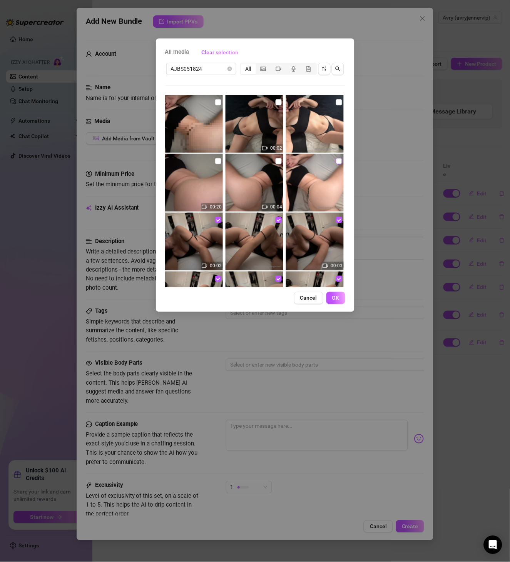
click at [336, 160] on input "checkbox" at bounding box center [339, 161] width 6 height 6
click at [278, 160] on input "checkbox" at bounding box center [279, 161] width 6 height 6
click at [217, 161] on input "checkbox" at bounding box center [218, 161] width 6 height 6
click at [336, 101] on input "checkbox" at bounding box center [339, 102] width 6 height 6
click at [276, 102] on input "checkbox" at bounding box center [279, 102] width 6 height 6
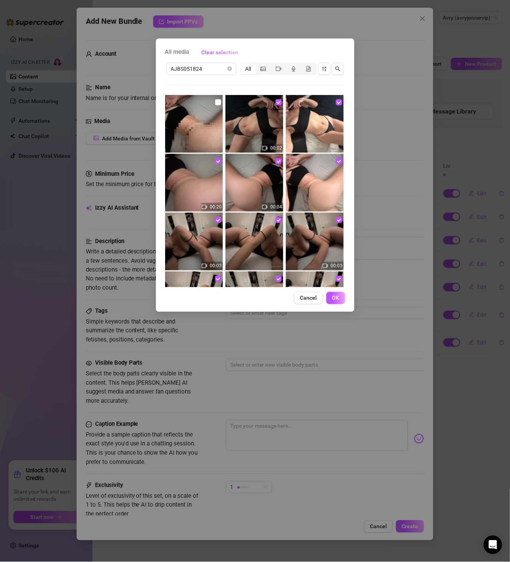
click at [213, 100] on img at bounding box center [194, 124] width 58 height 58
click at [216, 103] on input "checkbox" at bounding box center [218, 102] width 6 height 6
click at [332, 292] on button "OK" at bounding box center [335, 298] width 19 height 12
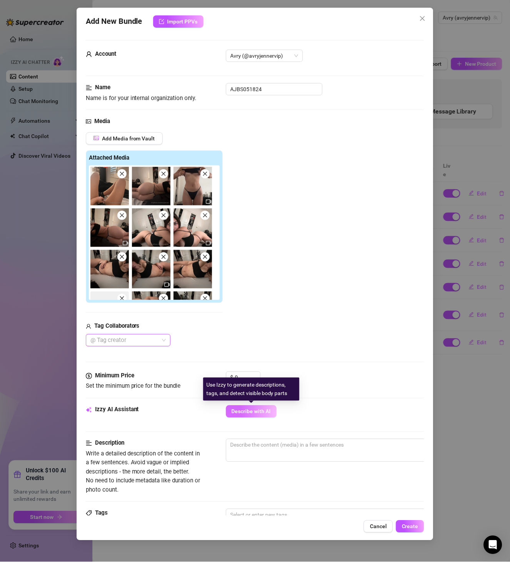
click at [244, 409] on span "Describe with AI" at bounding box center [251, 412] width 39 height 6
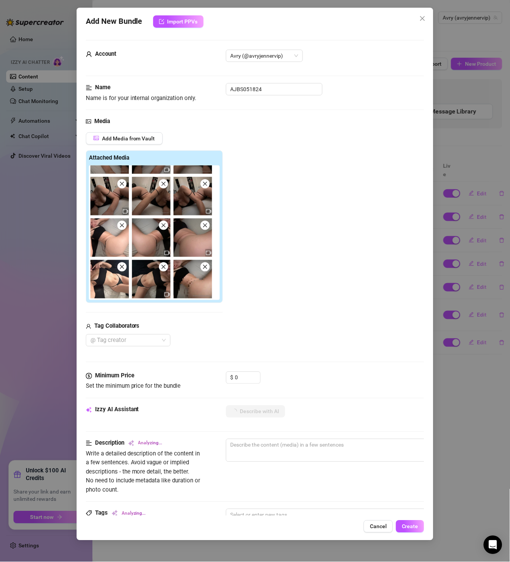
scroll to position [488, 0]
drag, startPoint x: 241, startPoint y: 371, endPoint x: 228, endPoint y: 376, distance: 14.0
click at [228, 376] on form "Account Avry (@avryjennervip) Name Name is for your internal organization only.…" at bounding box center [255, 409] width 339 height 739
click at [244, 377] on input "0" at bounding box center [247, 378] width 25 height 12
drag, startPoint x: 249, startPoint y: 376, endPoint x: 232, endPoint y: 375, distance: 16.2
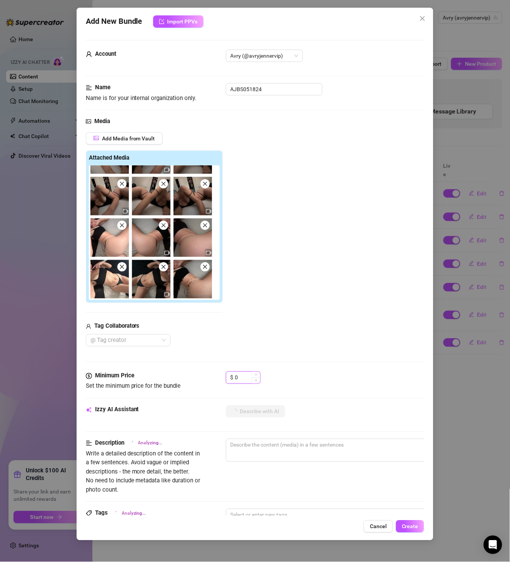
click at [232, 375] on div "$ 0" at bounding box center [243, 378] width 35 height 12
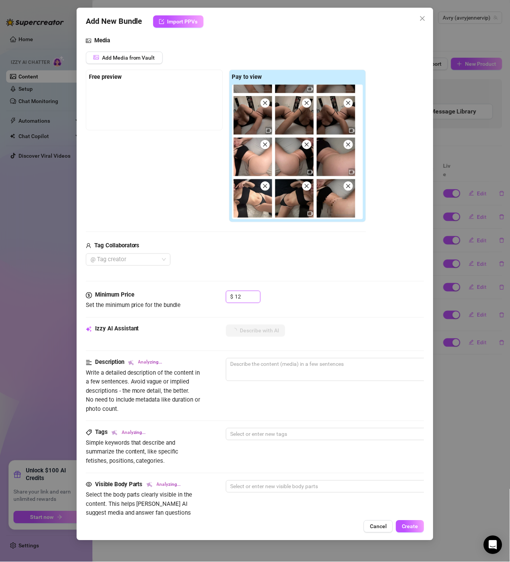
scroll to position [133, 0]
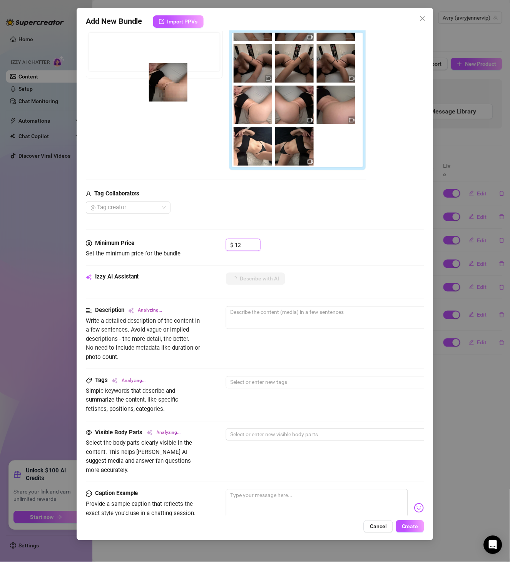
drag, startPoint x: 293, startPoint y: 150, endPoint x: 137, endPoint y: 74, distance: 173.5
click at [137, 74] on div "Free preview Pay to view" at bounding box center [226, 94] width 280 height 153
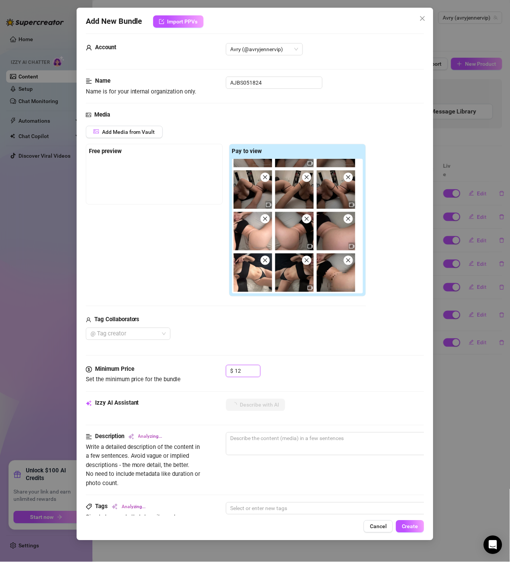
scroll to position [0, 0]
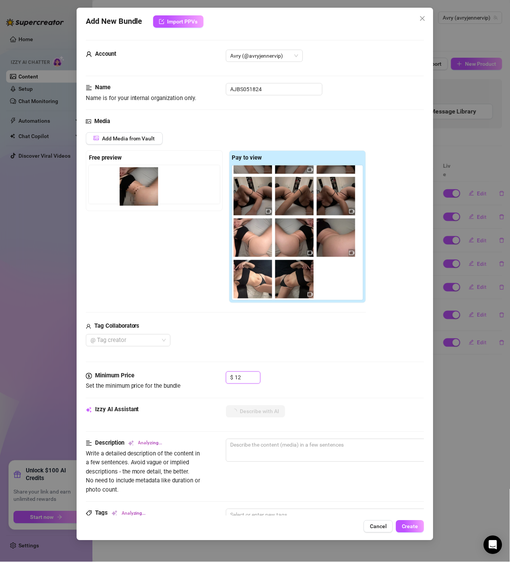
drag, startPoint x: 299, startPoint y: 282, endPoint x: 126, endPoint y: 177, distance: 202.2
click at [126, 177] on div "Free preview Pay to view" at bounding box center [226, 226] width 280 height 153
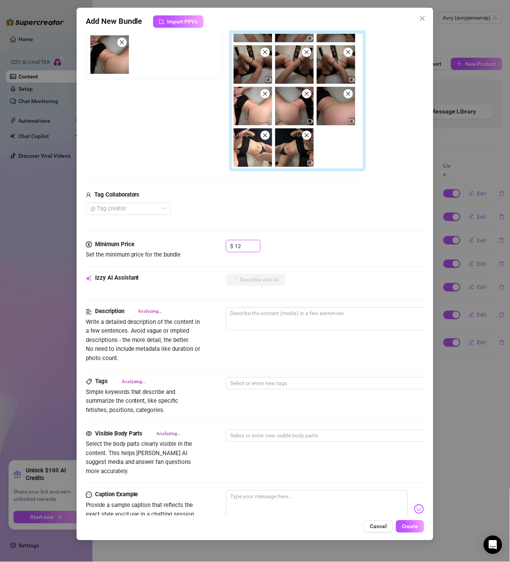
scroll to position [133, 0]
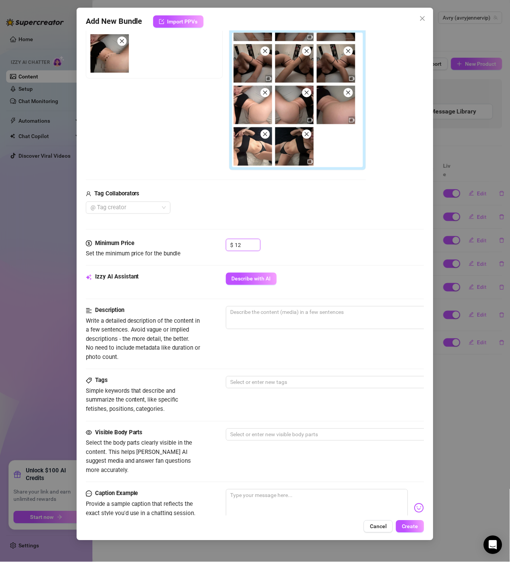
click at [275, 139] on img at bounding box center [294, 146] width 38 height 38
click at [304, 134] on icon "close" at bounding box center [306, 134] width 5 height 5
click at [346, 95] on icon "close" at bounding box center [348, 92] width 5 height 5
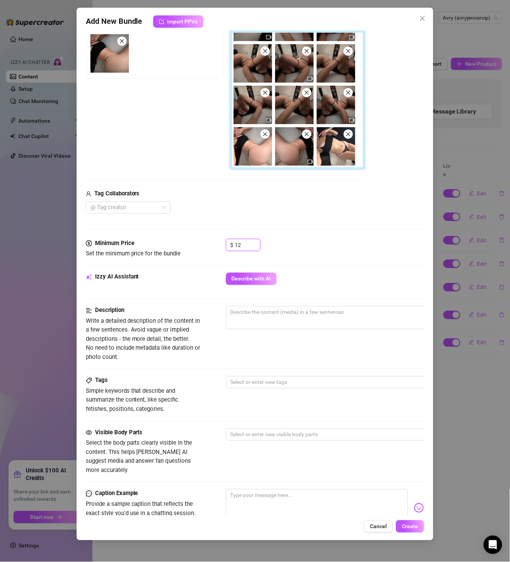
scroll to position [358, 0]
click at [346, 95] on icon "close" at bounding box center [348, 92] width 5 height 5
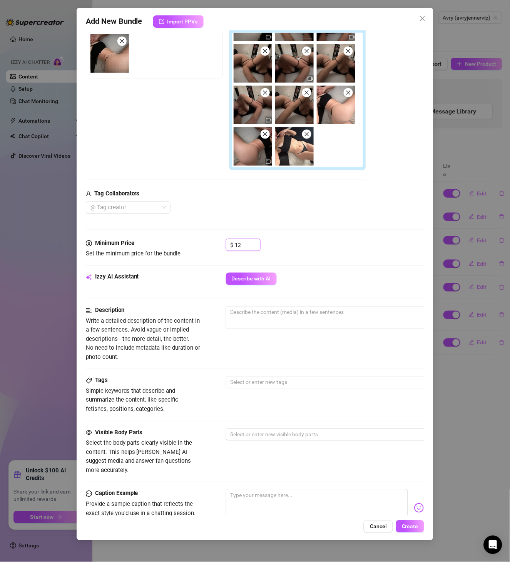
click at [268, 95] on icon "close" at bounding box center [264, 92] width 5 height 5
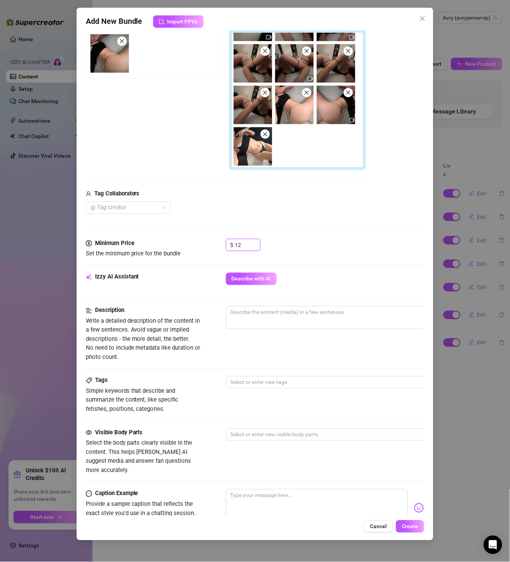
scroll to position [314, 0]
click at [308, 54] on icon "close" at bounding box center [306, 50] width 5 height 5
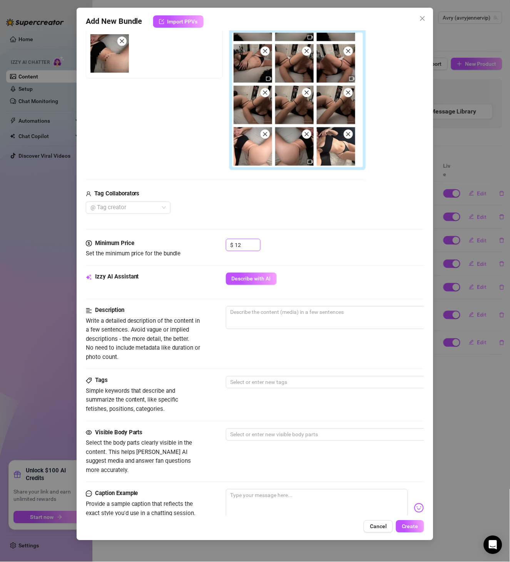
click at [344, 56] on span at bounding box center [348, 51] width 9 height 9
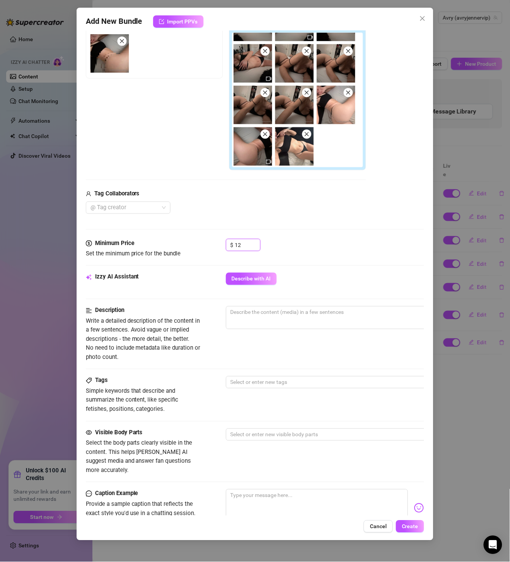
scroll to position [269, 0]
click at [270, 56] on span at bounding box center [265, 51] width 9 height 9
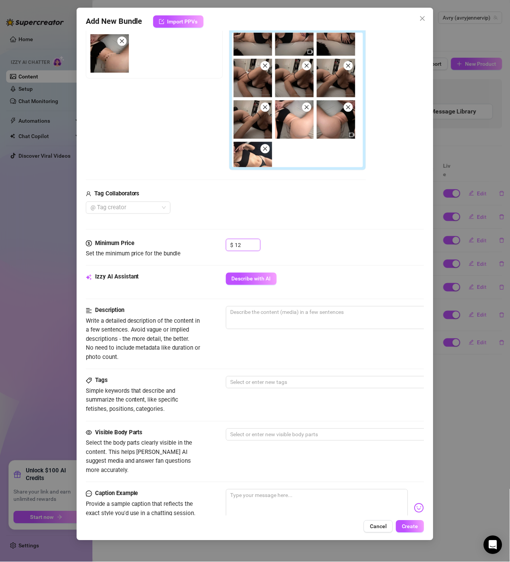
scroll to position [181, 0]
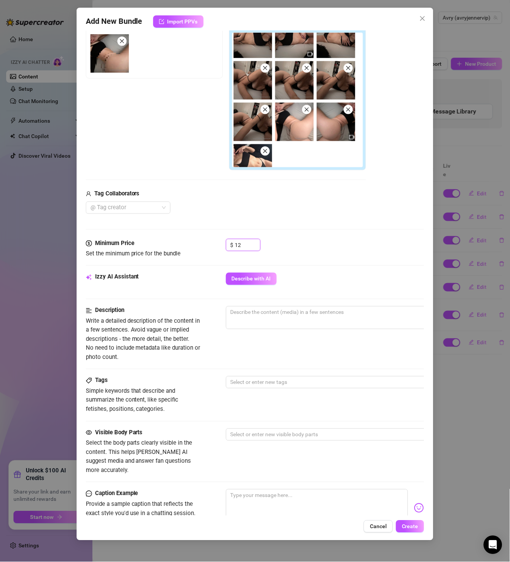
click at [308, 29] on icon "close" at bounding box center [306, 26] width 5 height 5
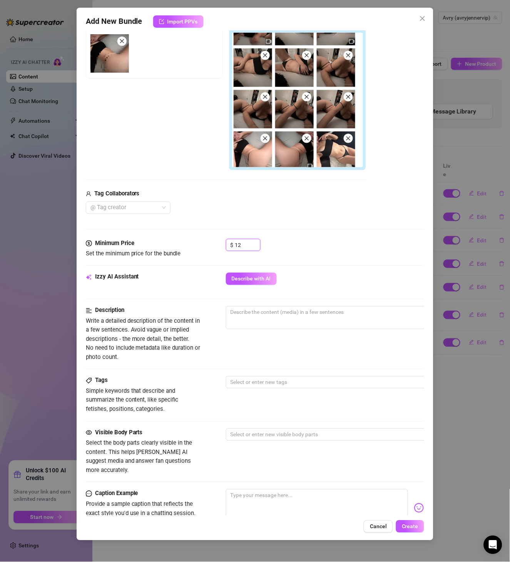
scroll to position [136, 0]
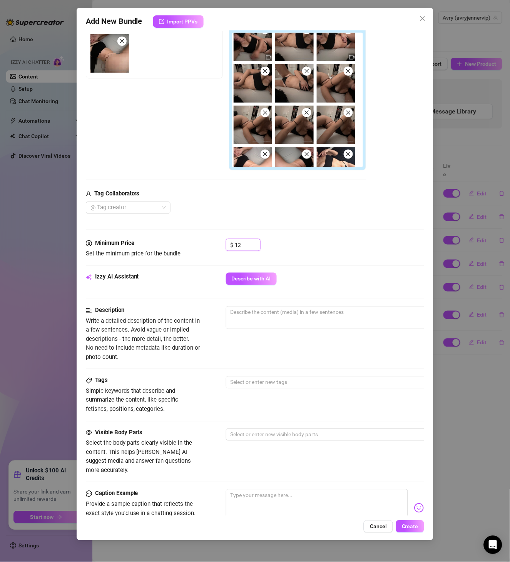
click at [346, 32] on icon "close" at bounding box center [348, 29] width 5 height 5
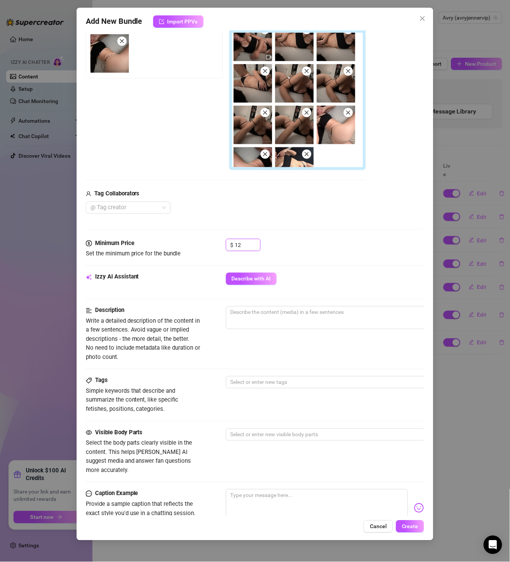
click at [270, 34] on span at bounding box center [265, 29] width 9 height 9
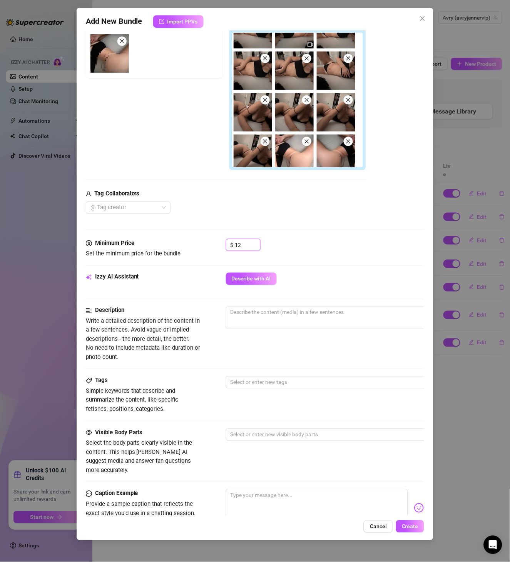
scroll to position [92, 0]
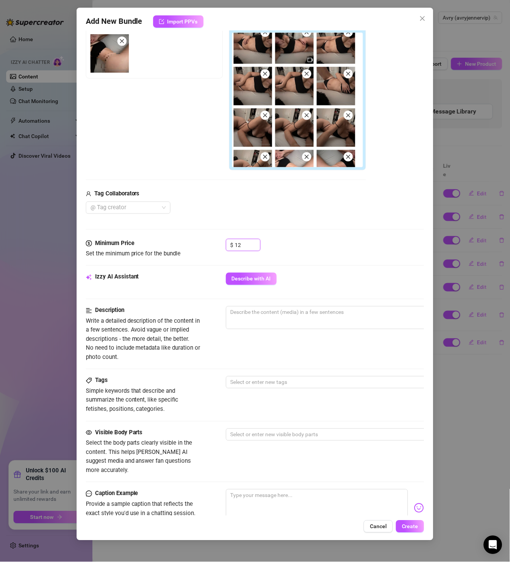
click at [309, 35] on icon "close" at bounding box center [306, 32] width 5 height 5
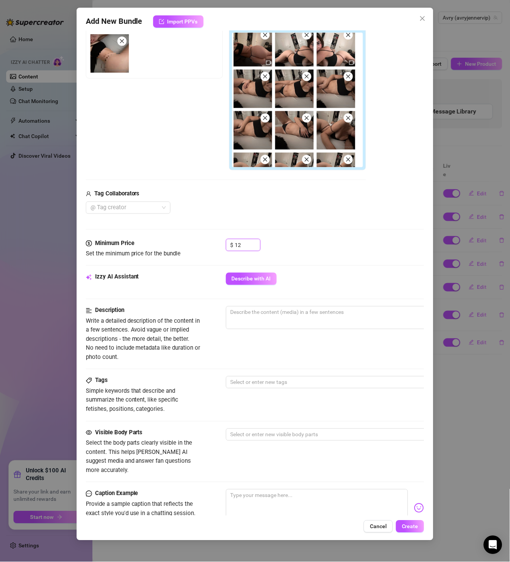
click at [344, 40] on span at bounding box center [348, 34] width 9 height 9
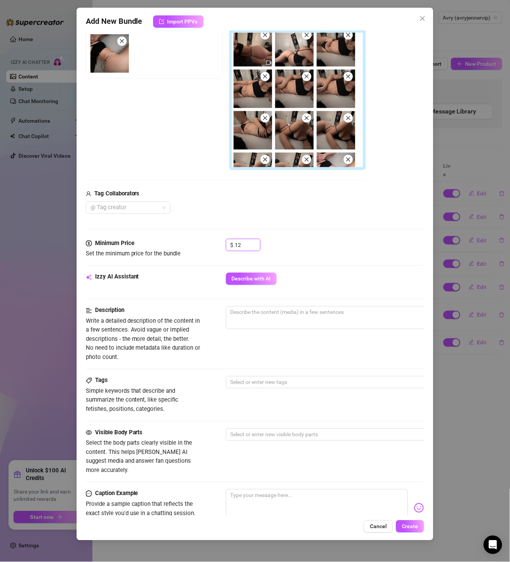
scroll to position [3, 0]
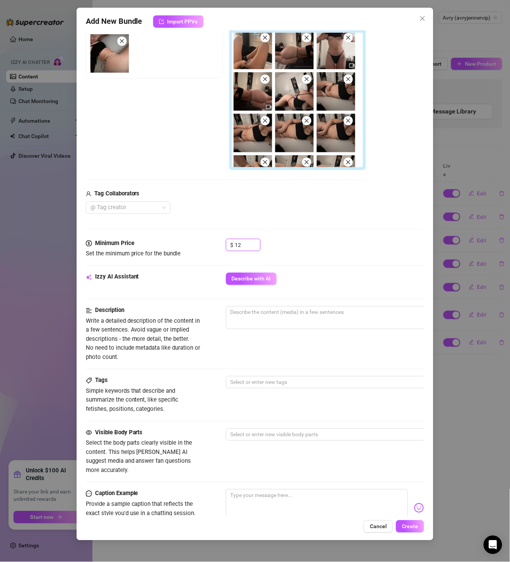
click at [268, 78] on icon "close" at bounding box center [264, 79] width 5 height 5
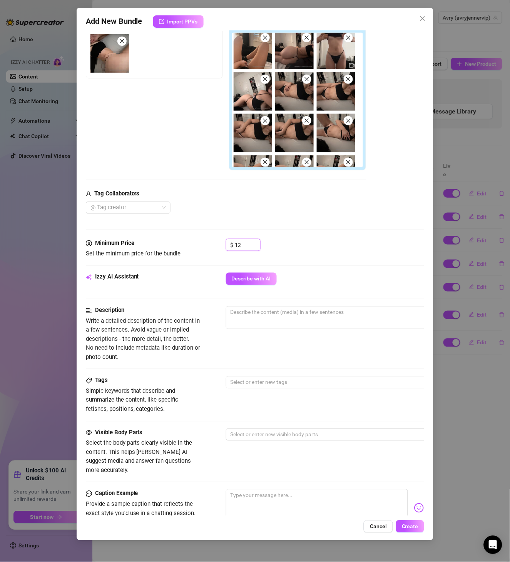
click at [346, 40] on icon "close" at bounding box center [348, 37] width 5 height 5
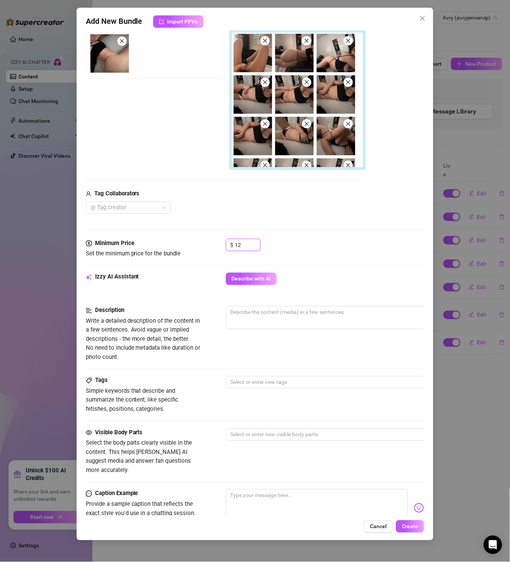
scroll to position [0, 0]
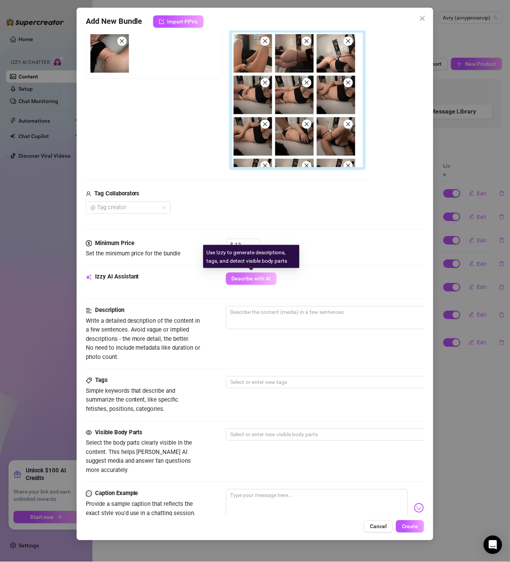
click at [257, 279] on span "Describe with AI" at bounding box center [251, 279] width 39 height 6
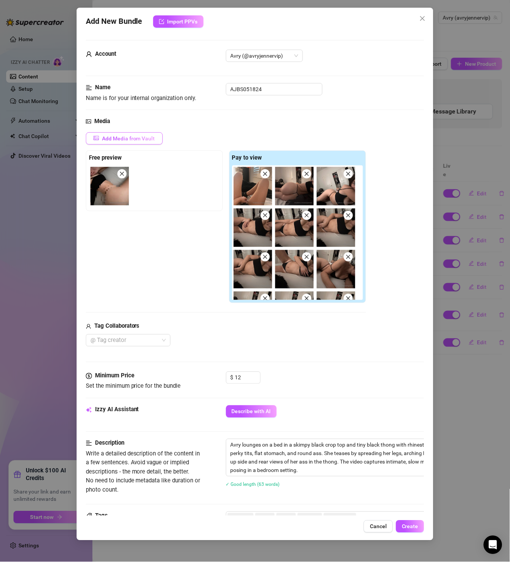
click at [144, 132] on div "Media Add Media from Vault Free preview Pay to view Tag Collaborators @ Tag cre…" at bounding box center [255, 244] width 339 height 255
click at [152, 142] on span "Add Media from Vault" at bounding box center [128, 138] width 53 height 6
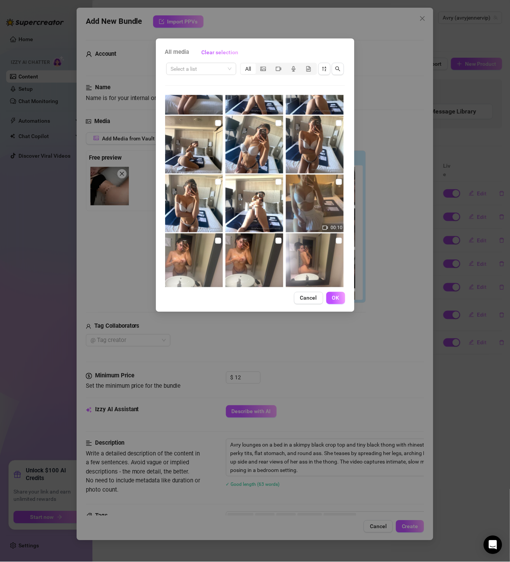
scroll to position [1232, 0]
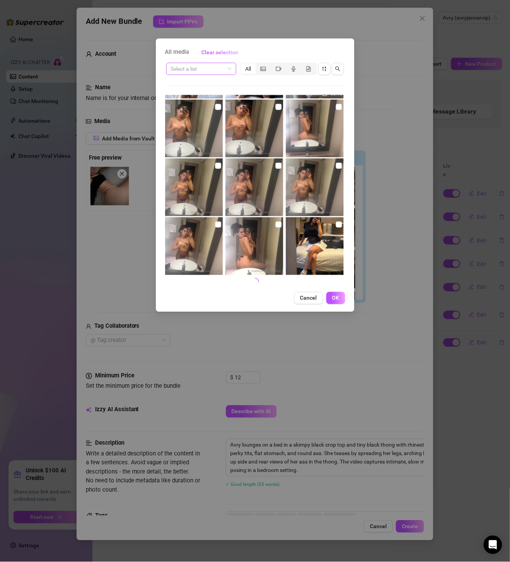
click at [197, 65] on input "search" at bounding box center [198, 69] width 54 height 12
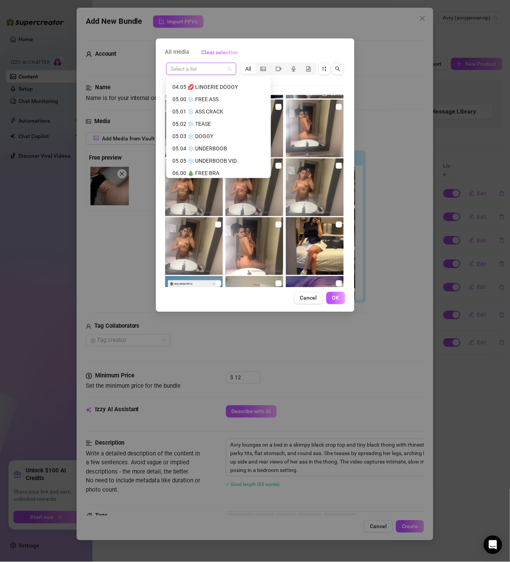
scroll to position [488, 0]
click at [192, 66] on input "search" at bounding box center [198, 69] width 54 height 12
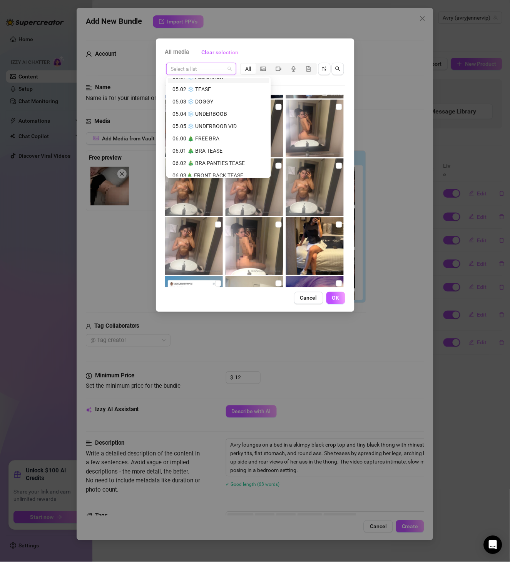
paste input "AJBS051824"
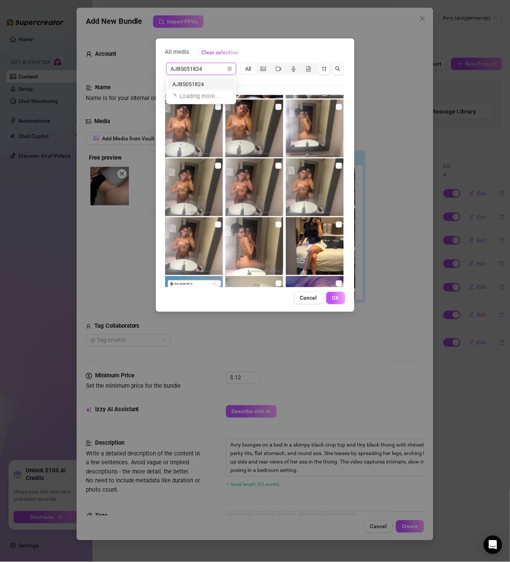
scroll to position [0, 0]
click at [194, 88] on div "AJBS051824" at bounding box center [201, 84] width 58 height 8
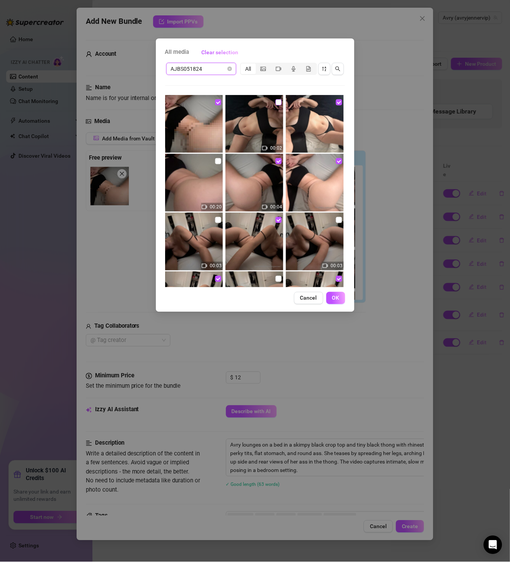
click at [276, 101] on input "checkbox" at bounding box center [279, 102] width 6 height 6
click at [215, 159] on input "checkbox" at bounding box center [218, 161] width 6 height 6
click at [215, 219] on input "checkbox" at bounding box center [218, 220] width 6 height 6
click at [336, 218] on input "checkbox" at bounding box center [339, 220] width 6 height 6
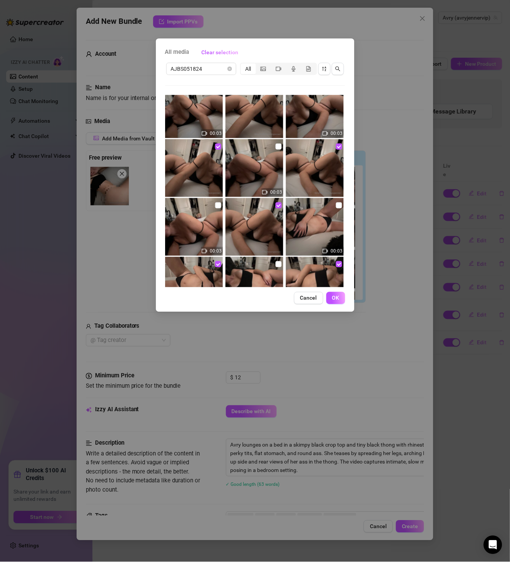
scroll to position [133, 0]
drag, startPoint x: 274, startPoint y: 146, endPoint x: 234, endPoint y: 183, distance: 54.7
click at [276, 146] on input "checkbox" at bounding box center [279, 146] width 6 height 6
click at [216, 204] on input "checkbox" at bounding box center [218, 205] width 6 height 6
click at [336, 205] on input "checkbox" at bounding box center [339, 205] width 6 height 6
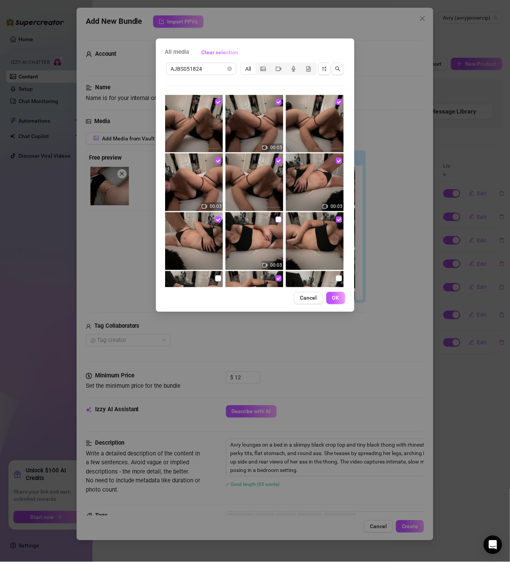
click at [277, 220] on input "checkbox" at bounding box center [279, 220] width 6 height 6
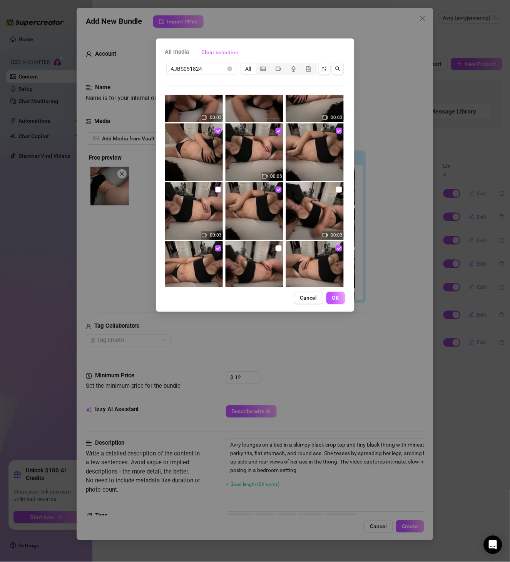
click at [217, 190] on input "checkbox" at bounding box center [218, 190] width 6 height 6
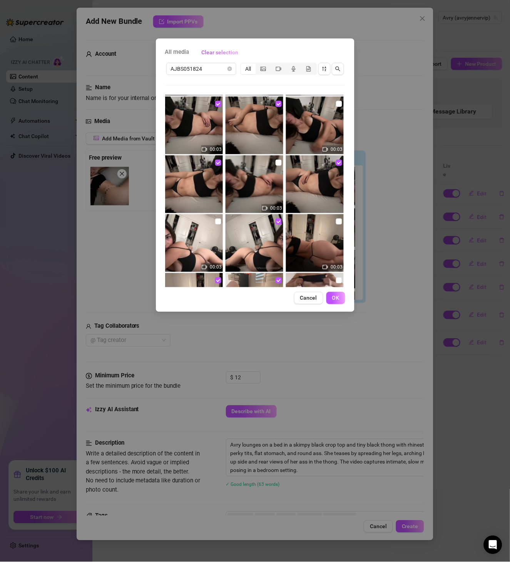
scroll to position [354, 0]
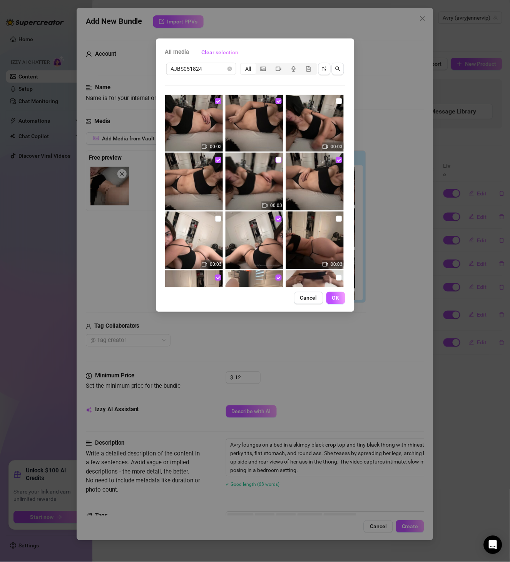
click at [276, 159] on input "checkbox" at bounding box center [279, 160] width 6 height 6
click at [215, 222] on label at bounding box center [218, 219] width 6 height 8
click at [215, 222] on input "checkbox" at bounding box center [218, 219] width 6 height 6
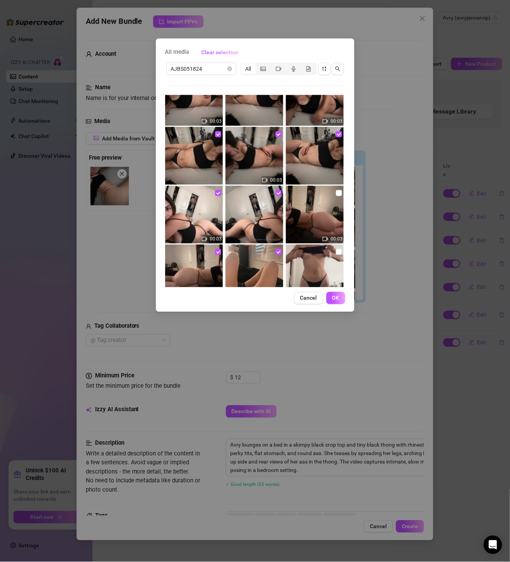
scroll to position [407, 0]
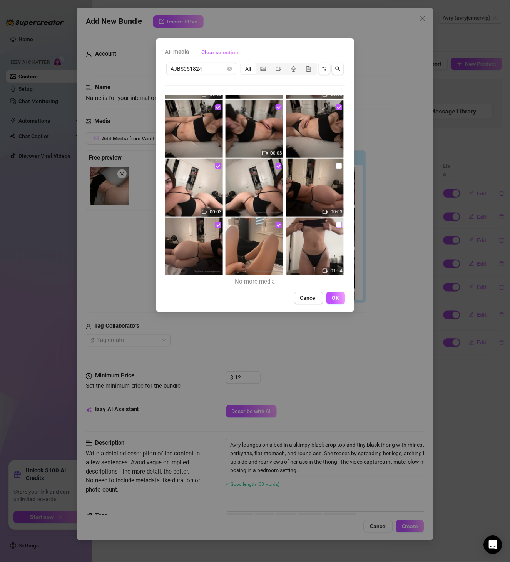
click at [336, 225] on input "checkbox" at bounding box center [339, 225] width 6 height 6
click at [336, 296] on span "OK" at bounding box center [335, 298] width 7 height 6
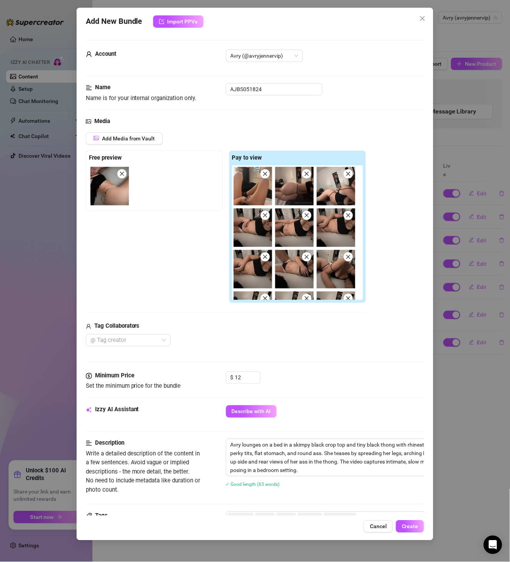
click at [408, 468] on div "Add New Bundle Import PPVs Account Avry (@avryjennervip) Name Name is for your …" at bounding box center [255, 274] width 357 height 533
click at [410, 468] on span "Create" at bounding box center [410, 527] width 17 height 6
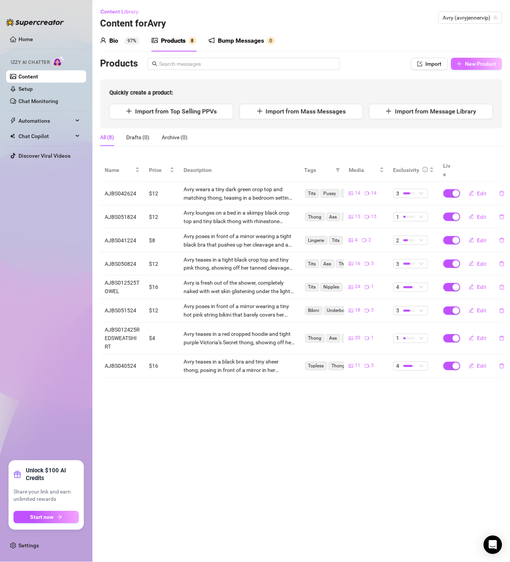
click at [425, 65] on span "New Product" at bounding box center [480, 64] width 31 height 6
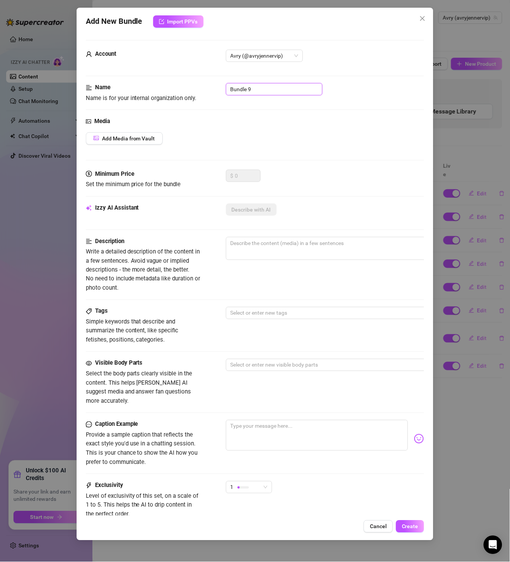
drag, startPoint x: 266, startPoint y: 89, endPoint x: 147, endPoint y: 85, distance: 119.0
click at [147, 85] on div "Name Name is for your internal organization only. Bundle 9" at bounding box center [255, 93] width 339 height 20
paste input "AJBS052424"
click at [148, 132] on button "Add Media from Vault" at bounding box center [124, 138] width 77 height 12
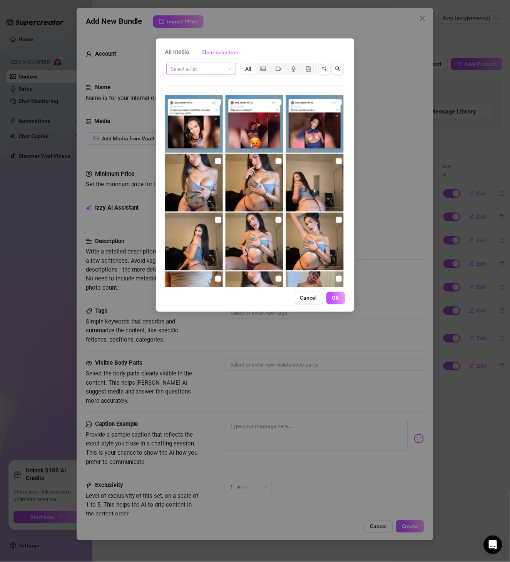
click at [201, 69] on input "search" at bounding box center [198, 69] width 54 height 12
paste input "AJBS052424"
click at [206, 78] on div "AJBS052424" at bounding box center [201, 84] width 67 height 12
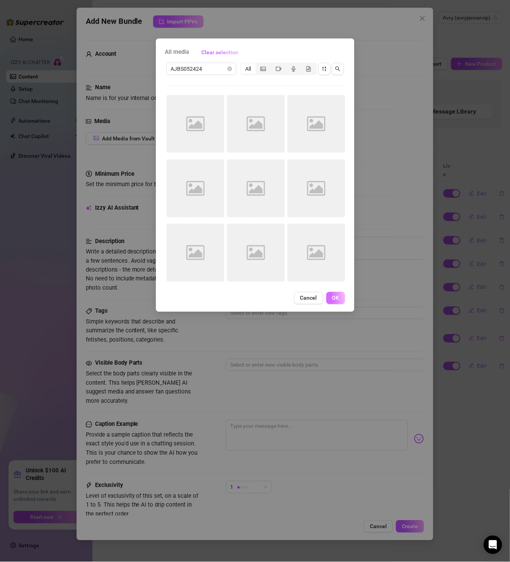
click at [332, 301] on span "OK" at bounding box center [335, 298] width 7 height 6
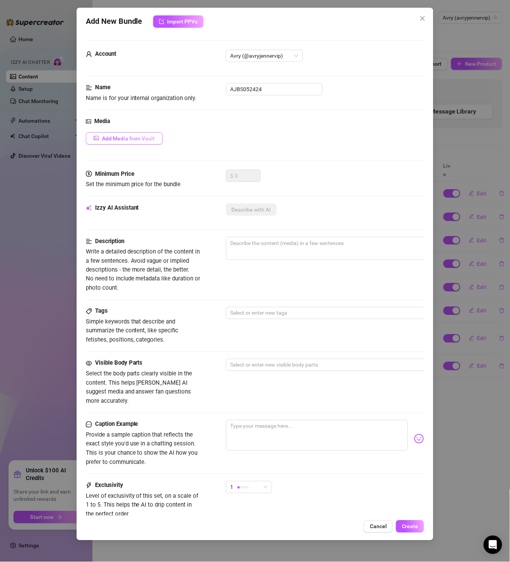
click at [129, 142] on span "Add Media from Vault" at bounding box center [128, 138] width 53 height 6
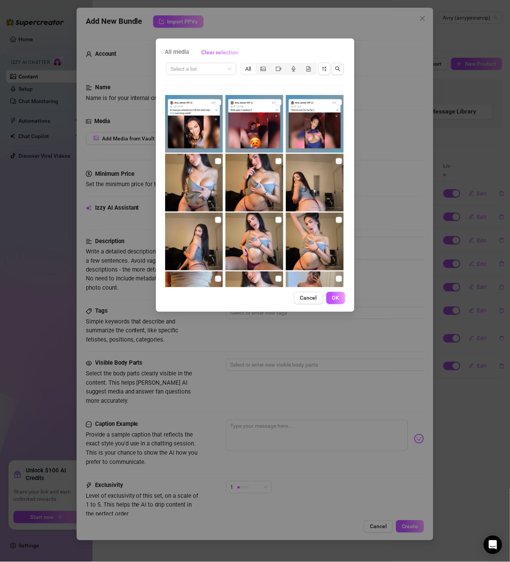
click at [206, 75] on div "Select a list All" at bounding box center [255, 69] width 180 height 15
click at [213, 65] on input "search" at bounding box center [198, 69] width 54 height 12
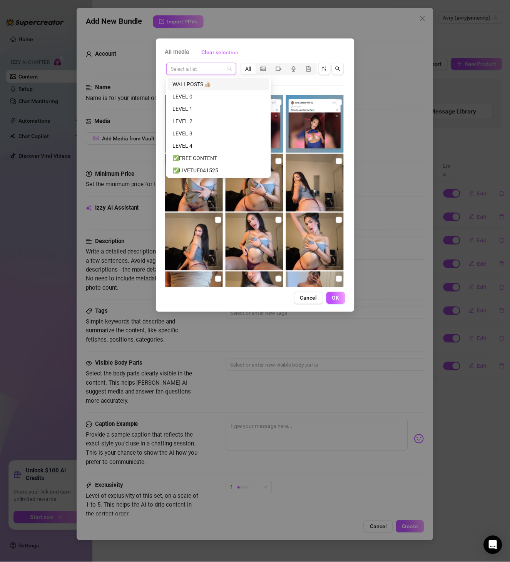
paste input "AJBS052424"
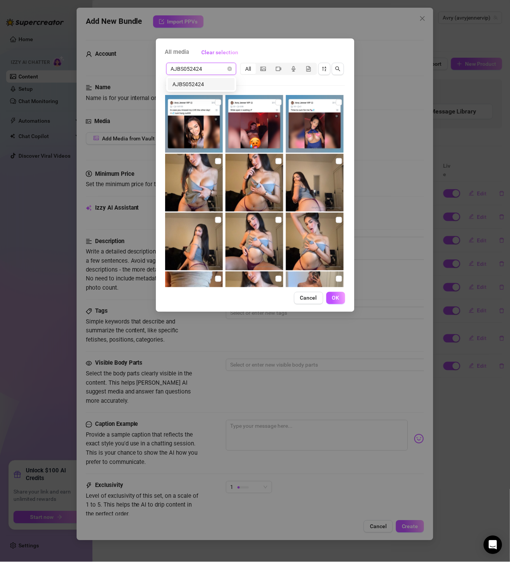
click at [210, 79] on div "AJBS052424" at bounding box center [201, 84] width 67 height 12
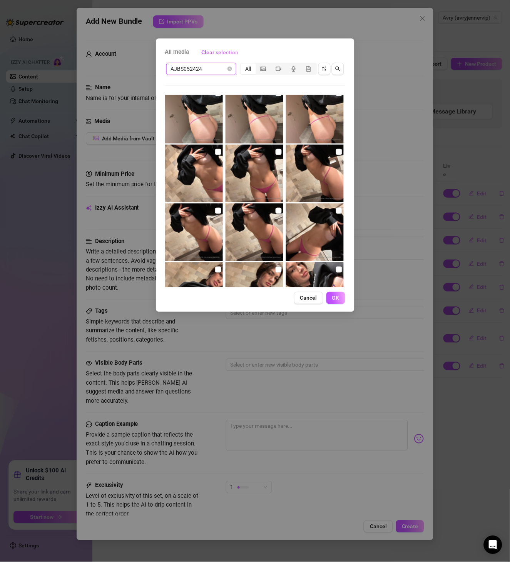
scroll to position [0, 0]
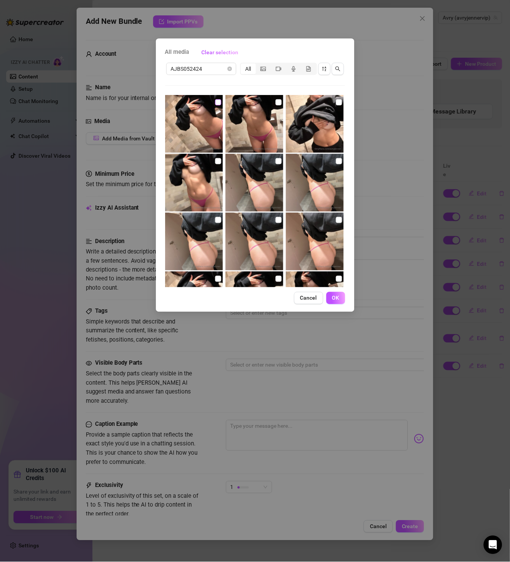
click at [215, 104] on input "checkbox" at bounding box center [218, 102] width 6 height 6
click at [276, 103] on input "checkbox" at bounding box center [279, 102] width 6 height 6
click at [336, 104] on input "checkbox" at bounding box center [339, 102] width 6 height 6
click at [218, 161] on input "checkbox" at bounding box center [218, 161] width 6 height 6
click at [276, 160] on input "checkbox" at bounding box center [279, 161] width 6 height 6
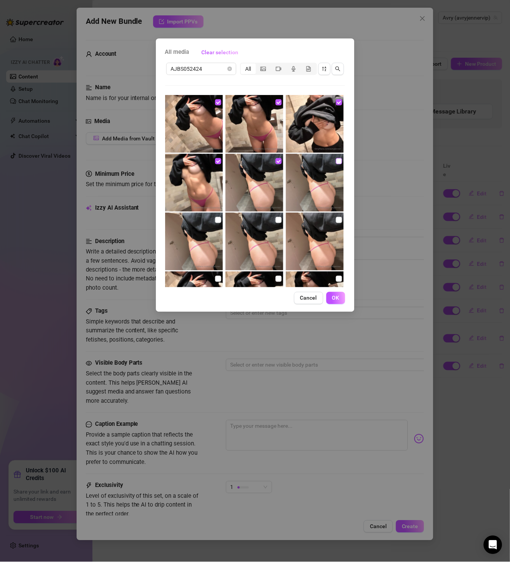
click at [336, 162] on input "checkbox" at bounding box center [339, 161] width 6 height 6
click at [219, 222] on input "checkbox" at bounding box center [218, 220] width 6 height 6
click at [278, 217] on input "checkbox" at bounding box center [279, 220] width 6 height 6
click at [336, 221] on input "checkbox" at bounding box center [339, 220] width 6 height 6
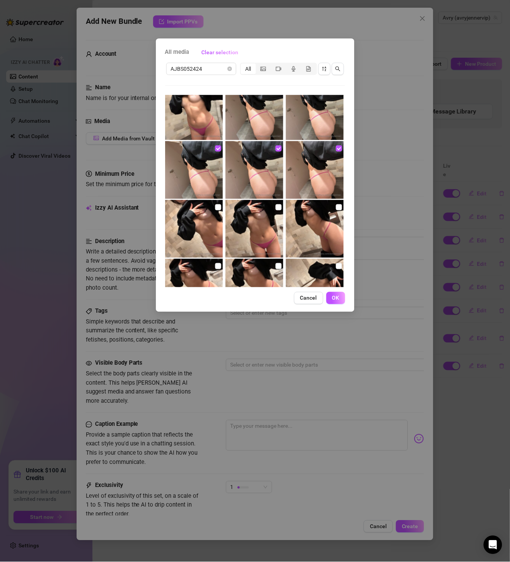
scroll to position [89, 0]
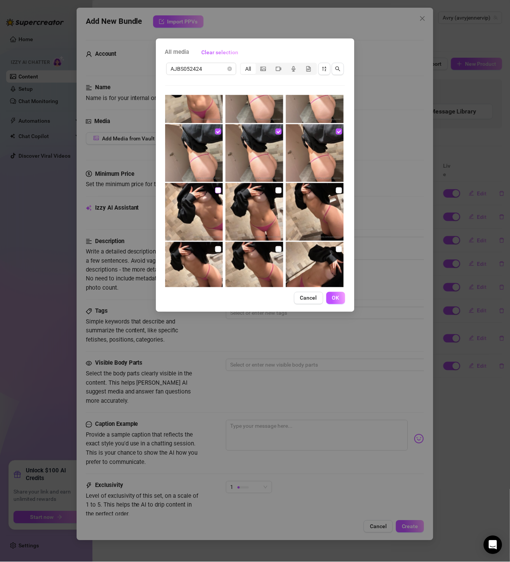
click at [216, 188] on input "checkbox" at bounding box center [218, 190] width 6 height 6
click at [277, 191] on input "checkbox" at bounding box center [279, 190] width 6 height 6
drag, startPoint x: 334, startPoint y: 191, endPoint x: 314, endPoint y: 203, distance: 23.6
click at [336, 191] on input "checkbox" at bounding box center [339, 190] width 6 height 6
click at [216, 246] on input "checkbox" at bounding box center [218, 249] width 6 height 6
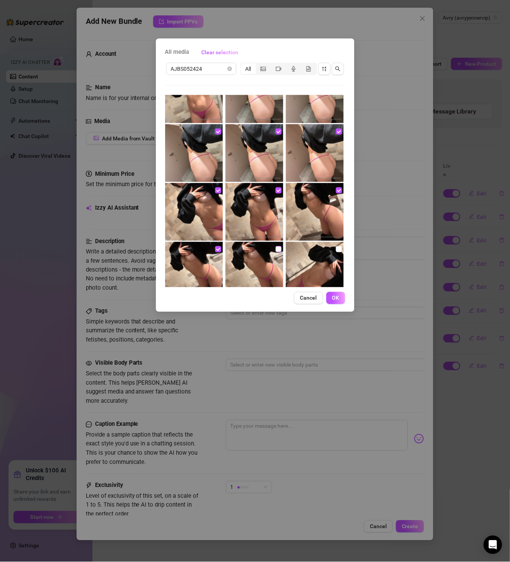
click at [276, 247] on input "checkbox" at bounding box center [279, 249] width 6 height 6
click at [336, 249] on input "checkbox" at bounding box center [339, 249] width 6 height 6
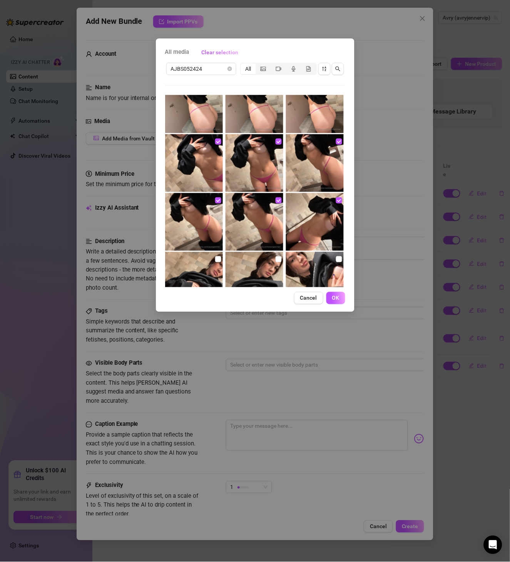
scroll to position [177, 0]
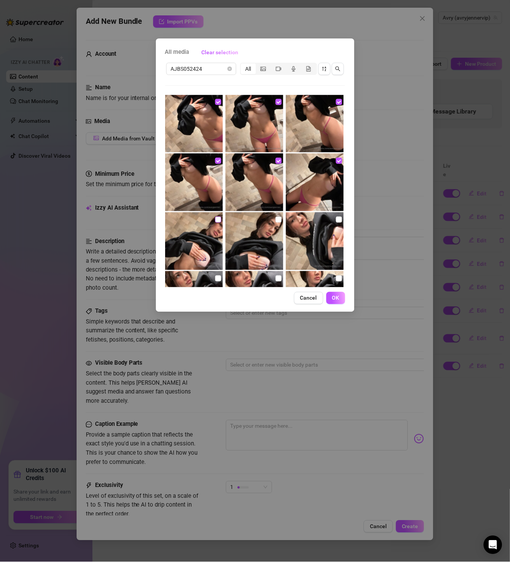
click at [218, 218] on input "checkbox" at bounding box center [218, 220] width 6 height 6
click at [277, 217] on input "checkbox" at bounding box center [279, 220] width 6 height 6
click at [336, 219] on input "checkbox" at bounding box center [339, 220] width 6 height 6
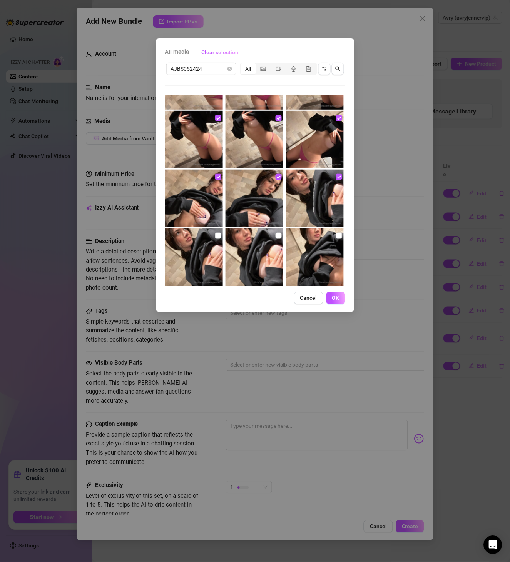
scroll to position [266, 0]
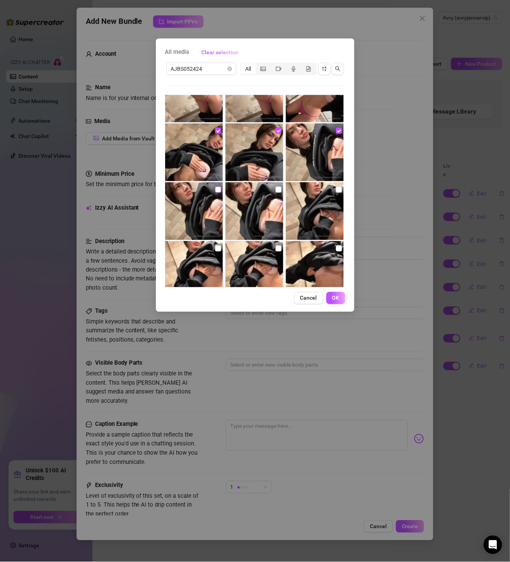
click at [218, 189] on input "checkbox" at bounding box center [218, 190] width 6 height 6
click at [277, 192] on input "checkbox" at bounding box center [279, 190] width 6 height 6
click at [336, 191] on input "checkbox" at bounding box center [339, 190] width 6 height 6
click at [213, 246] on img at bounding box center [194, 270] width 58 height 58
click at [218, 246] on input "checkbox" at bounding box center [218, 249] width 6 height 6
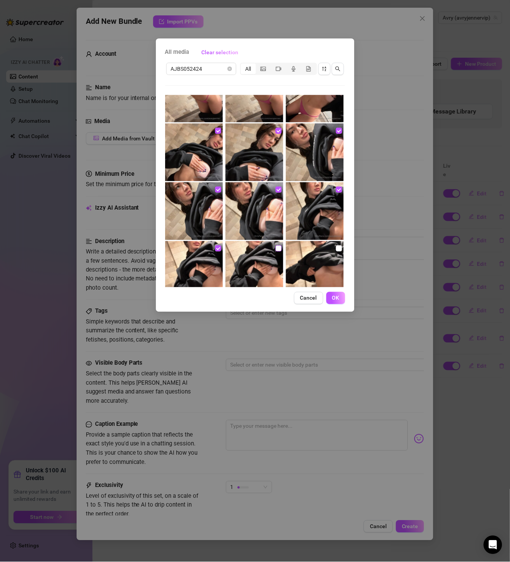
click at [276, 246] on input "checkbox" at bounding box center [279, 249] width 6 height 6
click at [336, 250] on input "checkbox" at bounding box center [339, 249] width 6 height 6
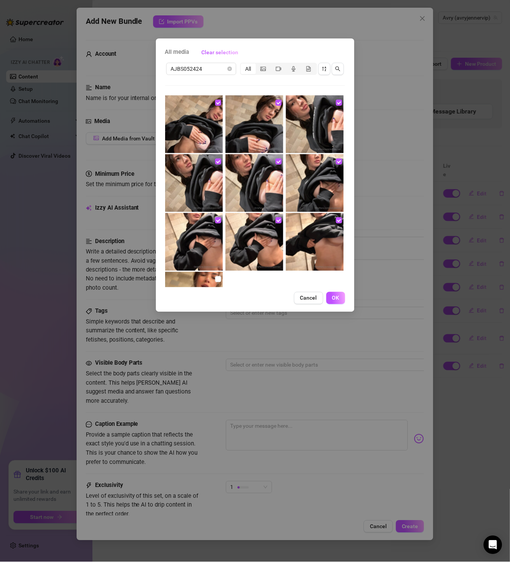
scroll to position [310, 0]
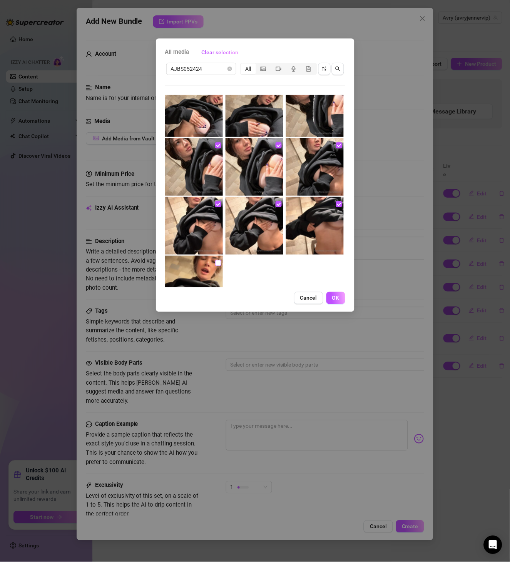
click at [215, 261] on input "checkbox" at bounding box center [218, 263] width 6 height 6
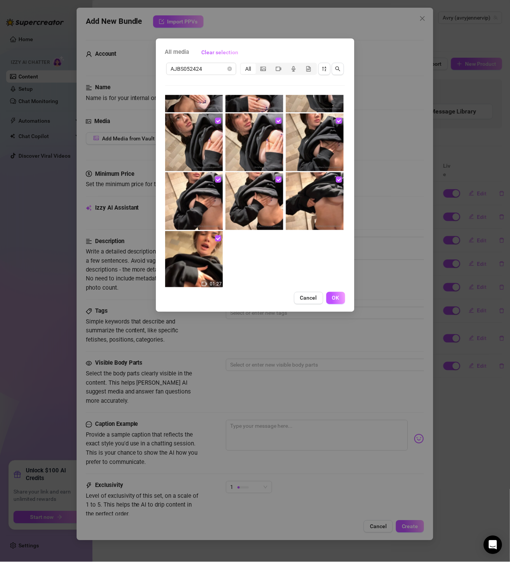
scroll to position [349, 0]
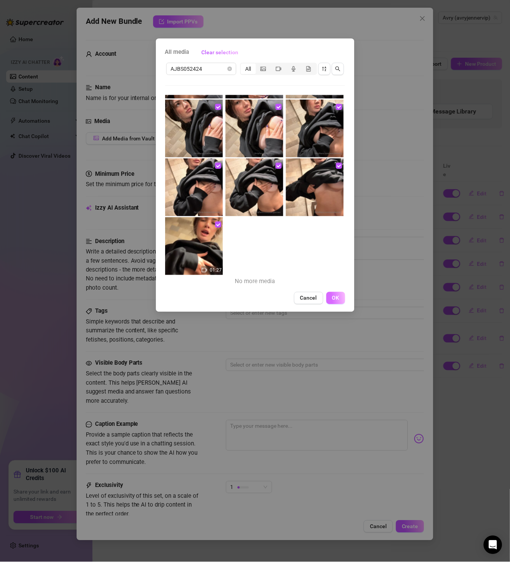
click at [341, 301] on button "OK" at bounding box center [335, 298] width 19 height 12
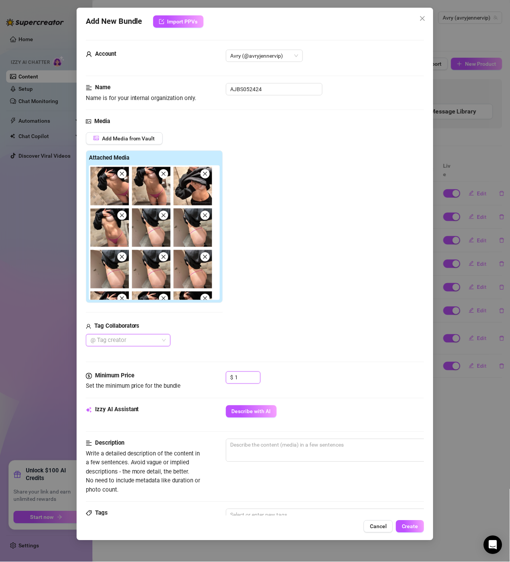
click at [218, 376] on div "Minimum Price Set the minimum price for the bundle $ 1" at bounding box center [255, 382] width 339 height 20
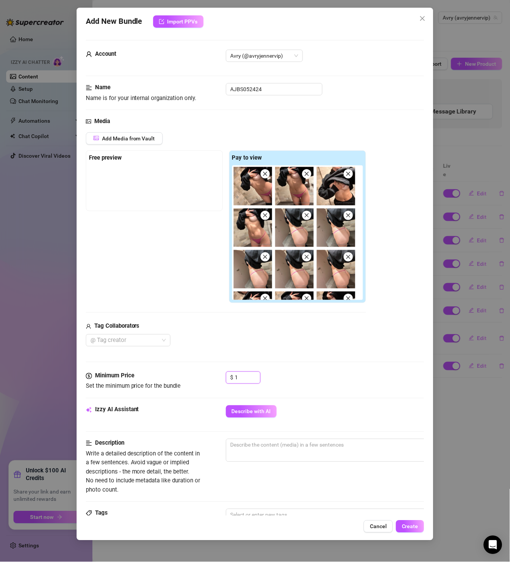
drag, startPoint x: 232, startPoint y: 380, endPoint x: 215, endPoint y: 384, distance: 17.4
click at [224, 381] on div "Minimum Price Set the minimum price for the bundle $ 1" at bounding box center [255, 382] width 339 height 20
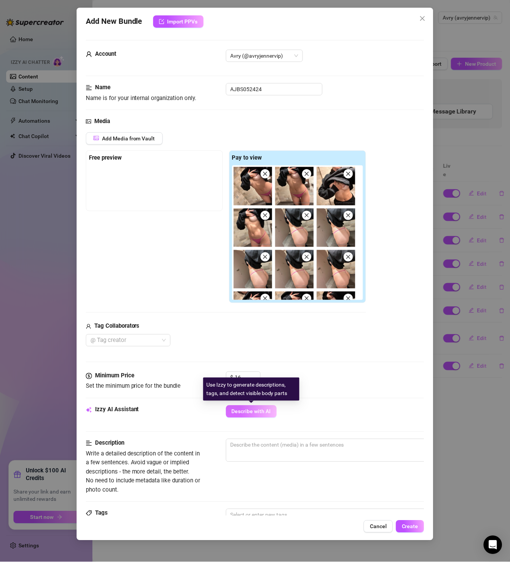
click at [234, 415] on span "Describe with AI" at bounding box center [251, 412] width 39 height 6
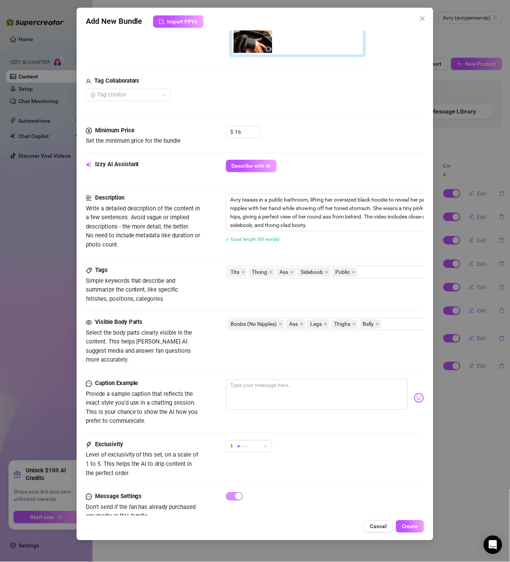
scroll to position [268, 0]
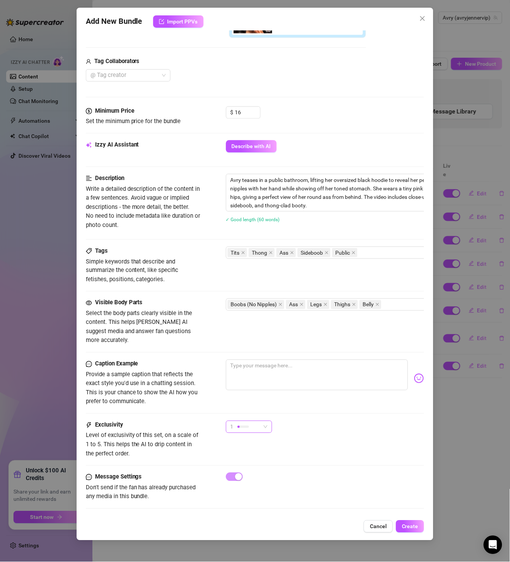
click at [266, 421] on span "1" at bounding box center [249, 427] width 37 height 12
click at [268, 465] on span "4" at bounding box center [257, 469] width 50 height 8
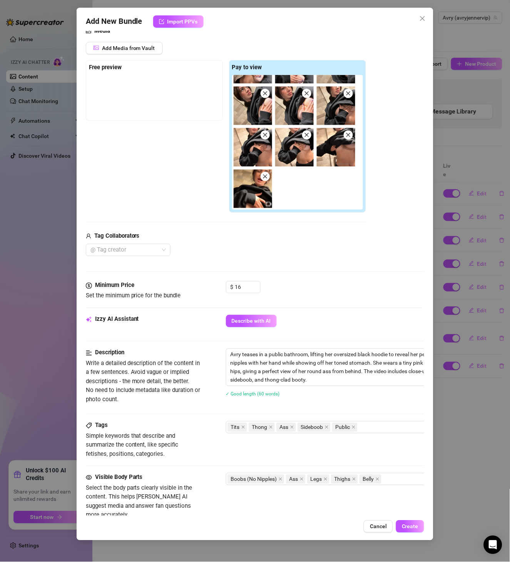
scroll to position [40, 0]
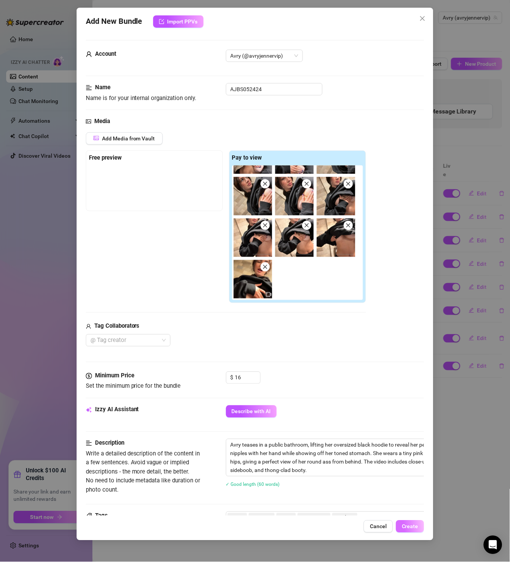
click at [419, 468] on button "Create" at bounding box center [410, 527] width 28 height 12
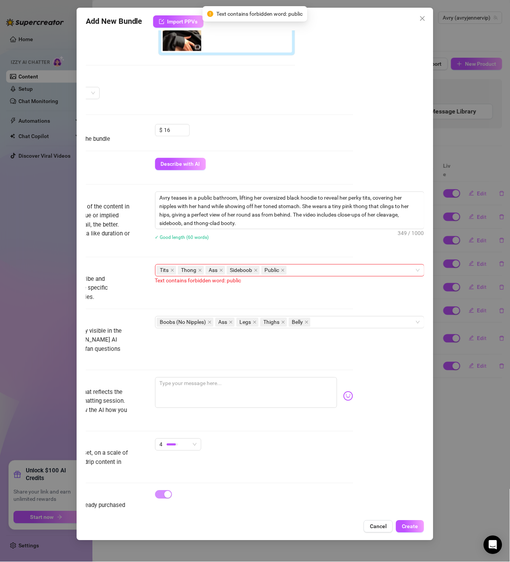
scroll to position [250, 81]
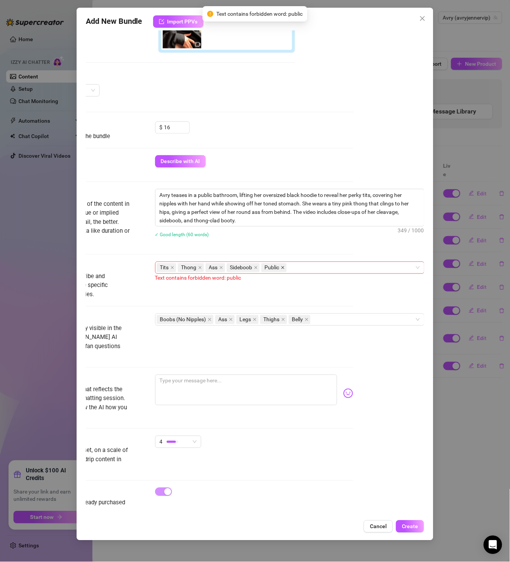
click at [281, 267] on icon "close" at bounding box center [282, 267] width 3 height 3
click at [420, 468] on button "Create" at bounding box center [410, 527] width 28 height 12
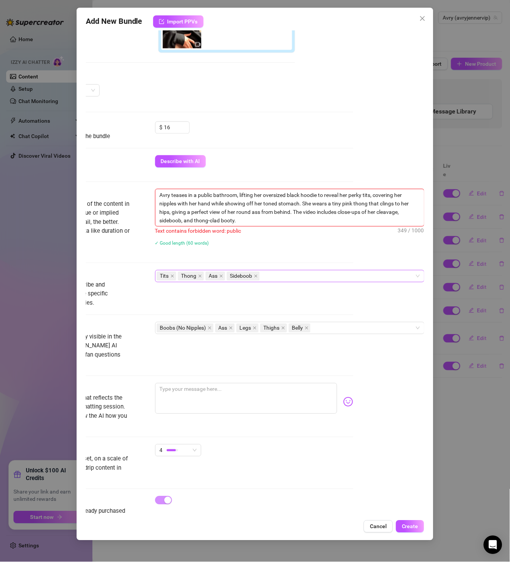
drag, startPoint x: 203, startPoint y: 196, endPoint x: 188, endPoint y: 193, distance: 14.9
click at [188, 193] on textarea "Avry teases in a public bathroom, lifting her oversized black hoodie to reveal …" at bounding box center [289, 207] width 269 height 37
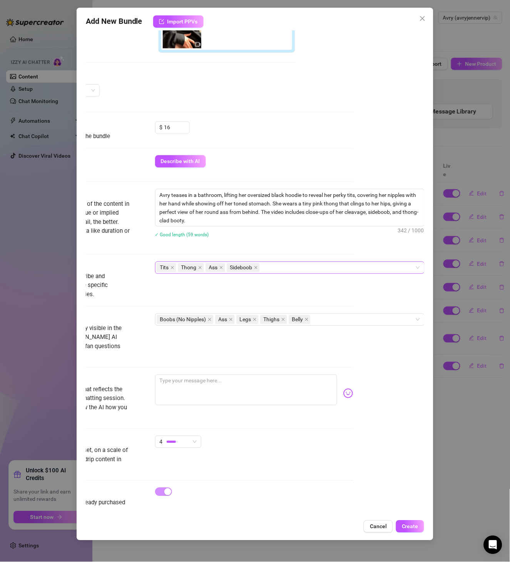
click at [414, 468] on span "Create" at bounding box center [410, 527] width 17 height 6
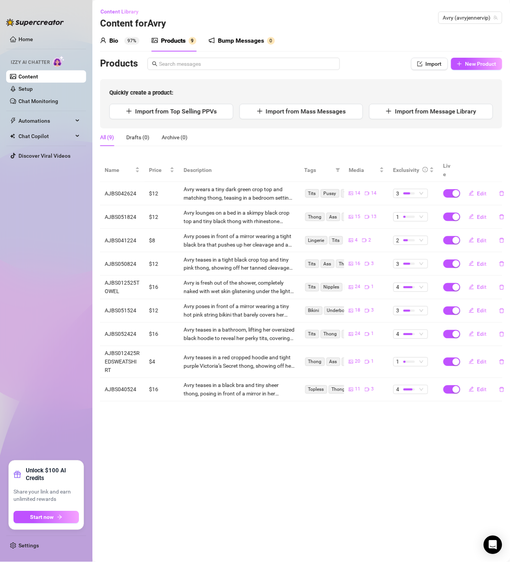
click at [47, 253] on ul "Home Izzy AI Chatter Content Setup Chat Monitoring Automations Chat Copilot Dis…" at bounding box center [46, 244] width 80 height 428
click at [425, 59] on button "New Product" at bounding box center [476, 64] width 51 height 12
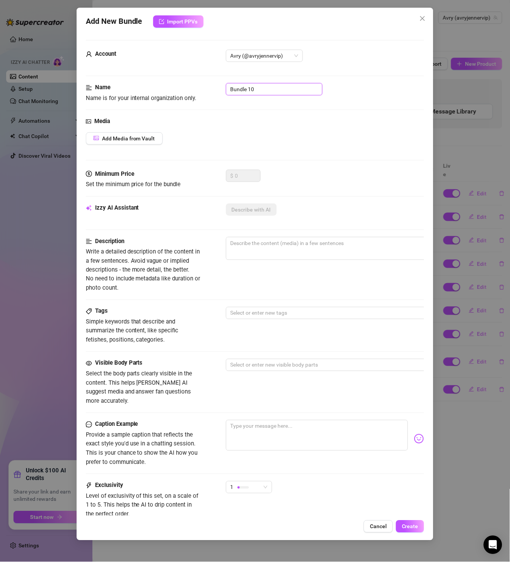
click at [259, 92] on input "Bundle 10" at bounding box center [274, 89] width 97 height 12
paste input "AJBS053124PM"
click at [155, 138] on button "Add Media from Vault" at bounding box center [124, 138] width 77 height 12
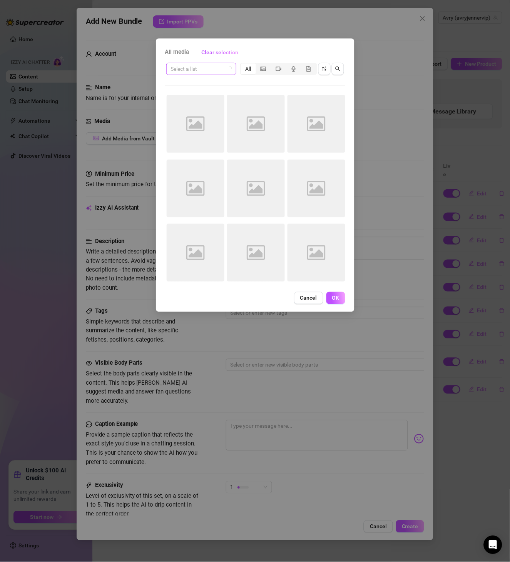
click at [198, 68] on input "search" at bounding box center [198, 69] width 54 height 12
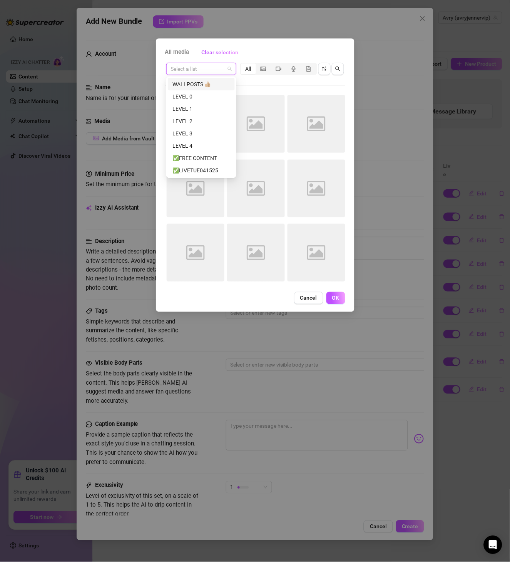
paste input "AJBS053124PM"
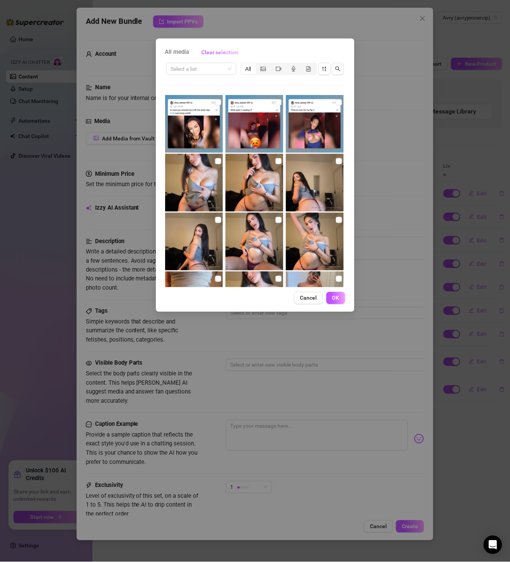
click at [266, 94] on div "Select a list All 03:30 00:09" at bounding box center [255, 175] width 180 height 226
click at [204, 68] on input "search" at bounding box center [198, 69] width 54 height 12
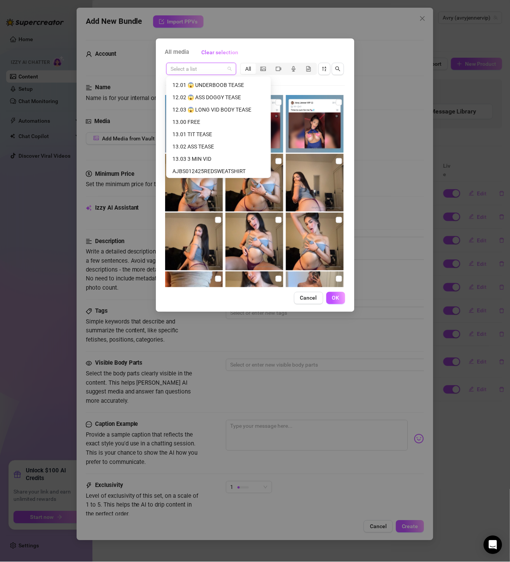
scroll to position [1010, 0]
click at [187, 64] on input "search" at bounding box center [198, 69] width 54 height 12
paste input "AJBS053124PM"
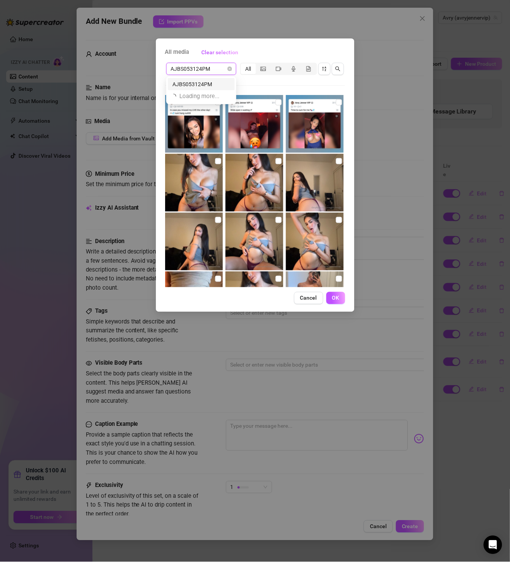
scroll to position [0, 0]
click at [209, 84] on div "AJBS053124PM" at bounding box center [201, 84] width 58 height 8
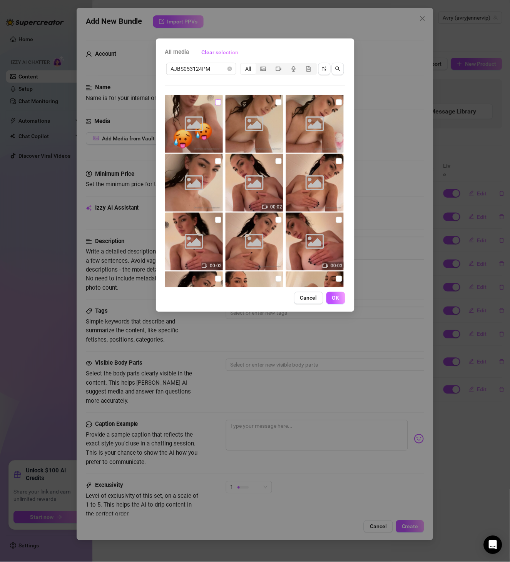
click at [215, 102] on input "checkbox" at bounding box center [218, 102] width 6 height 6
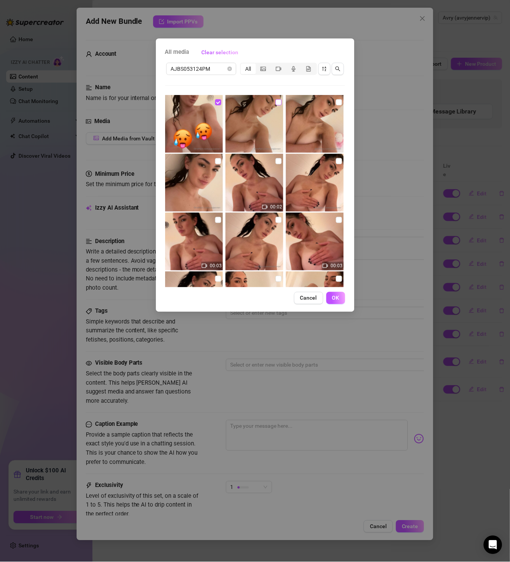
click at [276, 103] on input "checkbox" at bounding box center [279, 102] width 6 height 6
click at [336, 102] on input "checkbox" at bounding box center [339, 102] width 6 height 6
click at [216, 159] on input "checkbox" at bounding box center [218, 161] width 6 height 6
click at [282, 162] on div "00:02 00:03 00:03 00:03 00:02 00:03 00:59 00:28 No more media" at bounding box center [255, 191] width 180 height 192
click at [278, 162] on input "checkbox" at bounding box center [279, 161] width 6 height 6
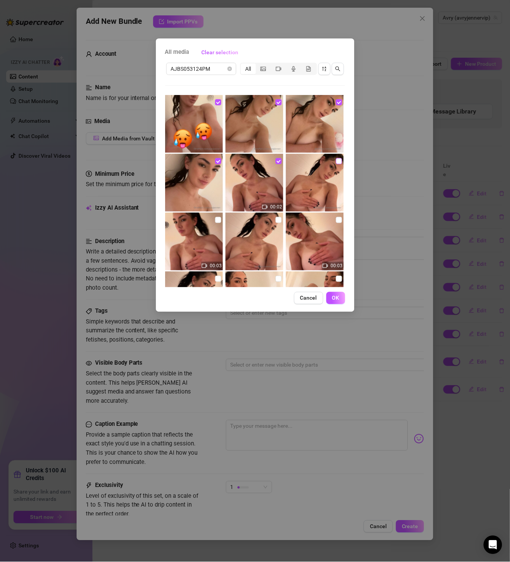
click at [336, 162] on input "checkbox" at bounding box center [339, 161] width 6 height 6
click at [219, 221] on input "checkbox" at bounding box center [218, 220] width 6 height 6
click at [278, 221] on input "checkbox" at bounding box center [279, 220] width 6 height 6
click at [336, 221] on input "checkbox" at bounding box center [339, 220] width 6 height 6
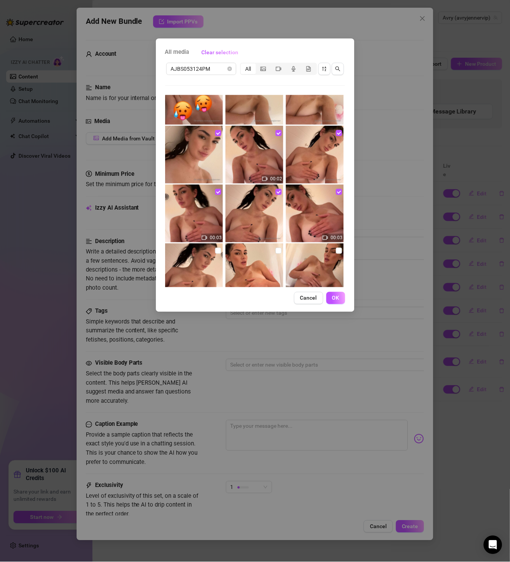
scroll to position [44, 0]
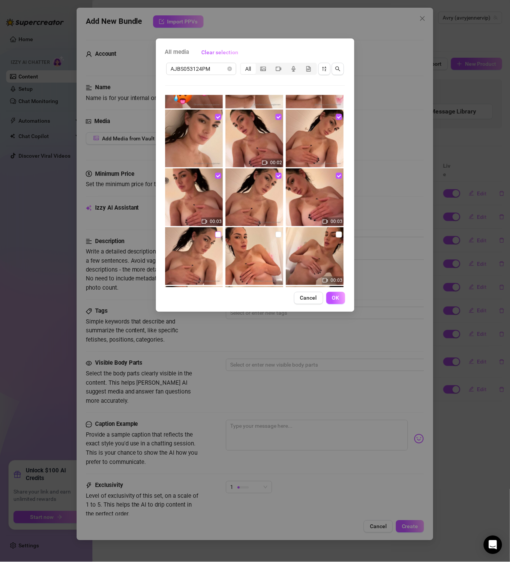
click at [215, 234] on input "checkbox" at bounding box center [218, 235] width 6 height 6
click at [276, 234] on input "checkbox" at bounding box center [279, 235] width 6 height 6
click at [336, 236] on input "checkbox" at bounding box center [339, 235] width 6 height 6
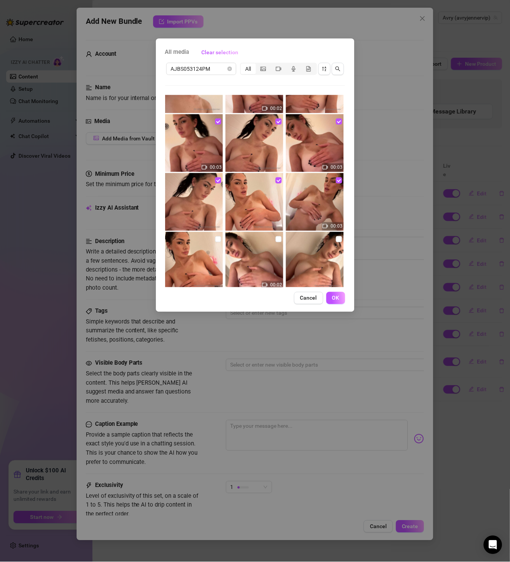
scroll to position [177, 0]
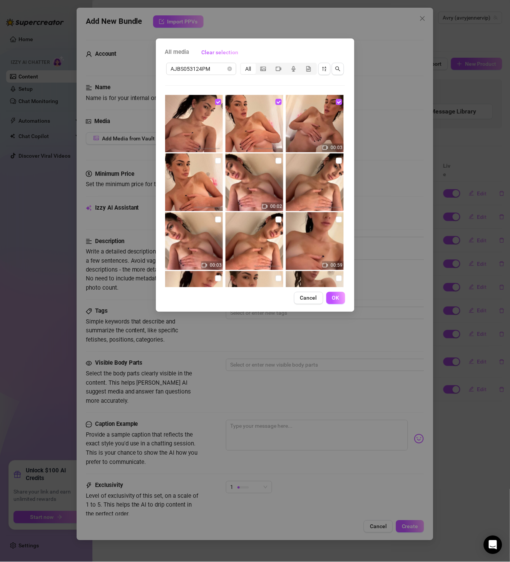
click at [211, 160] on img at bounding box center [194, 183] width 58 height 58
click at [215, 161] on input "checkbox" at bounding box center [218, 161] width 6 height 6
click at [278, 159] on input "checkbox" at bounding box center [279, 161] width 6 height 6
click at [330, 162] on img at bounding box center [315, 183] width 58 height 58
click at [336, 162] on input "checkbox" at bounding box center [339, 161] width 6 height 6
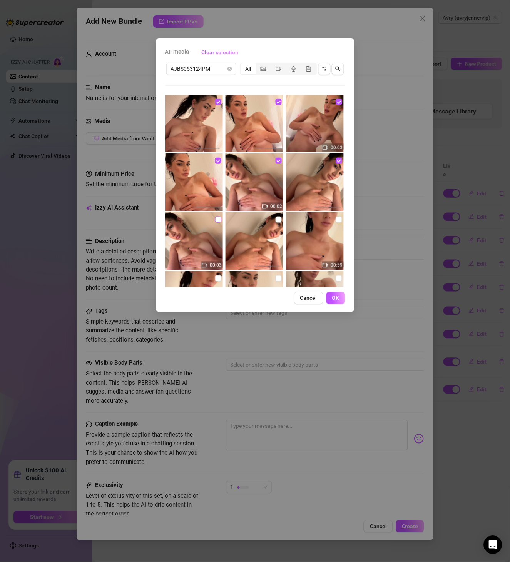
click at [216, 219] on input "checkbox" at bounding box center [218, 220] width 6 height 6
click at [276, 217] on input "checkbox" at bounding box center [279, 220] width 6 height 6
click at [331, 218] on div "00:59" at bounding box center [315, 241] width 59 height 58
click at [336, 218] on input "checkbox" at bounding box center [339, 220] width 6 height 6
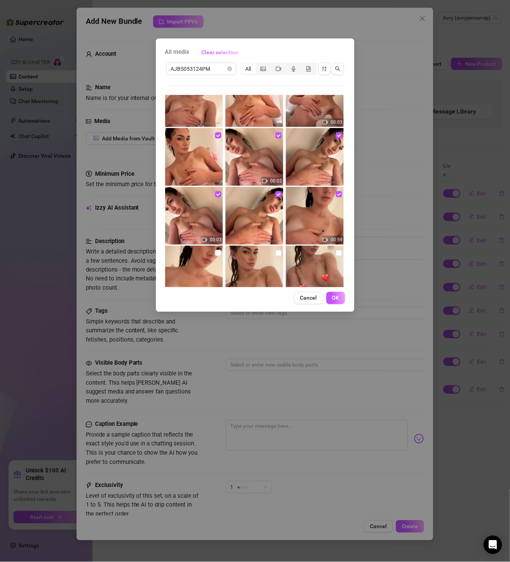
scroll to position [222, 0]
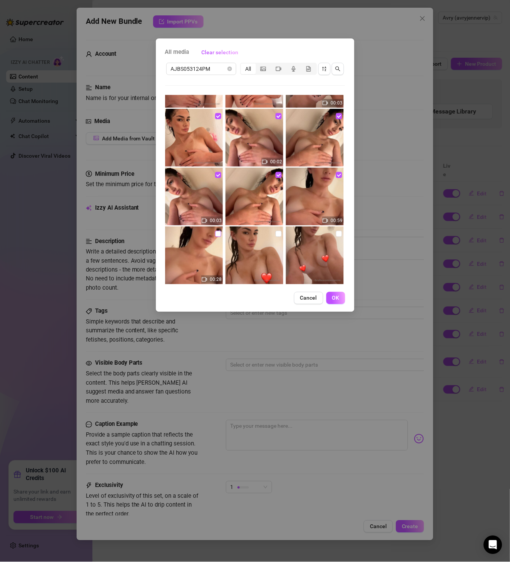
click at [216, 232] on input "checkbox" at bounding box center [218, 234] width 6 height 6
click at [339, 297] on span "OK" at bounding box center [335, 298] width 7 height 6
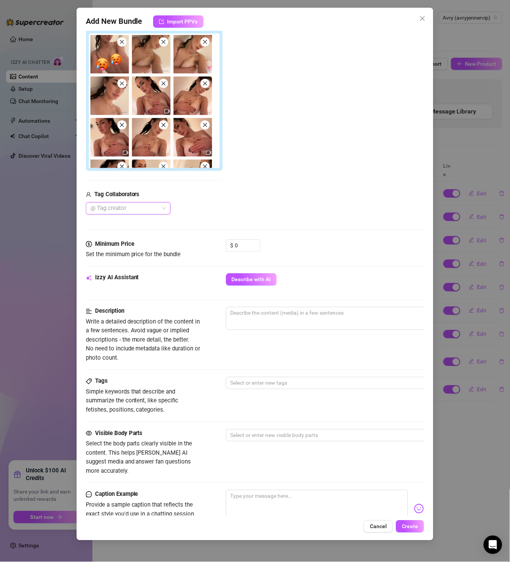
scroll to position [133, 0]
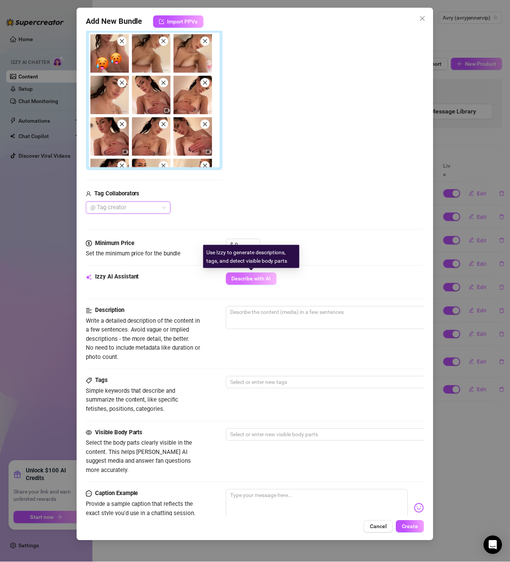
click at [257, 282] on span "Describe with AI" at bounding box center [251, 279] width 39 height 6
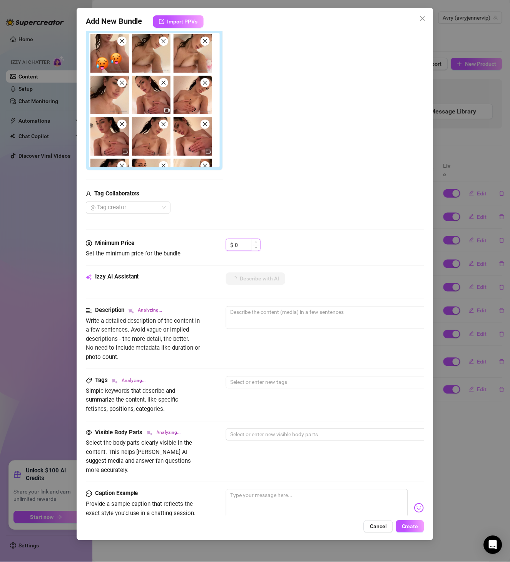
click at [249, 241] on input "0" at bounding box center [247, 245] width 25 height 12
drag, startPoint x: 249, startPoint y: 241, endPoint x: 212, endPoint y: 246, distance: 37.2
click at [212, 246] on div "Minimum Price Set the minimum price for the bundle $ 0" at bounding box center [255, 249] width 339 height 20
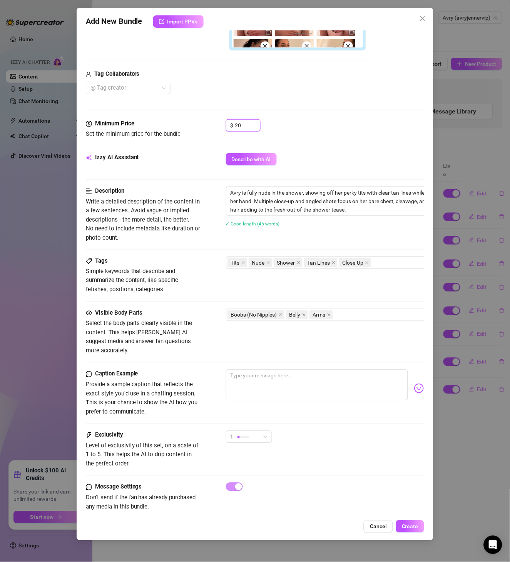
scroll to position [265, 0]
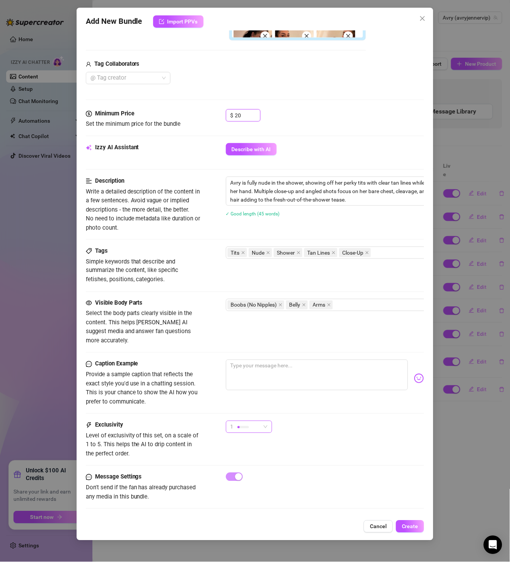
click at [261, 421] on span "1" at bounding box center [249, 427] width 37 height 12
click at [250, 468] on span "5 - Most Exclusive 🔥" at bounding box center [257, 481] width 50 height 8
click at [415, 468] on span "Create" at bounding box center [410, 527] width 17 height 6
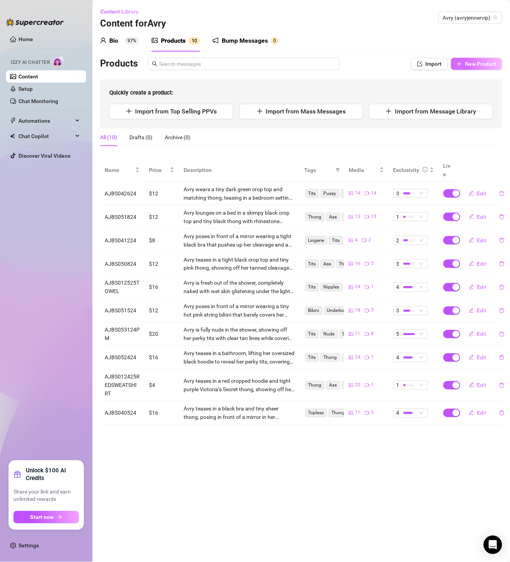
click at [425, 62] on span "New Product" at bounding box center [480, 64] width 31 height 6
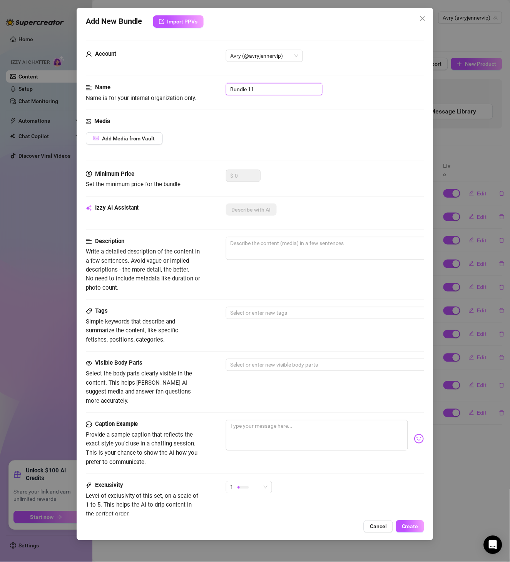
drag, startPoint x: 268, startPoint y: 85, endPoint x: 196, endPoint y: 86, distance: 72.4
click at [196, 86] on div "Name Name is for your internal organization only. Bundle 11" at bounding box center [255, 93] width 339 height 20
paste input "AJBS060724"
click at [132, 142] on button "Add Media from Vault" at bounding box center [124, 138] width 77 height 12
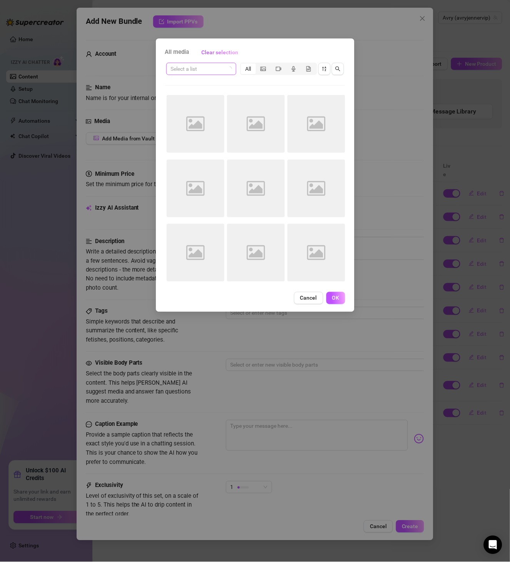
click at [214, 69] on input "search" at bounding box center [198, 69] width 54 height 12
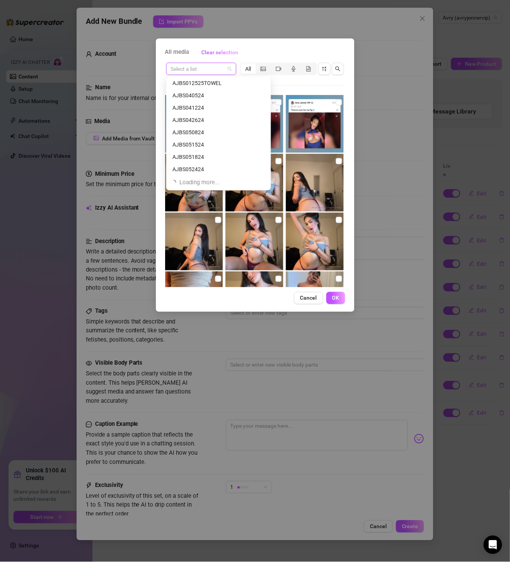
scroll to position [1010, 0]
click at [204, 66] on input "search" at bounding box center [198, 69] width 54 height 12
paste input "AJBS060724"
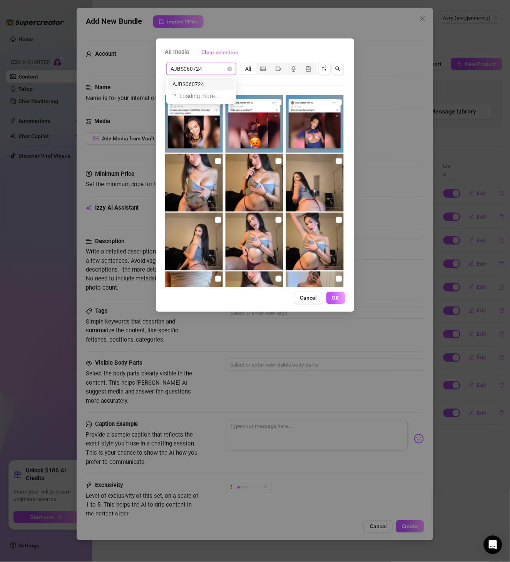
click at [204, 88] on div "AJBS060724" at bounding box center [201, 84] width 58 height 8
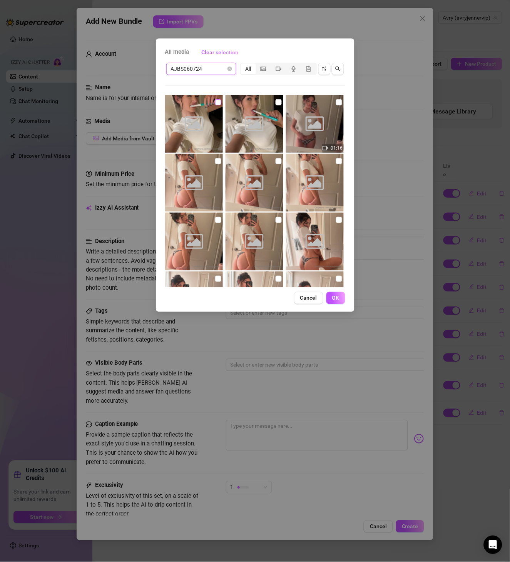
click at [219, 101] on input "checkbox" at bounding box center [218, 102] width 6 height 6
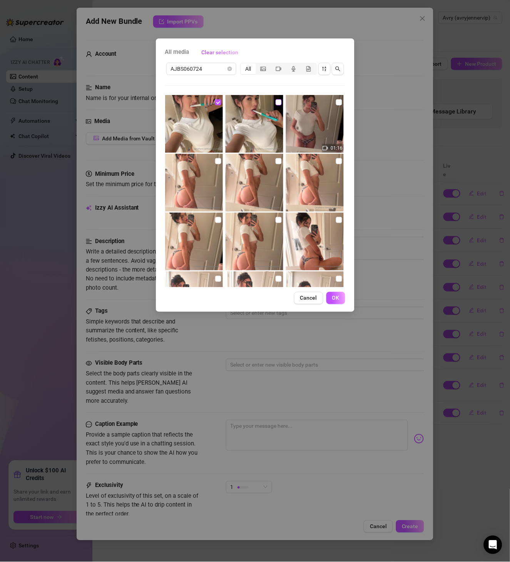
click at [276, 103] on input "checkbox" at bounding box center [279, 102] width 6 height 6
click at [336, 103] on input "checkbox" at bounding box center [339, 102] width 6 height 6
click at [217, 160] on input "checkbox" at bounding box center [218, 161] width 6 height 6
click at [276, 160] on input "checkbox" at bounding box center [279, 161] width 6 height 6
click at [336, 161] on input "checkbox" at bounding box center [339, 161] width 6 height 6
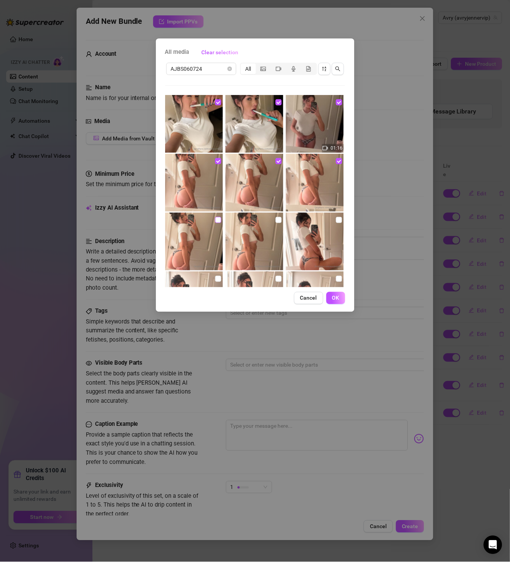
click at [218, 219] on input "checkbox" at bounding box center [218, 220] width 6 height 6
click at [276, 220] on input "checkbox" at bounding box center [279, 220] width 6 height 6
click at [336, 222] on input "checkbox" at bounding box center [339, 220] width 6 height 6
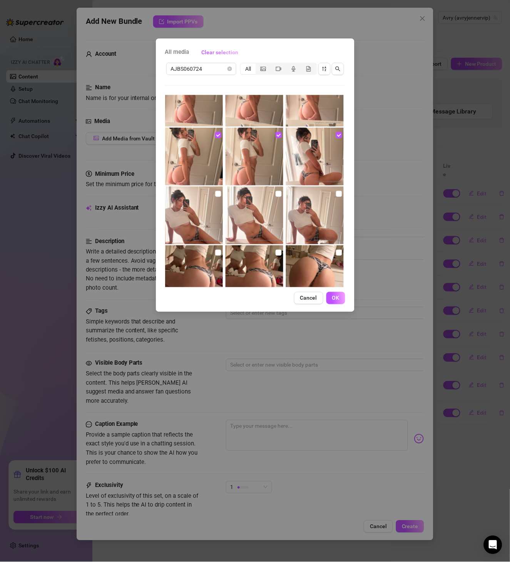
scroll to position [89, 0]
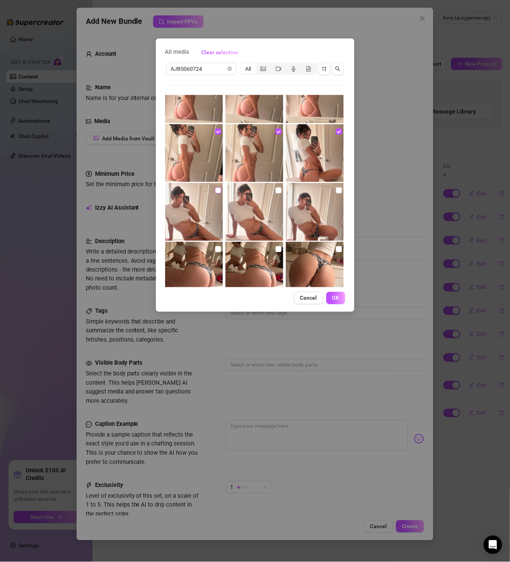
click at [218, 189] on input "checkbox" at bounding box center [218, 190] width 6 height 6
click at [276, 189] on input "checkbox" at bounding box center [279, 190] width 6 height 6
click at [336, 193] on input "checkbox" at bounding box center [339, 190] width 6 height 6
click at [218, 247] on input "checkbox" at bounding box center [218, 249] width 6 height 6
click at [277, 246] on label at bounding box center [279, 249] width 6 height 8
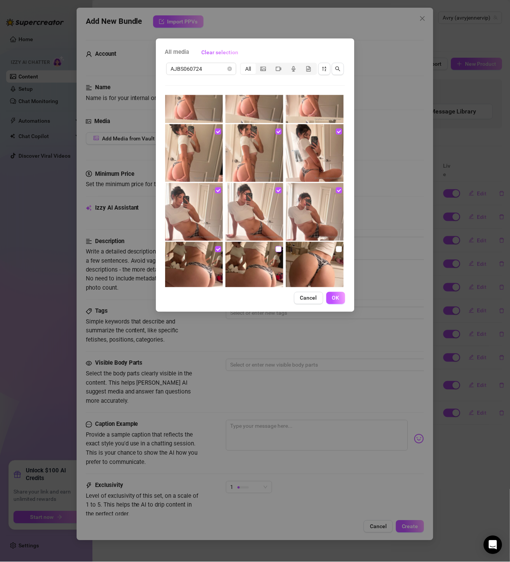
click at [277, 246] on input "checkbox" at bounding box center [279, 249] width 6 height 6
click at [336, 249] on input "checkbox" at bounding box center [339, 249] width 6 height 6
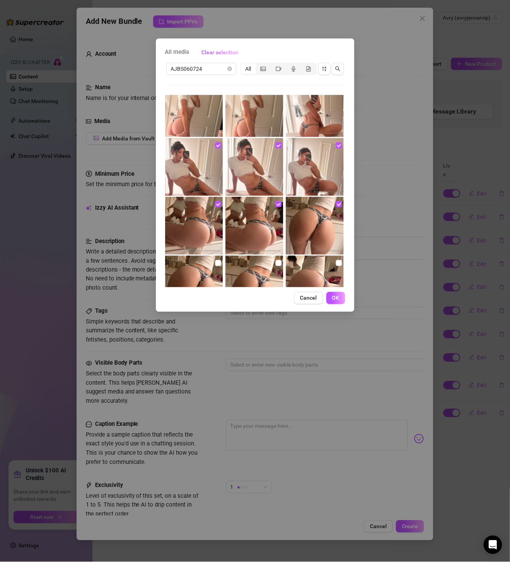
scroll to position [177, 0]
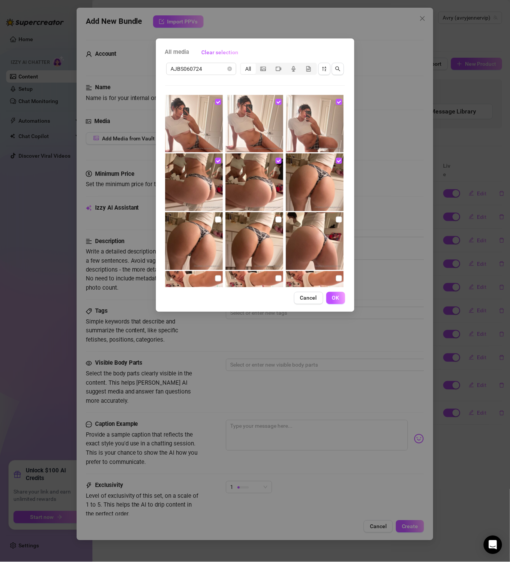
click at [212, 222] on img at bounding box center [194, 241] width 58 height 58
click at [215, 221] on input "checkbox" at bounding box center [218, 220] width 6 height 6
click at [277, 219] on input "checkbox" at bounding box center [279, 220] width 6 height 6
click at [336, 223] on label at bounding box center [339, 220] width 6 height 8
click at [336, 223] on input "checkbox" at bounding box center [339, 220] width 6 height 6
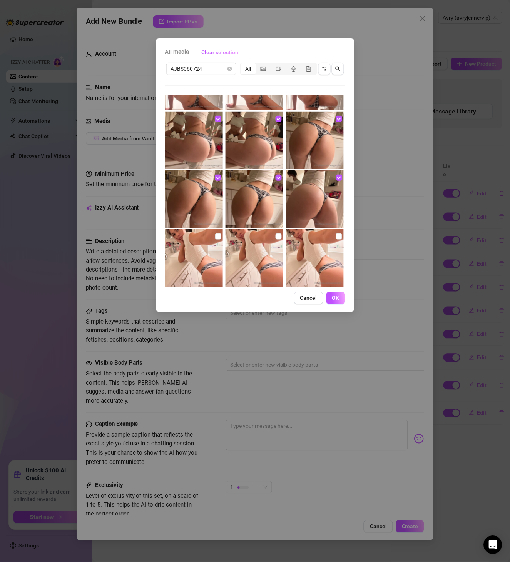
scroll to position [266, 0]
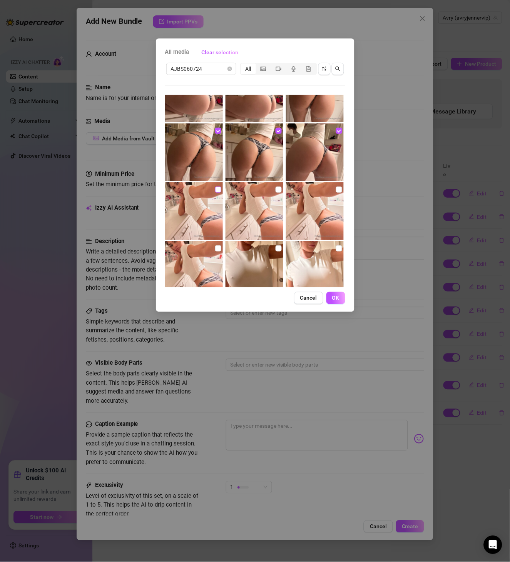
click at [215, 191] on input "checkbox" at bounding box center [218, 190] width 6 height 6
click at [276, 192] on input "checkbox" at bounding box center [279, 190] width 6 height 6
click at [336, 191] on input "checkbox" at bounding box center [339, 190] width 6 height 6
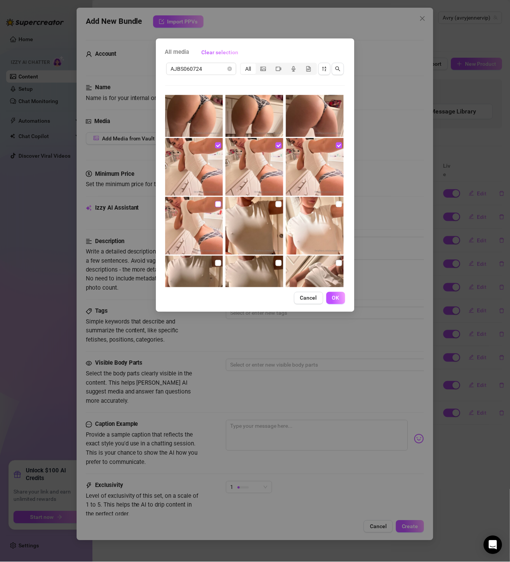
click at [216, 203] on input "checkbox" at bounding box center [218, 204] width 6 height 6
click at [276, 203] on input "checkbox" at bounding box center [279, 204] width 6 height 6
click at [336, 207] on input "checkbox" at bounding box center [339, 204] width 6 height 6
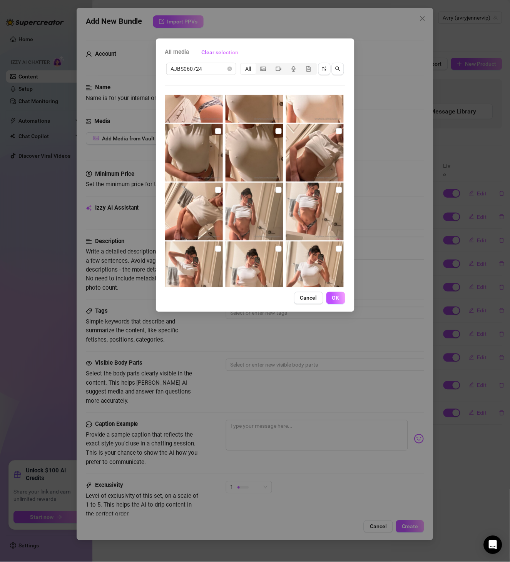
scroll to position [443, 0]
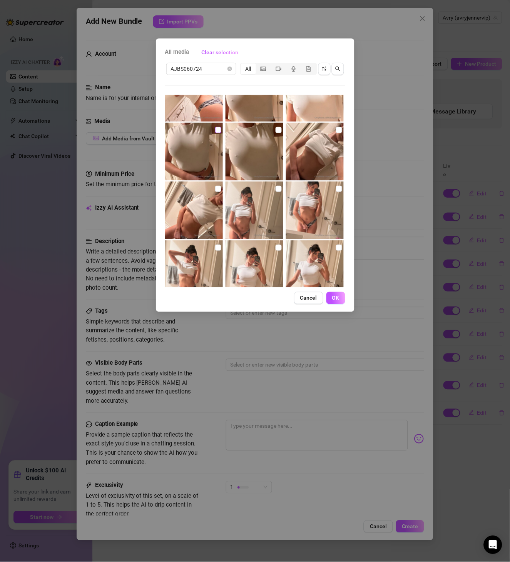
click at [215, 126] on label at bounding box center [218, 130] width 6 height 8
click at [215, 127] on input "checkbox" at bounding box center [218, 130] width 6 height 6
click at [276, 130] on input "checkbox" at bounding box center [279, 130] width 6 height 6
click at [336, 130] on input "checkbox" at bounding box center [339, 130] width 6 height 6
click at [218, 186] on input "checkbox" at bounding box center [218, 189] width 6 height 6
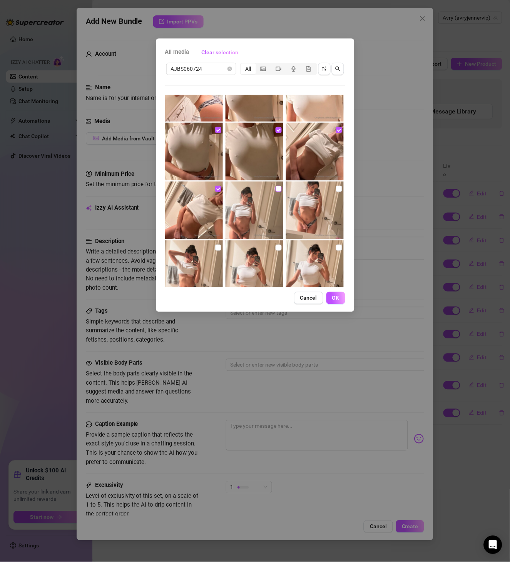
click at [276, 188] on input "checkbox" at bounding box center [279, 189] width 6 height 6
click at [336, 187] on input "checkbox" at bounding box center [339, 189] width 6 height 6
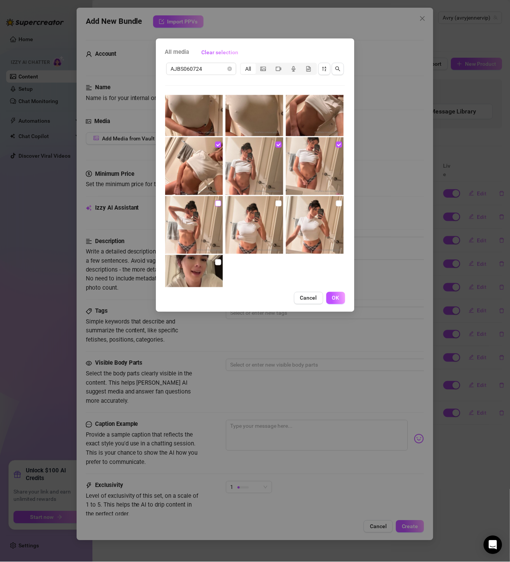
click at [218, 203] on input "checkbox" at bounding box center [218, 204] width 6 height 6
click at [276, 204] on input "checkbox" at bounding box center [279, 204] width 6 height 6
click at [336, 204] on input "checkbox" at bounding box center [339, 204] width 6 height 6
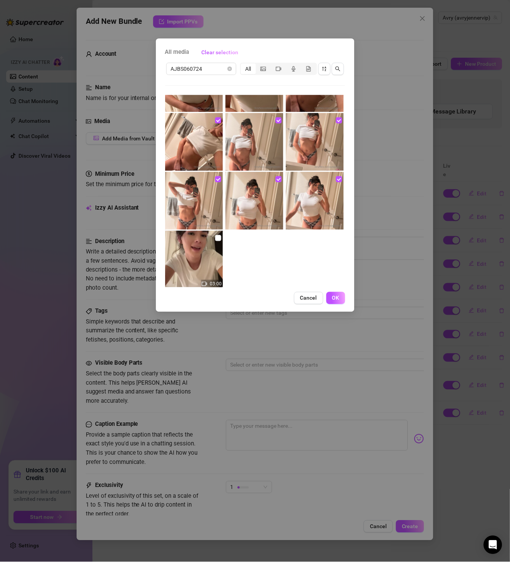
scroll to position [525, 0]
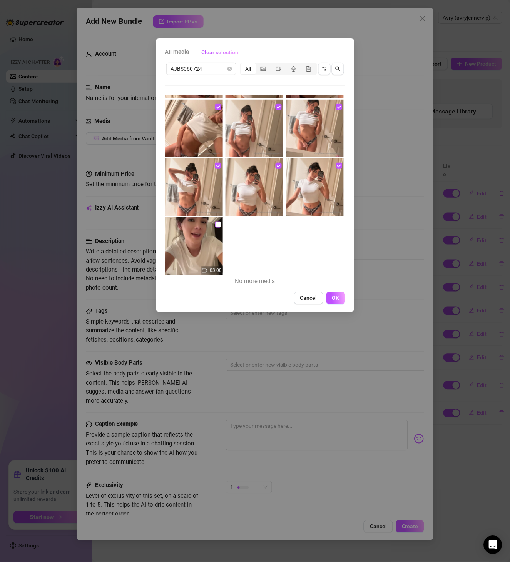
click at [216, 222] on input "checkbox" at bounding box center [218, 225] width 6 height 6
click at [335, 299] on span "OK" at bounding box center [335, 298] width 7 height 6
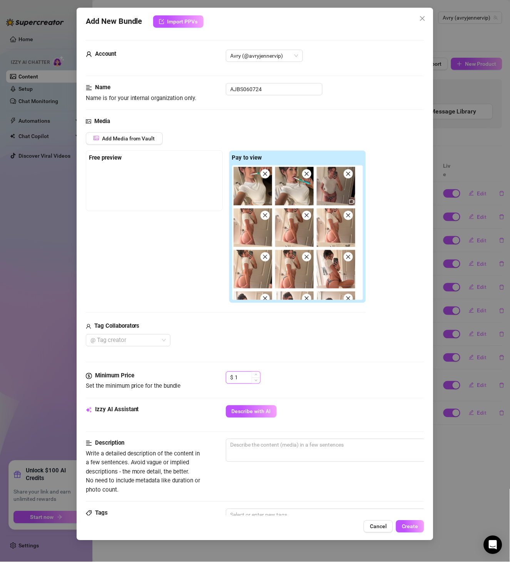
click at [257, 375] on span "Increase Value" at bounding box center [256, 375] width 8 height 6
click at [257, 375] on icon "up" at bounding box center [256, 375] width 3 height 3
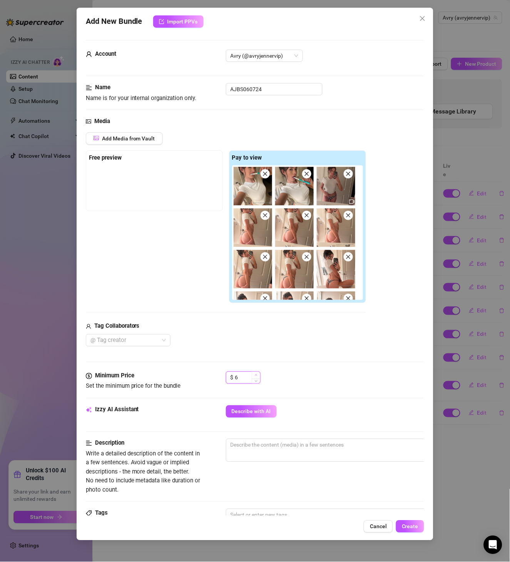
click at [257, 375] on icon "up" at bounding box center [256, 375] width 3 height 3
click at [257, 384] on div "$ 9" at bounding box center [243, 378] width 35 height 12
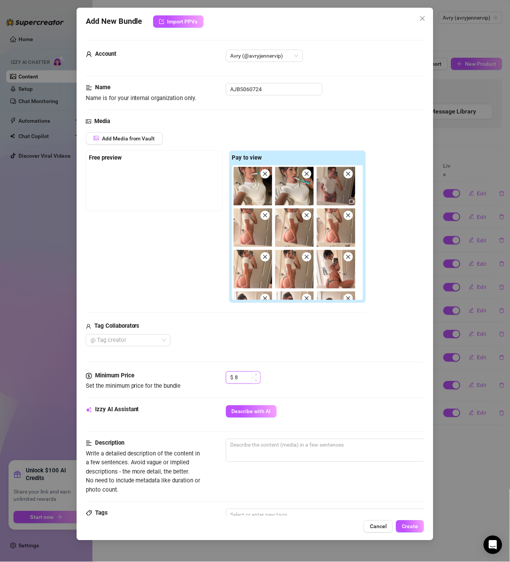
click at [253, 380] on span "Decrease Value" at bounding box center [256, 381] width 8 height 6
click at [253, 409] on span "Describe with AI" at bounding box center [251, 412] width 39 height 6
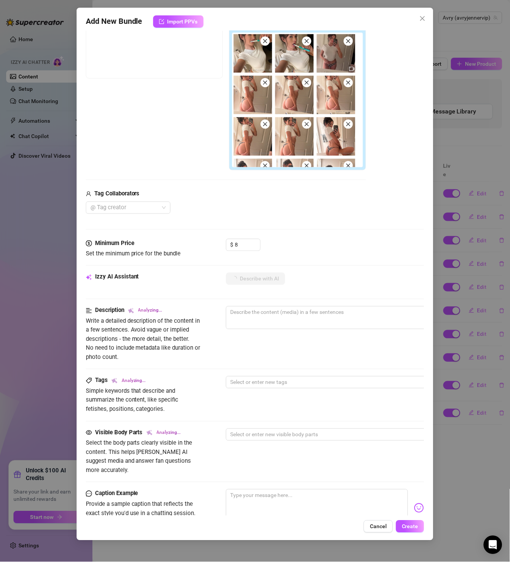
scroll to position [265, 0]
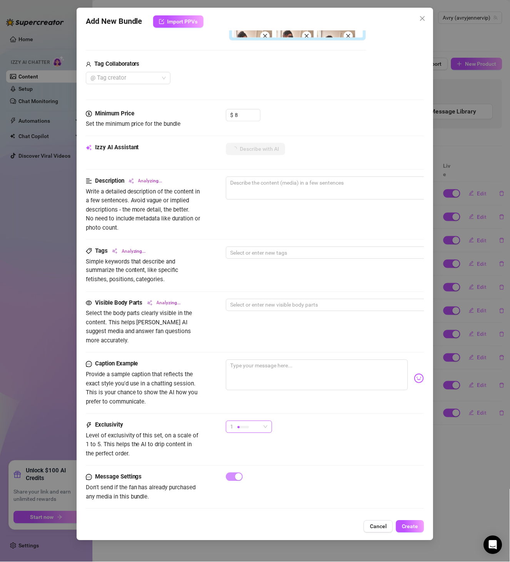
click at [263, 421] on span "1" at bounding box center [249, 427] width 37 height 12
click at [249, 441] on span "2" at bounding box center [257, 444] width 50 height 8
click at [324, 393] on div "Caption Example Provide a sample caption that reflects the exact style you'd us…" at bounding box center [255, 383] width 339 height 47
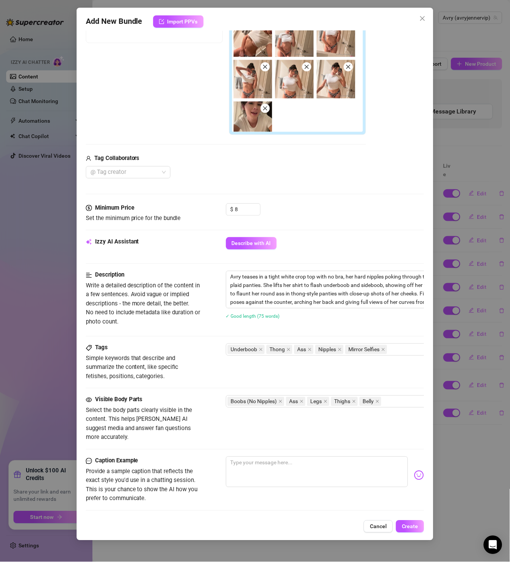
scroll to position [177, 0]
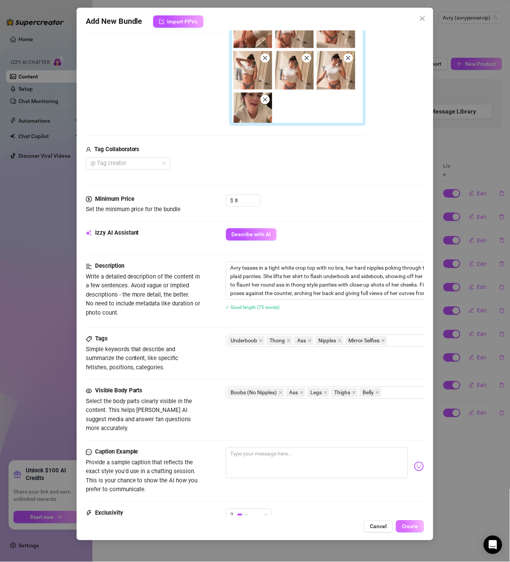
click at [409, 468] on span "Create" at bounding box center [410, 527] width 17 height 6
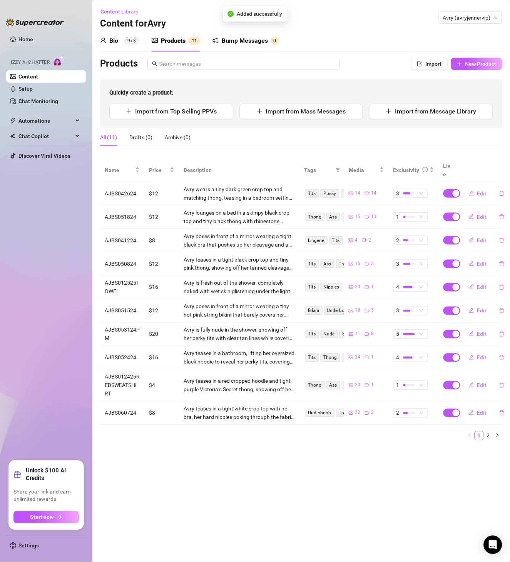
click at [425, 76] on div "Products Import New Product Quickly create a product: Import from Top Selling P…" at bounding box center [301, 93] width 402 height 71
click at [425, 58] on button "New Product" at bounding box center [476, 64] width 51 height 12
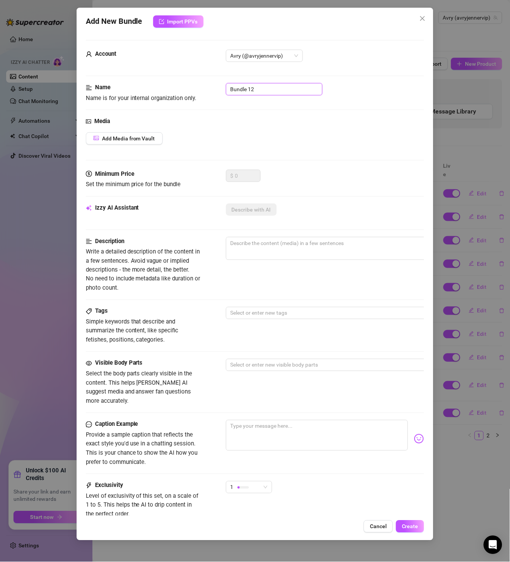
drag, startPoint x: 171, startPoint y: 94, endPoint x: 145, endPoint y: 92, distance: 26.7
click at [147, 92] on div "Name Name is for your internal organization only. Bundle 12" at bounding box center [255, 93] width 339 height 20
paste input "AJBS061224"
click at [145, 148] on div "Media Add Media from Vault" at bounding box center [255, 143] width 339 height 53
click at [147, 142] on span "Add Media from Vault" at bounding box center [128, 138] width 53 height 6
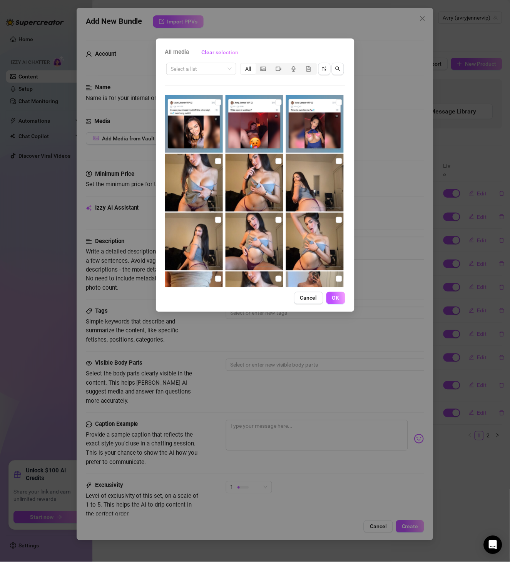
click at [201, 75] on div "Select a list All" at bounding box center [255, 69] width 180 height 15
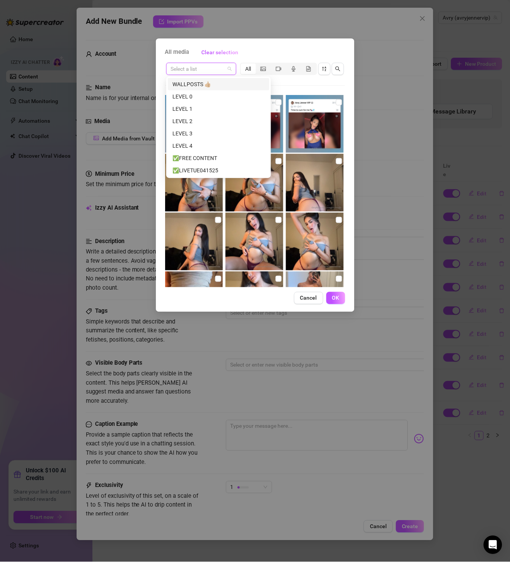
click at [207, 67] on input "search" at bounding box center [198, 69] width 54 height 12
paste input "AJBS061224"
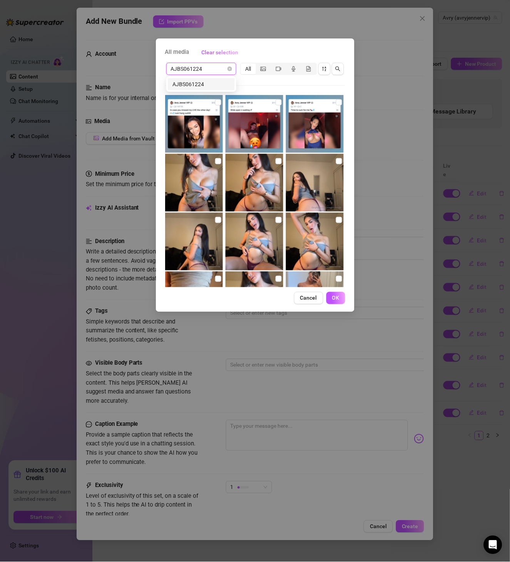
click at [213, 88] on div "AJBS061224" at bounding box center [201, 84] width 58 height 8
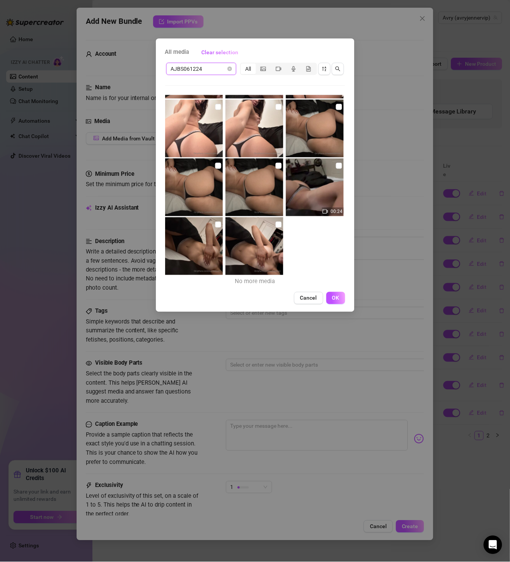
scroll to position [0, 0]
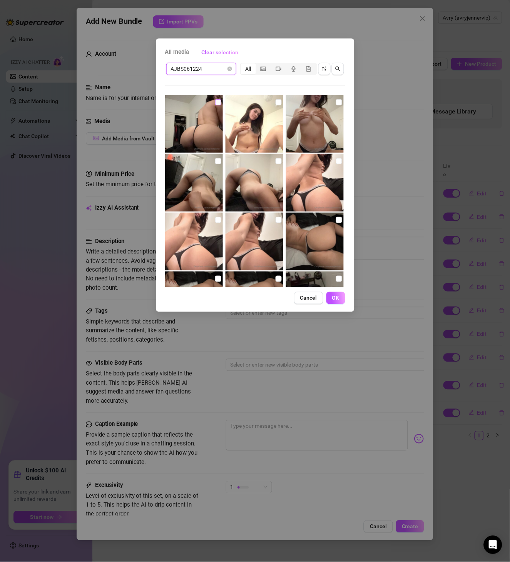
click at [215, 100] on input "checkbox" at bounding box center [218, 102] width 6 height 6
click at [279, 101] on img at bounding box center [255, 124] width 58 height 58
click at [276, 103] on input "checkbox" at bounding box center [279, 102] width 6 height 6
drag, startPoint x: 332, startPoint y: 102, endPoint x: 284, endPoint y: 132, distance: 56.3
click at [336, 102] on input "checkbox" at bounding box center [339, 102] width 6 height 6
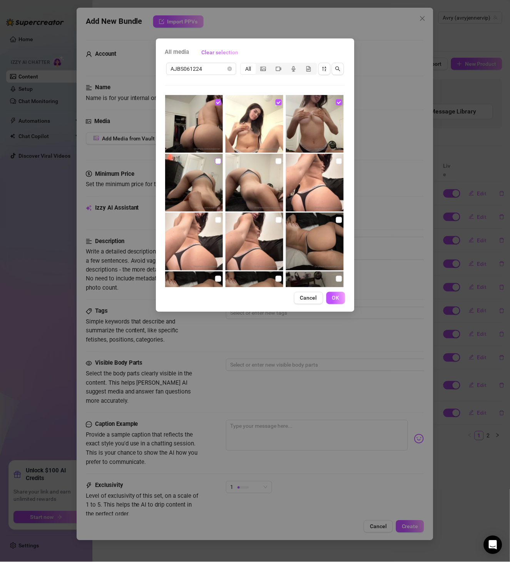
click at [219, 161] on input "checkbox" at bounding box center [218, 161] width 6 height 6
click at [277, 162] on input "checkbox" at bounding box center [279, 161] width 6 height 6
click at [336, 161] on input "checkbox" at bounding box center [339, 161] width 6 height 6
click at [217, 224] on label at bounding box center [218, 220] width 6 height 8
click at [217, 223] on input "checkbox" at bounding box center [218, 220] width 6 height 6
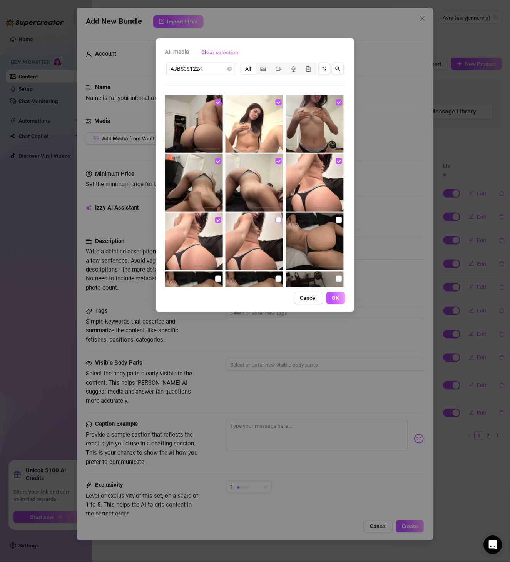
click at [276, 222] on input "checkbox" at bounding box center [279, 220] width 6 height 6
click at [336, 221] on input "checkbox" at bounding box center [339, 220] width 6 height 6
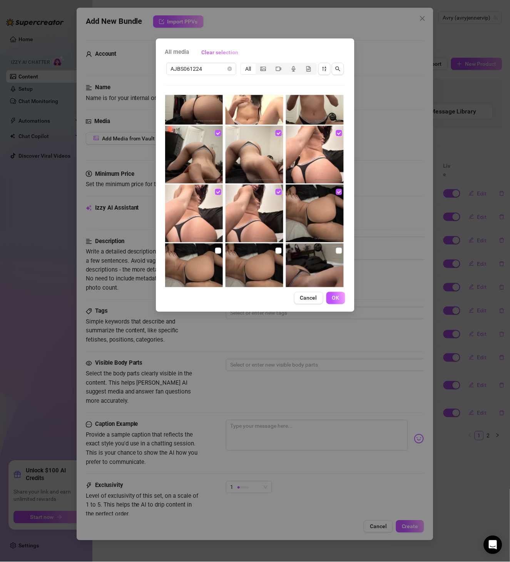
scroll to position [44, 0]
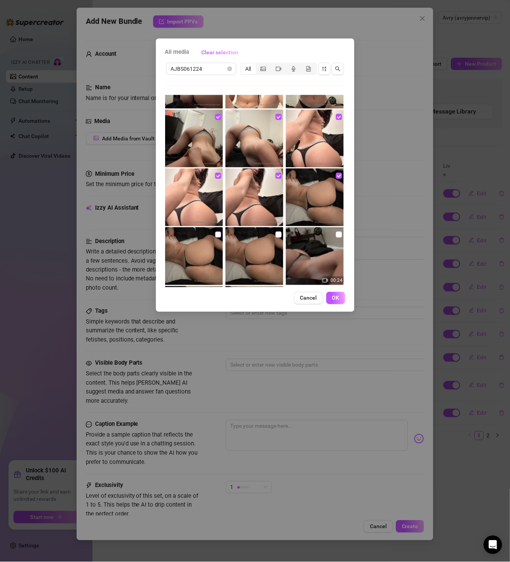
click at [215, 233] on input "checkbox" at bounding box center [218, 235] width 6 height 6
click at [277, 234] on input "checkbox" at bounding box center [279, 235] width 6 height 6
click at [336, 237] on input "checkbox" at bounding box center [339, 235] width 6 height 6
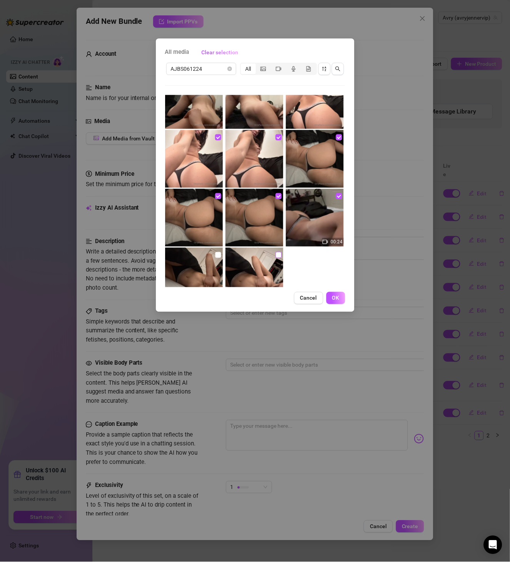
scroll to position [113, 0]
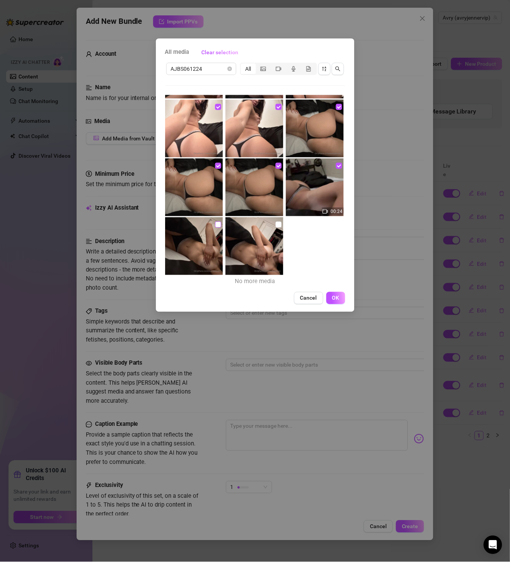
click at [215, 226] on input "checkbox" at bounding box center [218, 225] width 6 height 6
click at [276, 227] on input "checkbox" at bounding box center [279, 225] width 6 height 6
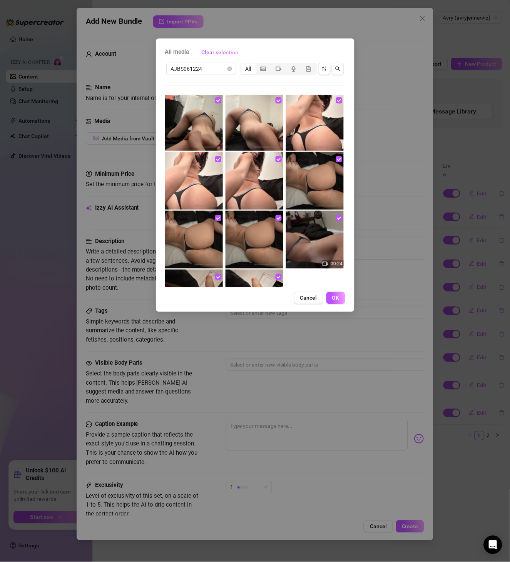
scroll to position [0, 0]
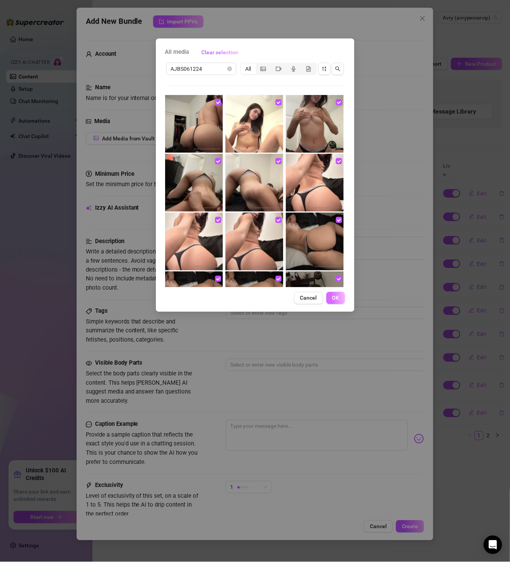
click at [337, 300] on span "OK" at bounding box center [335, 298] width 7 height 6
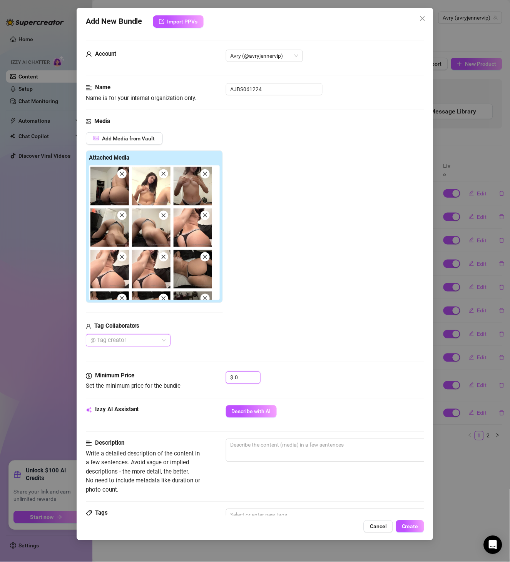
drag, startPoint x: 242, startPoint y: 375, endPoint x: 213, endPoint y: 378, distance: 29.5
click at [213, 378] on div "Minimum Price Set the minimum price for the bundle $ 0" at bounding box center [255, 382] width 339 height 20
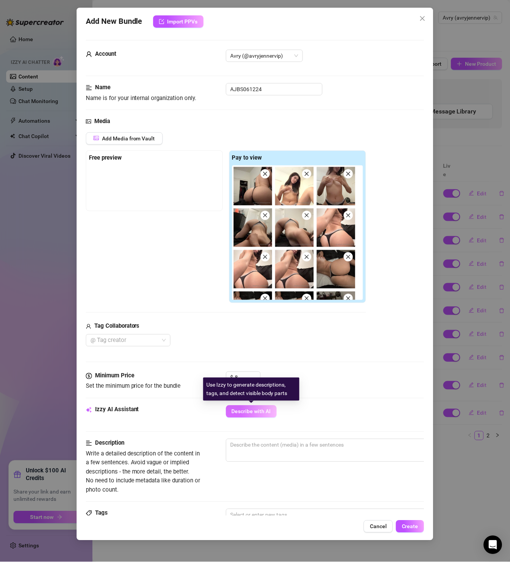
click at [260, 410] on span "Describe with AI" at bounding box center [251, 412] width 39 height 6
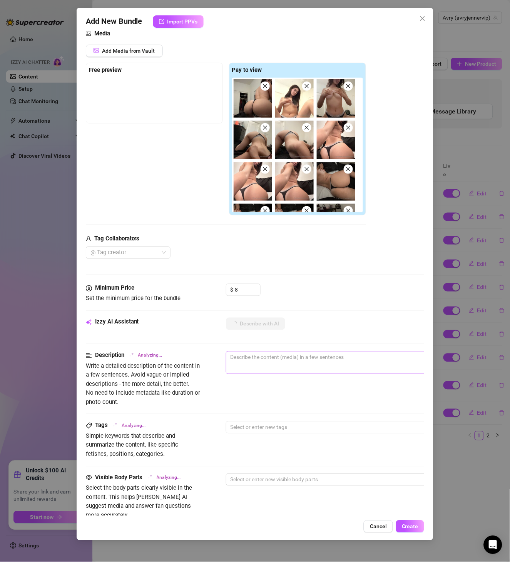
scroll to position [265, 0]
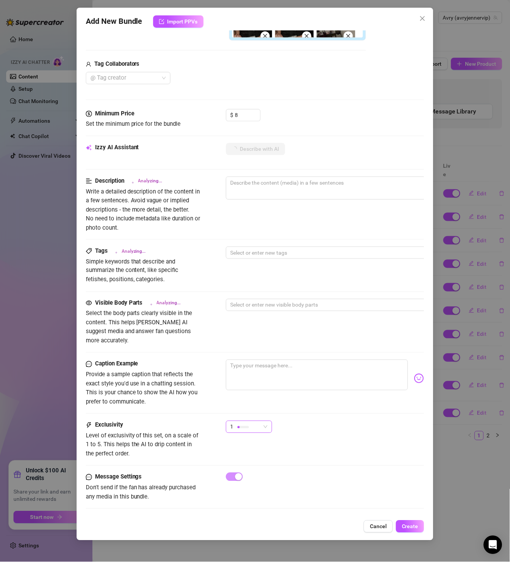
click at [257, 421] on div "1" at bounding box center [246, 427] width 30 height 12
click at [262, 445] on span "2" at bounding box center [257, 444] width 50 height 8
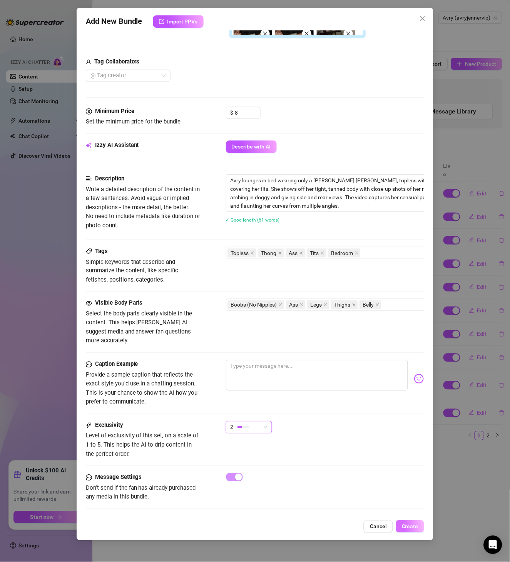
click at [416, 468] on span "Create" at bounding box center [410, 527] width 17 height 6
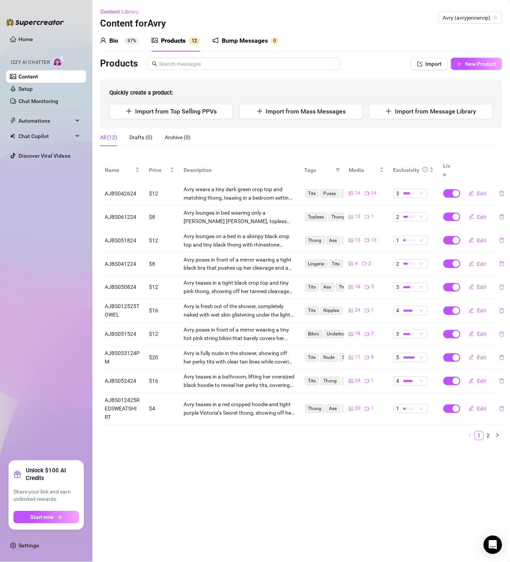
click at [254, 35] on div "Bump Messages 0" at bounding box center [245, 41] width 66 height 22
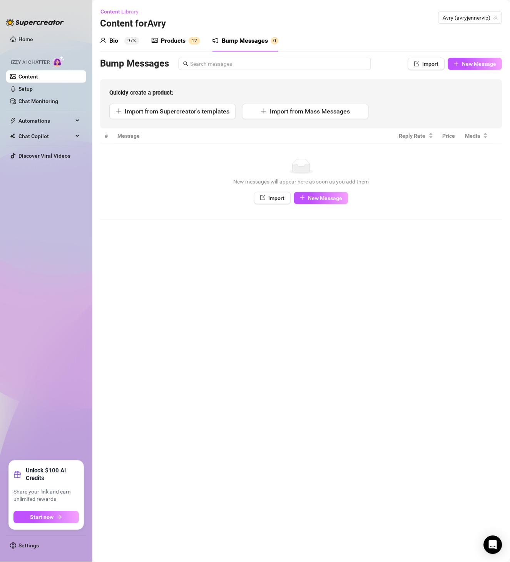
click at [332, 24] on div "Content Library Content for [PERSON_NAME] (avryjennervip)" at bounding box center [301, 17] width 402 height 25
click at [97, 329] on main "Content Library Content for [PERSON_NAME] (avryjennervip) Bio 97% Products 1 2 …" at bounding box center [301, 281] width 418 height 562
click at [409, 401] on main "Content Library Content for [PERSON_NAME] (avryjennervip) Bio 97% Products 1 2 …" at bounding box center [301, 281] width 418 height 562
click at [262, 43] on div "Bump Messages" at bounding box center [245, 40] width 46 height 9
click at [332, 204] on td "No data New messages will appear here as soon as you add them Import New Message" at bounding box center [301, 182] width 402 height 77
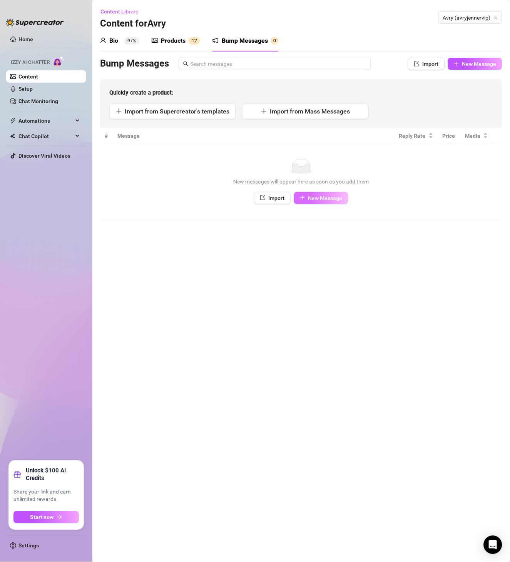
click at [338, 199] on span "New Message" at bounding box center [325, 198] width 34 height 6
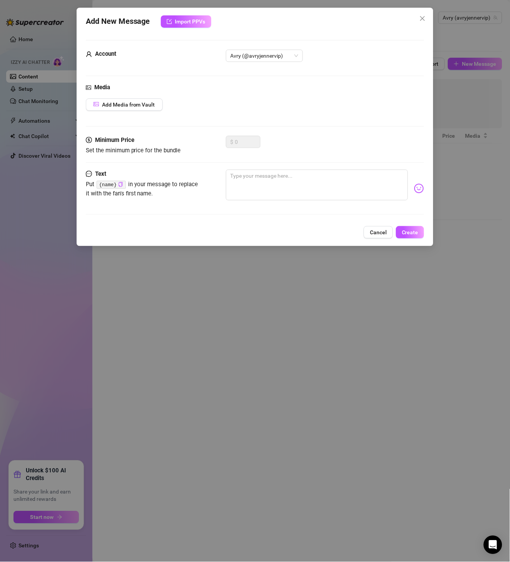
click at [364, 272] on div "Add New Message Import PPVs Account Avry (@avryjennervip) Media Add Media from …" at bounding box center [255, 281] width 510 height 562
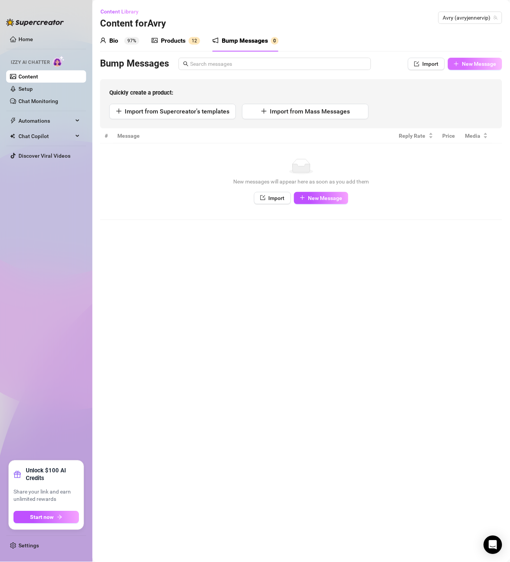
click at [425, 61] on span "New Message" at bounding box center [479, 64] width 34 height 6
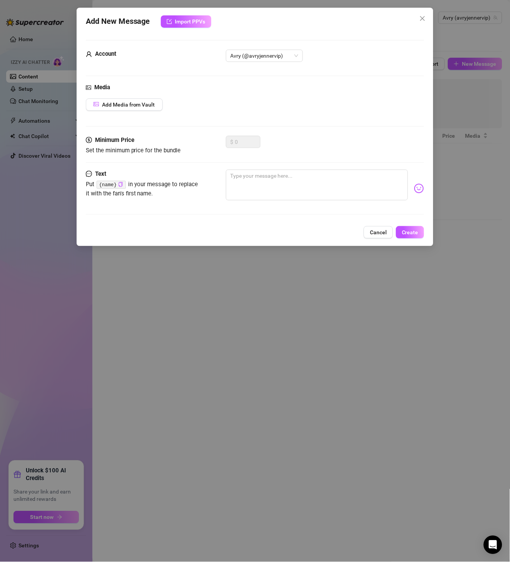
click at [361, 257] on div "Add New Message Import PPVs Account Avry (@avryjennervip) Media Add Media from …" at bounding box center [255, 281] width 510 height 562
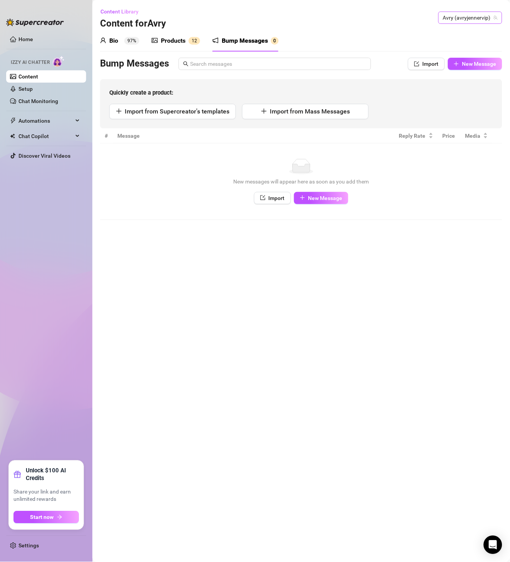
click at [425, 18] on span "Avry (avryjennervip)" at bounding box center [470, 18] width 55 height 12
click at [425, 33] on span "( lalogone_brazy22 )" at bounding box center [468, 33] width 46 height 8
click at [245, 250] on main "Content Library Content for Lalogonebrazy22 Lalogonebrazy22 (lalogone_brazy22) …" at bounding box center [301, 281] width 418 height 562
click at [189, 30] on div "Products 0" at bounding box center [174, 41] width 45 height 22
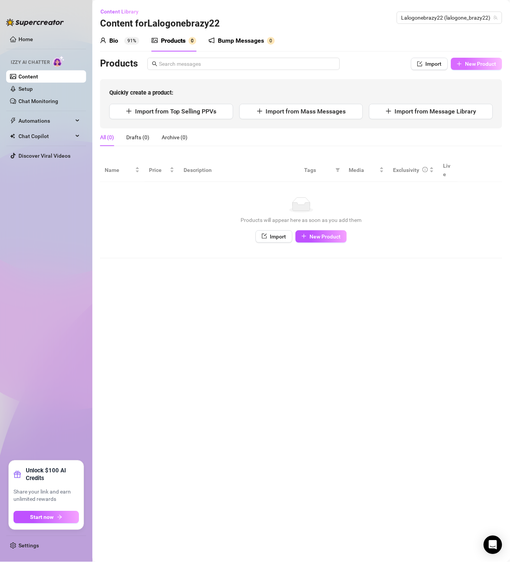
click at [425, 66] on span "New Product" at bounding box center [480, 64] width 31 height 6
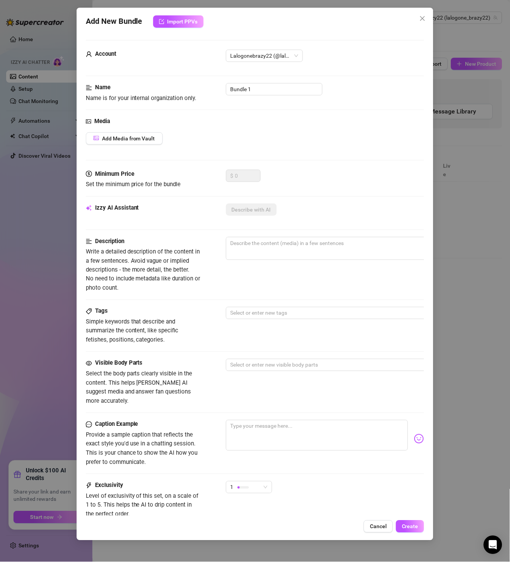
click at [425, 239] on div "Add New Bundle Import PPVs Account Lalogonebrazy22 (@lalogone_brazy22) Name Nam…" at bounding box center [255, 281] width 510 height 562
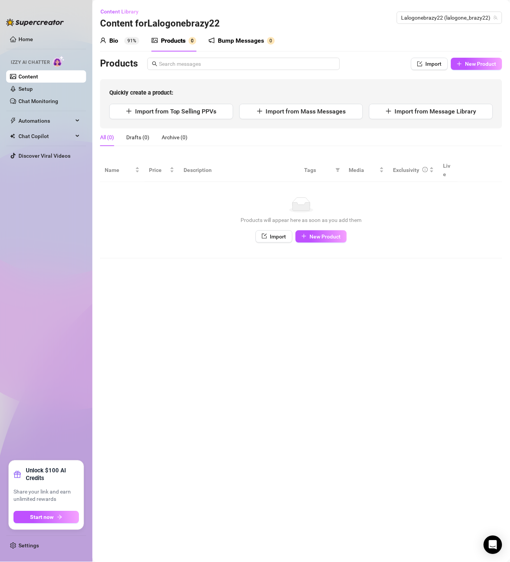
drag, startPoint x: 401, startPoint y: 41, endPoint x: 414, endPoint y: 37, distance: 13.6
click at [401, 41] on div "Bio 91% Products 0 Bump Messages 0" at bounding box center [301, 41] width 402 height 22
click at [425, 18] on span "Lalogonebrazy22 (lalogone_brazy22)" at bounding box center [449, 18] width 96 height 12
click at [425, 17] on span "Lalogonebrazy22 (lalogone_brazy22)" at bounding box center [449, 18] width 96 height 12
click at [401, 453] on main "Content Library Content for Lalogonebrazy22 Lalogonebrazy22 (lalogone_brazy22) …" at bounding box center [301, 281] width 418 height 562
